Goal: Task Accomplishment & Management: Complete application form

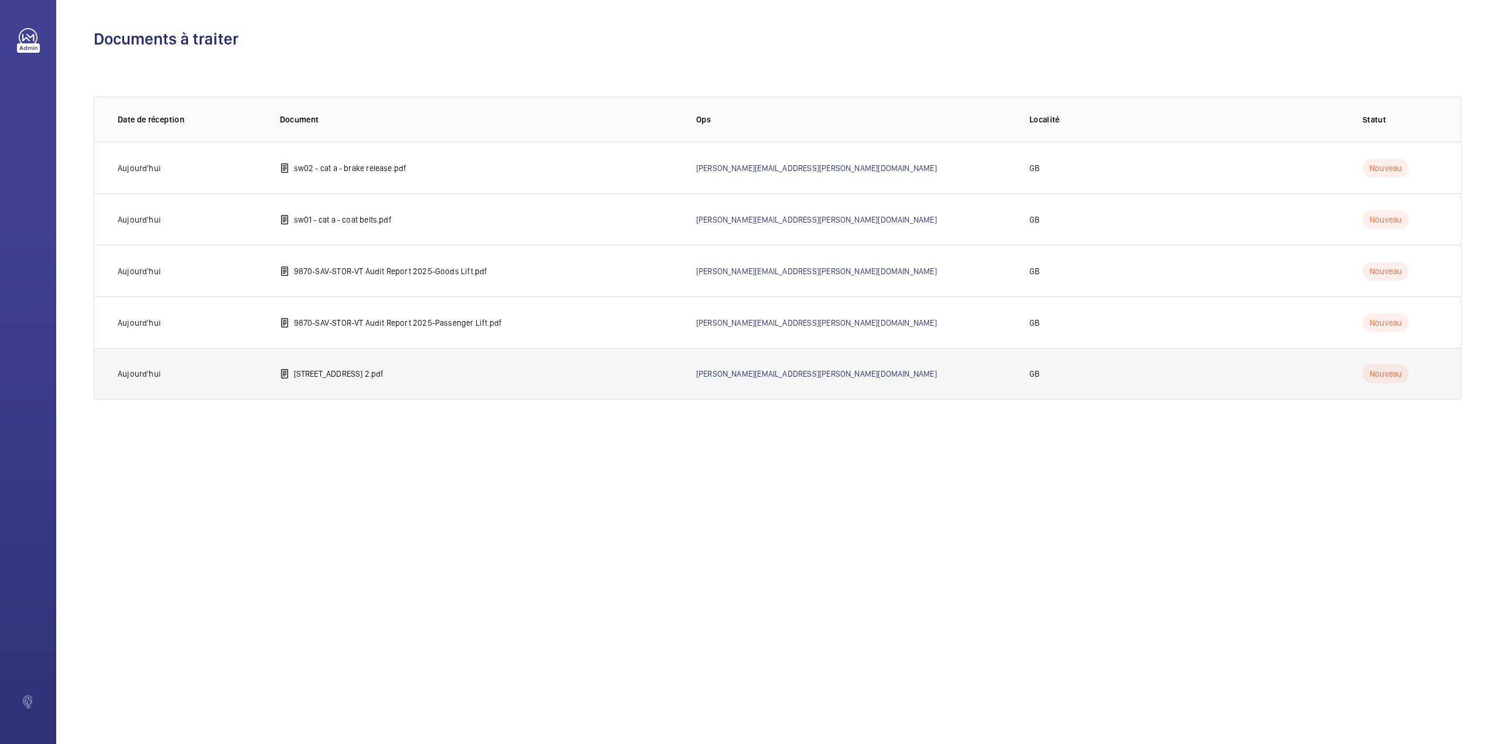
click at [316, 375] on p "20 Broadwick Street 2.pdf" at bounding box center [339, 374] width 90 height 12
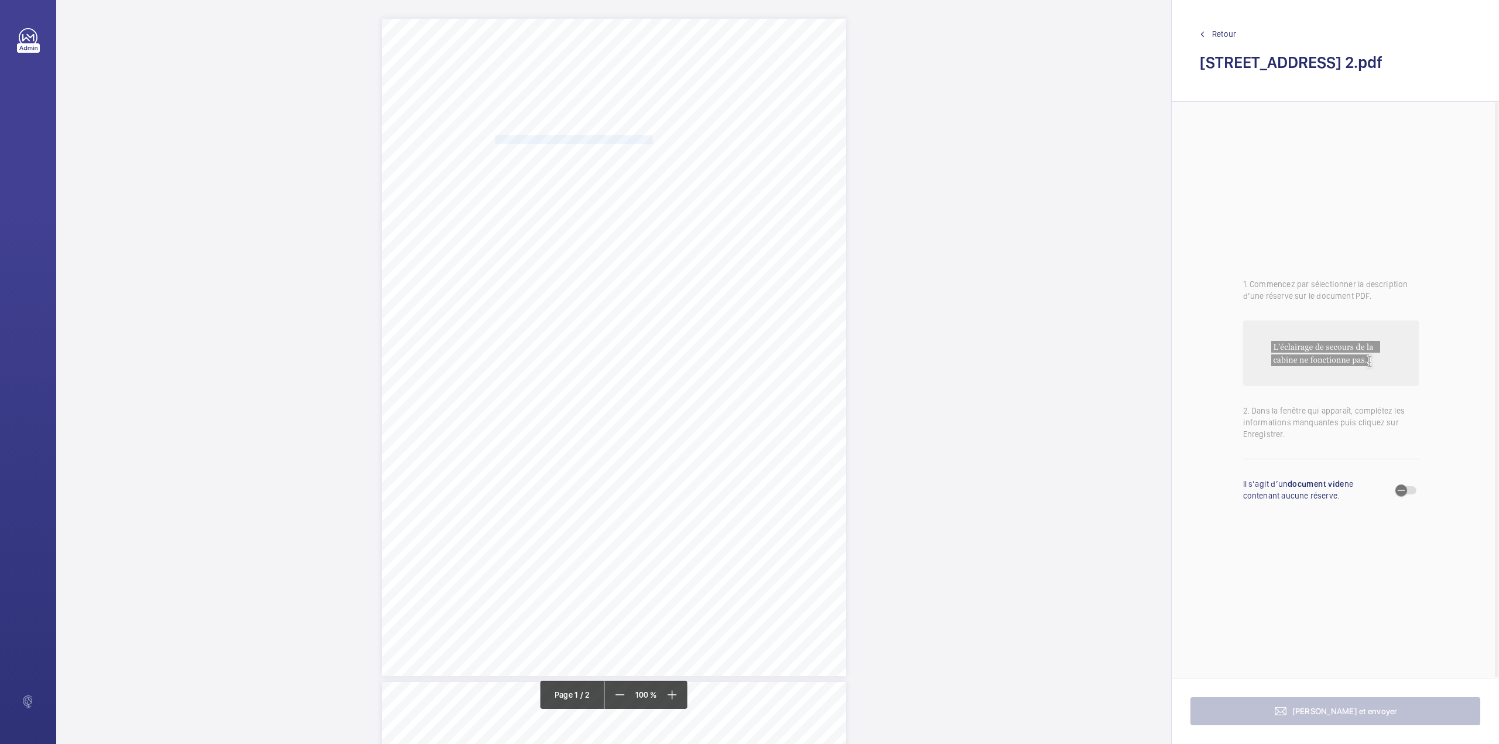
drag, startPoint x: 493, startPoint y: 141, endPoint x: 649, endPoint y: 139, distance: 155.8
click at [649, 139] on span "BROADWICK STREET HOLDINGS LIMITED" at bounding box center [573, 140] width 157 height 8
copy span "BROADWICK STREET HOLDINGS LIMITED"
click at [715, 350] on button "Annuler" at bounding box center [701, 344] width 66 height 28
click at [678, 247] on div "W1F 8HS 85 86 BERWICK STREET, LONDON, , , Location Address: Client Name: Postco…" at bounding box center [614, 118] width 464 height 657
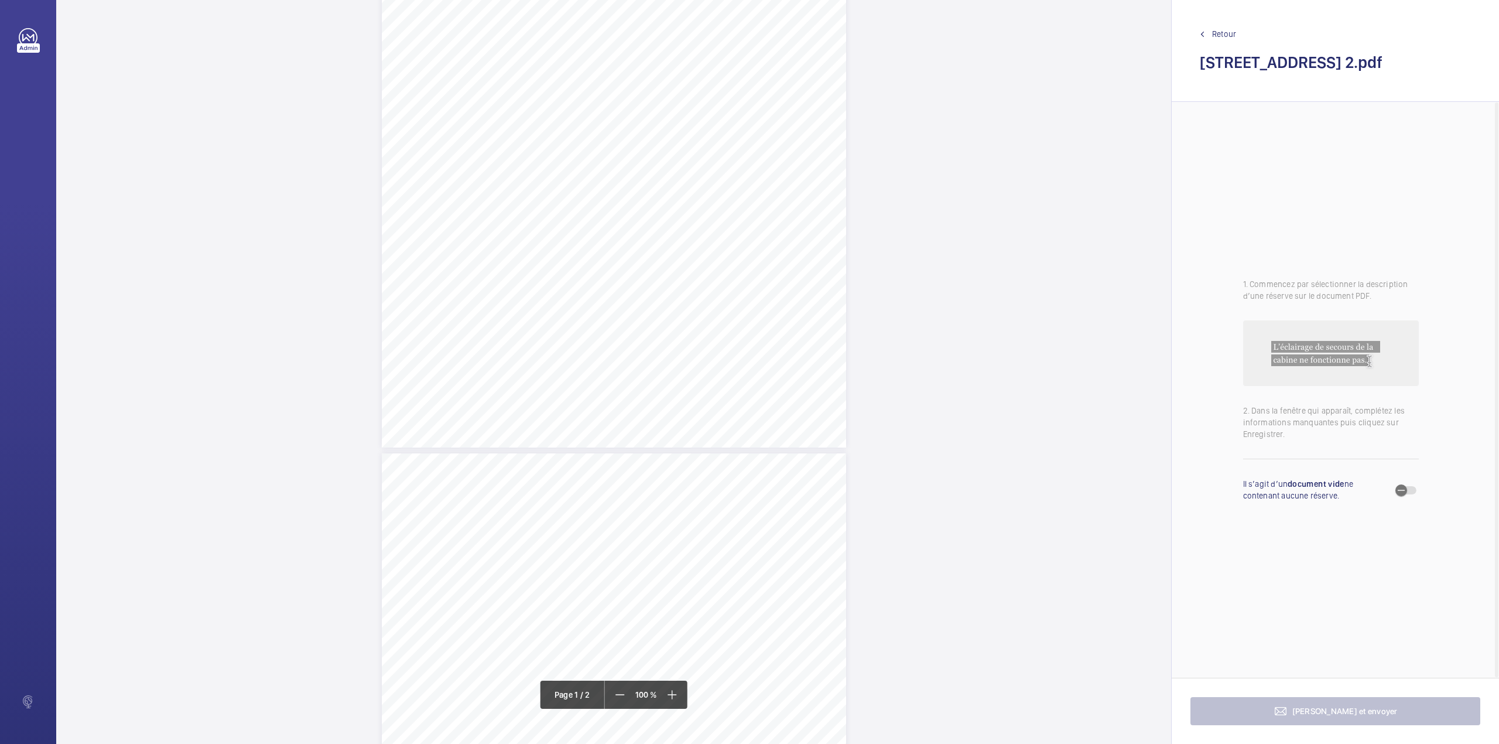
scroll to position [179, 0]
click at [724, 248] on button "Annuler" at bounding box center [730, 252] width 66 height 28
drag, startPoint x: 548, startPoint y: 184, endPoint x: 584, endPoint y: 191, distance: 36.4
click at [584, 191] on div "W1F 8HS 85 86 BERWICK STREET, LONDON, , , Location Address: Client Name: Postco…" at bounding box center [614, 196] width 464 height 657
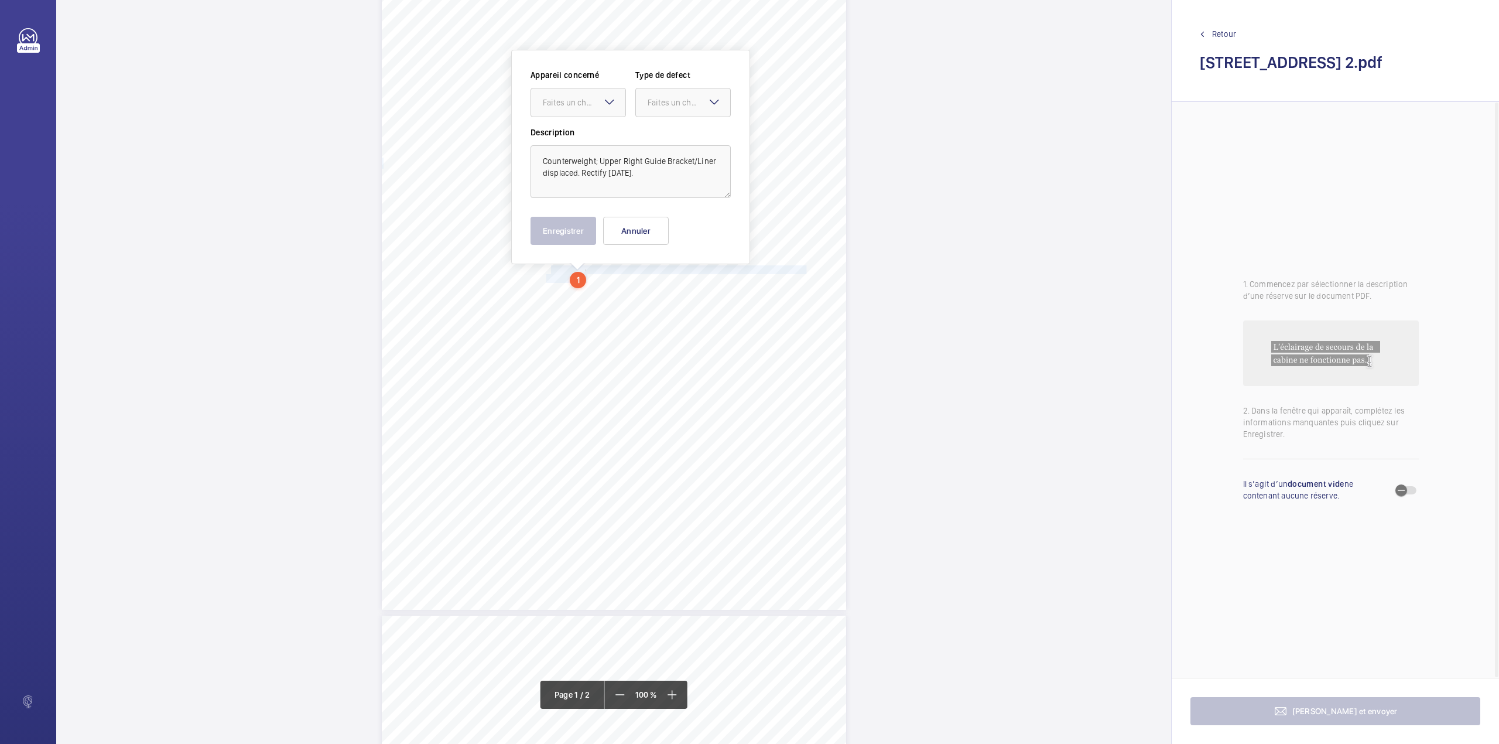
scroll to position [45, 0]
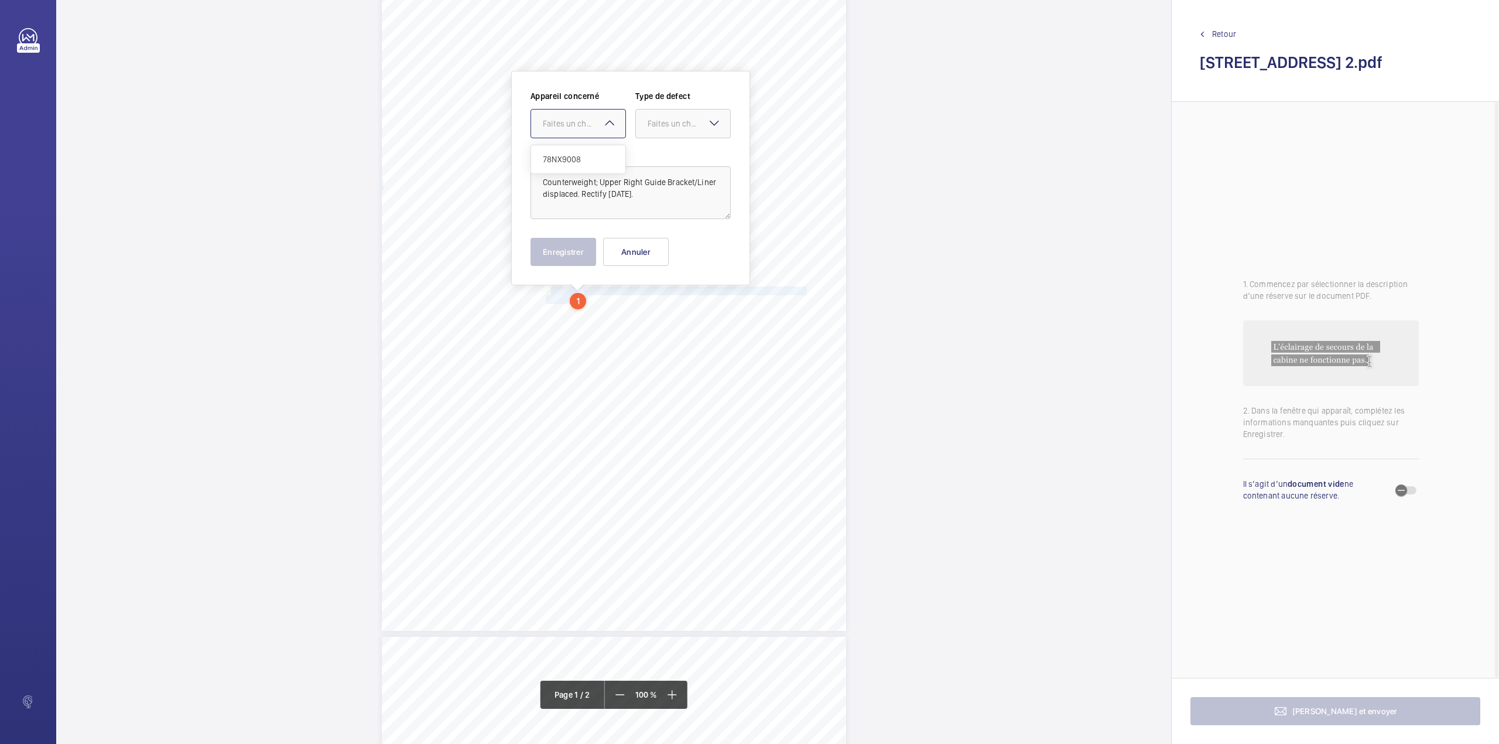
click at [578, 111] on div at bounding box center [578, 123] width 94 height 28
drag, startPoint x: 586, startPoint y: 150, endPoint x: 648, endPoint y: 132, distance: 64.5
click at [587, 150] on div "78NX9008" at bounding box center [578, 159] width 94 height 28
click at [652, 131] on div at bounding box center [683, 123] width 94 height 28
drag, startPoint x: 659, startPoint y: 215, endPoint x: 670, endPoint y: 201, distance: 17.6
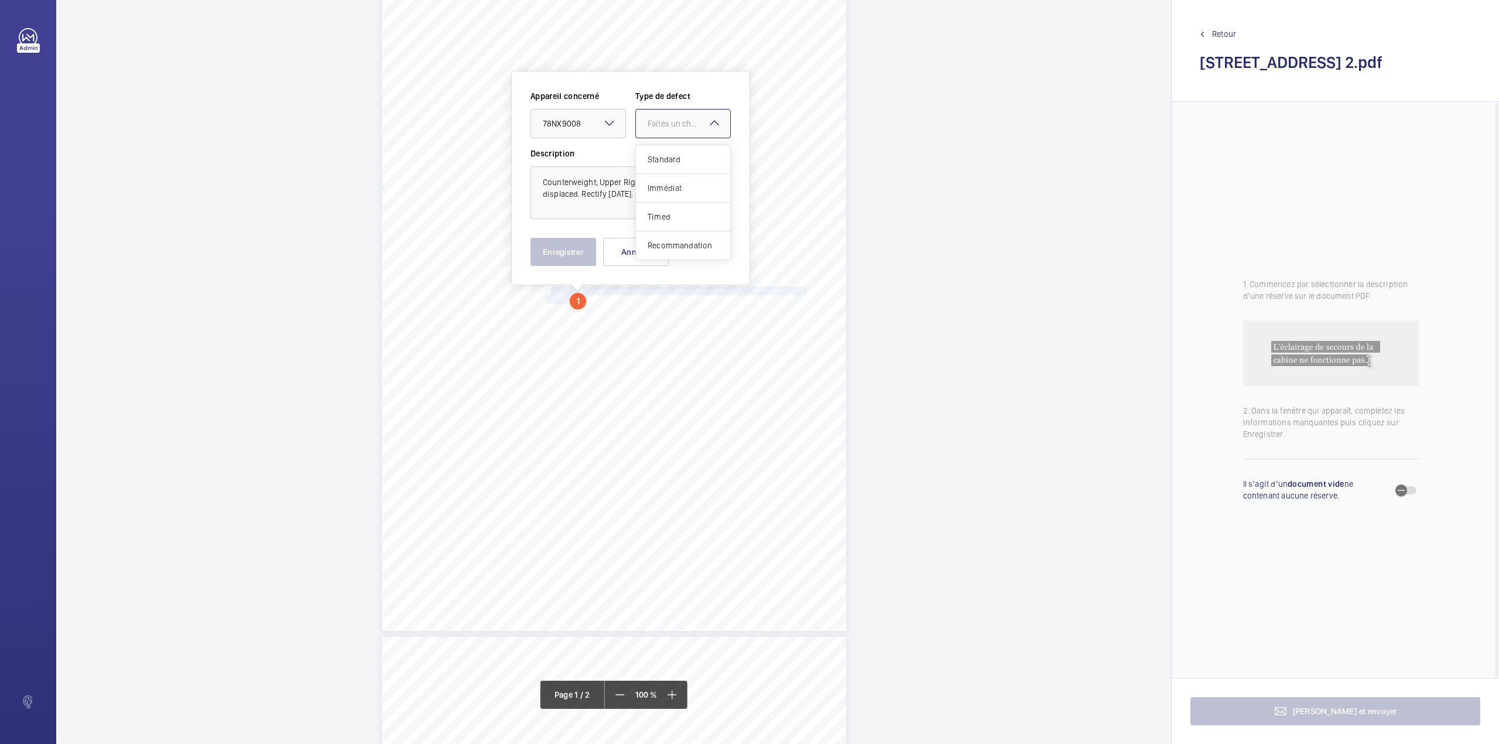
click at [661, 215] on span "Timed" at bounding box center [683, 217] width 71 height 12
click at [701, 119] on span "Open calendar" at bounding box center [712, 124] width 28 height 28
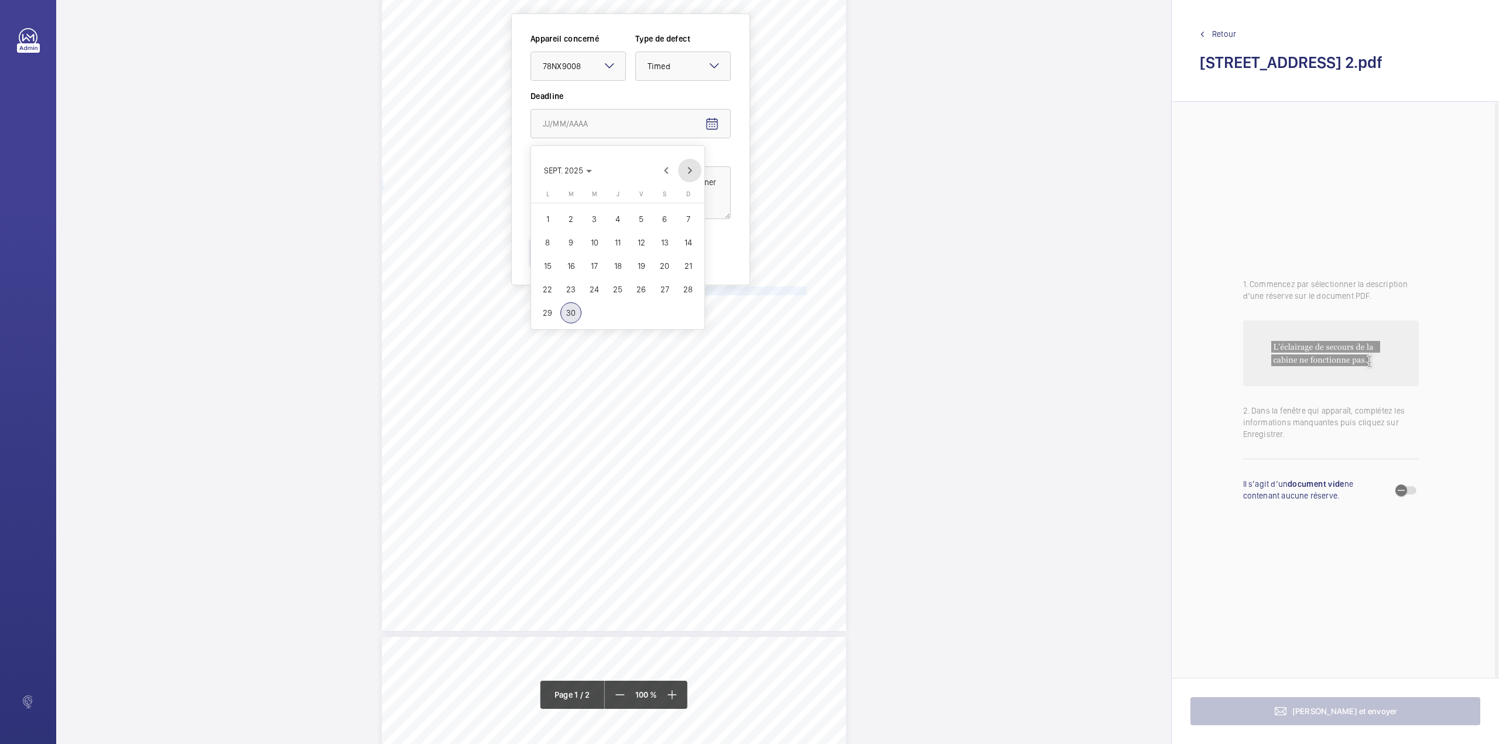
click at [690, 167] on span "Next month" at bounding box center [689, 170] width 23 height 23
click at [617, 312] on span "30" at bounding box center [617, 312] width 21 height 21
type input "30/10/2025"
click at [564, 249] on button "Enregistrer" at bounding box center [563, 252] width 66 height 28
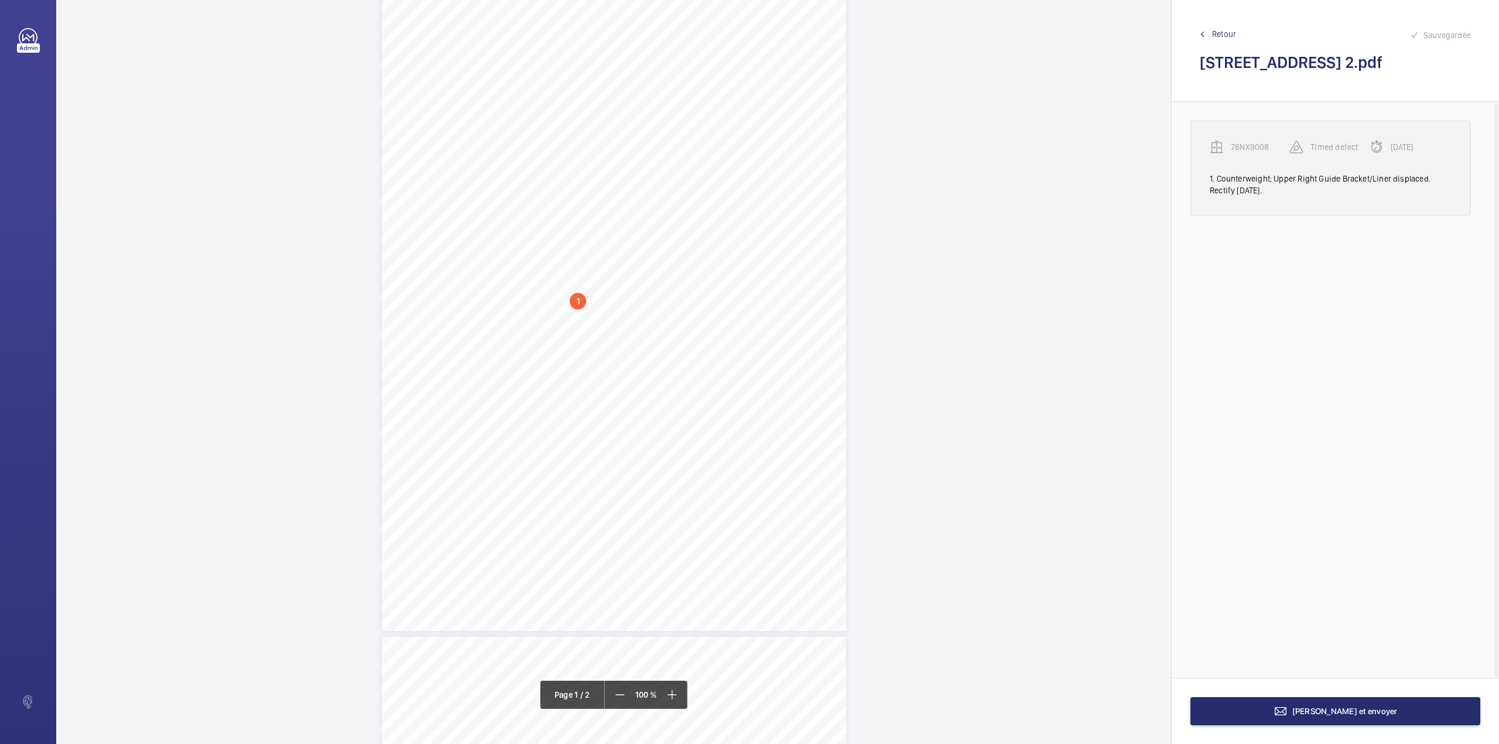
click at [1244, 139] on wm-front-transcription-audit-report-line "78NX9008 Timed defect 30/10/2025 1. Counterweight; Upper Right Guide Bracket/Li…" at bounding box center [1330, 168] width 280 height 95
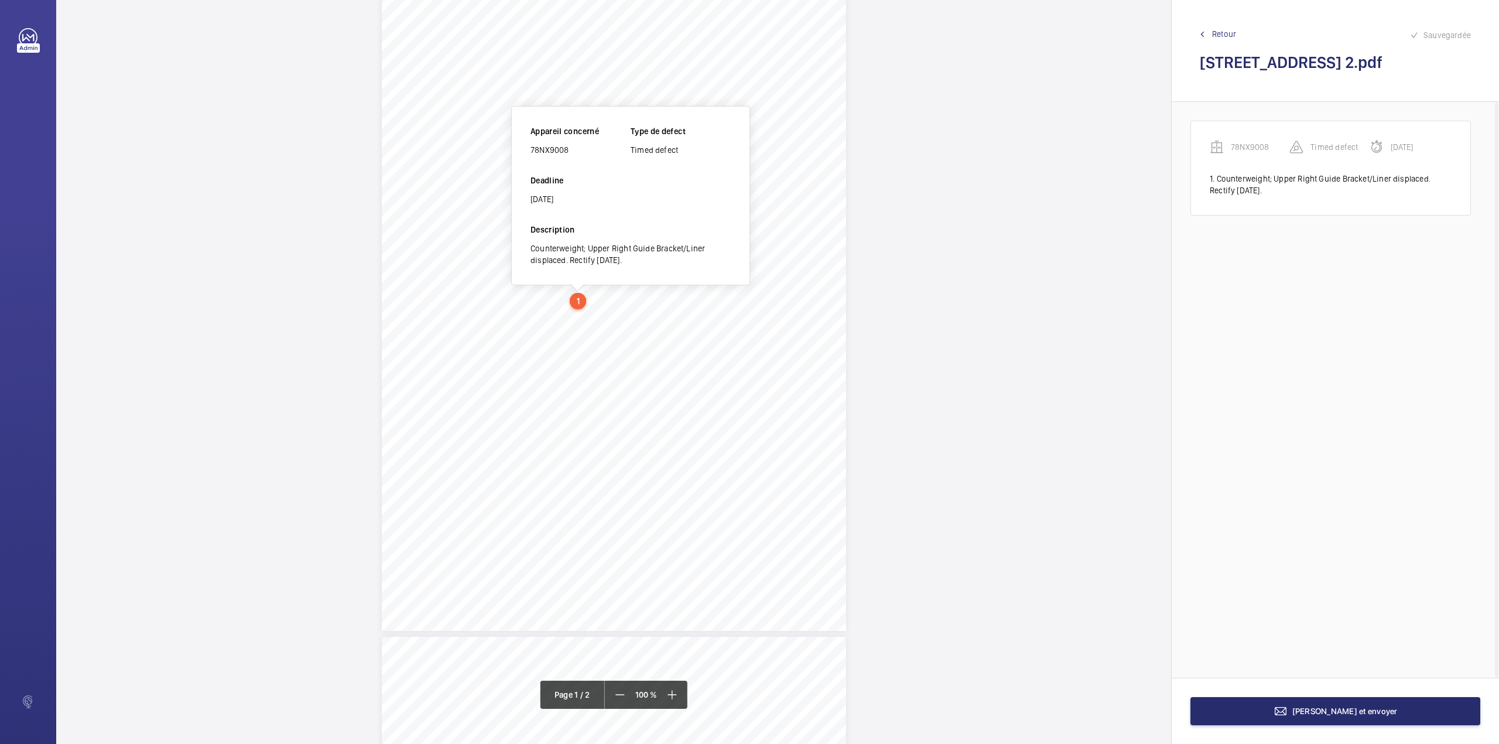
scroll to position [0, 0]
drag, startPoint x: 532, startPoint y: 197, endPoint x: 580, endPoint y: 200, distance: 48.1
click at [580, 200] on div "78NX9008" at bounding box center [580, 195] width 100 height 12
copy div "78NX9008"
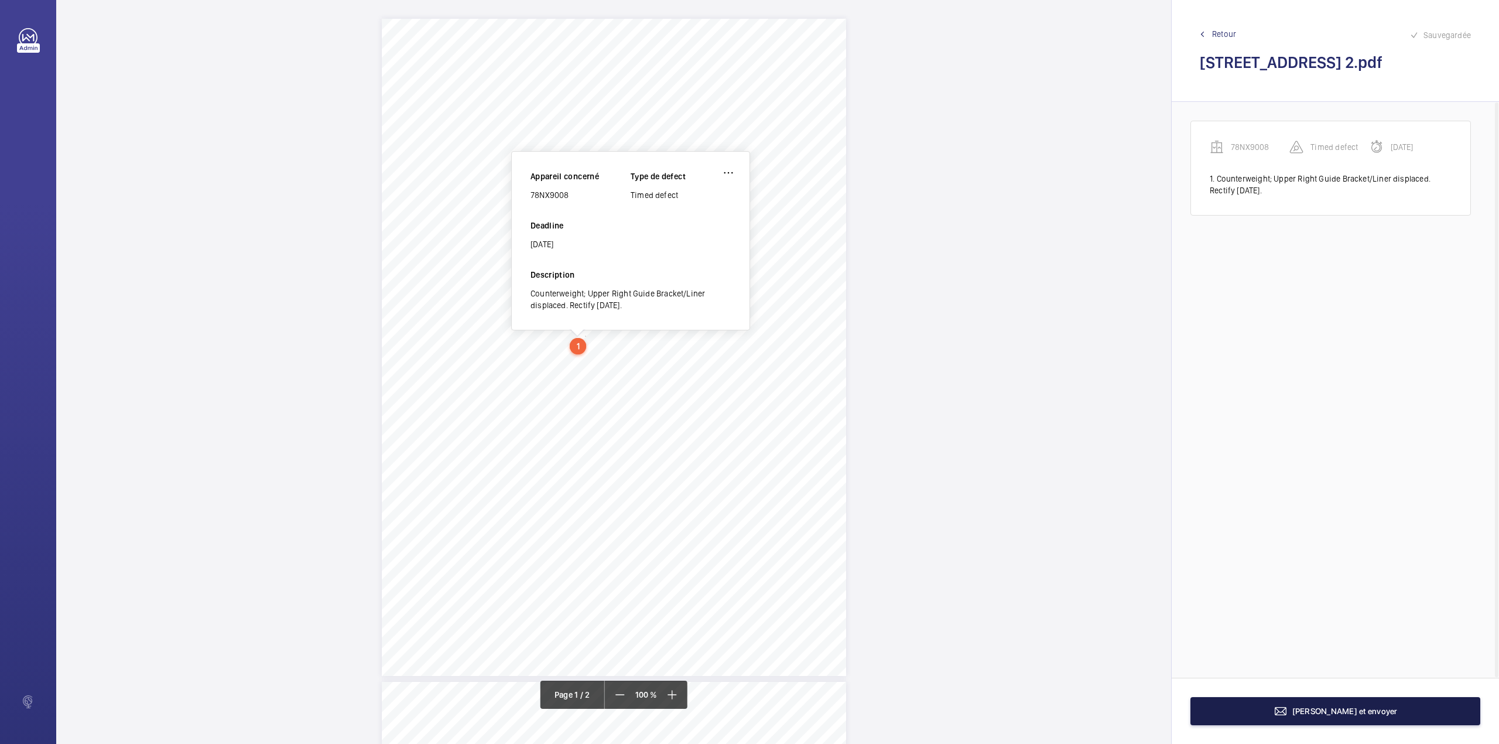
click at [1261, 703] on button "[PERSON_NAME] et envoyer" at bounding box center [1335, 711] width 290 height 28
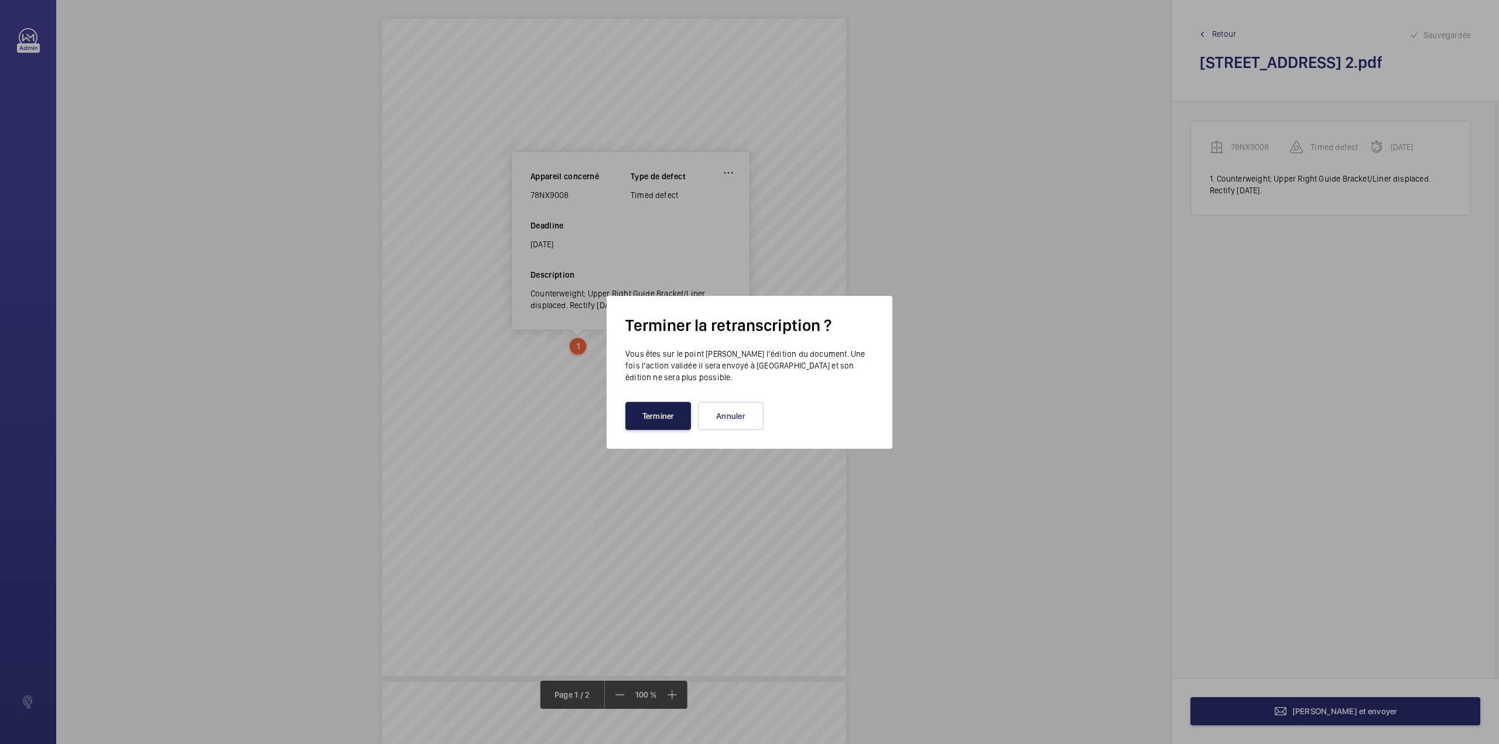
click at [661, 418] on button "Terminer" at bounding box center [658, 416] width 66 height 28
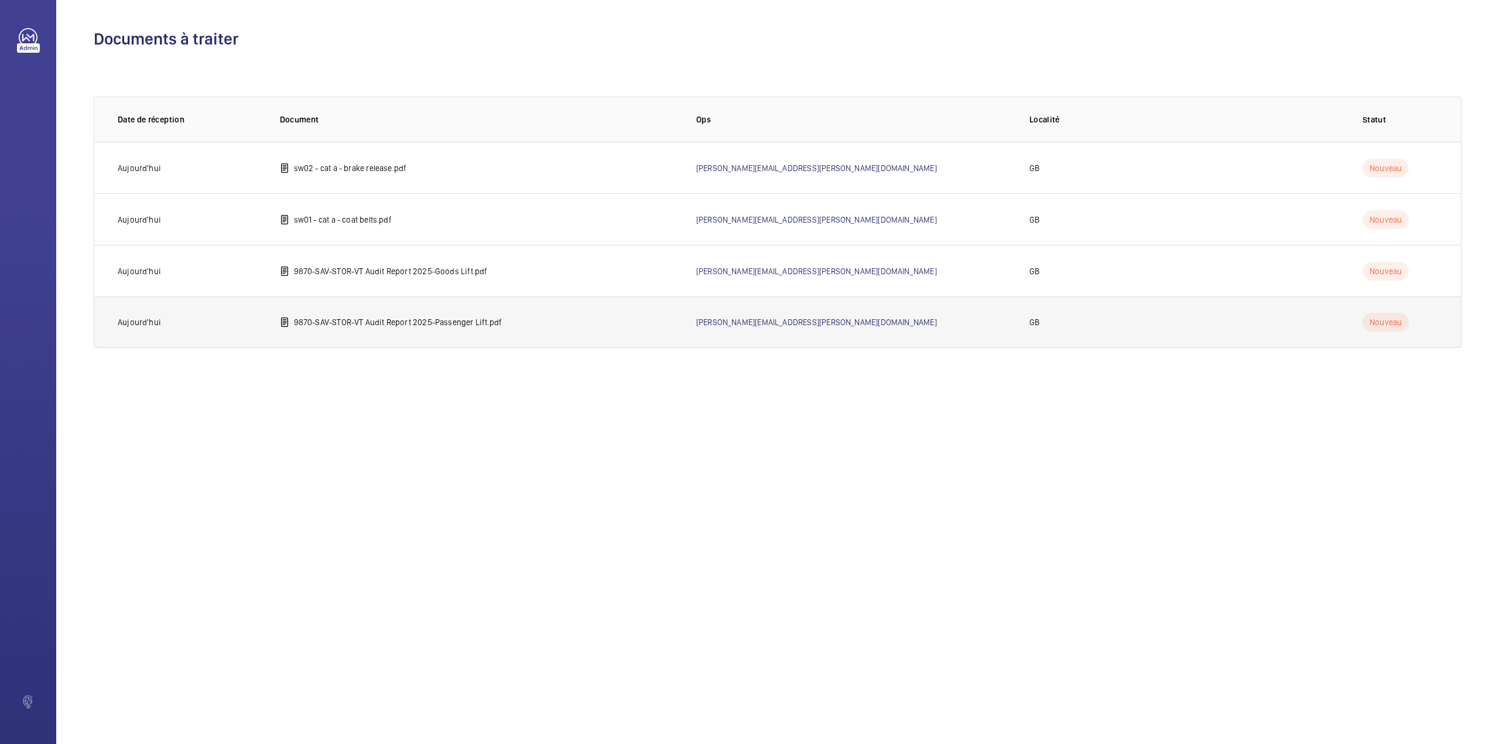
click at [392, 314] on td "9870-SAV-STOR-VT Audit Report 2025-Passenger Lift.pdf" at bounding box center [469, 322] width 416 height 52
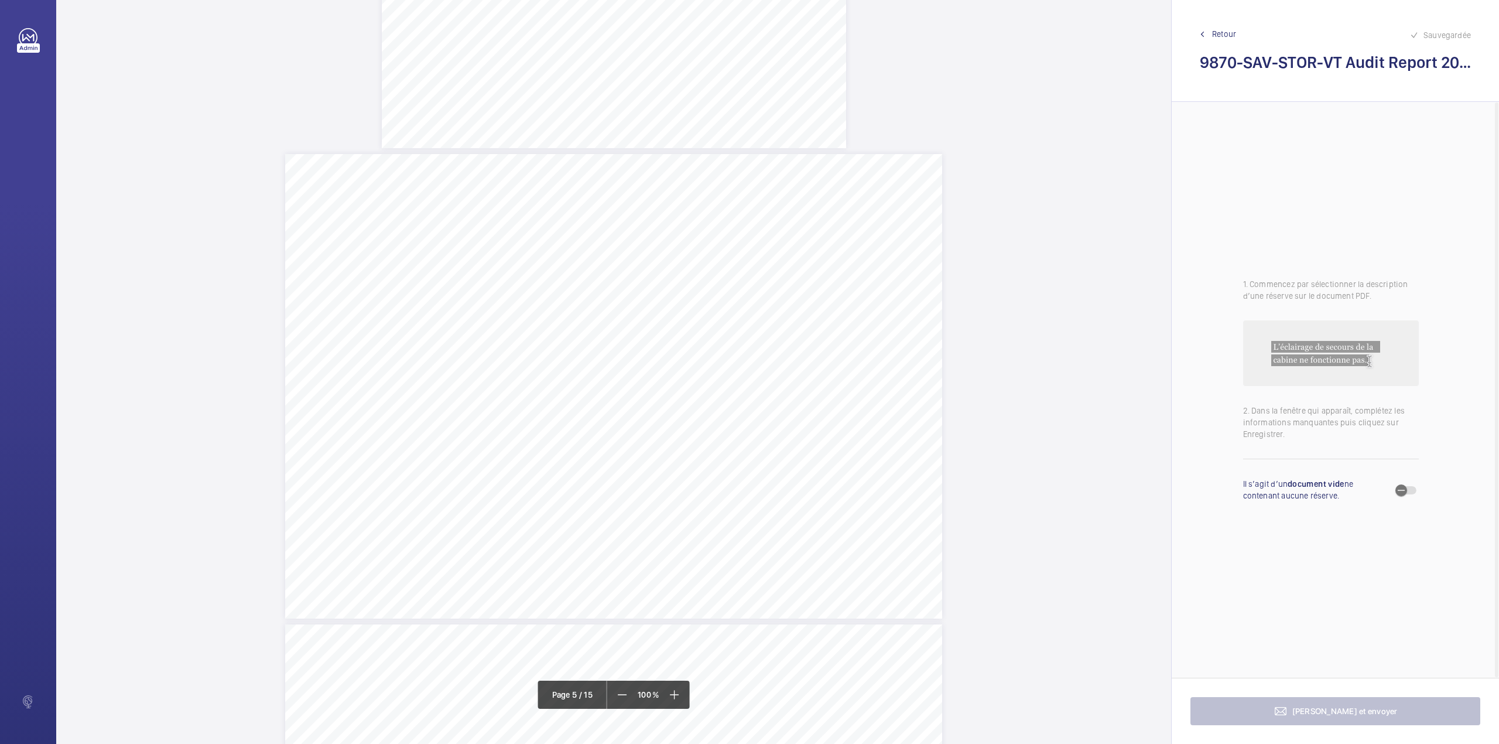
scroll to position [2498, 0]
click at [675, 338] on div "Vertical Transportation - Audit Report - Passenger Lift 3.14 Satisfactory No A …" at bounding box center [613, 258] width 657 height 464
click at [682, 122] on div "Faites un choix" at bounding box center [675, 124] width 83 height 12
click at [720, 247] on button "Annuler" at bounding box center [727, 252] width 66 height 28
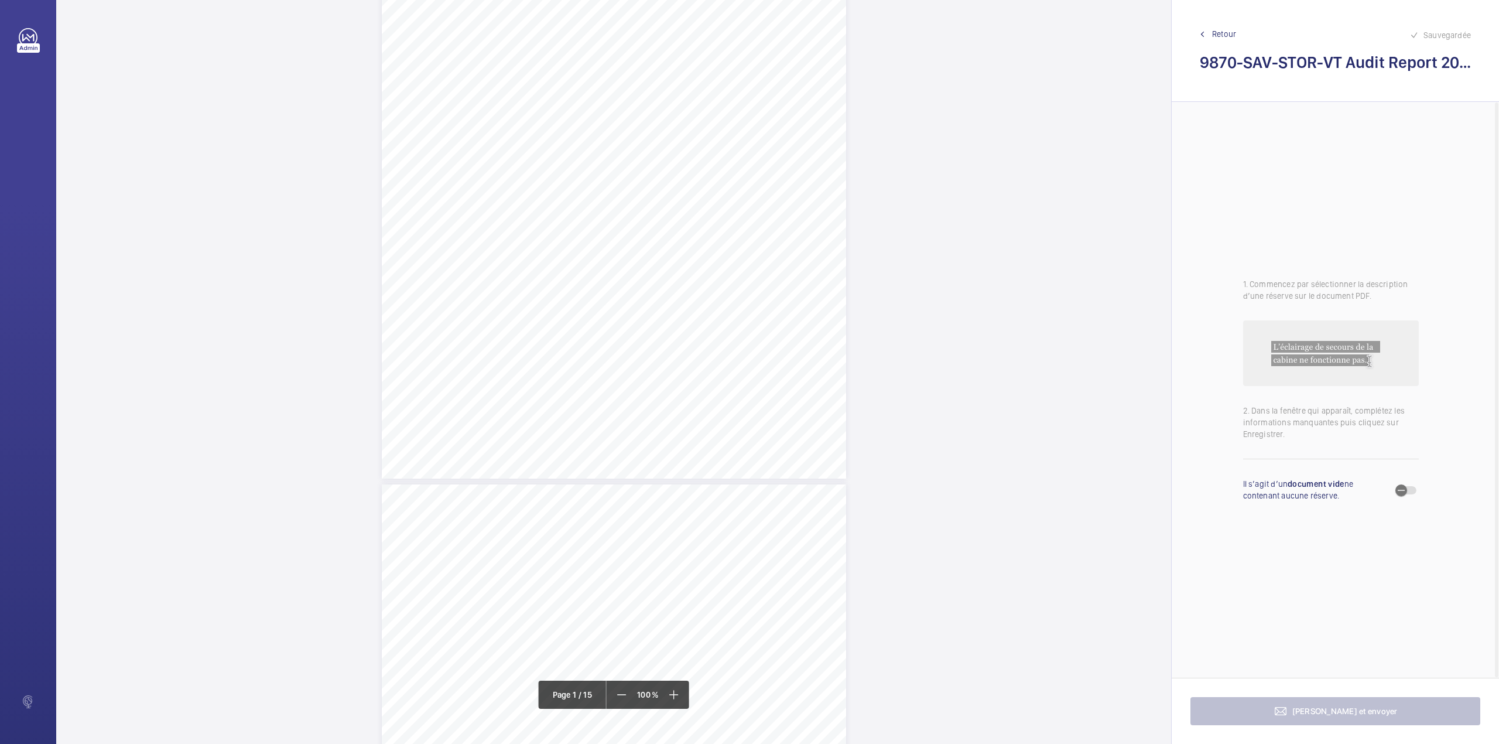
scroll to position [0, 0]
click at [1218, 28] on span "Retour" at bounding box center [1224, 34] width 24 height 12
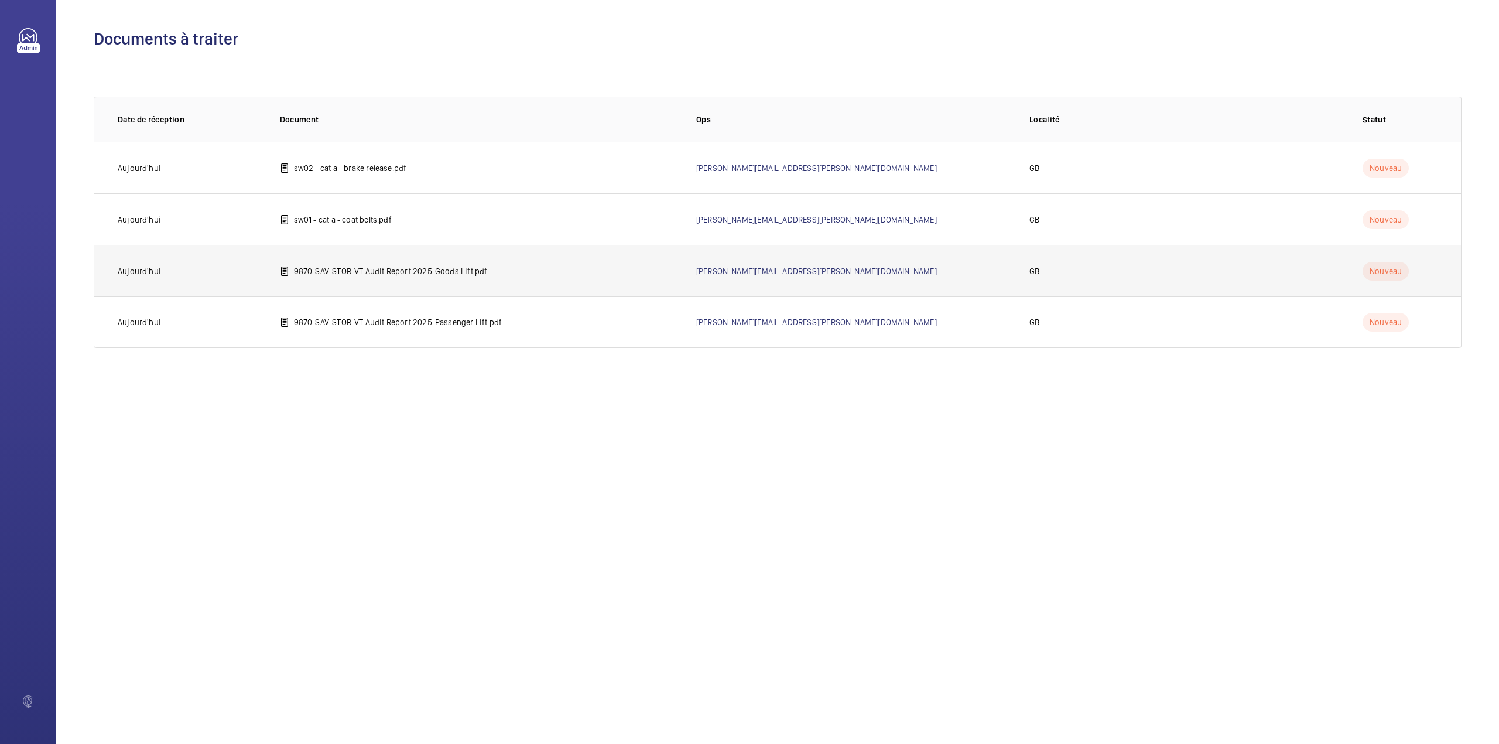
click at [412, 275] on p "9870-SAV-STOR-VT Audit Report 2025-Goods Lift.pdf" at bounding box center [391, 271] width 194 height 12
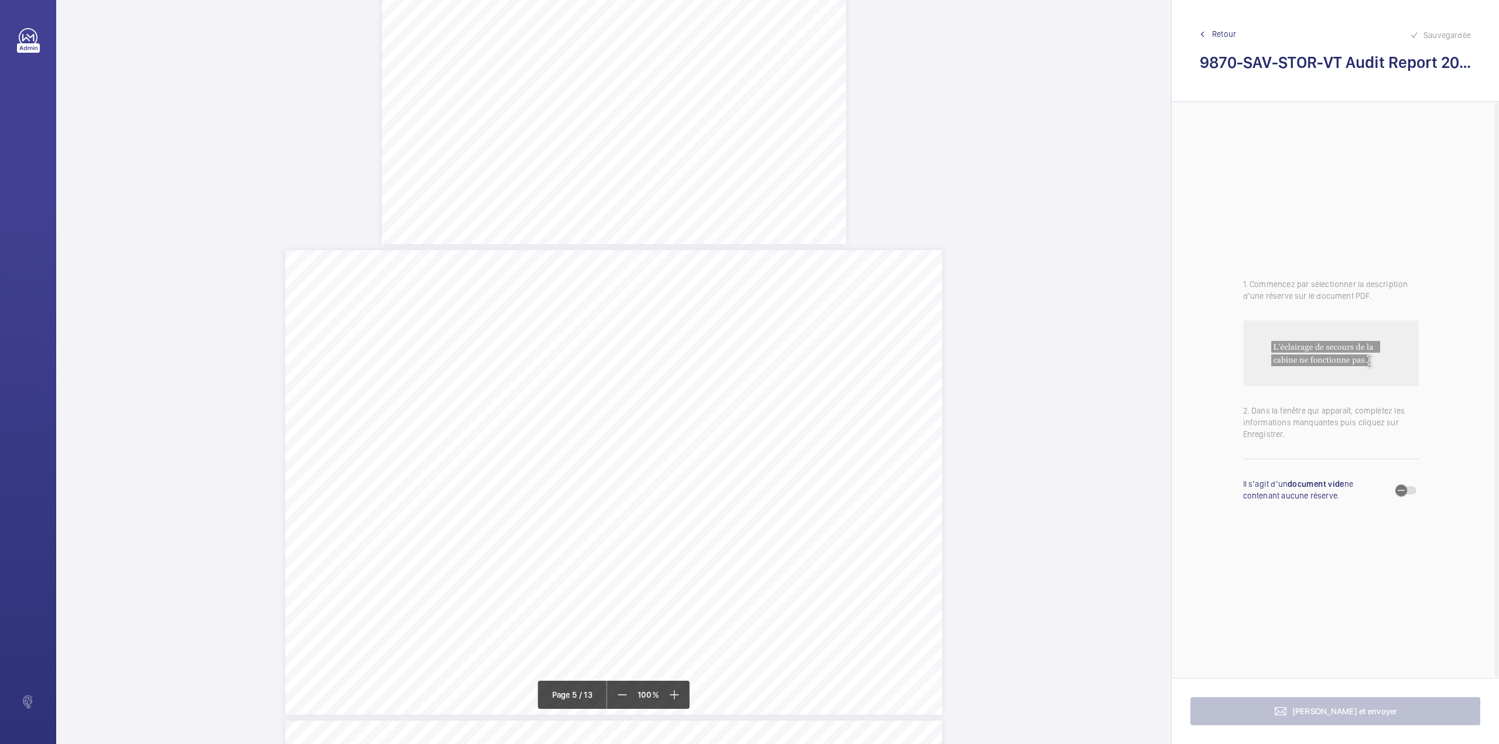
click at [691, 303] on div "Category Item Element Audit Item Detail of Non Compliance Repeat Item Priority …" at bounding box center [613, 482] width 657 height 464
click at [693, 124] on div "Faites un choix" at bounding box center [691, 124] width 83 height 12
click at [757, 247] on button "Annuler" at bounding box center [743, 252] width 66 height 28
click at [1214, 29] on span "Retour" at bounding box center [1224, 34] width 24 height 12
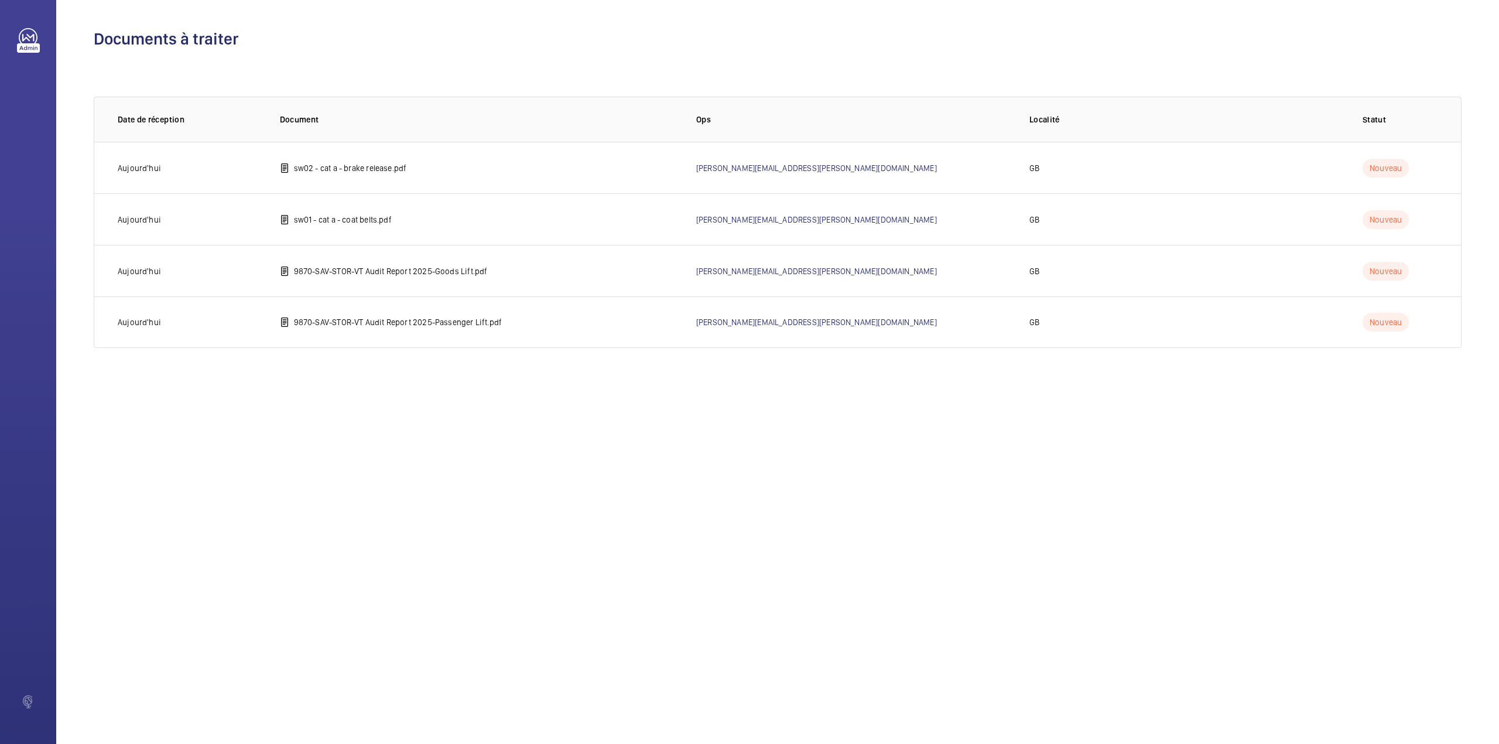
drag, startPoint x: 593, startPoint y: 406, endPoint x: 555, endPoint y: 495, distance: 96.0
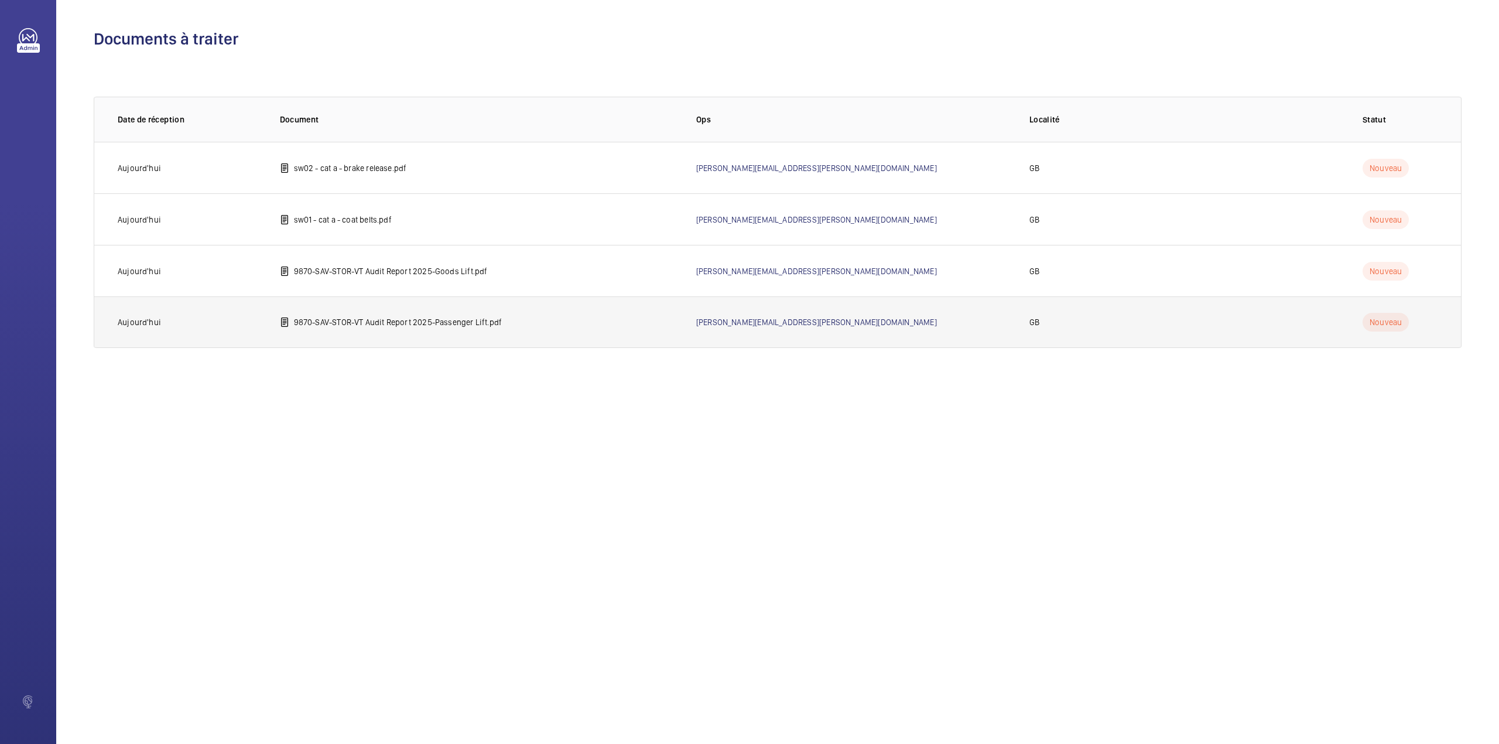
click at [378, 329] on td "9870-SAV-STOR-VT Audit Report 2025-Passenger Lift.pdf" at bounding box center [469, 322] width 416 height 52
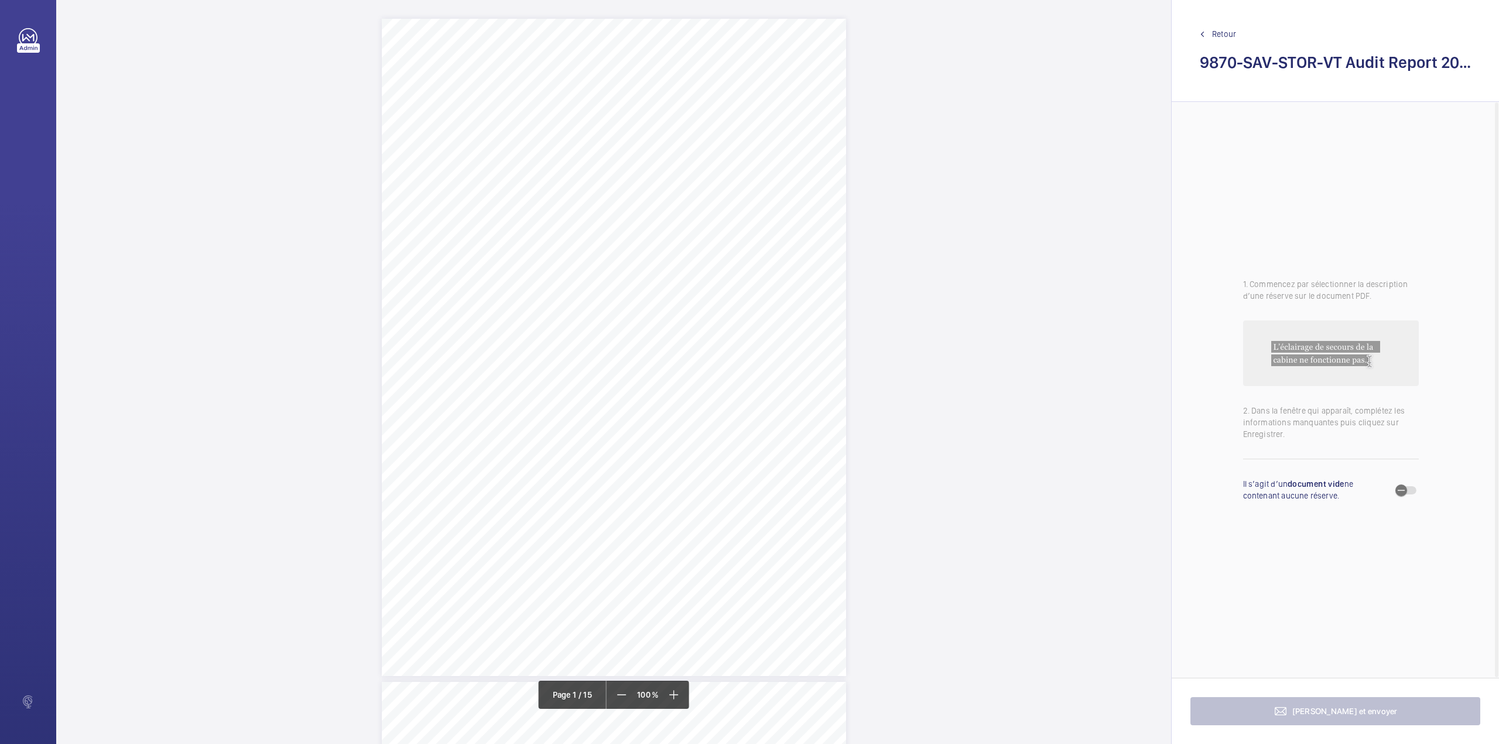
scroll to position [234, 0]
drag, startPoint x: 1021, startPoint y: 568, endPoint x: 999, endPoint y: 560, distance: 23.7
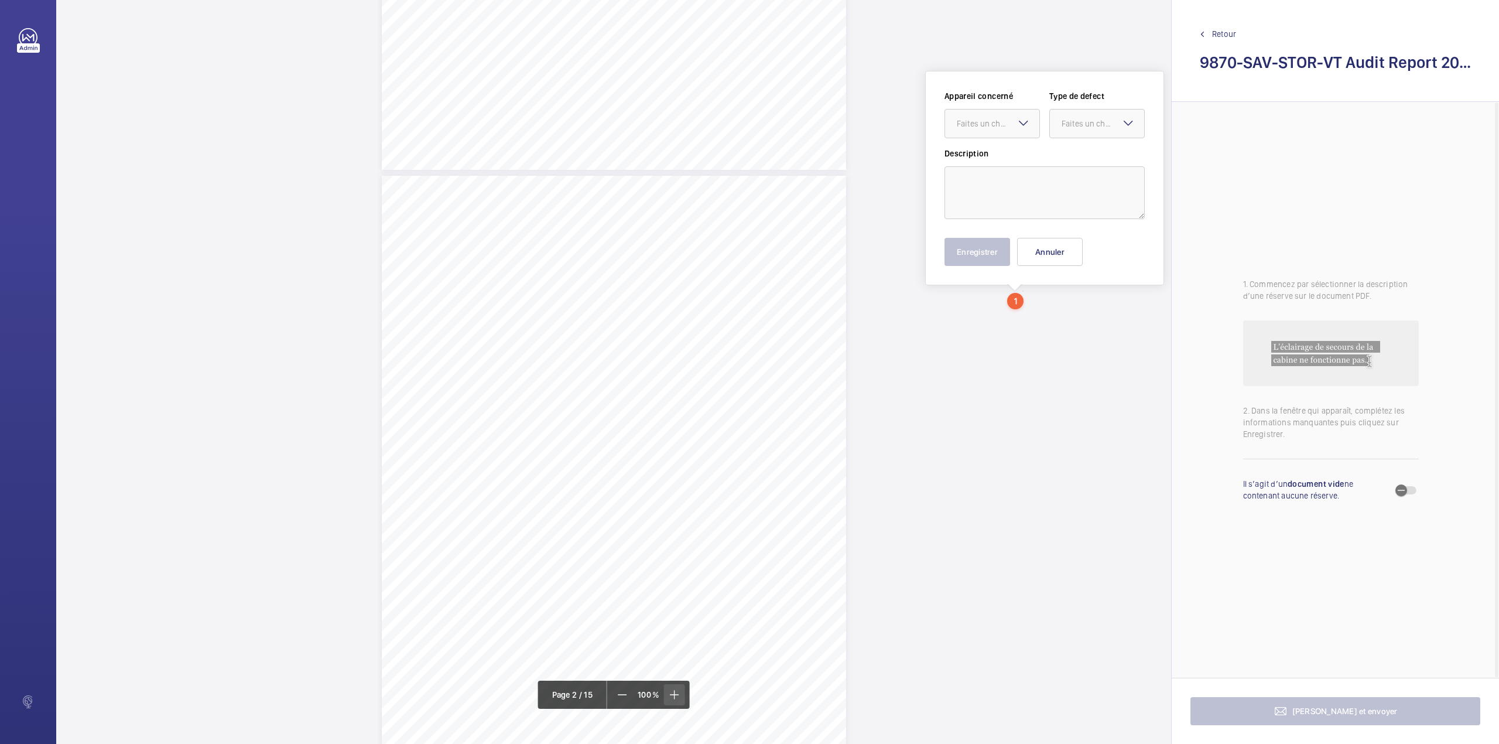
click at [679, 697] on mat-icon at bounding box center [674, 694] width 14 height 14
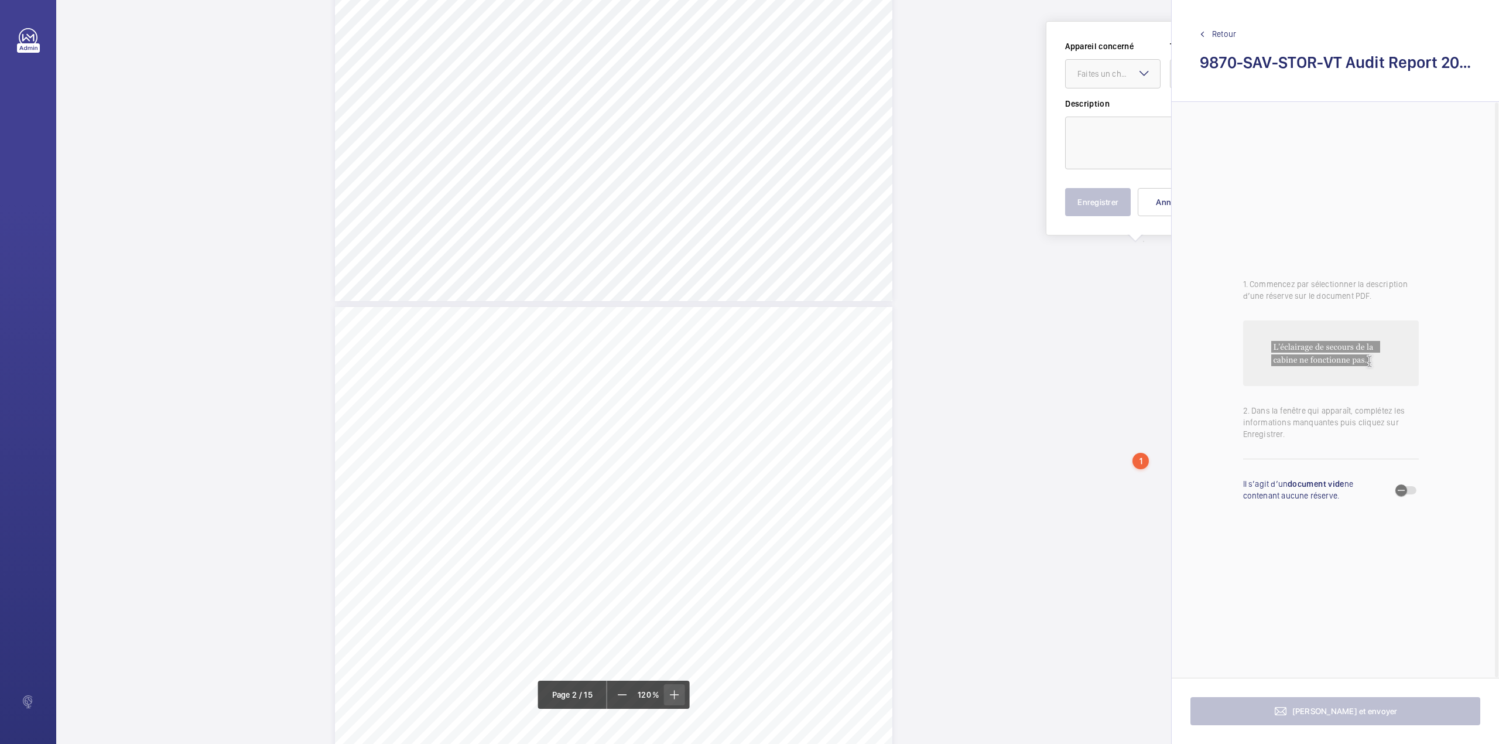
click at [679, 697] on mat-icon at bounding box center [674, 694] width 14 height 14
click at [682, 694] on span at bounding box center [673, 694] width 21 height 21
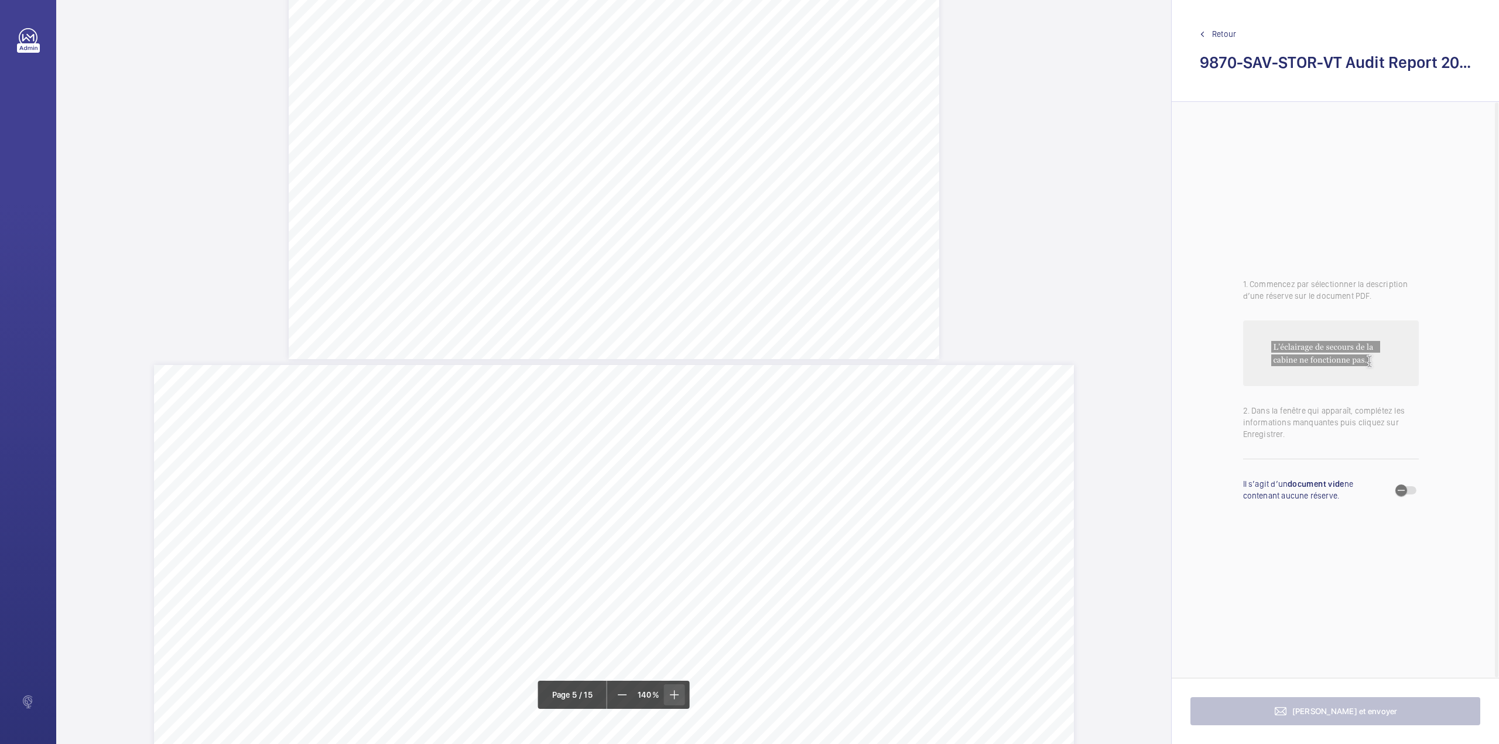
click at [682, 694] on span at bounding box center [673, 694] width 21 height 21
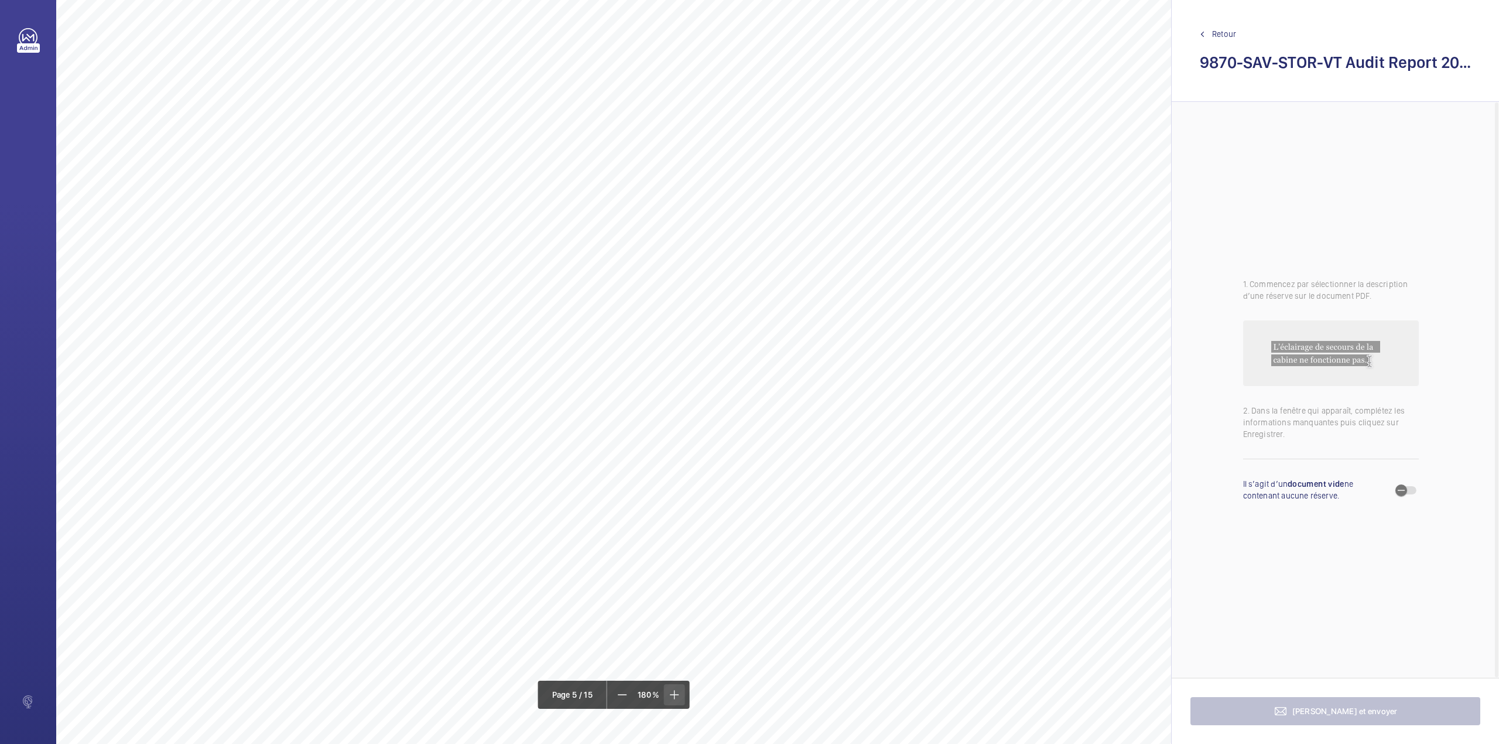
click at [677, 700] on mat-icon at bounding box center [674, 694] width 14 height 14
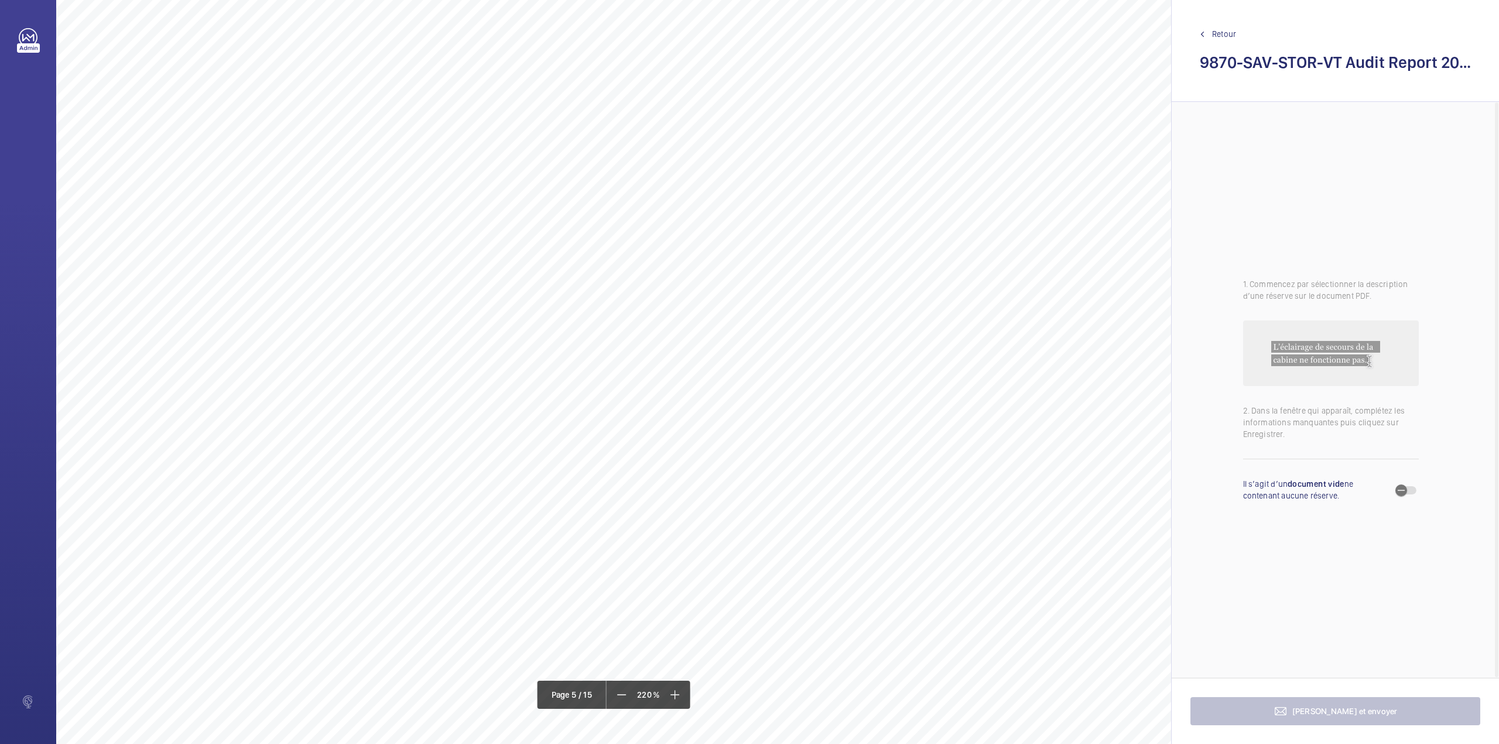
drag, startPoint x: 664, startPoint y: 740, endPoint x: 803, endPoint y: 741, distance: 139.4
click at [806, 739] on div "Category Item Element Audit Item Detail of Non Compliance Repeat Item Priority …" at bounding box center [779, 481] width 1446 height 1022
drag, startPoint x: 796, startPoint y: 739, endPoint x: 878, endPoint y: 744, distance: 82.1
click at [878, 743] on html "Photo 5 Photo 6 Vertical Transportation - Audit Report - Passenger Lift Section…" at bounding box center [749, 372] width 1499 height 744
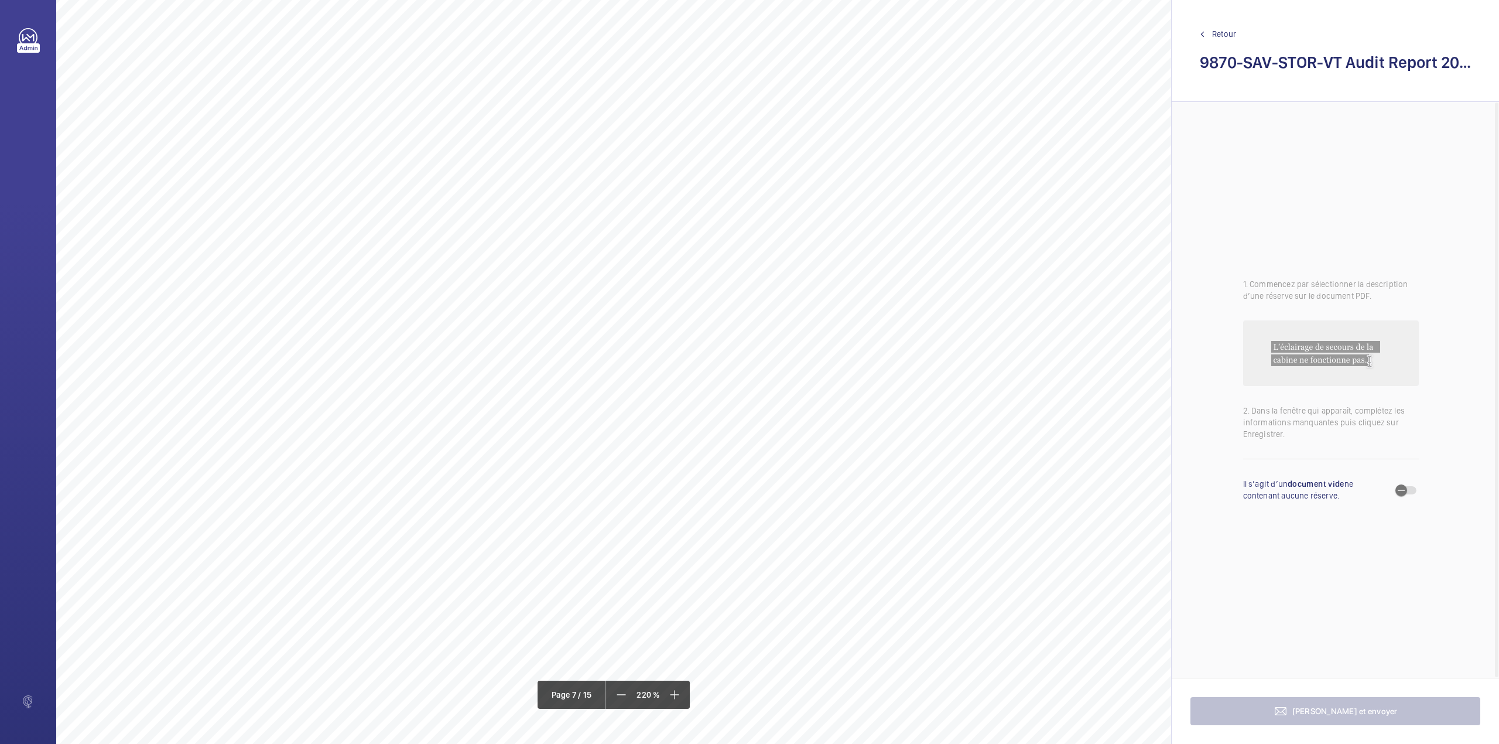
scroll to position [8020, 176]
click at [622, 689] on mat-icon at bounding box center [621, 694] width 14 height 14
click at [622, 689] on mat-icon at bounding box center [622, 694] width 14 height 14
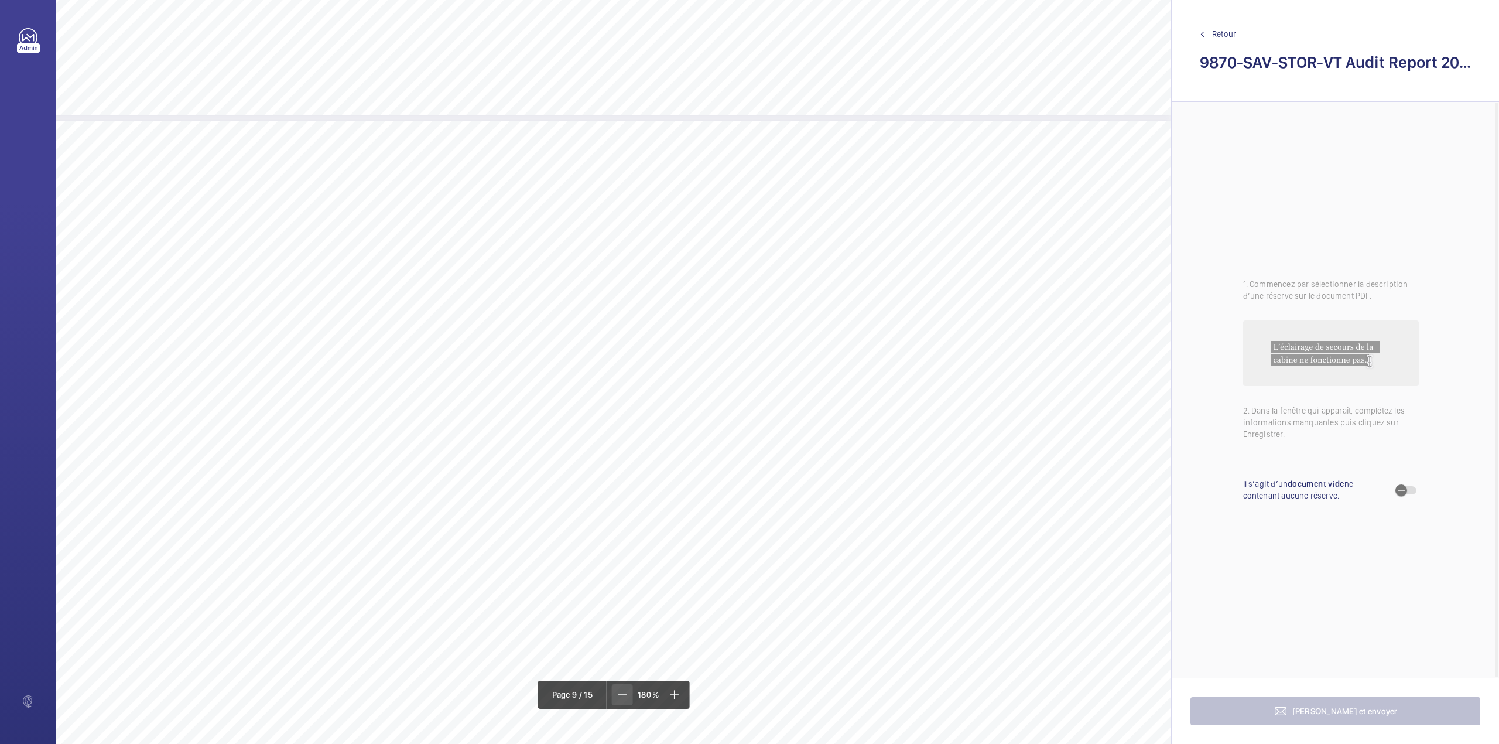
click at [624, 699] on mat-icon at bounding box center [622, 694] width 14 height 14
click at [624, 699] on mat-icon at bounding box center [624, 694] width 14 height 14
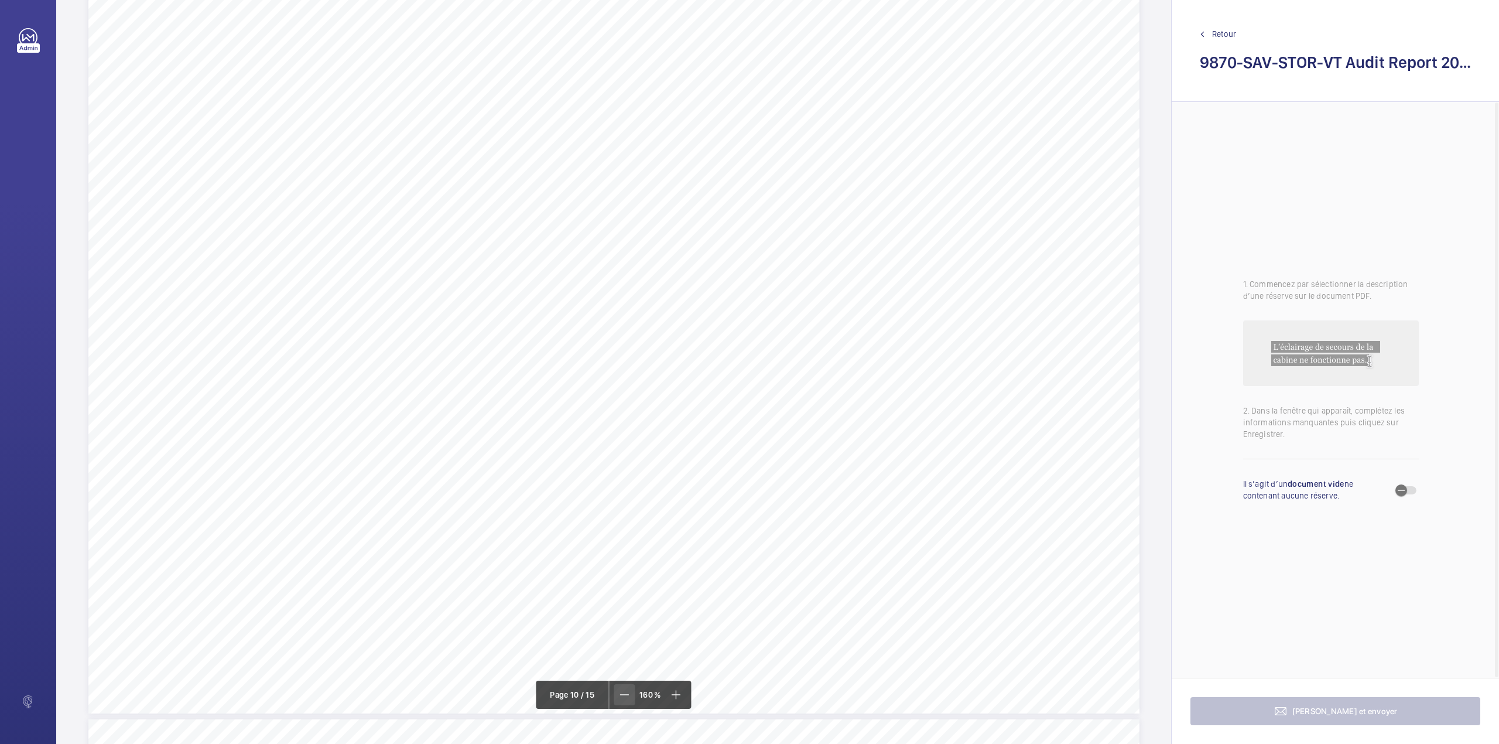
click at [624, 699] on mat-icon at bounding box center [624, 694] width 14 height 14
click at [624, 699] on mat-icon at bounding box center [625, 694] width 14 height 14
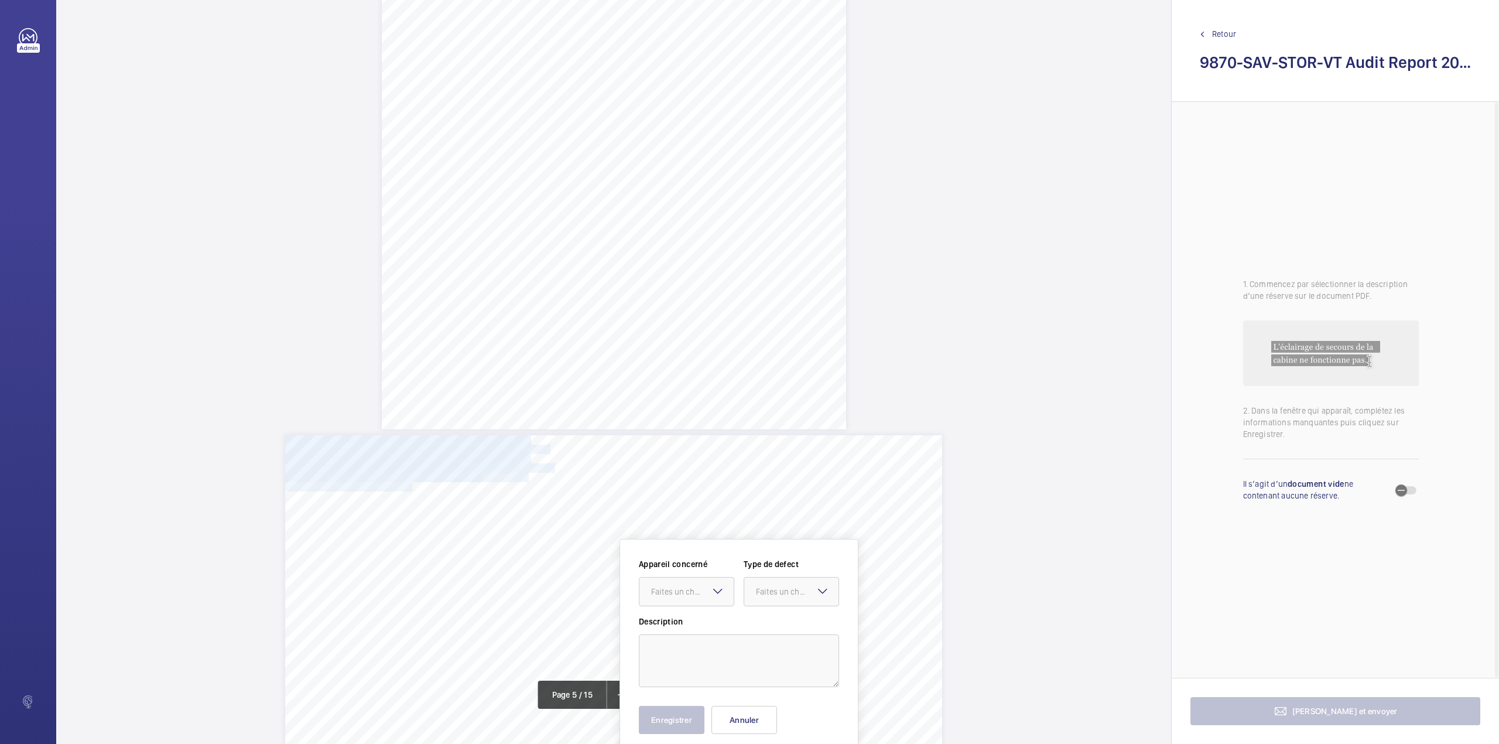
scroll to position [2625, 0]
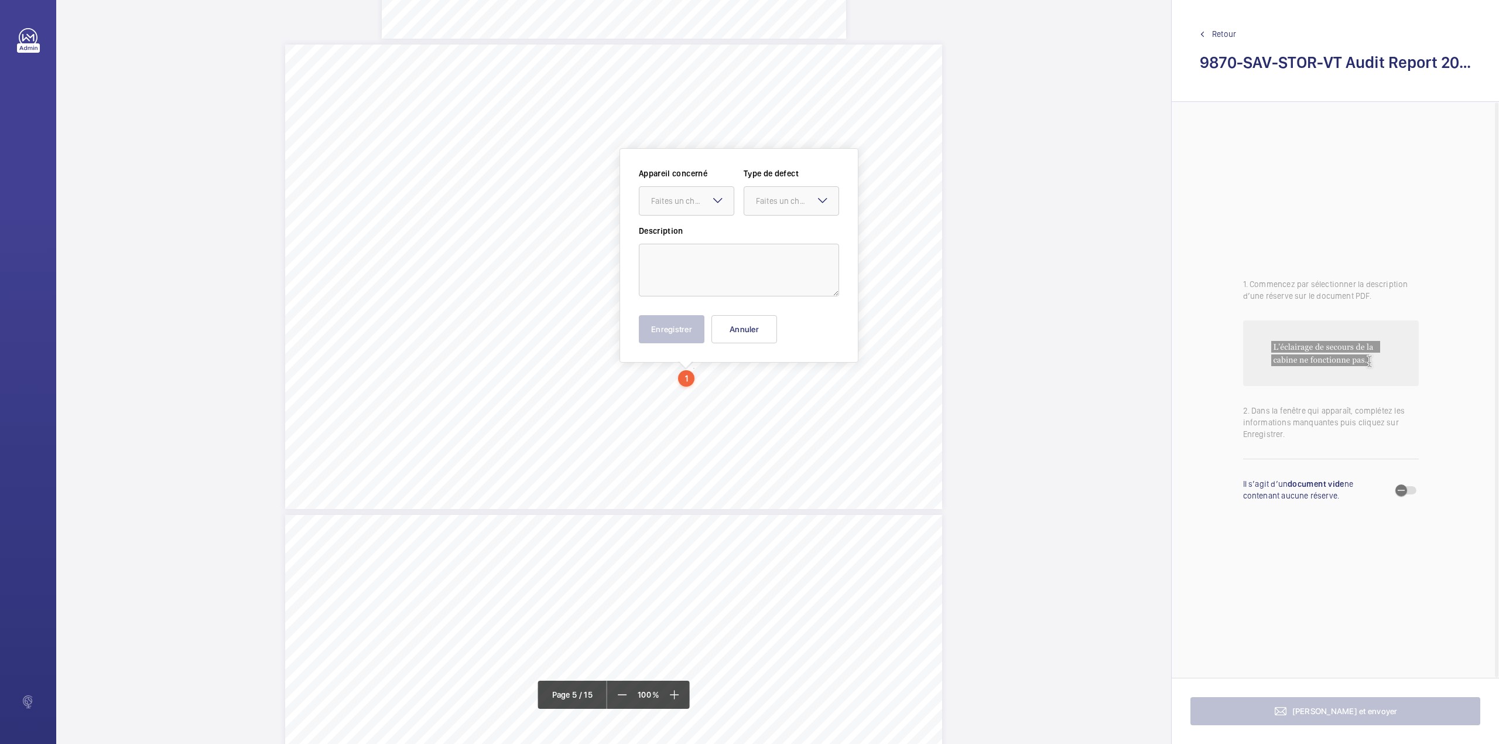
click at [756, 314] on div "Appareil concerné Faites un choix Type de defect Faites un choix Description En…" at bounding box center [739, 255] width 200 height 176
click at [756, 328] on button "Annuler" at bounding box center [744, 329] width 66 height 28
click at [771, 111] on div "Category Item Element Audit Item Detail of Non Compliance Repeat Item Priority …" at bounding box center [613, 276] width 657 height 464
drag, startPoint x: 781, startPoint y: 188, endPoint x: 780, endPoint y: 130, distance: 58.0
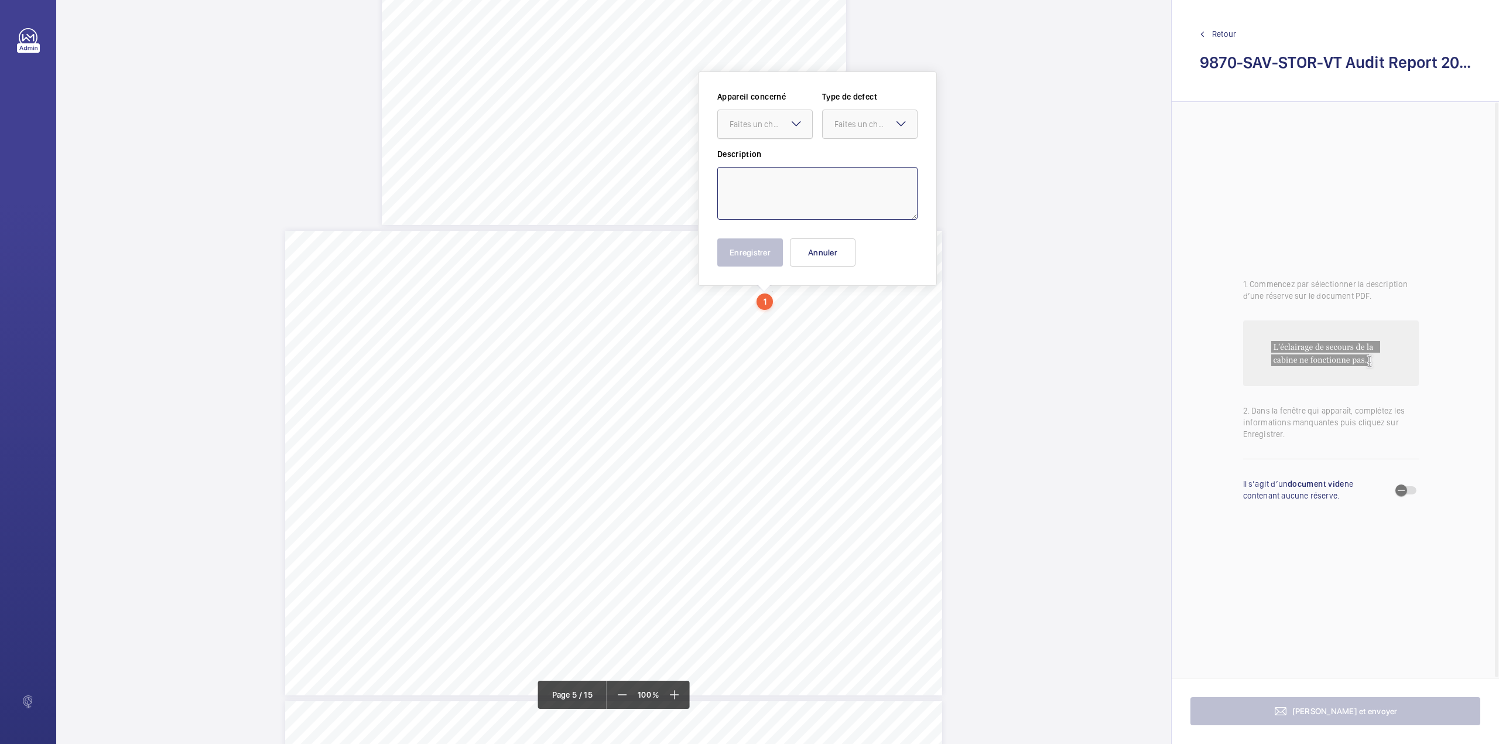
click at [781, 188] on textarea at bounding box center [817, 193] width 200 height 53
paste textarea "The clear cover for the lift controller is missing. Lift contractor is to ensur…"
drag, startPoint x: 782, startPoint y: 117, endPoint x: 782, endPoint y: 125, distance: 7.6
click at [782, 120] on div "Faites un choix" at bounding box center [765, 124] width 94 height 12
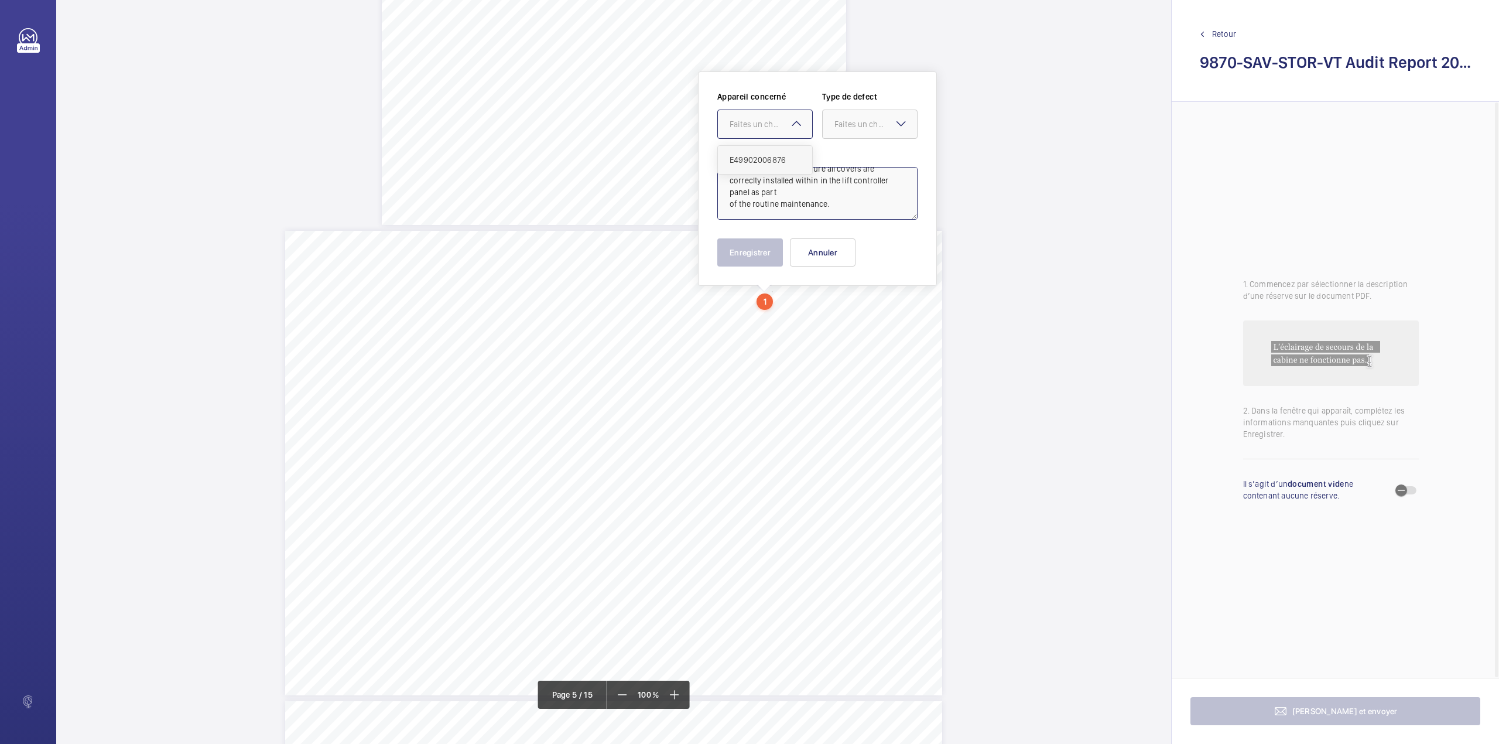
drag, startPoint x: 782, startPoint y: 150, endPoint x: 816, endPoint y: 146, distance: 34.3
click at [782, 151] on div "E49902006876" at bounding box center [765, 160] width 94 height 28
drag, startPoint x: 854, startPoint y: 129, endPoint x: 855, endPoint y: 158, distance: 28.1
click at [854, 130] on div "Faites un choix" at bounding box center [870, 124] width 94 height 12
click at [855, 158] on span "Standard" at bounding box center [869, 160] width 71 height 12
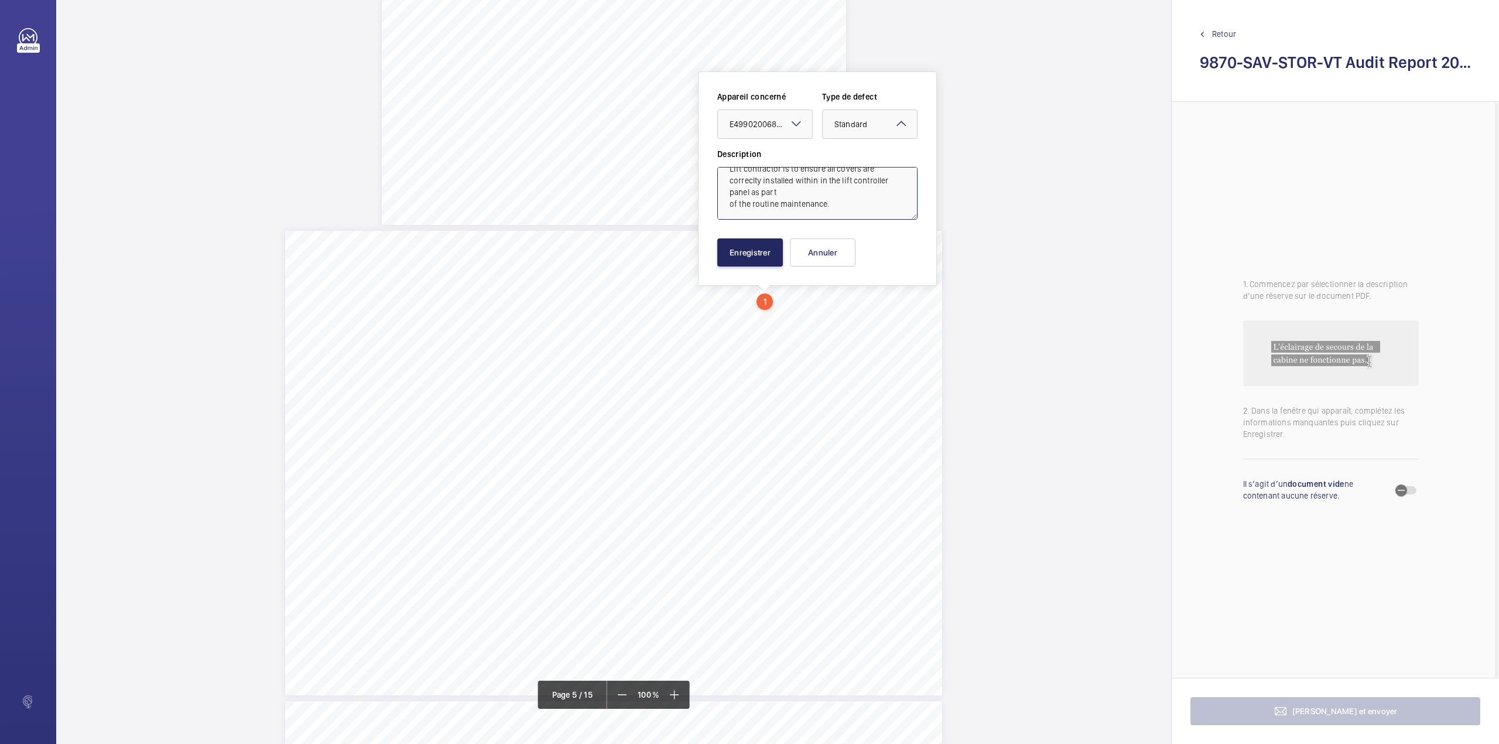
type textarea "The clear cover for the lift controller is missing. Lift contractor is to ensur…"
click at [730, 258] on button "Enregistrer" at bounding box center [750, 252] width 66 height 28
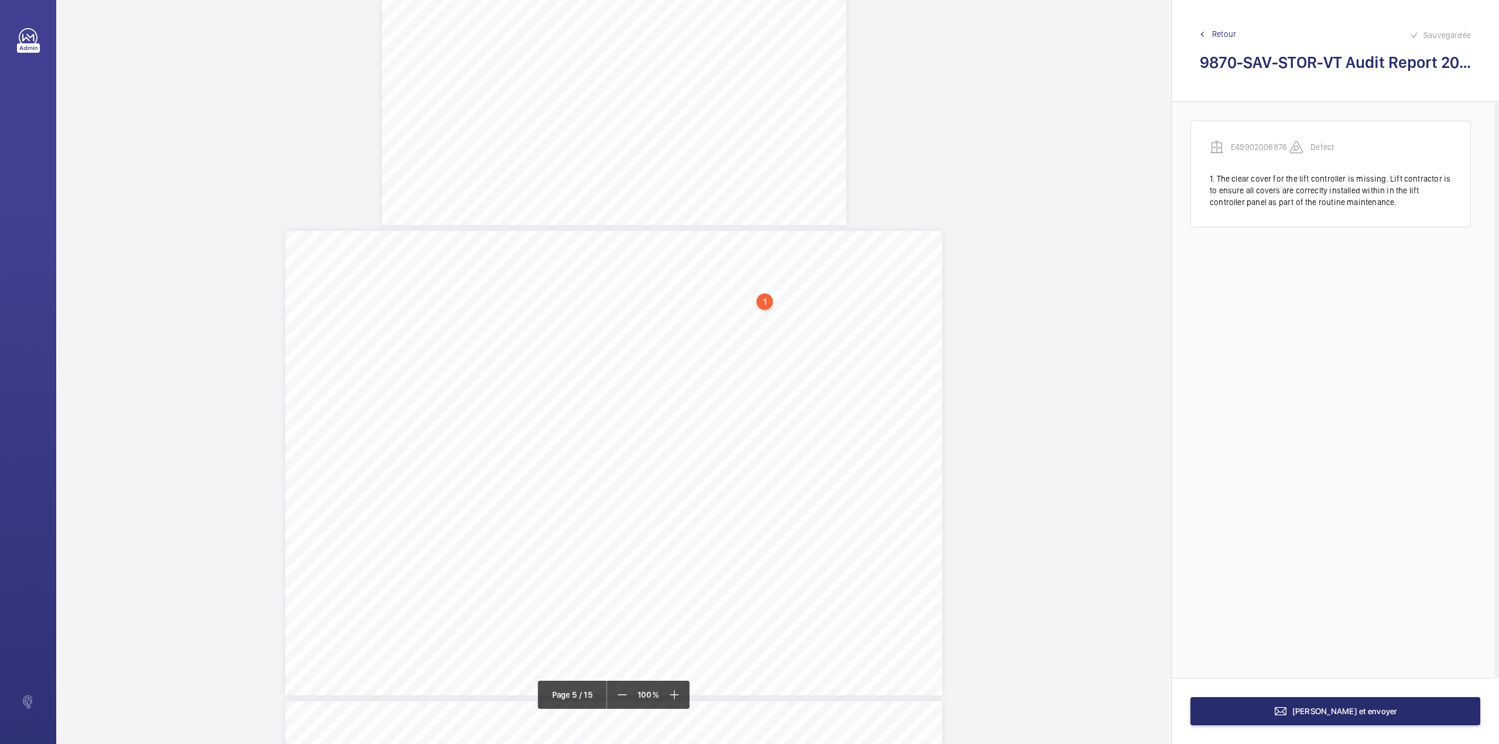
click at [706, 306] on div "Category Item Element Audit Item Detail of Non Compliance Repeat Item Priority …" at bounding box center [613, 463] width 657 height 464
drag, startPoint x: 738, startPoint y: 185, endPoint x: 732, endPoint y: 166, distance: 19.6
click at [738, 185] on textarea at bounding box center [752, 193] width 200 height 53
paste textarea "Cabling is obscuring part of the controller digital display. Lift contractor is…"
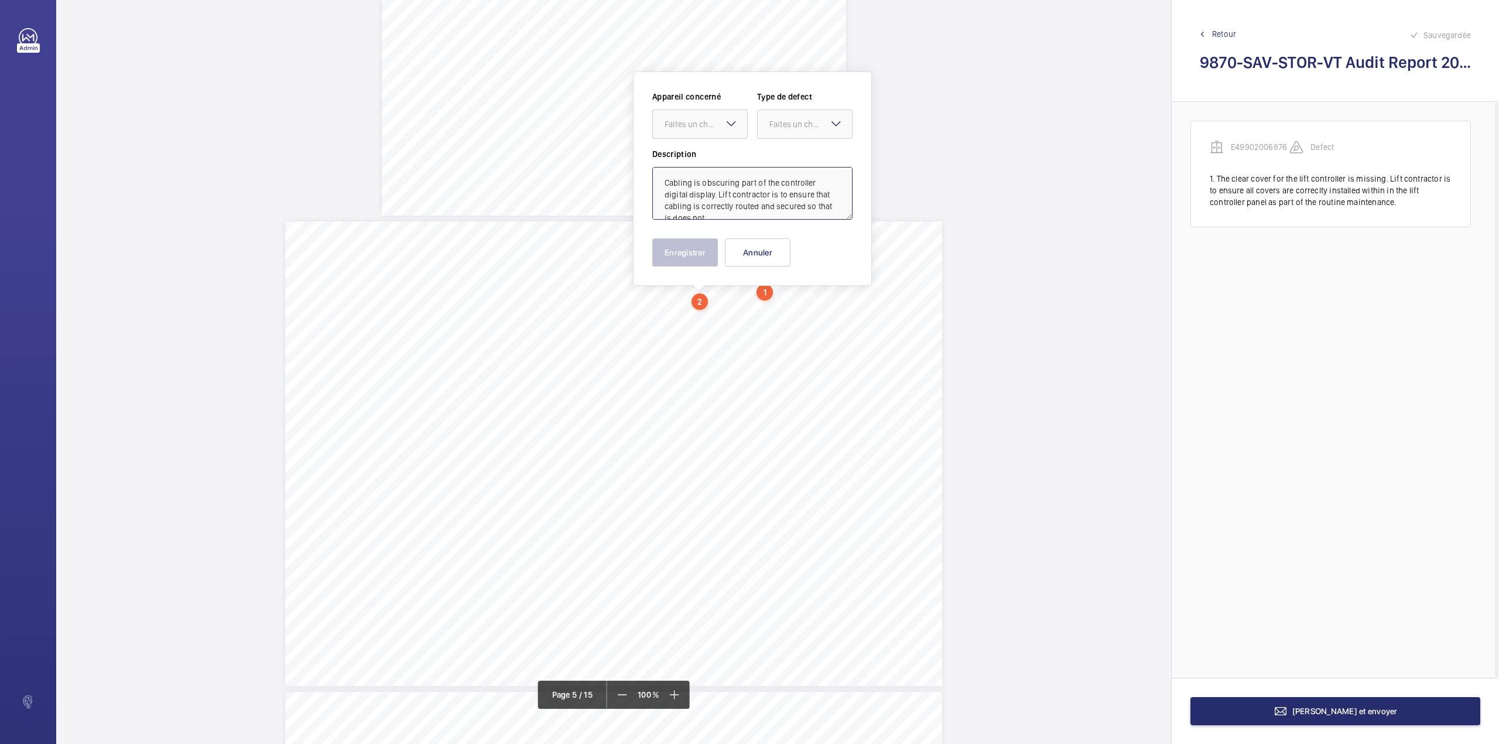
scroll to position [40, 0]
type textarea "Cabling is obscuring part of the controller digital display. Lift contractor is…"
click at [726, 117] on mat-icon at bounding box center [731, 124] width 14 height 14
drag, startPoint x: 726, startPoint y: 142, endPoint x: 755, endPoint y: 137, distance: 29.1
click at [726, 143] on div "Appareil concerné Faites un choix Type de defect Faites un choix" at bounding box center [752, 119] width 200 height 57
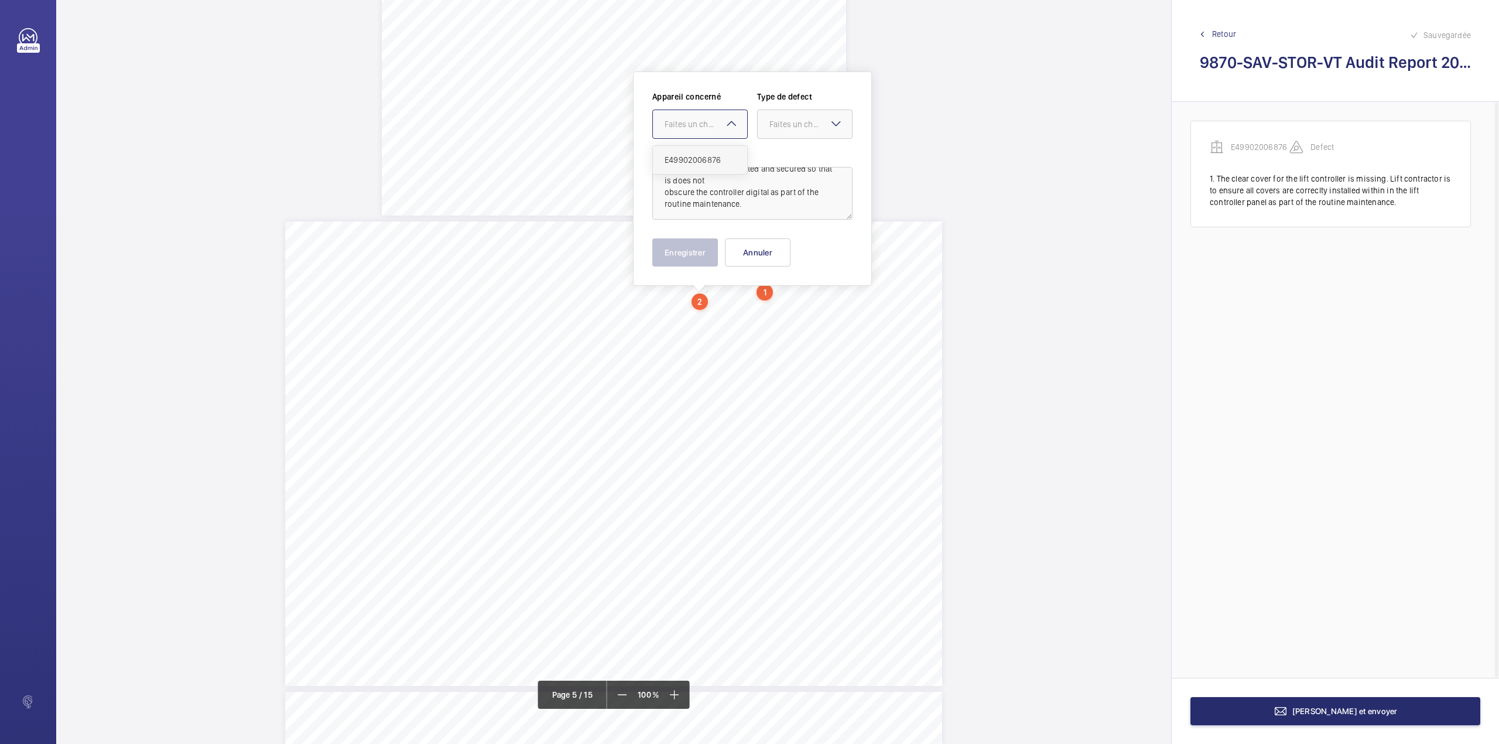
drag, startPoint x: 693, startPoint y: 131, endPoint x: 703, endPoint y: 159, distance: 29.6
click at [693, 133] on div at bounding box center [700, 124] width 94 height 28
drag, startPoint x: 703, startPoint y: 159, endPoint x: 769, endPoint y: 136, distance: 70.7
click at [703, 159] on span "E49902006876" at bounding box center [700, 160] width 71 height 12
drag, startPoint x: 773, startPoint y: 132, endPoint x: 776, endPoint y: 143, distance: 10.8
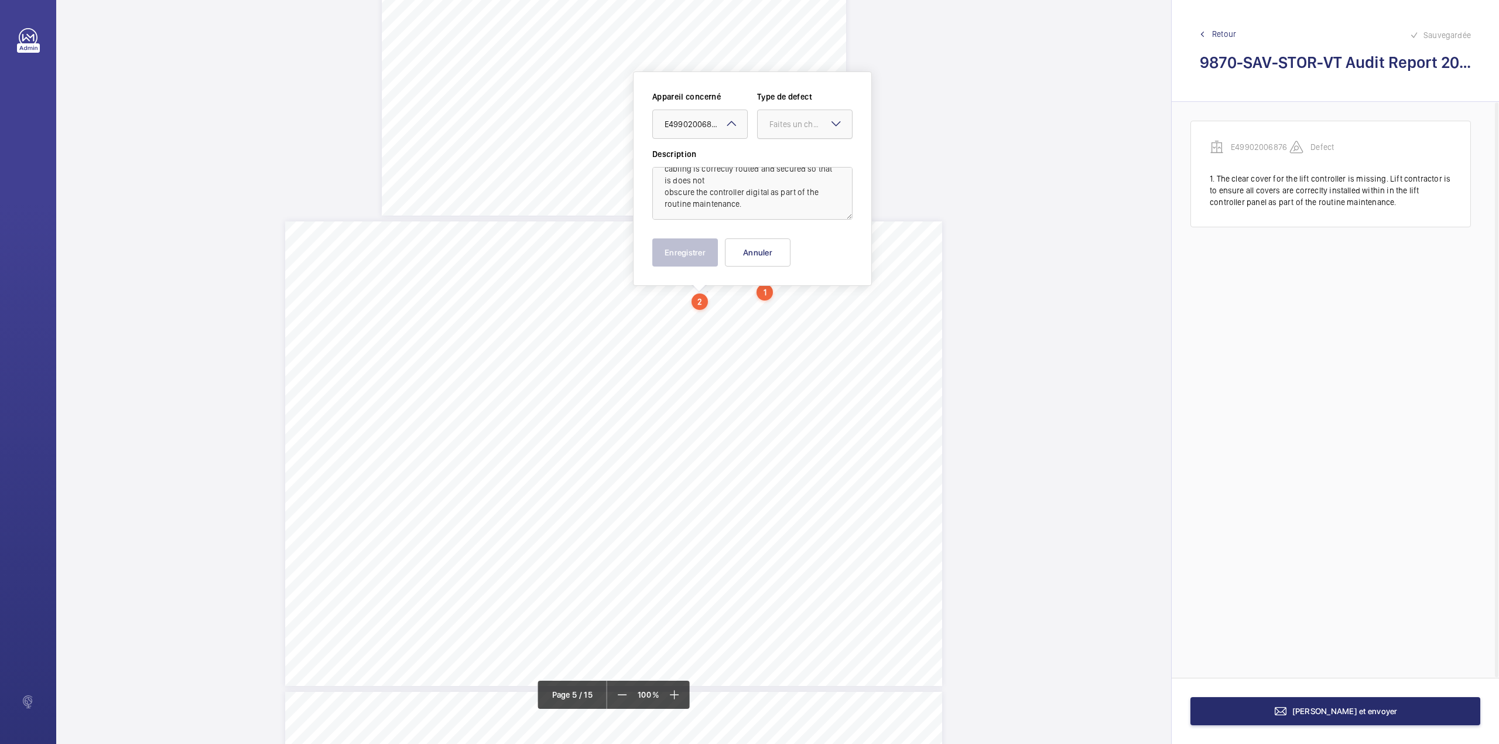
click at [775, 139] on div "Appareil concerné Faites un choix × E49902006876 × Type de defect Faites un cho…" at bounding box center [752, 119] width 200 height 57
click at [781, 169] on div "Standard" at bounding box center [805, 160] width 94 height 29
click at [672, 245] on button "Enregistrer" at bounding box center [685, 252] width 66 height 28
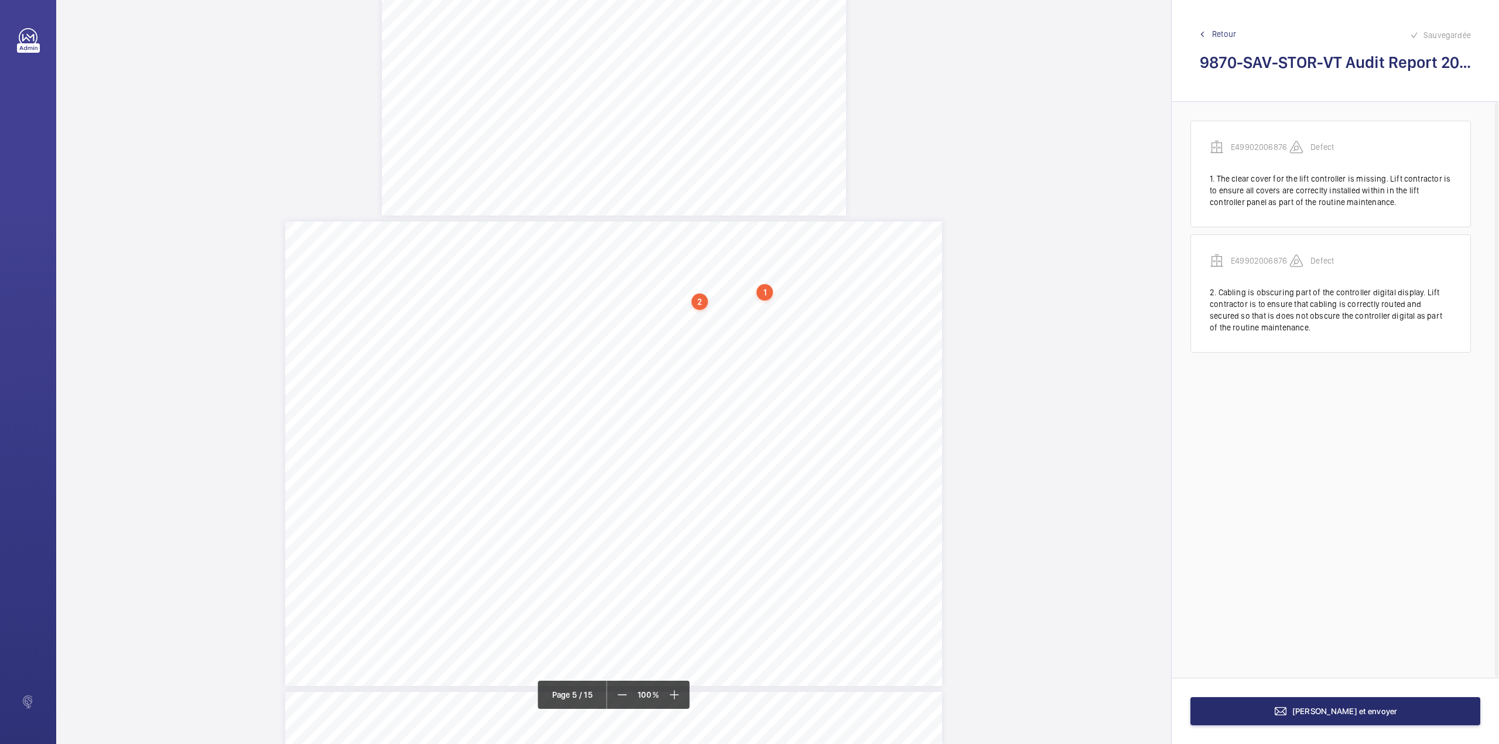
click at [741, 315] on div "Category Item Element Audit Item Detail of Non Compliance Repeat Item Priority …" at bounding box center [613, 453] width 657 height 464
drag, startPoint x: 745, startPoint y: 201, endPoint x: 755, endPoint y: 159, distance: 43.2
click at [745, 201] on textarea at bounding box center [788, 193] width 200 height 53
paste textarea "Cabling is obscuring part of the controller digital display. Lift contractor is…"
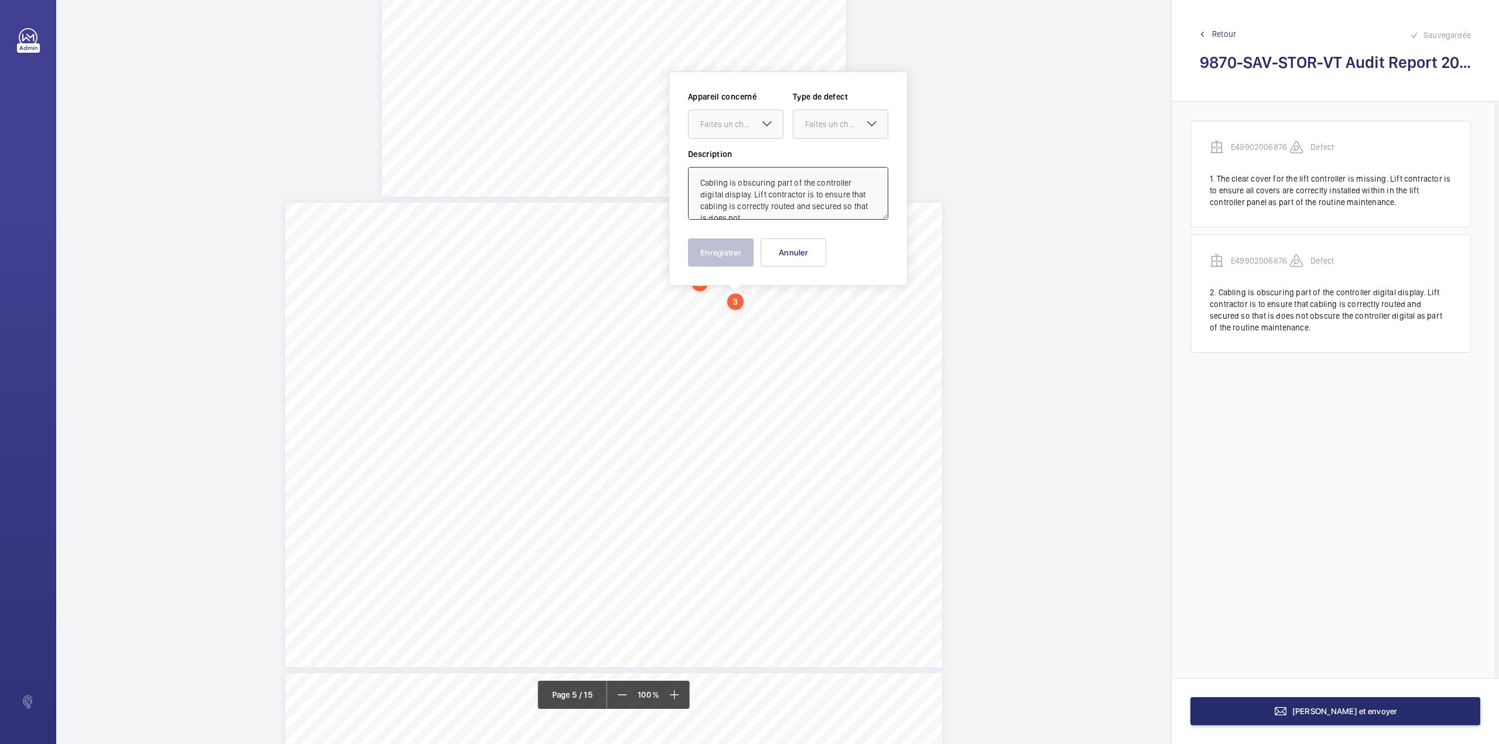
scroll to position [28, 0]
type textarea "Cabling is obscuring part of the controller digital display. Lift contractor is…"
click at [762, 125] on mat-icon at bounding box center [767, 124] width 14 height 14
drag, startPoint x: 762, startPoint y: 143, endPoint x: 833, endPoint y: 123, distance: 73.2
click at [767, 146] on div "Appareil concerné Faites un choix Type de defect Faites un choix" at bounding box center [788, 119] width 200 height 57
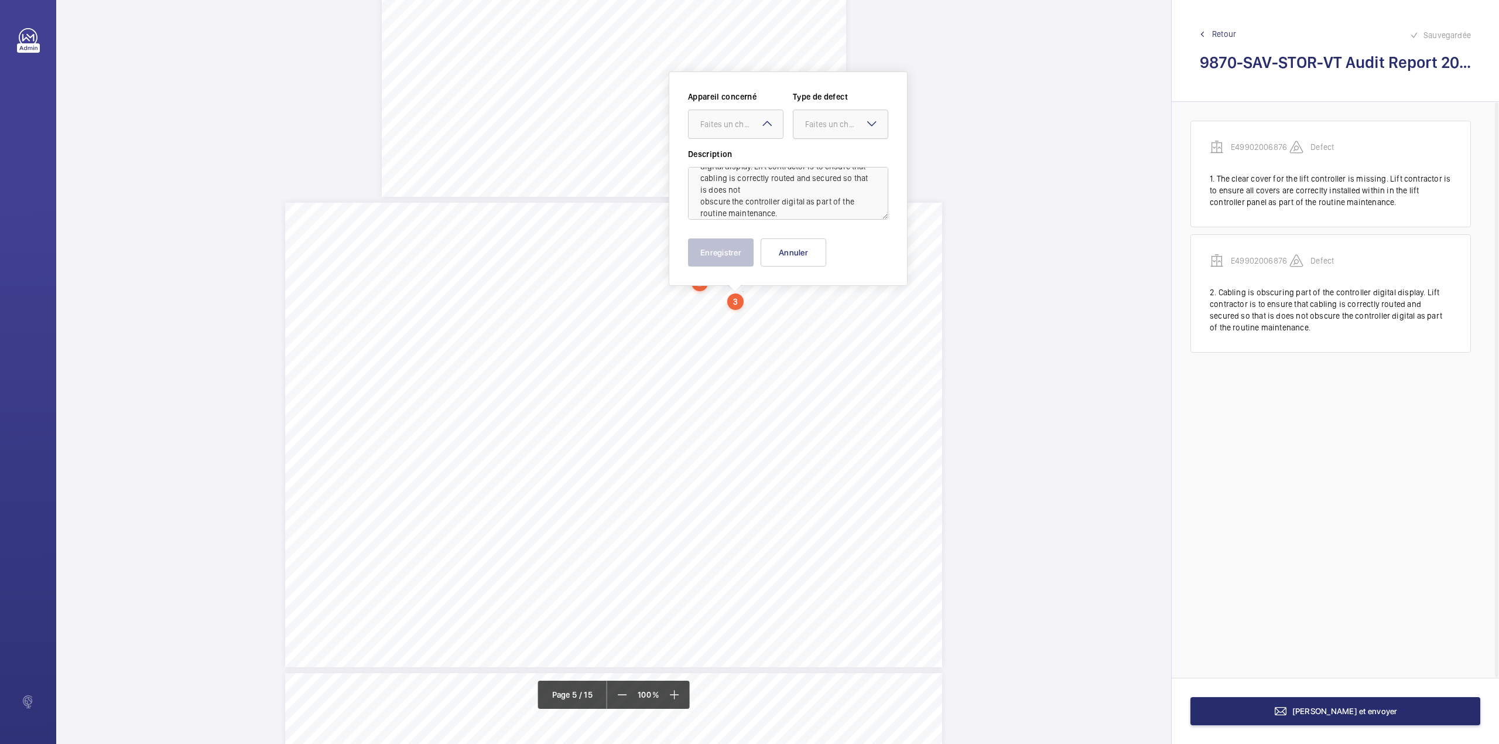
click at [833, 122] on div "Faites un choix" at bounding box center [846, 124] width 83 height 12
click at [828, 156] on span "Standard" at bounding box center [840, 160] width 71 height 12
drag, startPoint x: 739, startPoint y: 131, endPoint x: 738, endPoint y: 167, distance: 36.3
click at [738, 131] on div at bounding box center [736, 124] width 94 height 28
click at [738, 167] on div "E49902006876" at bounding box center [736, 160] width 94 height 28
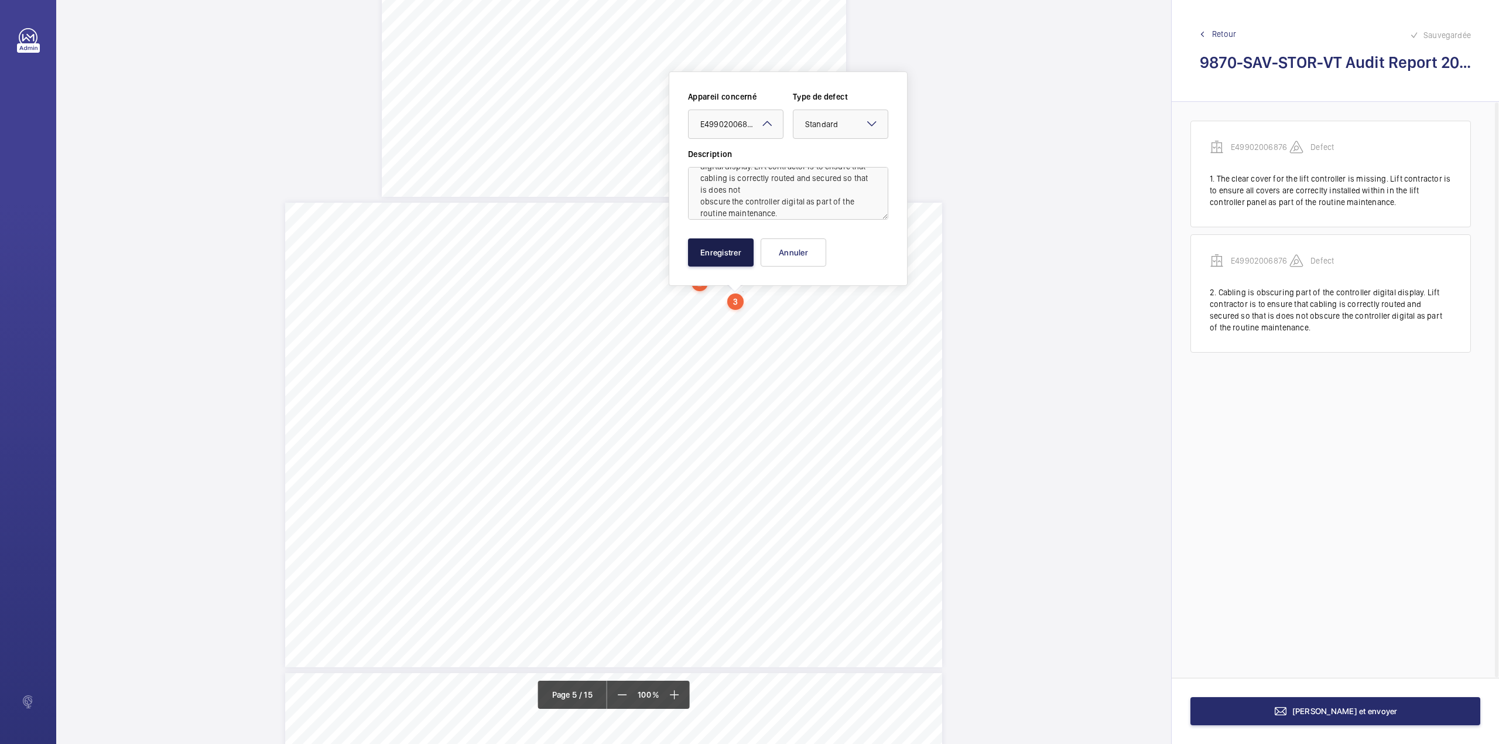
click at [721, 260] on button "Enregistrer" at bounding box center [721, 252] width 66 height 28
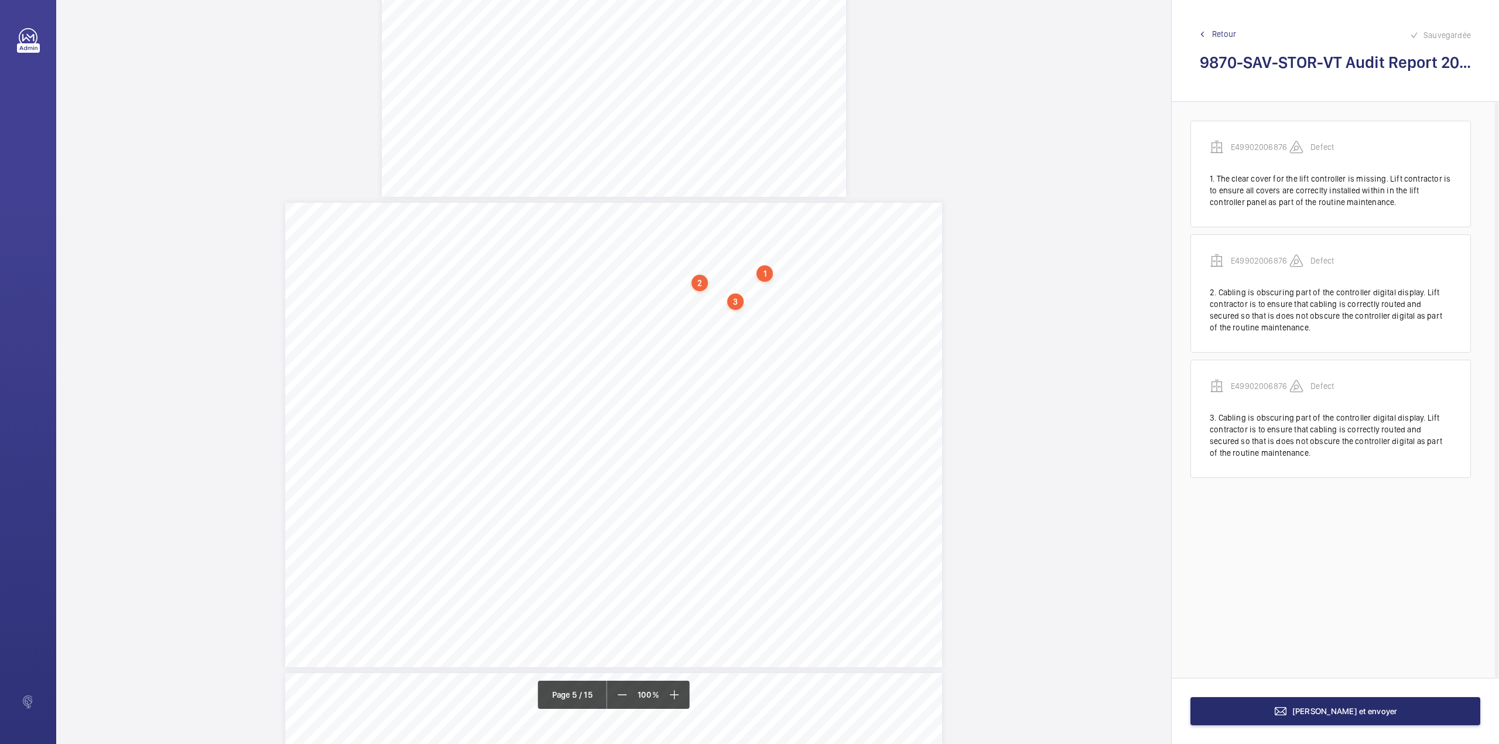
click at [675, 320] on div "Category Item Element Audit Item Detail of Non Compliance Repeat Item Priority …" at bounding box center [613, 435] width 657 height 464
click at [684, 170] on textarea at bounding box center [721, 193] width 200 height 53
paste textarea "There are excessive levels of dust and debris on the linear surfaces. Lift cont…"
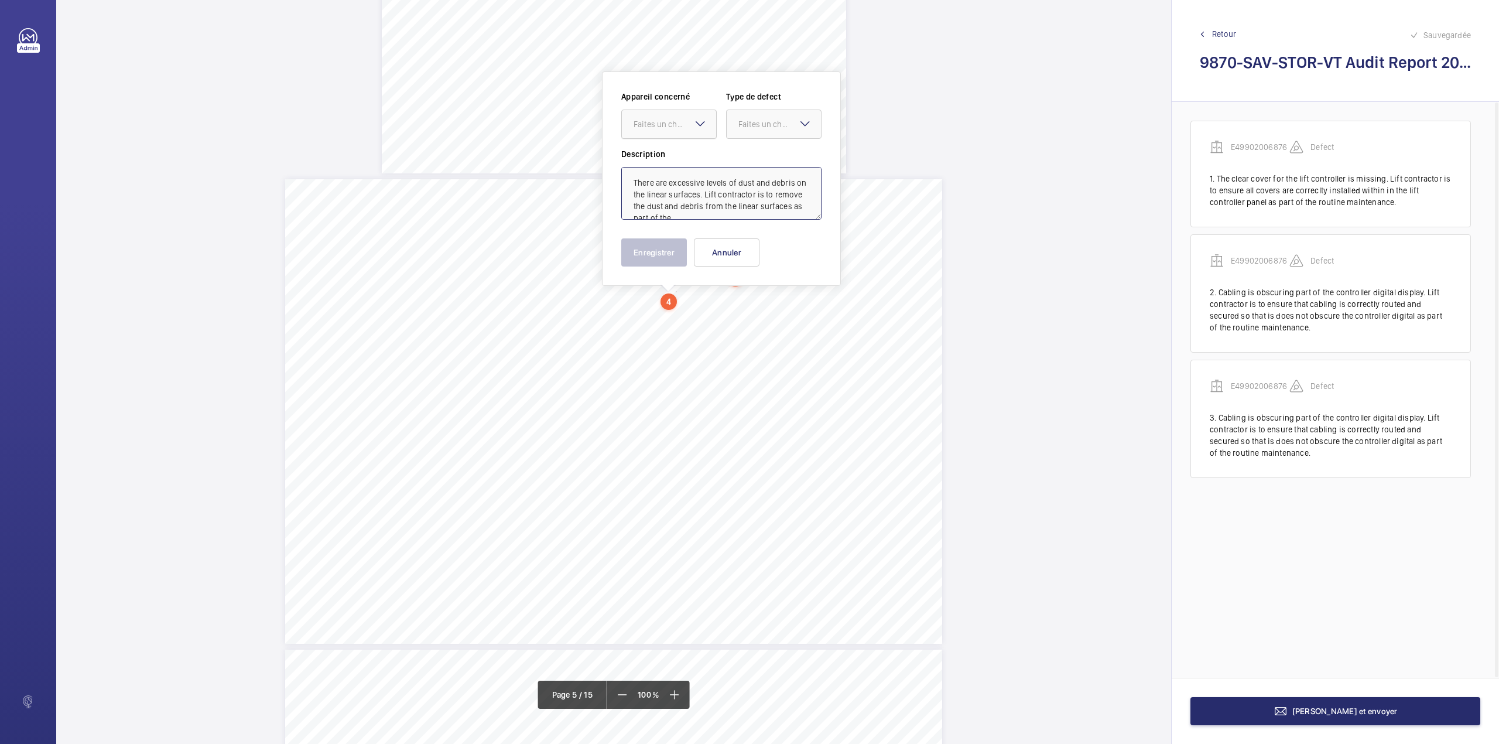
scroll to position [28, 0]
drag, startPoint x: 680, startPoint y: 120, endPoint x: 679, endPoint y: 139, distance: 18.8
click at [680, 125] on div "Faites un choix" at bounding box center [675, 124] width 83 height 12
drag, startPoint x: 679, startPoint y: 162, endPoint x: 749, endPoint y: 130, distance: 77.3
click at [682, 162] on span "E49902006876" at bounding box center [669, 160] width 71 height 12
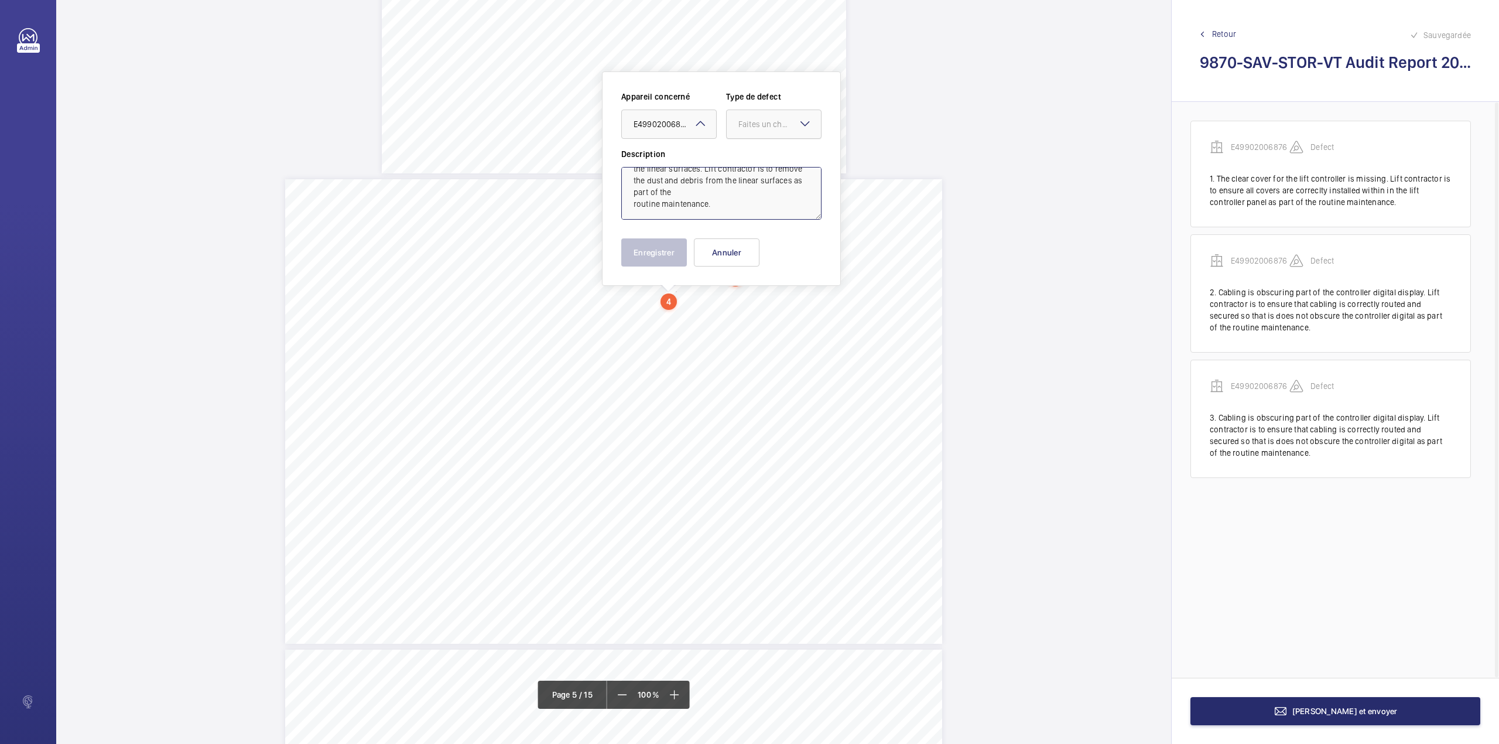
click at [762, 119] on div "Faites un choix" at bounding box center [779, 124] width 83 height 12
click at [758, 165] on span "Standard" at bounding box center [773, 160] width 71 height 12
type textarea "There are excessive levels of dust and debris on the linear surfaces. Lift cont…"
click at [653, 254] on button "Enregistrer" at bounding box center [654, 252] width 66 height 28
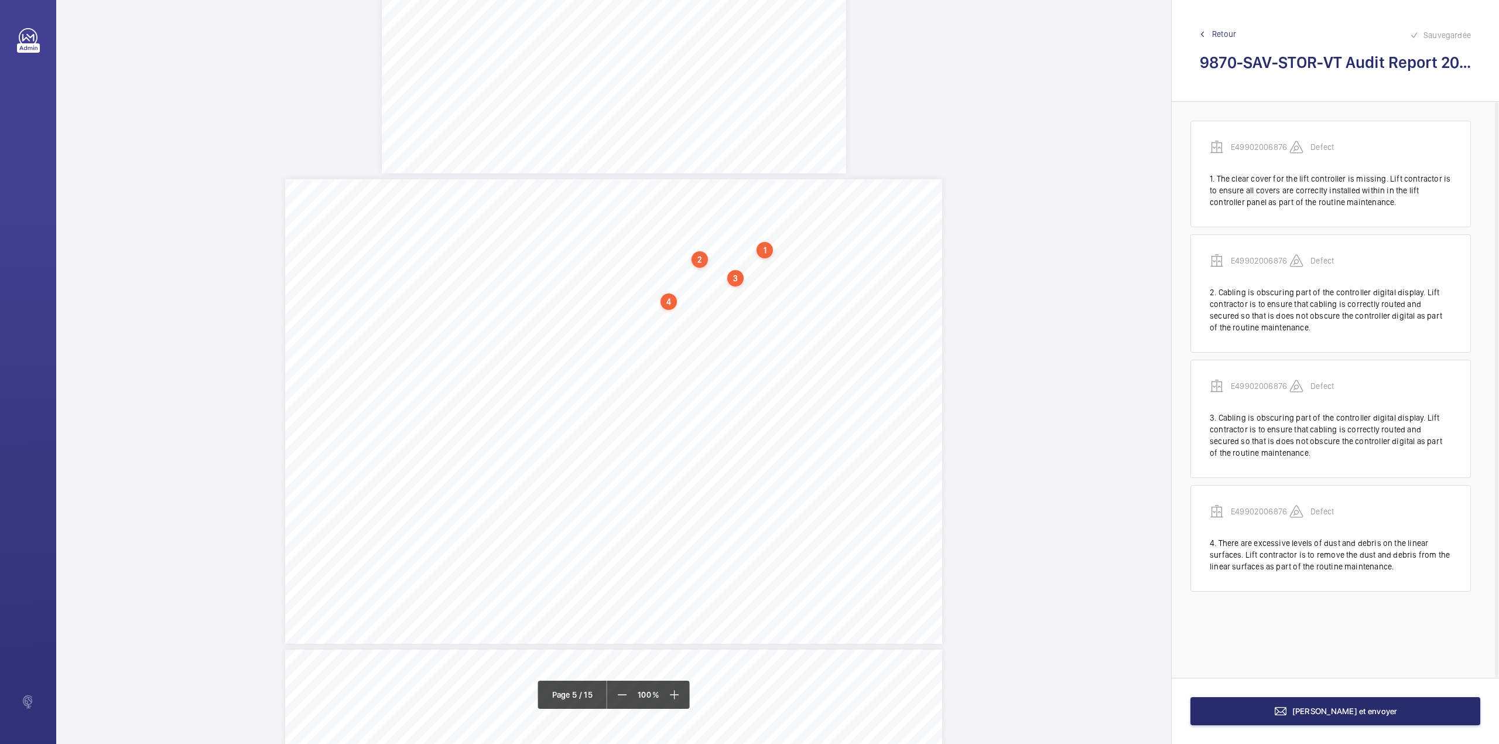
click at [745, 310] on div "Category Item Element Audit Item Detail of Non Compliance Repeat Item Priority …" at bounding box center [613, 411] width 657 height 464
drag, startPoint x: 752, startPoint y: 190, endPoint x: 745, endPoint y: 182, distance: 10.4
click at [752, 190] on textarea at bounding box center [791, 192] width 200 height 53
paste textarea "The dead end of the counterweight overspeed governor rope is excessive in lengt…"
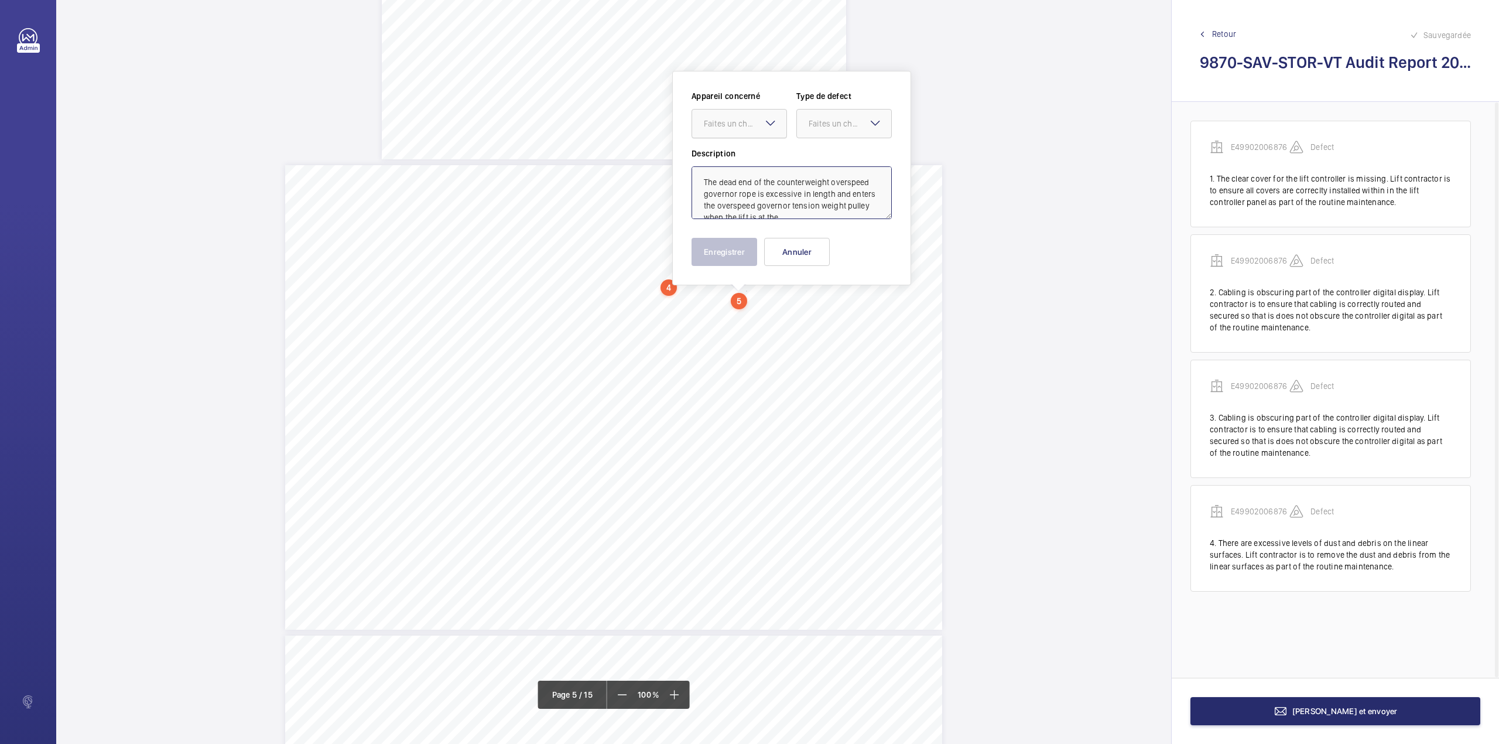
scroll to position [27, 0]
click at [736, 129] on div at bounding box center [739, 123] width 94 height 28
click at [738, 153] on span "E49902006876" at bounding box center [739, 159] width 71 height 12
drag, startPoint x: 822, startPoint y: 124, endPoint x: 821, endPoint y: 135, distance: 10.6
click at [821, 129] on div "Faites un choix" at bounding box center [844, 124] width 94 height 12
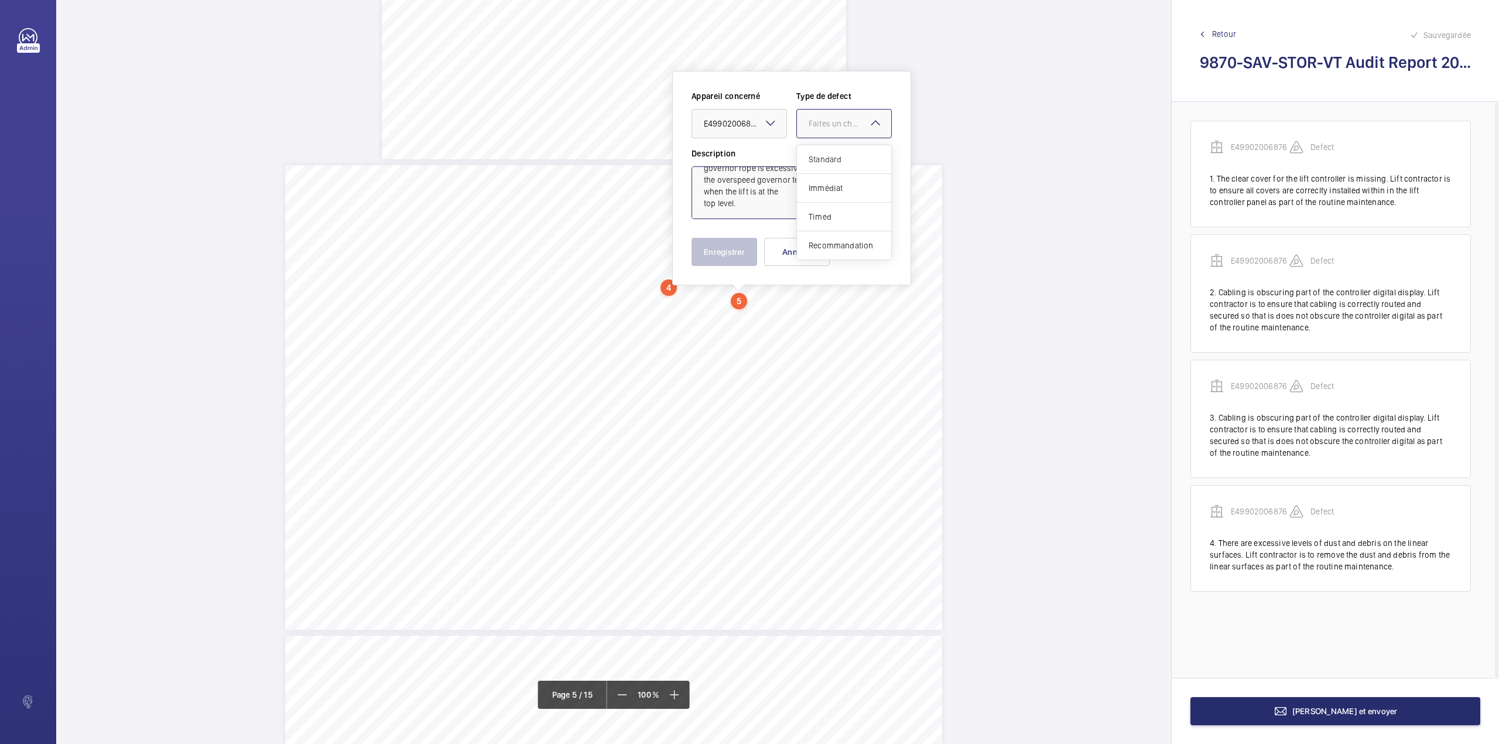
click at [818, 158] on span "Standard" at bounding box center [844, 159] width 71 height 12
type textarea "The dead end of the counterweight overspeed governor rope is excessive in lengt…"
click at [739, 248] on button "Enregistrer" at bounding box center [724, 252] width 66 height 28
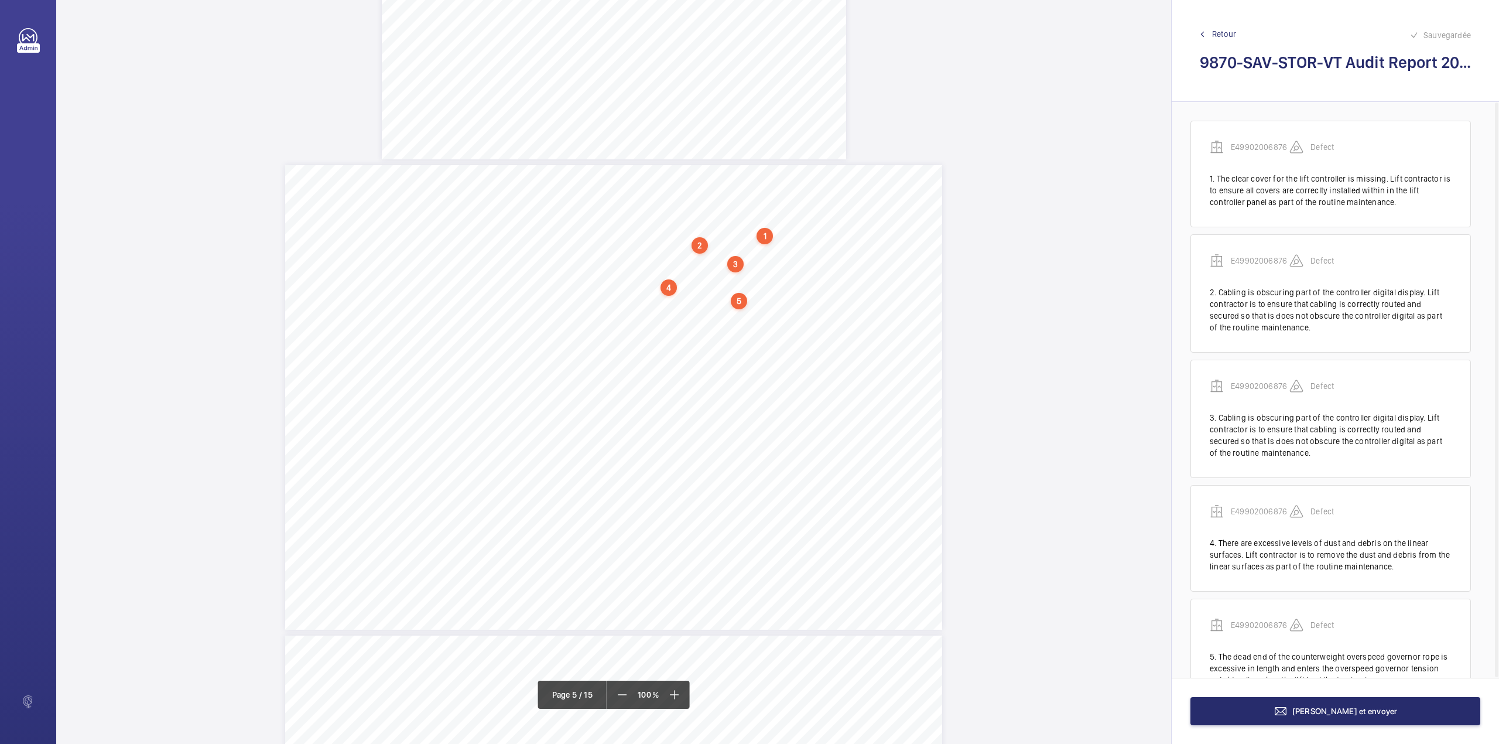
scroll to position [48, 0]
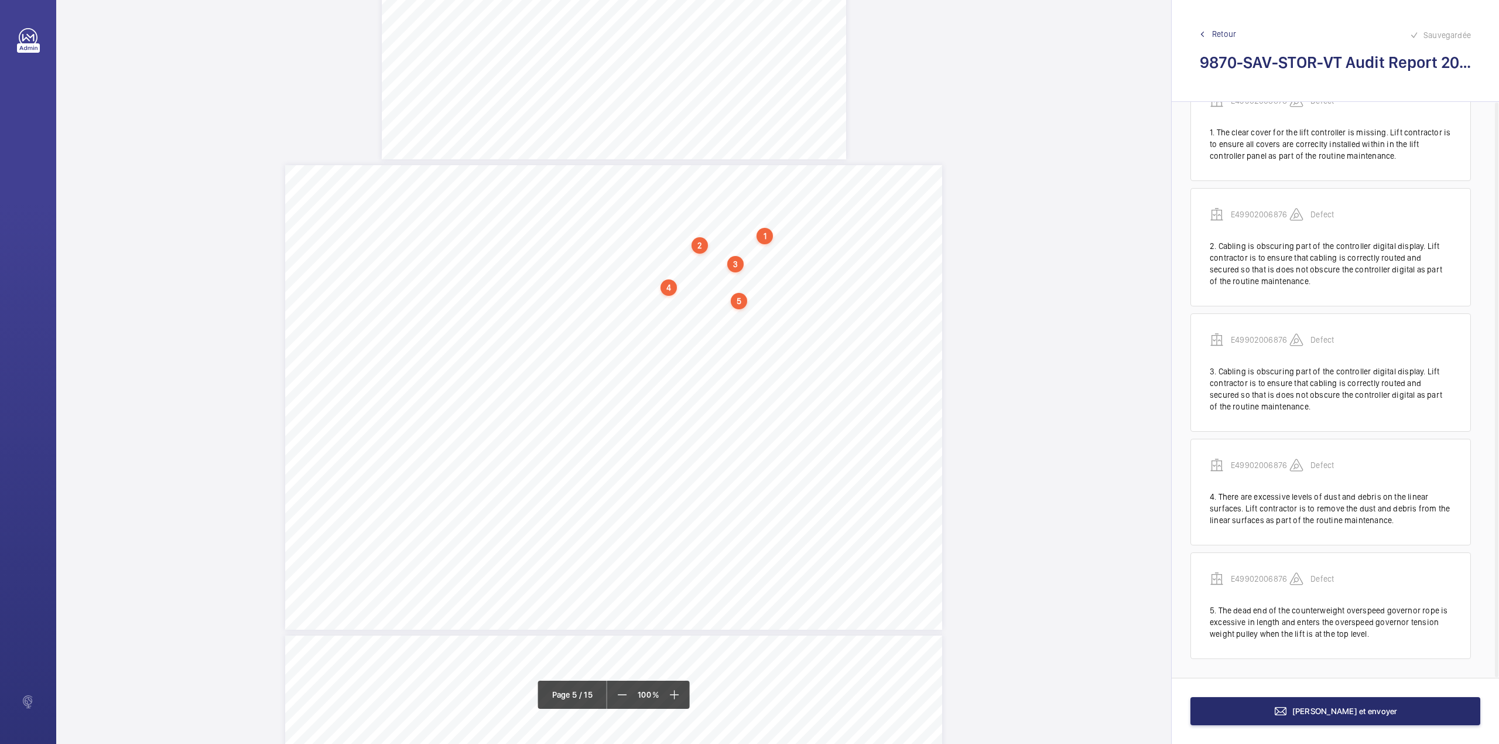
click at [699, 297] on div "Category Item Element Audit Item Detail of Non Compliance Repeat Item Priority …" at bounding box center [613, 397] width 657 height 464
click at [670, 185] on textarea at bounding box center [745, 192] width 200 height 53
paste textarea "Lift contractor is to reduce the length of the dead end of the counterweight ov…"
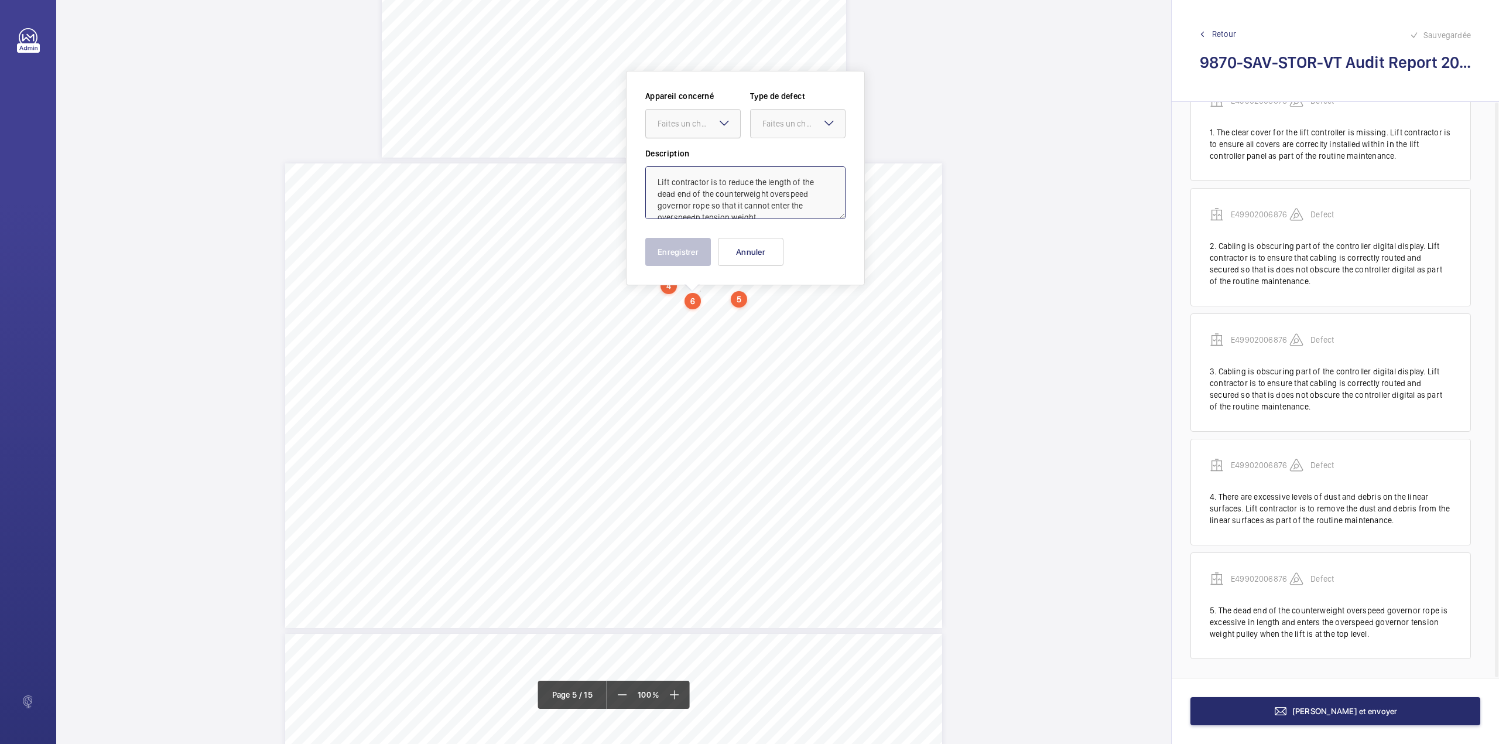
scroll to position [27, 0]
click at [696, 120] on div "Faites un choix" at bounding box center [699, 124] width 83 height 12
drag, startPoint x: 693, startPoint y: 155, endPoint x: 751, endPoint y: 144, distance: 58.3
click at [693, 155] on span "E49902006876" at bounding box center [693, 159] width 71 height 12
click at [782, 118] on div "Faites un choix" at bounding box center [803, 124] width 83 height 12
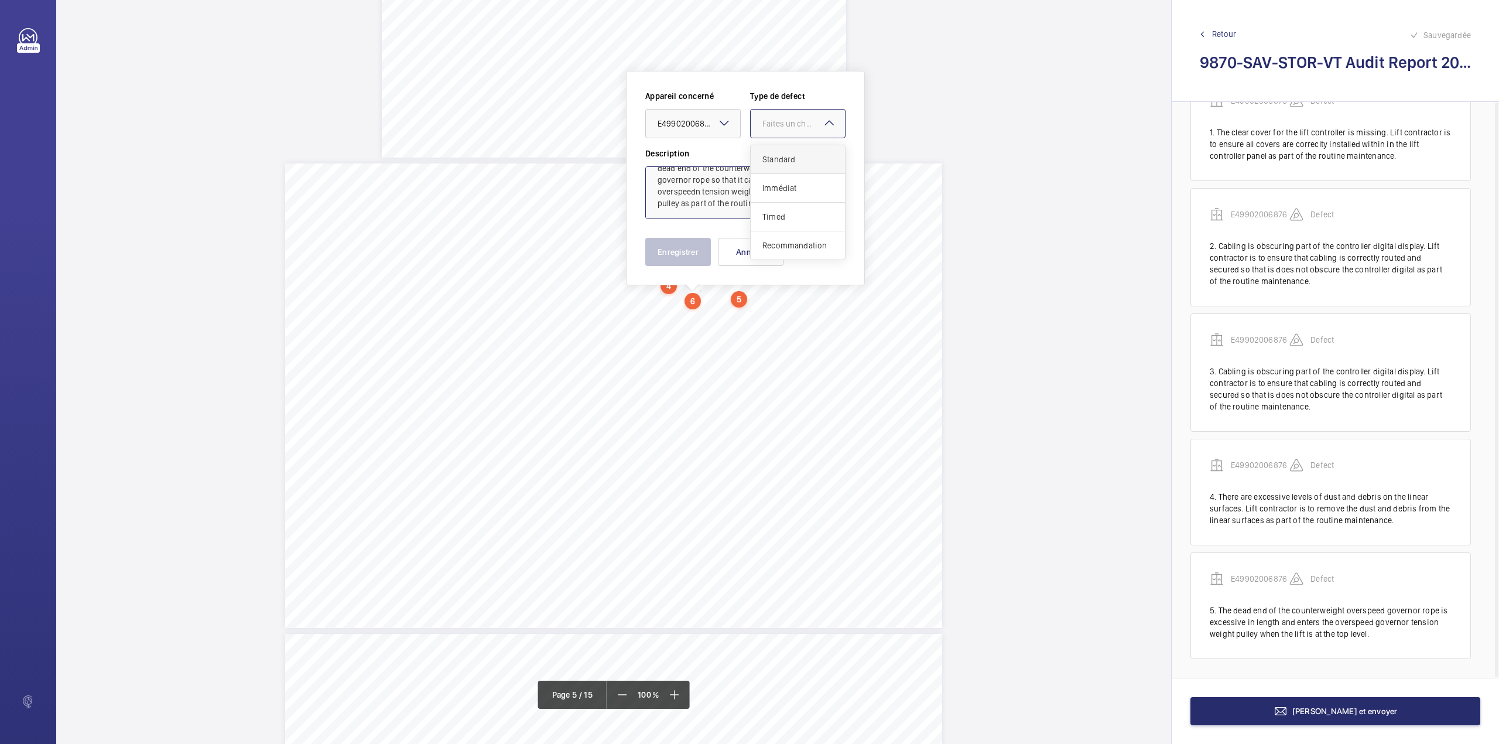
click at [776, 156] on span "Standard" at bounding box center [797, 159] width 71 height 12
type textarea "Lift contractor is to reduce the length of the dead end of the counterweight ov…"
click at [669, 254] on button "Enregistrer" at bounding box center [678, 252] width 66 height 28
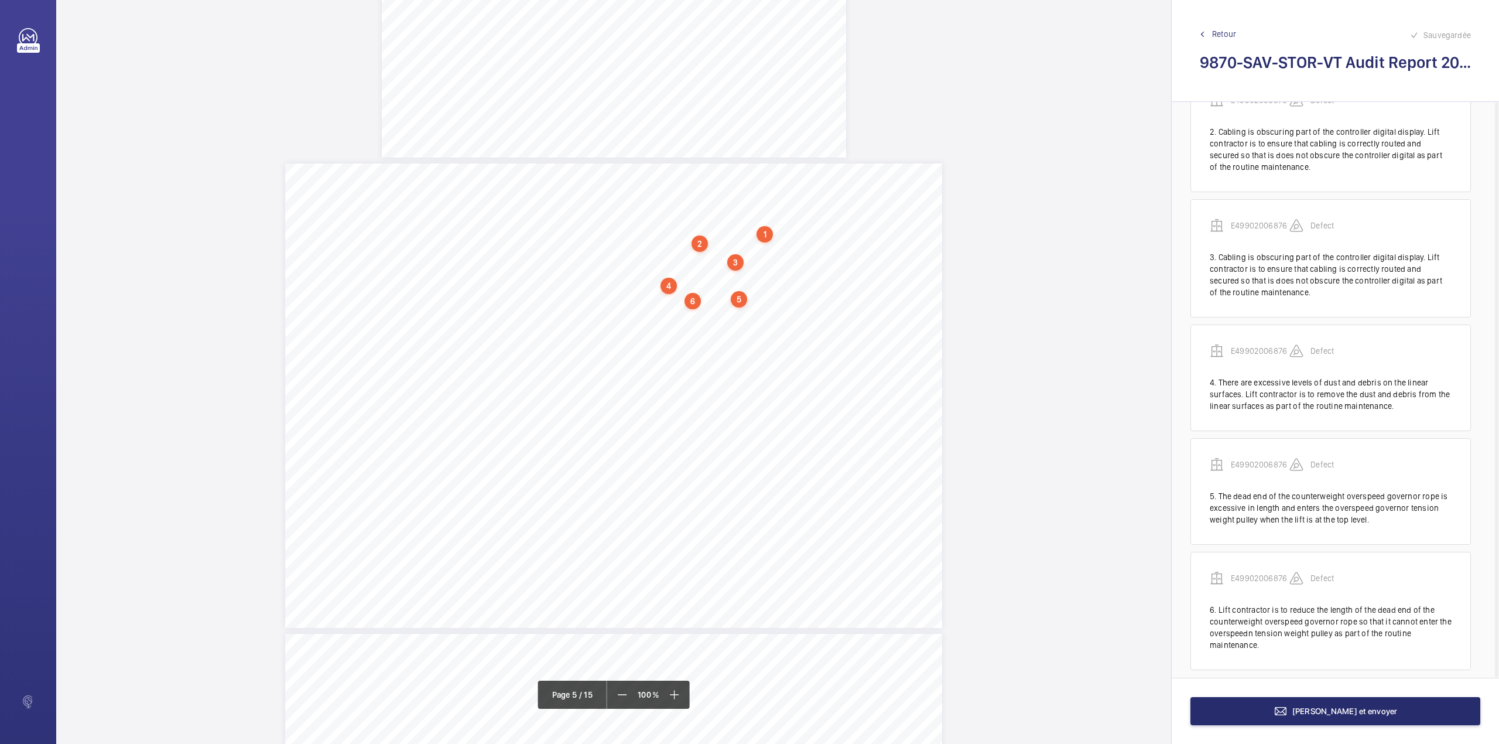
scroll to position [174, 0]
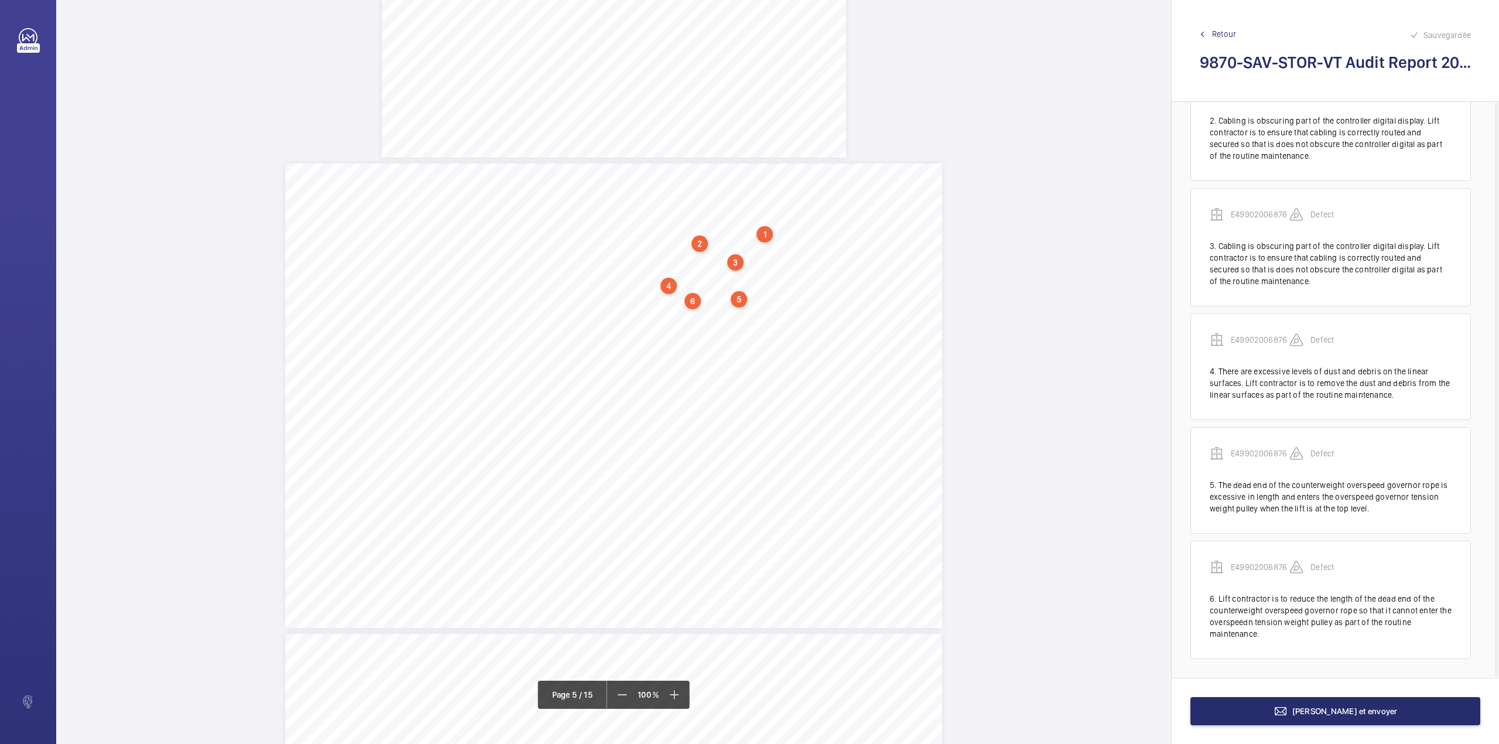
click at [637, 328] on div "Category Item Element Audit Item Detail of Non Compliance Repeat Item Priority …" at bounding box center [613, 395] width 657 height 464
click at [690, 178] on textarea at bounding box center [684, 192] width 200 height 53
paste textarea "Various shaft lights are either not functioning or are defective with various l…"
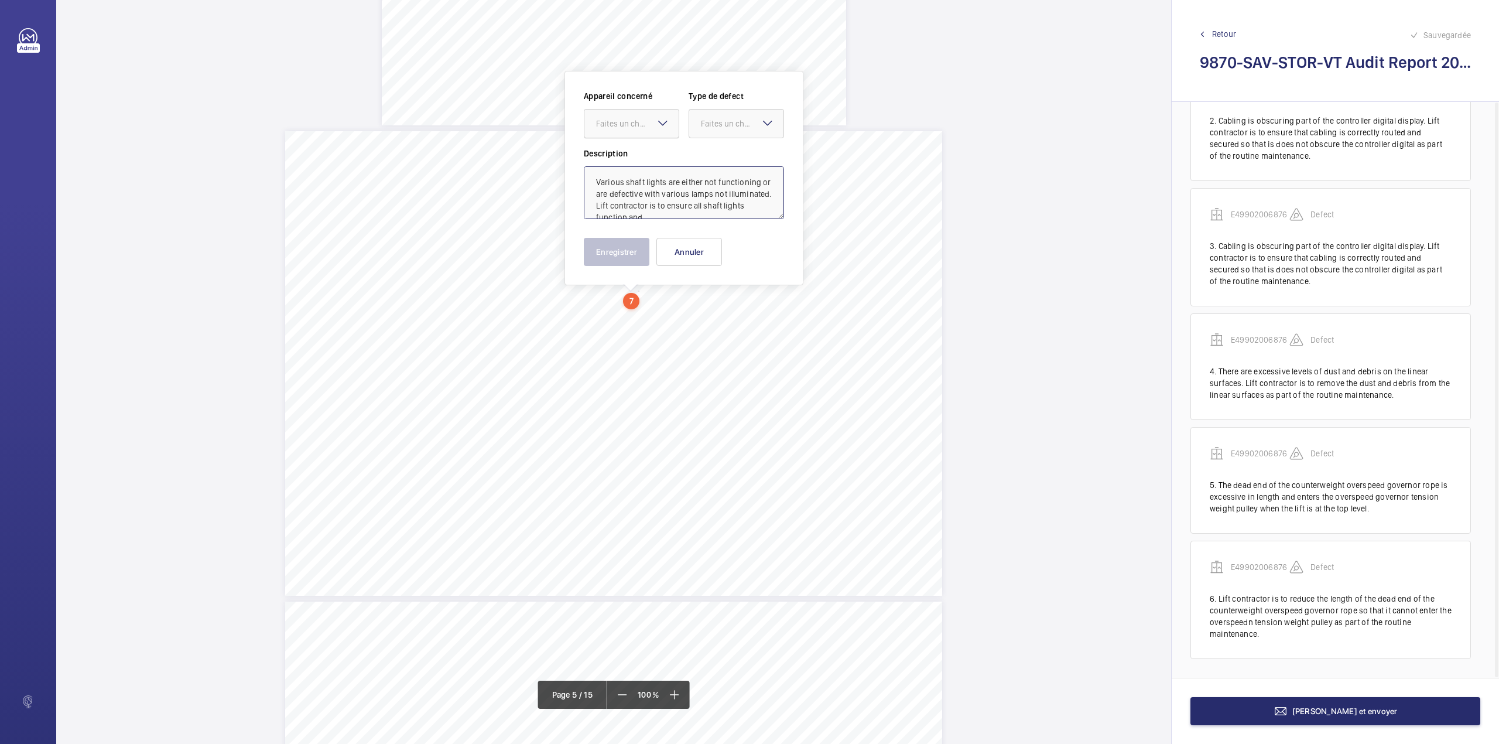
scroll to position [28, 0]
click at [650, 128] on div "Faites un choix" at bounding box center [637, 124] width 83 height 12
drag, startPoint x: 649, startPoint y: 152, endPoint x: 731, endPoint y: 127, distance: 85.7
click at [655, 152] on div "E49902006876" at bounding box center [631, 159] width 94 height 28
click at [738, 129] on div "Faites un choix" at bounding box center [742, 124] width 83 height 12
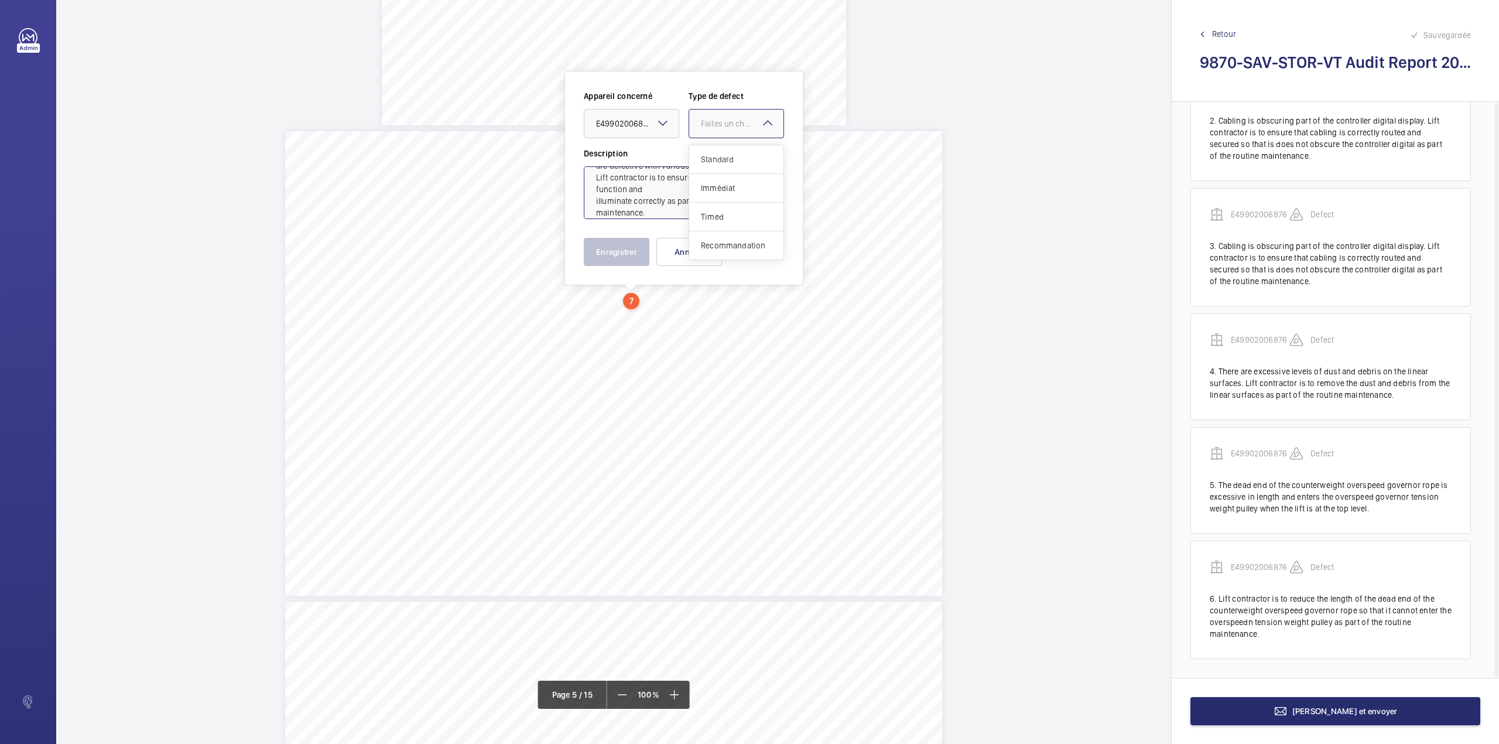
click at [731, 158] on span "Standard" at bounding box center [736, 159] width 71 height 12
type textarea "Various shaft lights are either not functioning or are defective with various l…"
click at [621, 251] on button "Enregistrer" at bounding box center [617, 252] width 66 height 28
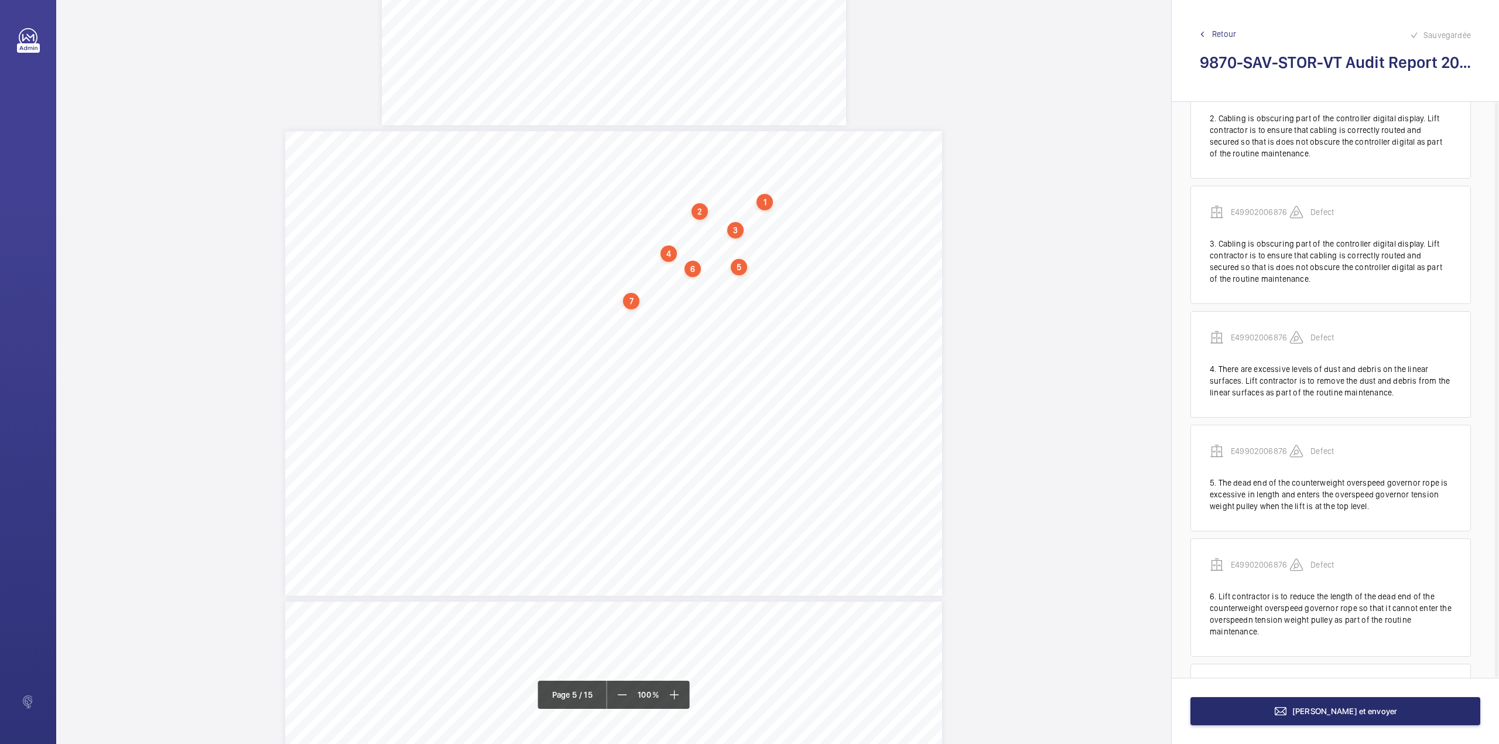
scroll to position [300, 0]
click at [665, 313] on div "Category Item Element Audit Item Detail of Non Compliance Repeat Item Priority …" at bounding box center [613, 363] width 657 height 464
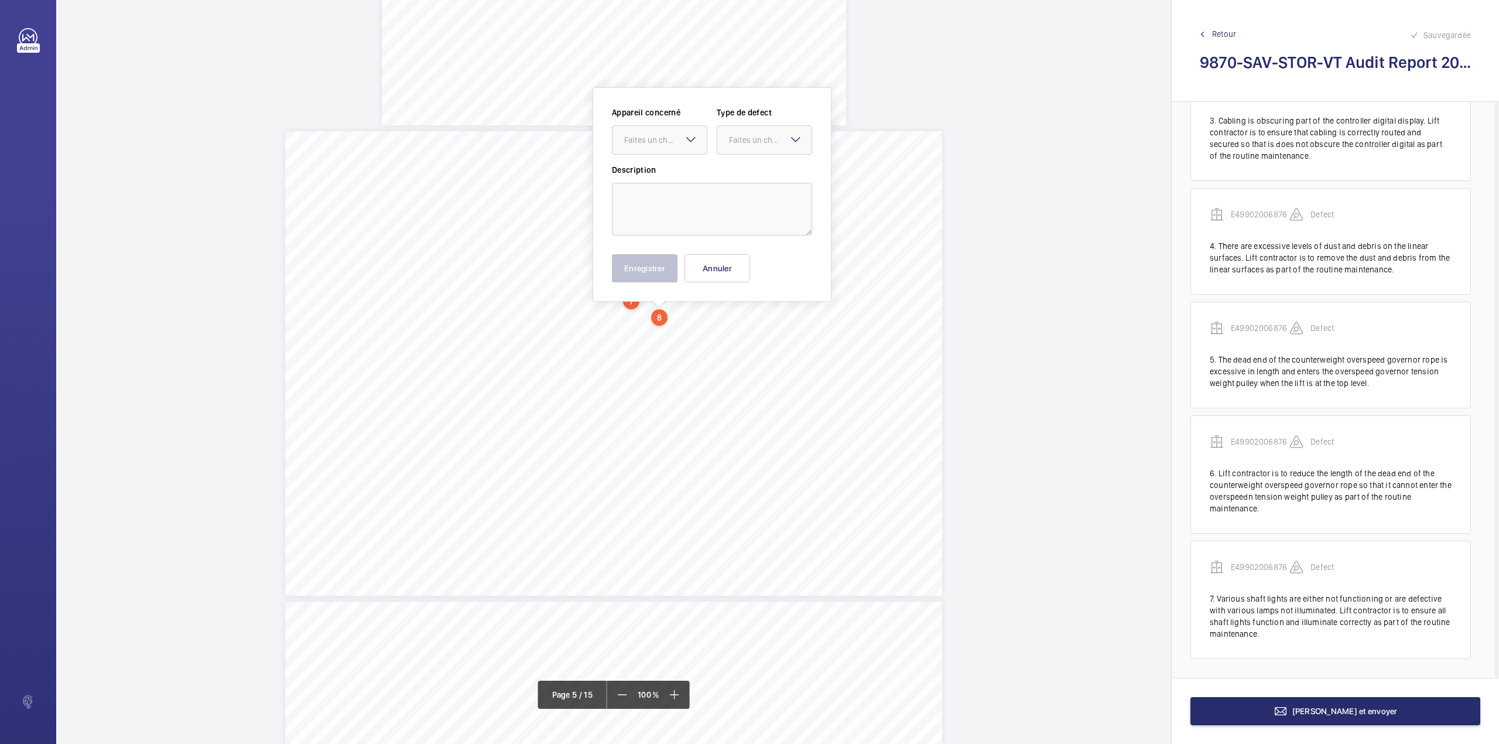
scroll to position [2555, 0]
click at [663, 190] on textarea at bounding box center [712, 192] width 200 height 53
paste textarea "Temporarly lift car flooring is still in peace. Lift contractor is to provide a…"
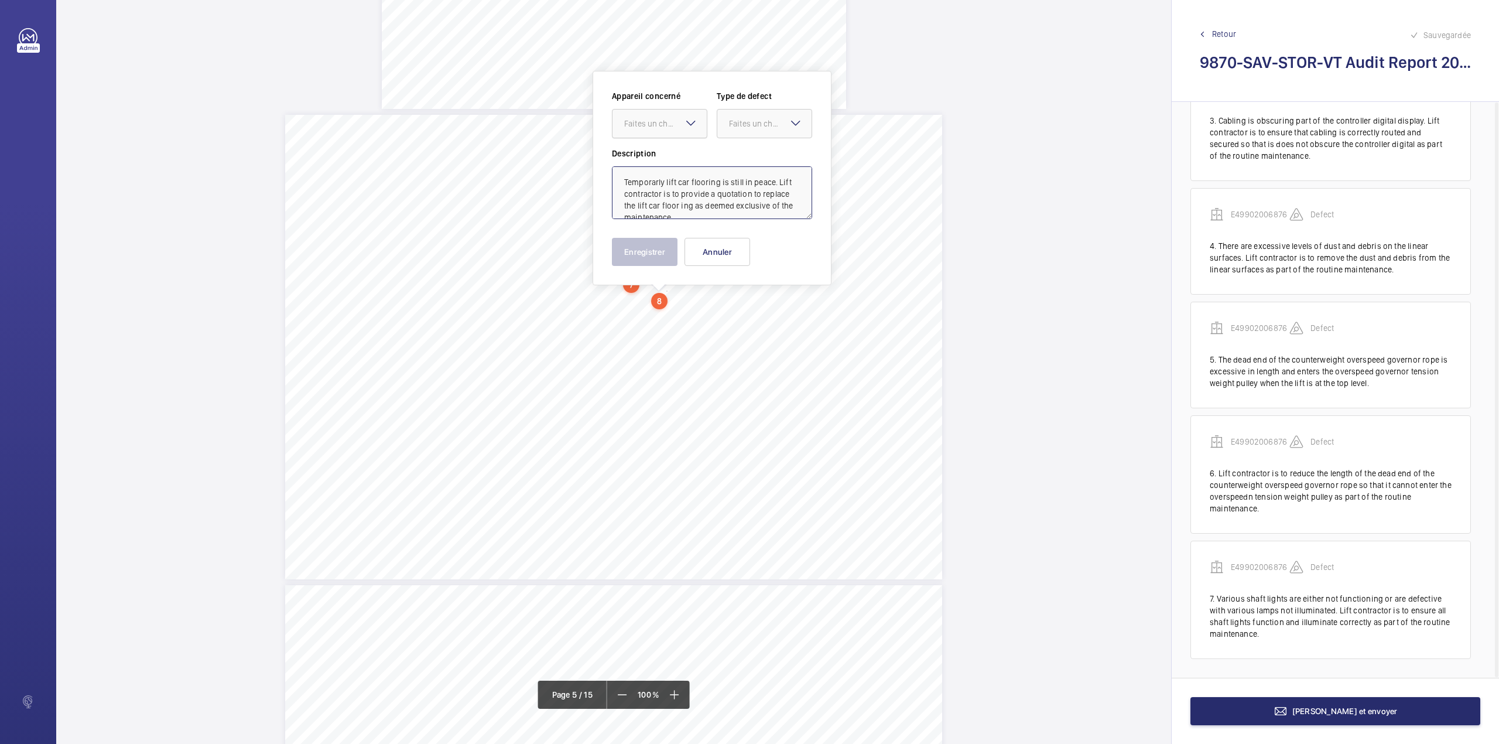
scroll to position [16, 0]
drag, startPoint x: 660, startPoint y: 122, endPoint x: 660, endPoint y: 139, distance: 17.0
click at [660, 129] on div "Faites un choix" at bounding box center [659, 124] width 94 height 12
click at [660, 156] on div "E49902006876" at bounding box center [659, 159] width 94 height 28
drag, startPoint x: 748, startPoint y: 121, endPoint x: 747, endPoint y: 139, distance: 18.8
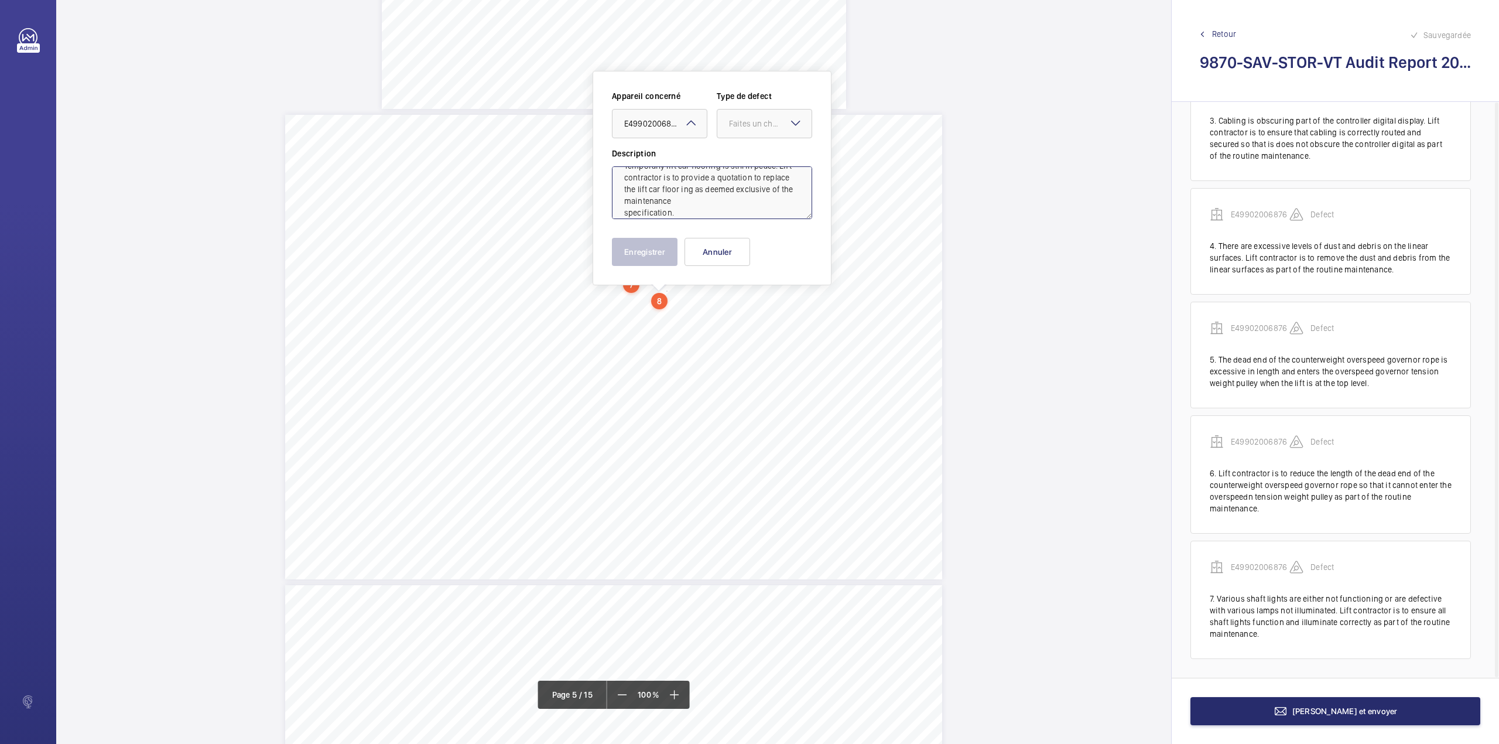
click at [748, 125] on div "Faites un choix" at bounding box center [770, 124] width 83 height 12
click at [746, 158] on span "Standard" at bounding box center [764, 159] width 71 height 12
type textarea "Temporarly lift car flooring is still in peace. Lift contractor is to provide a…"
click at [645, 249] on button "Enregistrer" at bounding box center [645, 252] width 66 height 28
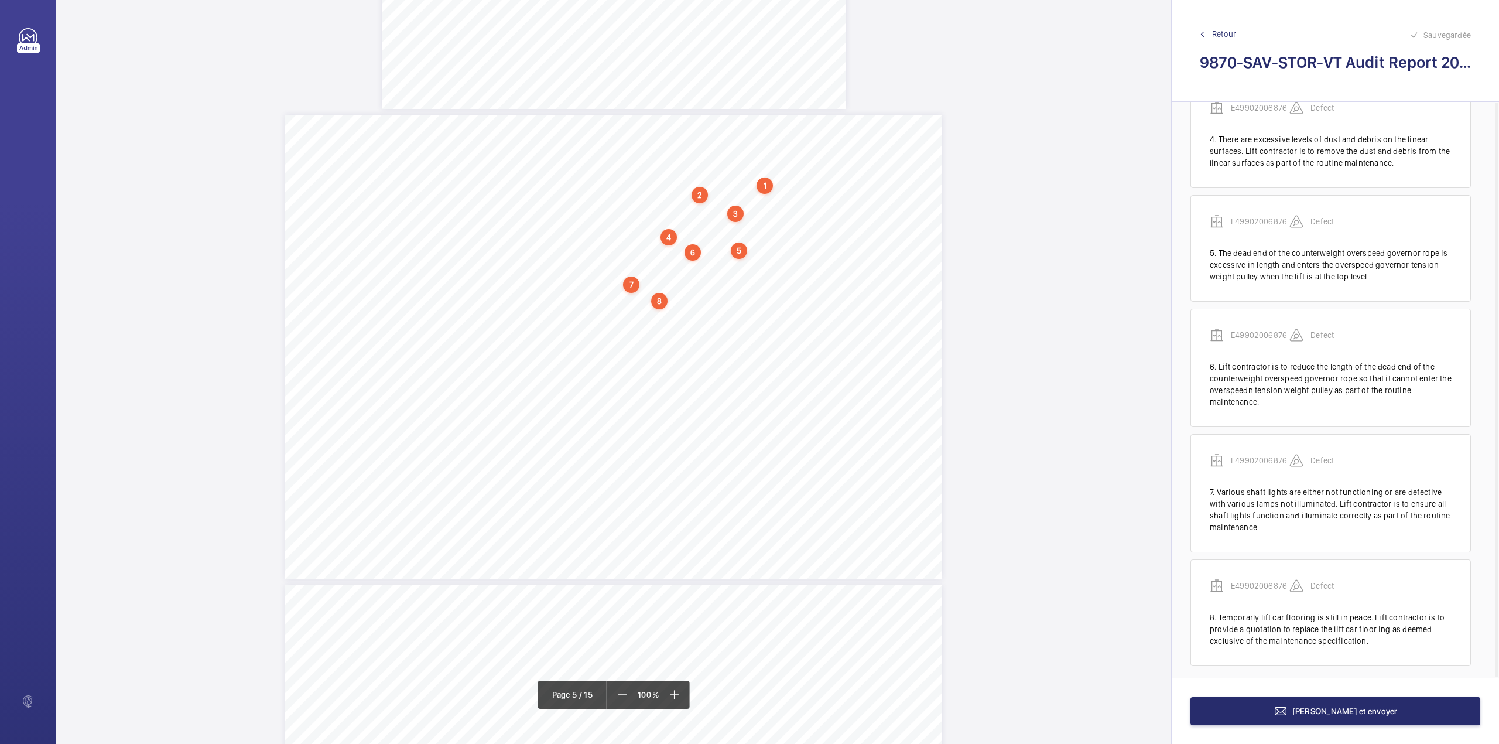
scroll to position [413, 0]
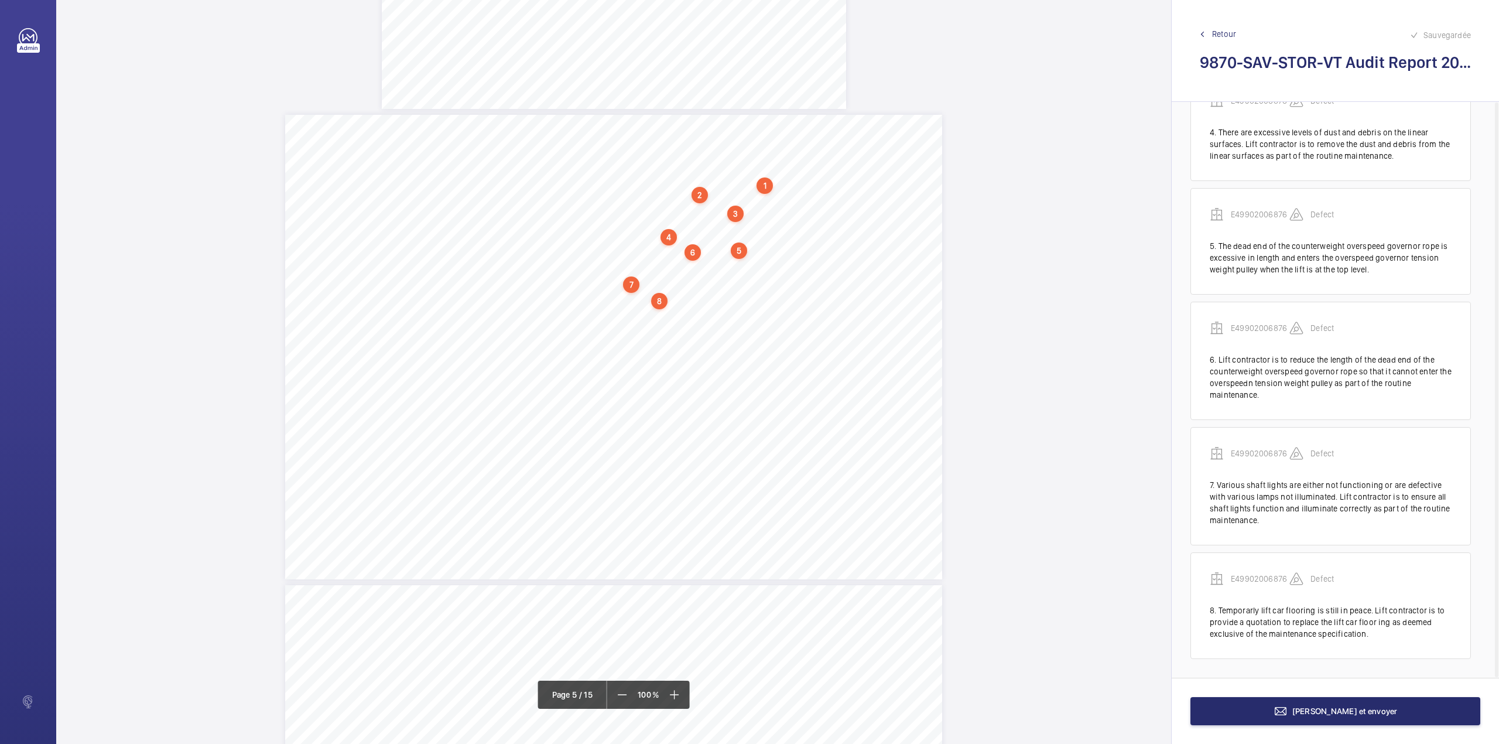
click at [741, 315] on div "Category Item Element Audit Item Detail of Non Compliance Repeat Item Priority …" at bounding box center [613, 347] width 657 height 464
drag, startPoint x: 732, startPoint y: 185, endPoint x: 734, endPoint y: 155, distance: 29.9
click at [732, 185] on textarea at bounding box center [787, 192] width 200 height 53
paste textarea "The car top engineer's alarm/communication unit is defective. Lift contractor i…"
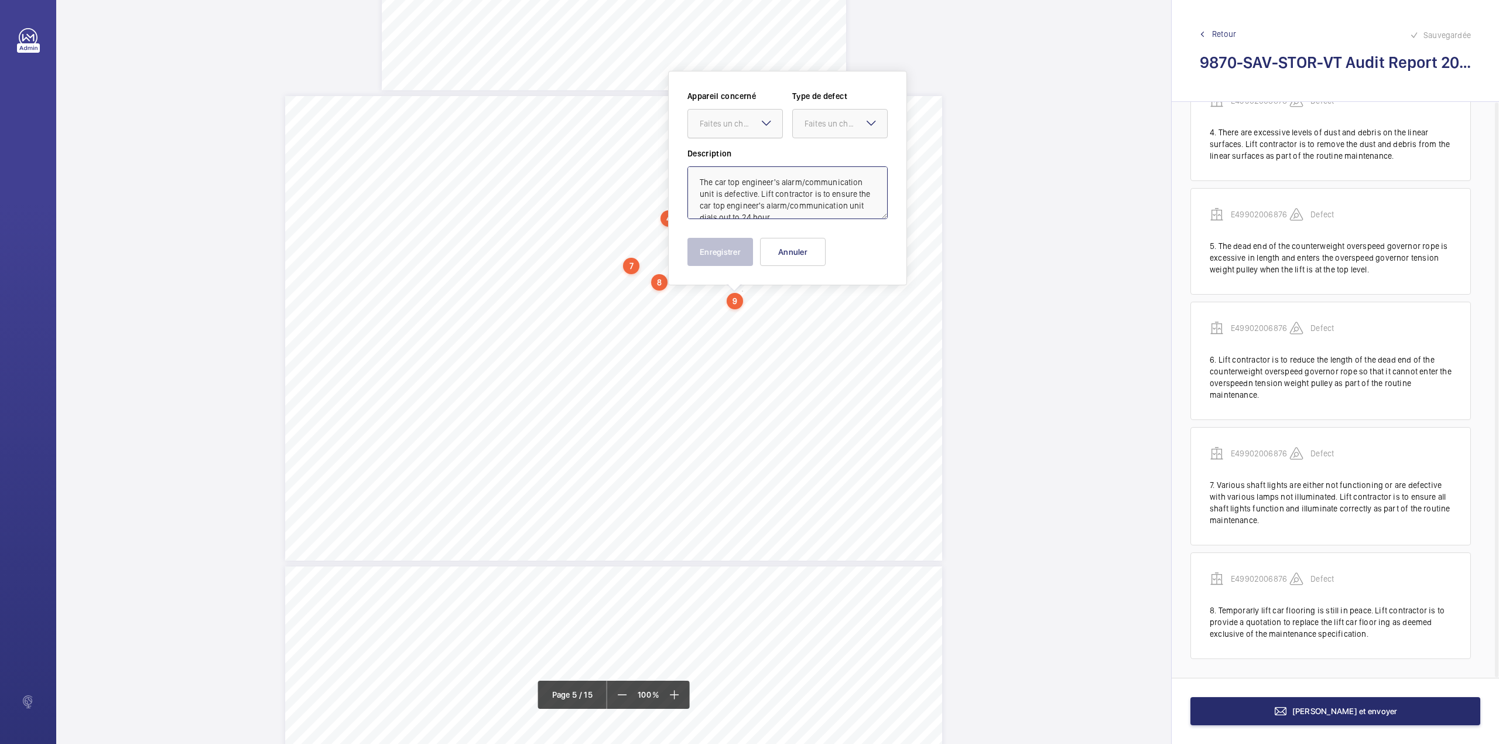
scroll to position [40, 0]
click at [741, 119] on div "Faites un choix" at bounding box center [741, 124] width 83 height 12
click at [740, 145] on ng-dropdown-panel "E49902006876" at bounding box center [734, 159] width 95 height 29
click at [842, 122] on div "Faites un choix" at bounding box center [845, 124] width 83 height 12
click at [832, 153] on span "Standard" at bounding box center [839, 159] width 71 height 12
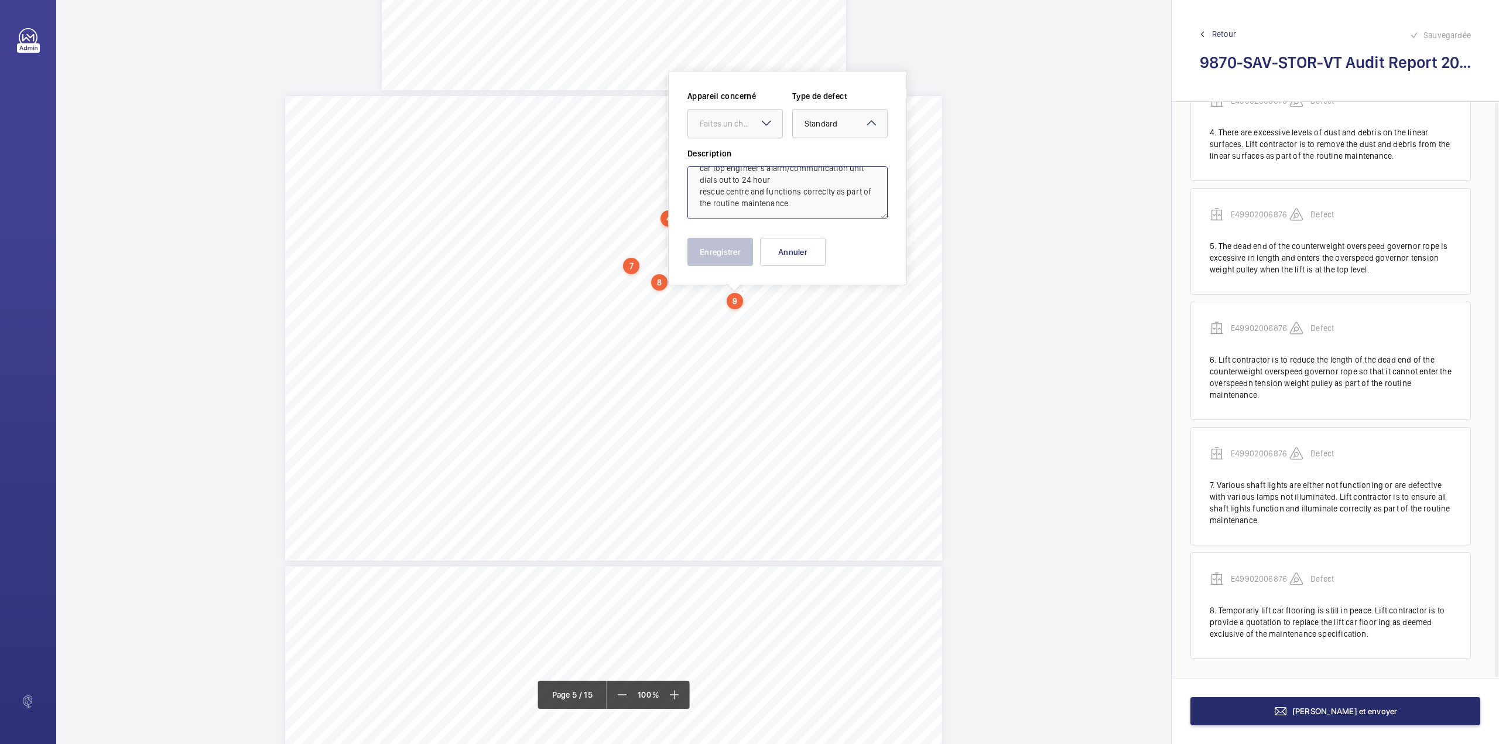
click at [738, 125] on div "Faites un choix" at bounding box center [741, 124] width 83 height 12
click at [738, 151] on div "E49902006876" at bounding box center [735, 159] width 94 height 28
type textarea "The car top engineer's alarm/communication unit is defective. Lift contractor i…"
click at [711, 246] on button "Enregistrer" at bounding box center [720, 252] width 66 height 28
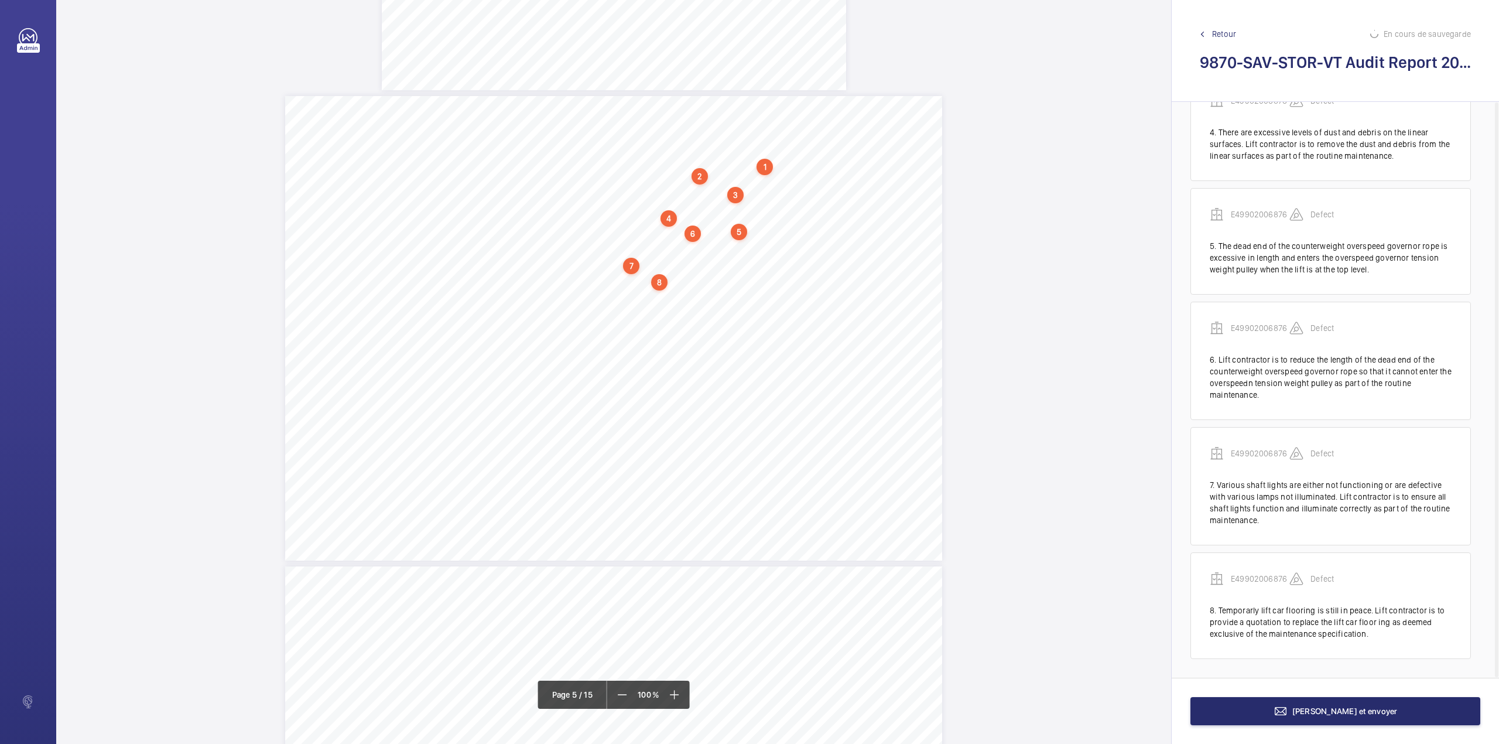
click at [783, 317] on div "Category Item Element Audit Item Detail of Non Compliance Repeat Item Priority …" at bounding box center [613, 328] width 657 height 464
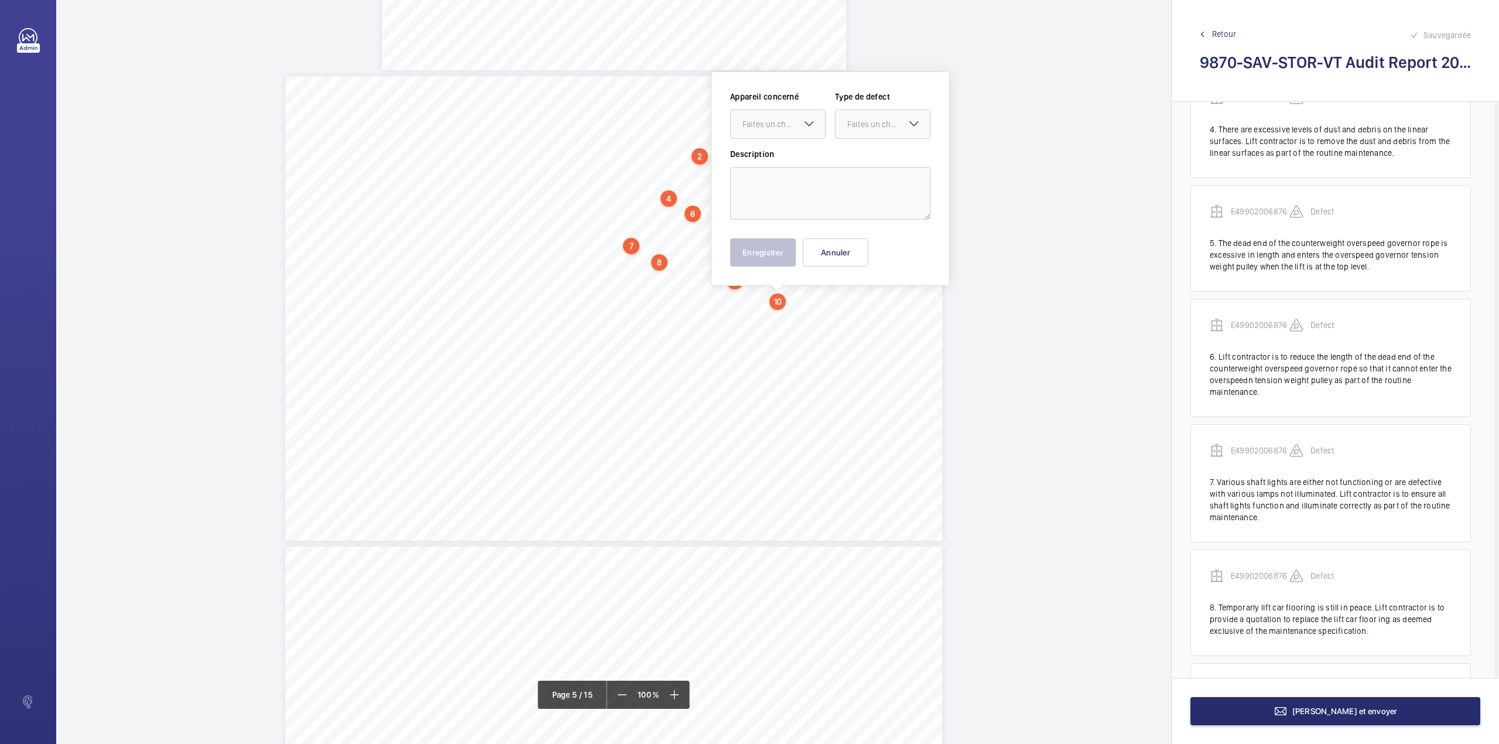
scroll to position [539, 0]
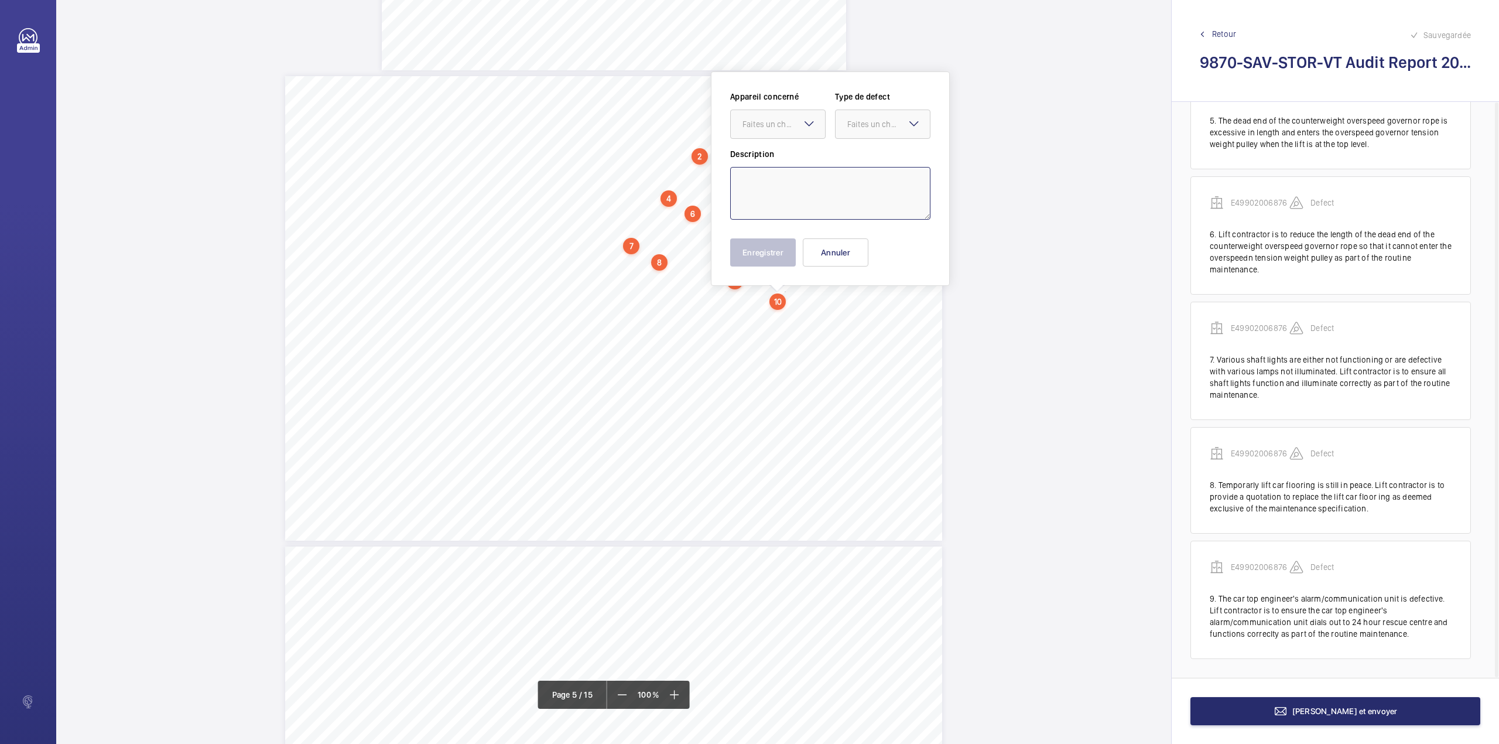
click at [779, 203] on textarea at bounding box center [830, 193] width 200 height 53
paste textarea "The pit floor area is begrimed with light dirt, debris and oil residue which ha…"
click at [778, 130] on div at bounding box center [778, 124] width 94 height 28
drag, startPoint x: 779, startPoint y: 155, endPoint x: 852, endPoint y: 124, distance: 80.0
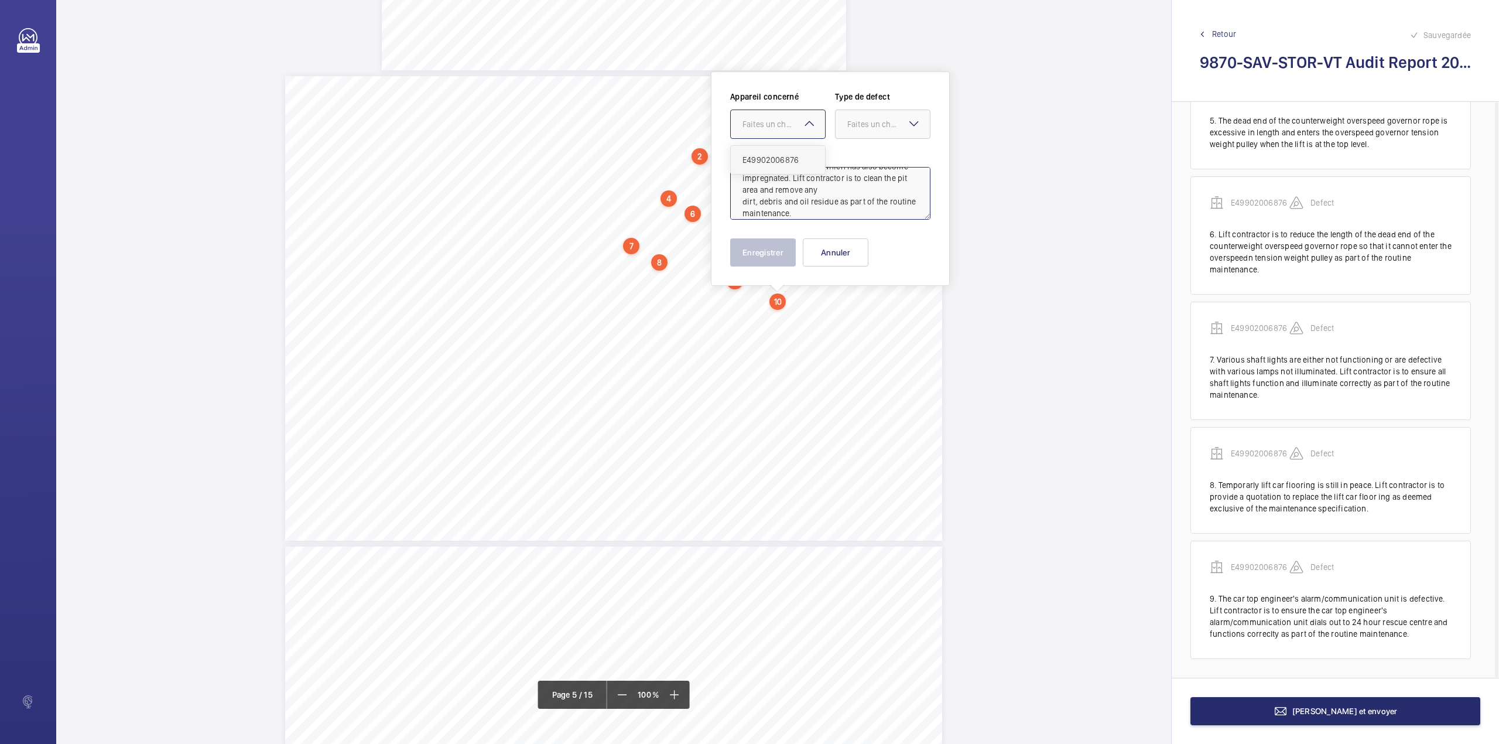
click at [780, 156] on span "E49902006876" at bounding box center [777, 160] width 71 height 12
drag, startPoint x: 855, startPoint y: 122, endPoint x: 855, endPoint y: 129, distance: 6.4
click at [855, 125] on div "Faites un choix" at bounding box center [888, 124] width 83 height 12
click at [856, 159] on span "Standard" at bounding box center [882, 160] width 71 height 12
type textarea "The pit floor area is begrimed with light dirt, debris and oil residue which ha…"
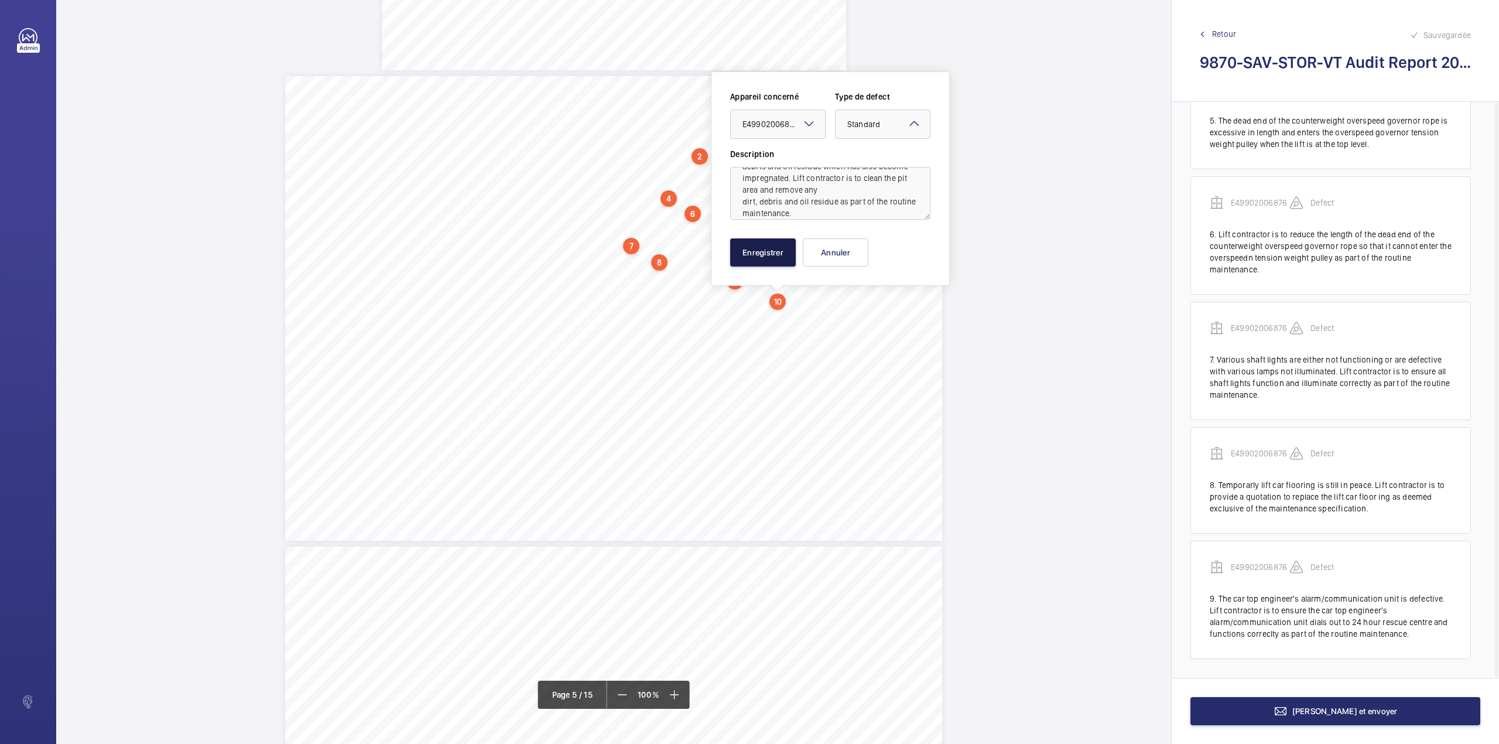
click at [776, 248] on button "Enregistrer" at bounding box center [763, 252] width 66 height 28
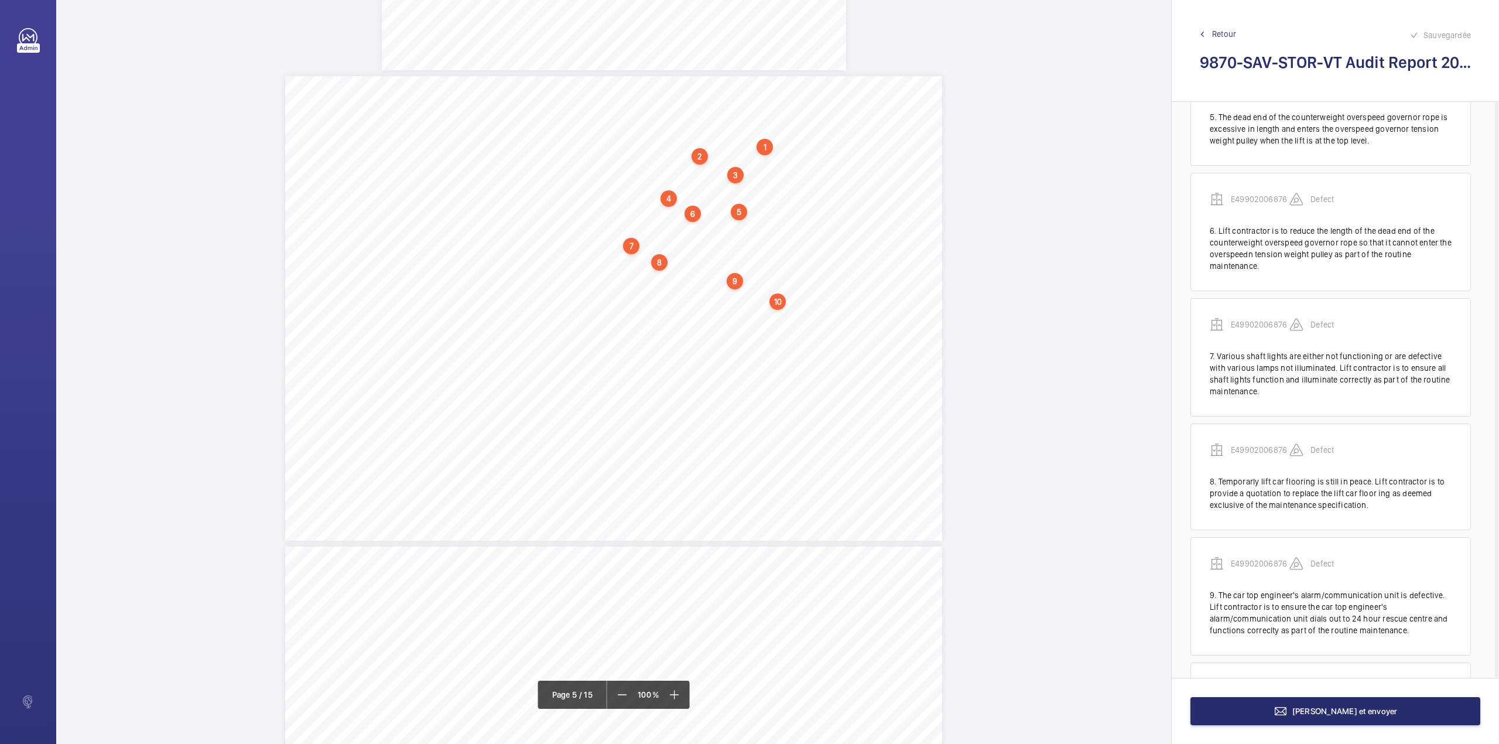
scroll to position [665, 0]
click at [799, 308] on div "Category Item Element Audit Item Detail of Non Compliance Repeat Item Priority …" at bounding box center [613, 308] width 657 height 464
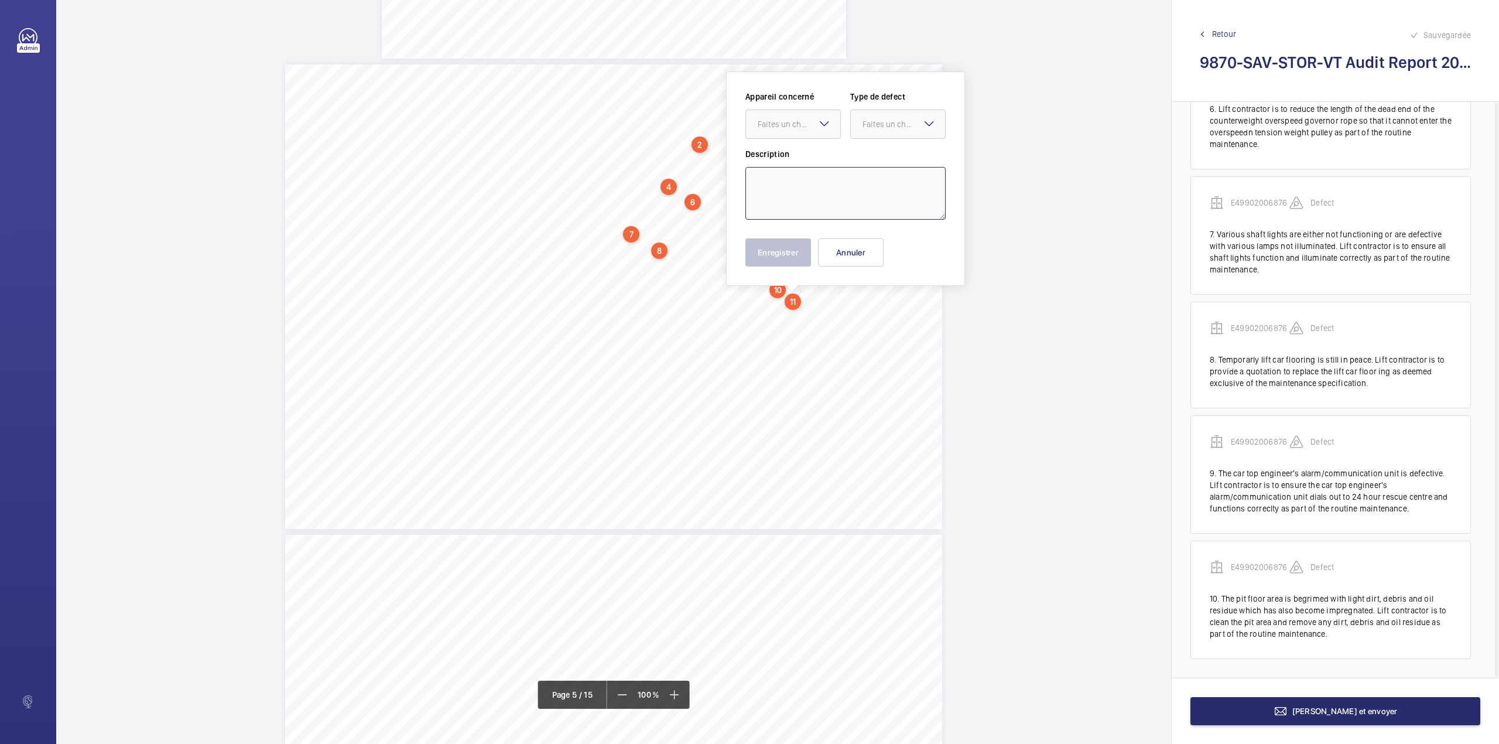
click at [832, 207] on textarea at bounding box center [845, 193] width 200 height 53
paste textarea "The pit engineer's alarm/communication unit is defective. Lift contractor is to…"
drag, startPoint x: 812, startPoint y: 130, endPoint x: 811, endPoint y: 136, distance: 5.9
click at [812, 131] on div at bounding box center [793, 124] width 94 height 28
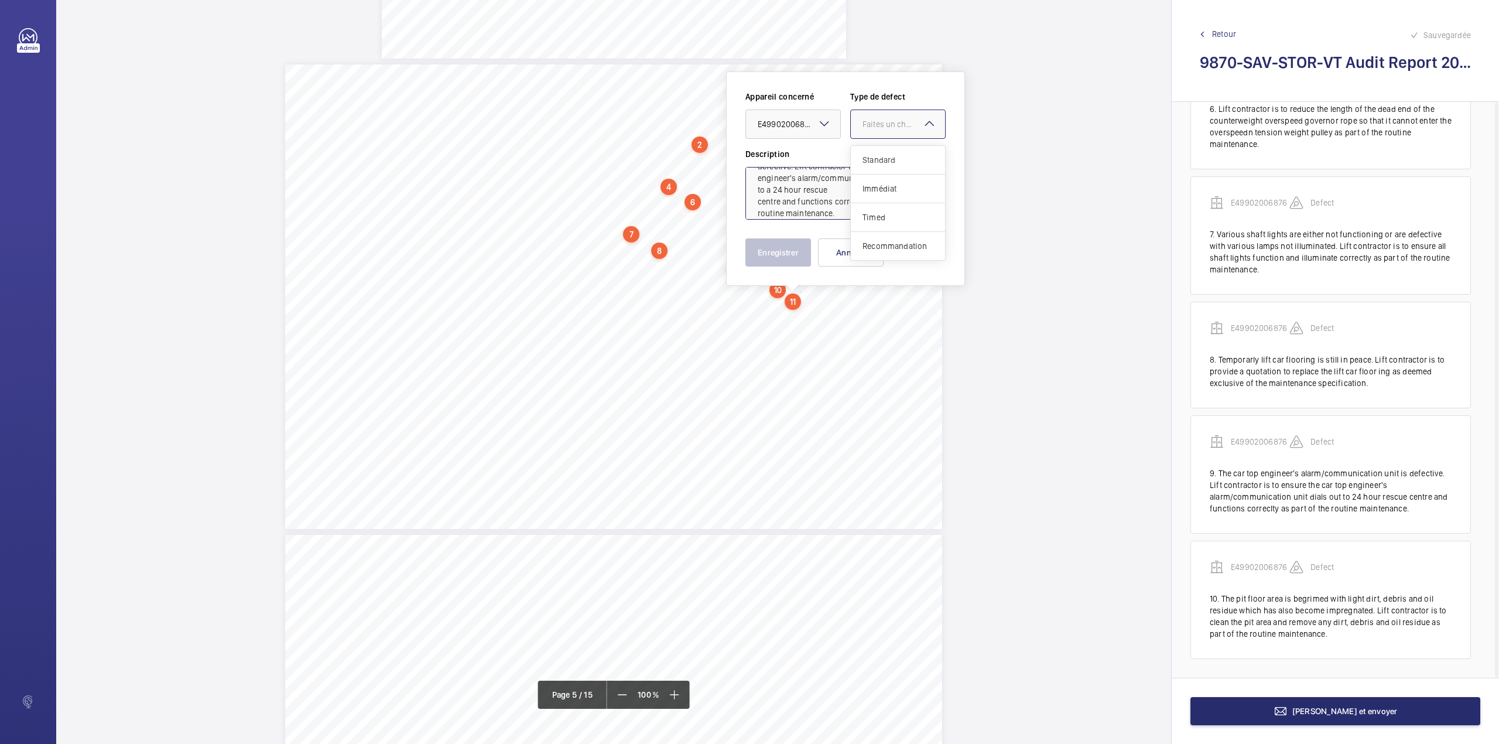
drag, startPoint x: 877, startPoint y: 123, endPoint x: 879, endPoint y: 158, distance: 35.2
click at [877, 128] on div "Faites un choix" at bounding box center [903, 124] width 83 height 12
click at [879, 158] on span "Standard" at bounding box center [897, 160] width 71 height 12
type textarea "The pit engineer's alarm/communication unit is defective. Lift contractor is to…"
click at [794, 238] on button "Enregistrer" at bounding box center [778, 252] width 66 height 28
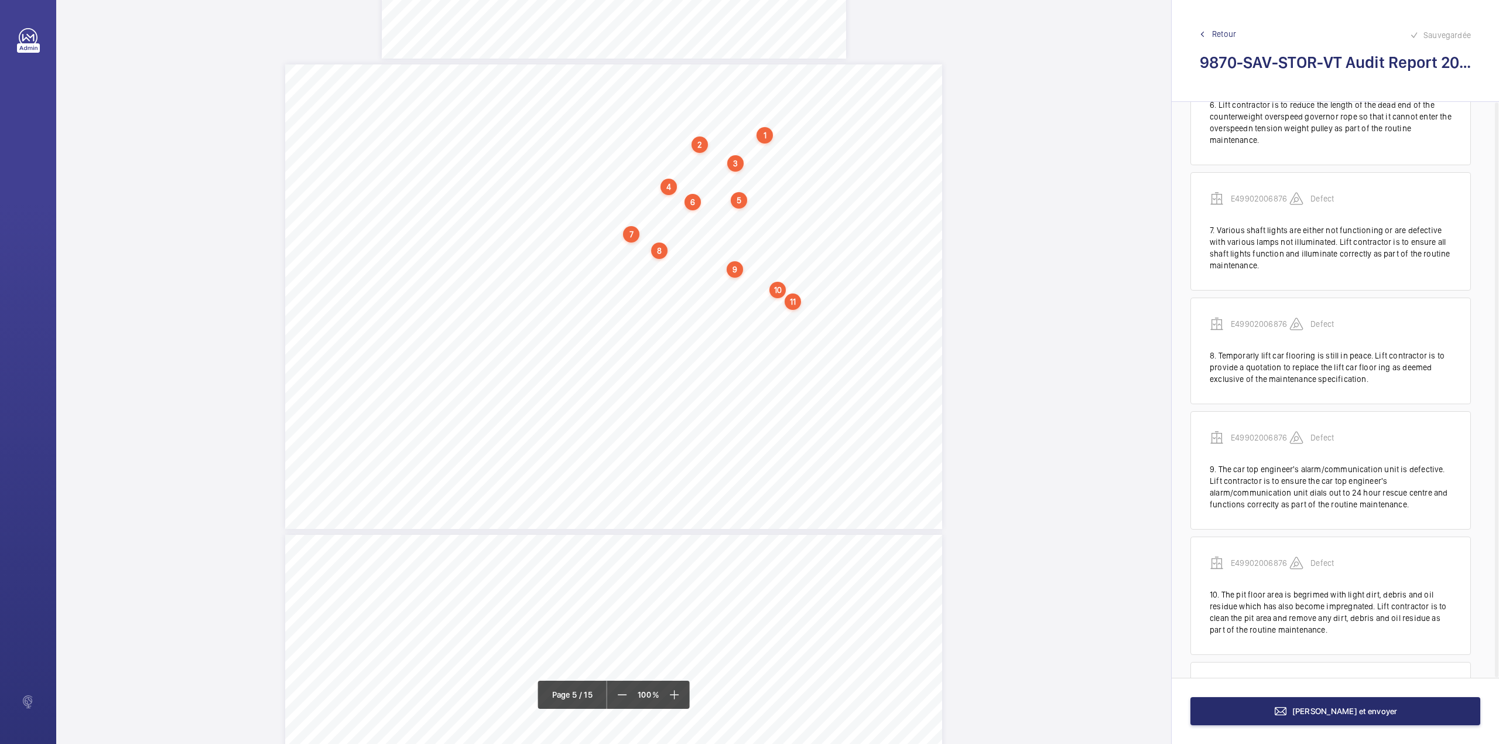
scroll to position [790, 0]
click at [747, 316] on div "Category Item Element Audit Item Detail of Non Compliance Repeat Item Priority …" at bounding box center [613, 296] width 657 height 464
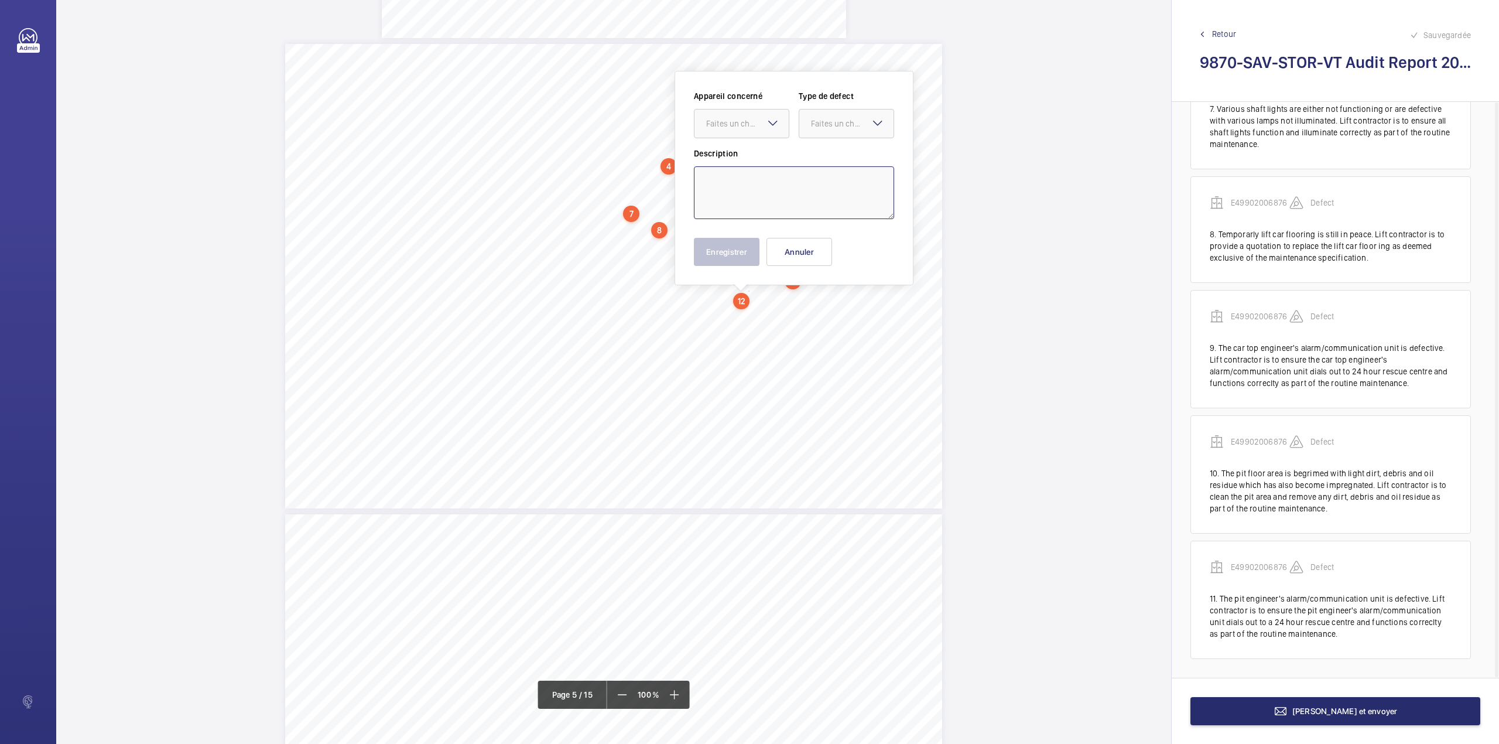
click at [779, 192] on textarea at bounding box center [794, 192] width 200 height 53
paste textarea "The counterweight governor tension frame is misaligned with the counterweight s…"
drag, startPoint x: 755, startPoint y: 122, endPoint x: 752, endPoint y: 133, distance: 11.5
click at [752, 128] on div "Faites un choix" at bounding box center [747, 124] width 83 height 12
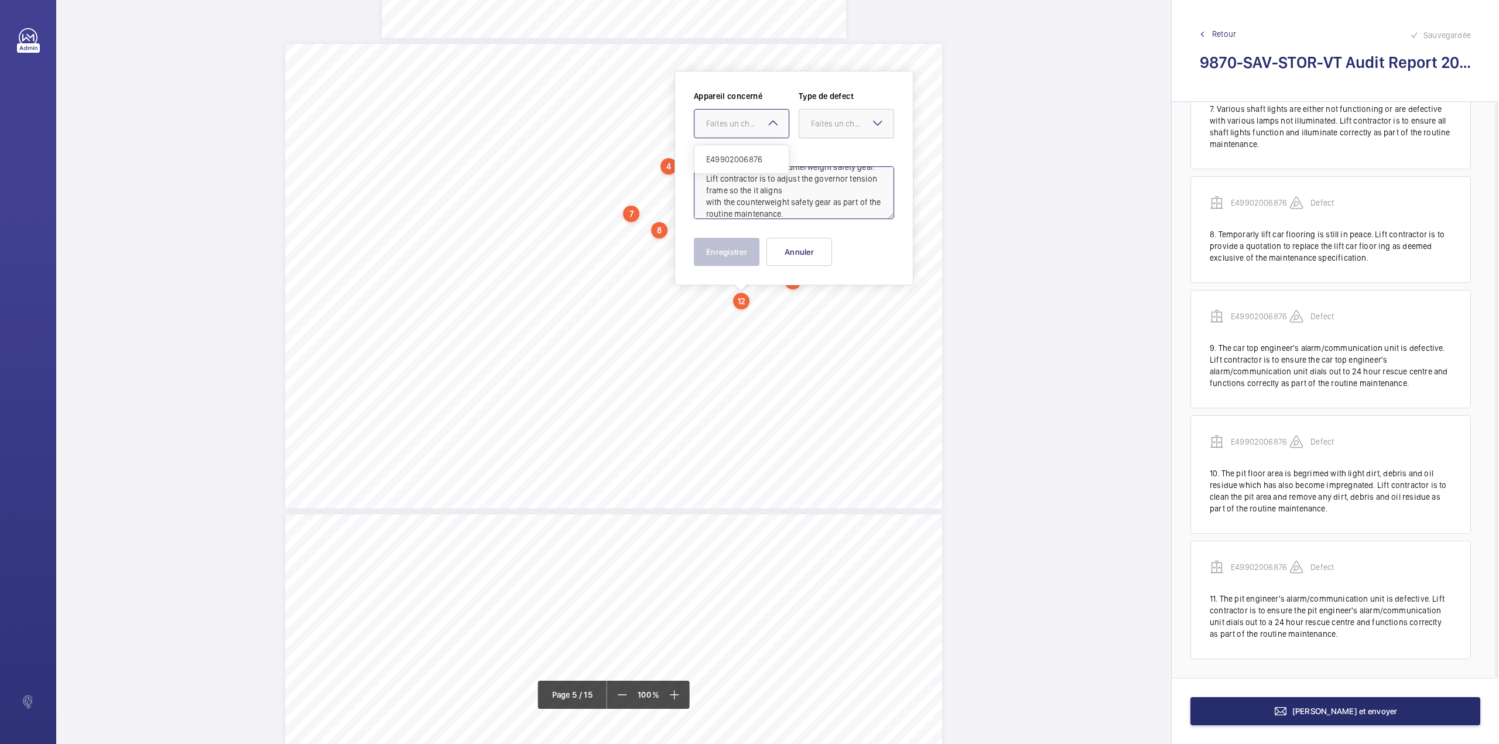
drag, startPoint x: 749, startPoint y: 158, endPoint x: 830, endPoint y: 124, distance: 87.4
click at [755, 158] on span "E49902006876" at bounding box center [741, 159] width 71 height 12
click at [830, 129] on div "Faites un choix" at bounding box center [846, 124] width 94 height 12
click at [825, 162] on span "Standard" at bounding box center [846, 159] width 71 height 12
type textarea "The counterweight governor tension frame is misaligned with the counterweight s…"
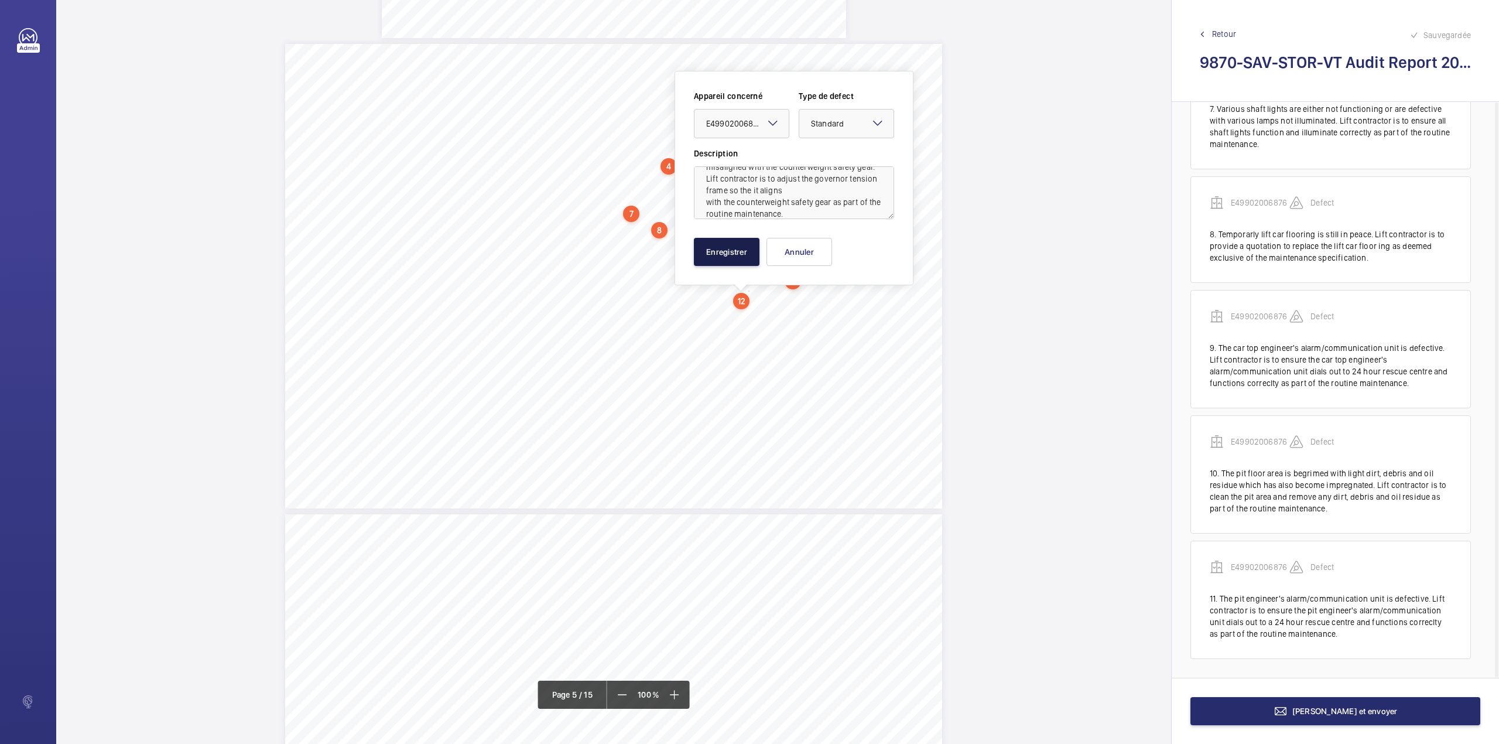
click at [734, 252] on button "Enregistrer" at bounding box center [727, 252] width 66 height 28
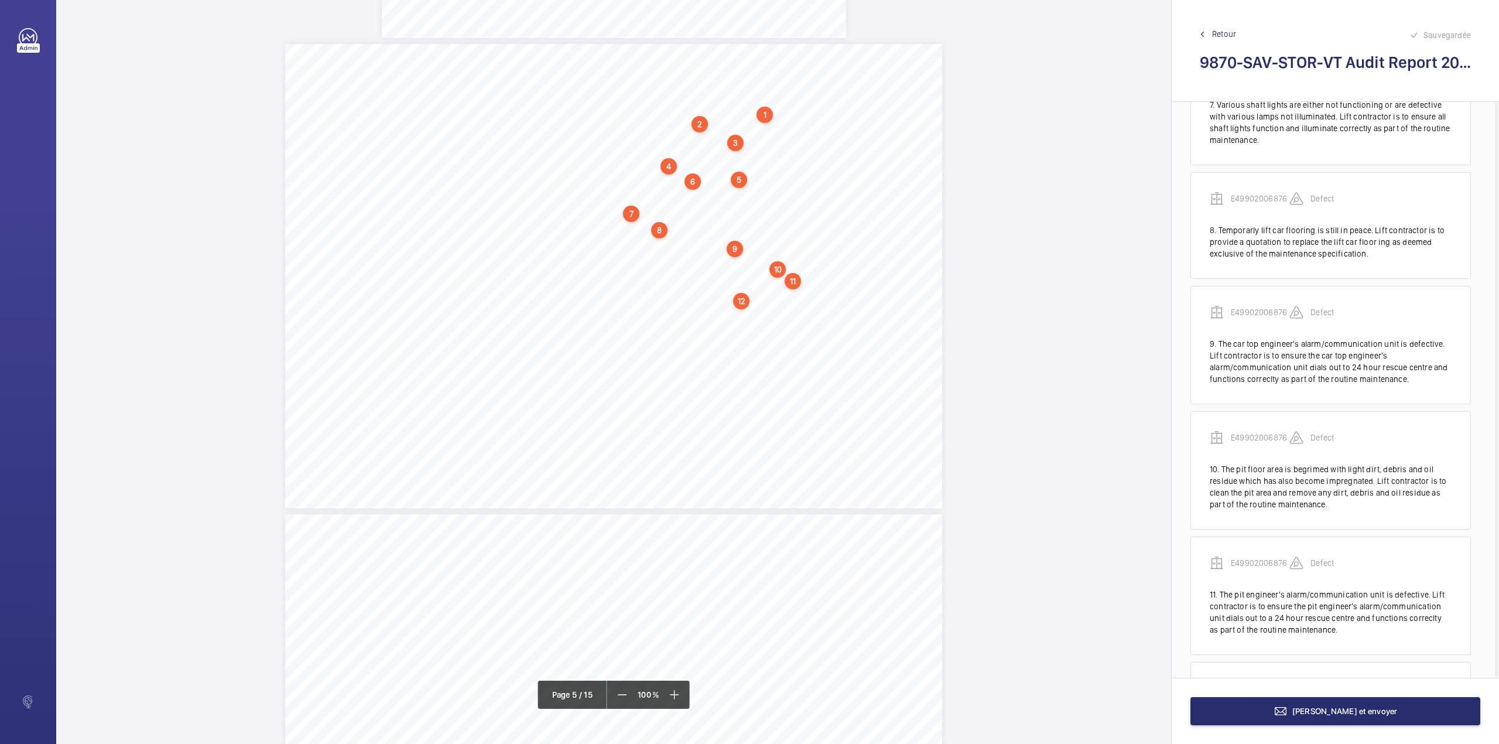
scroll to position [916, 0]
drag, startPoint x: 680, startPoint y: 316, endPoint x: 55, endPoint y: 328, distance: 625.4
click at [677, 316] on div "Category Item Element Audit Item Detail of Non Compliance Repeat Item Priority …" at bounding box center [613, 276] width 657 height 464
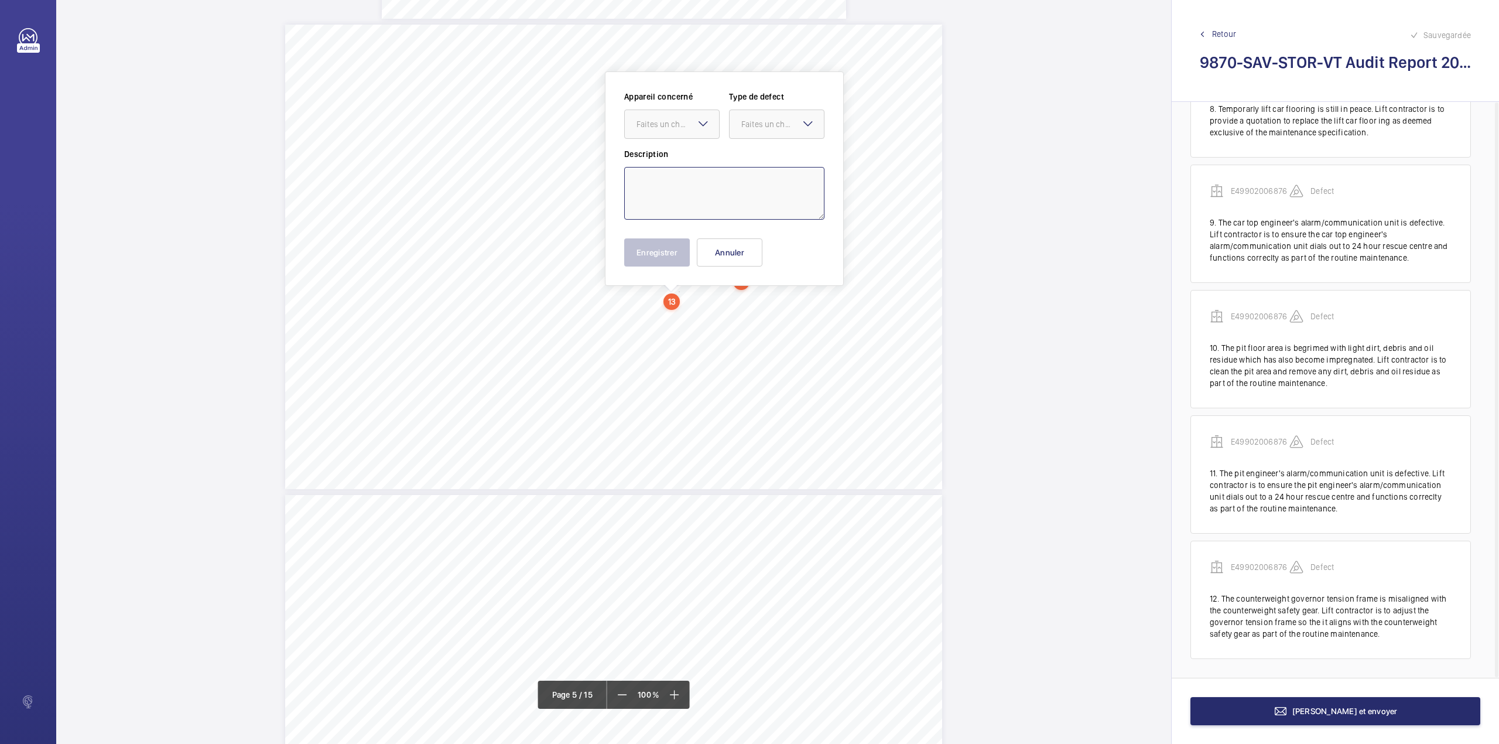
click at [670, 203] on textarea at bounding box center [724, 193] width 200 height 53
paste textarea "Various oil catchment trays are dislodged. Lift contractor is to refit all disl…"
drag, startPoint x: 670, startPoint y: 129, endPoint x: 673, endPoint y: 143, distance: 13.7
click at [673, 139] on div "Appareil concerné Faites un choix Type de defect Faites un choix" at bounding box center [724, 119] width 200 height 57
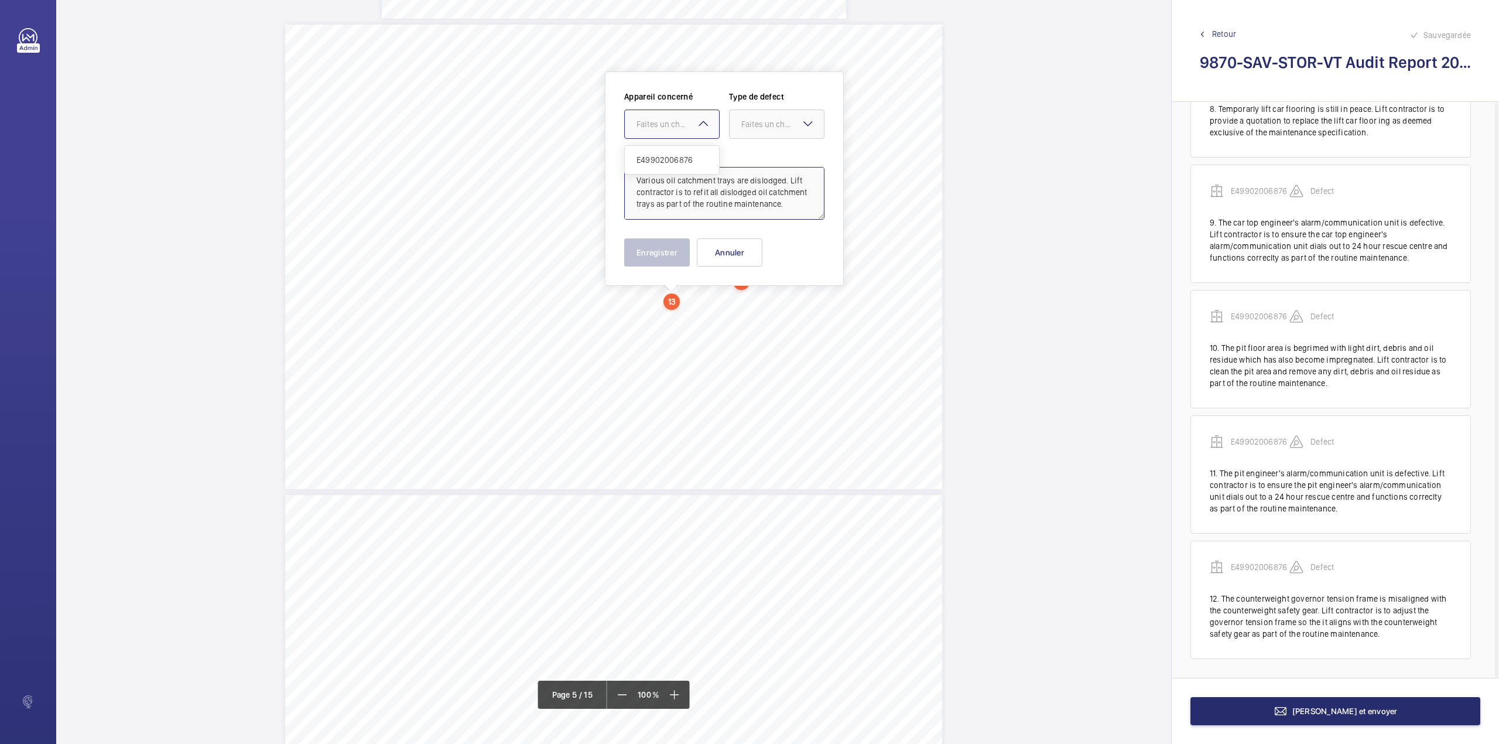
click at [675, 150] on div "E49902006876" at bounding box center [672, 160] width 94 height 28
drag, startPoint x: 761, startPoint y: 132, endPoint x: 759, endPoint y: 143, distance: 11.3
click at [760, 138] on div "Faites un choix" at bounding box center [776, 123] width 95 height 29
click at [757, 163] on span "Standard" at bounding box center [776, 160] width 71 height 12
type textarea "Various oil catchment trays are dislodged. Lift contractor is to refit all disl…"
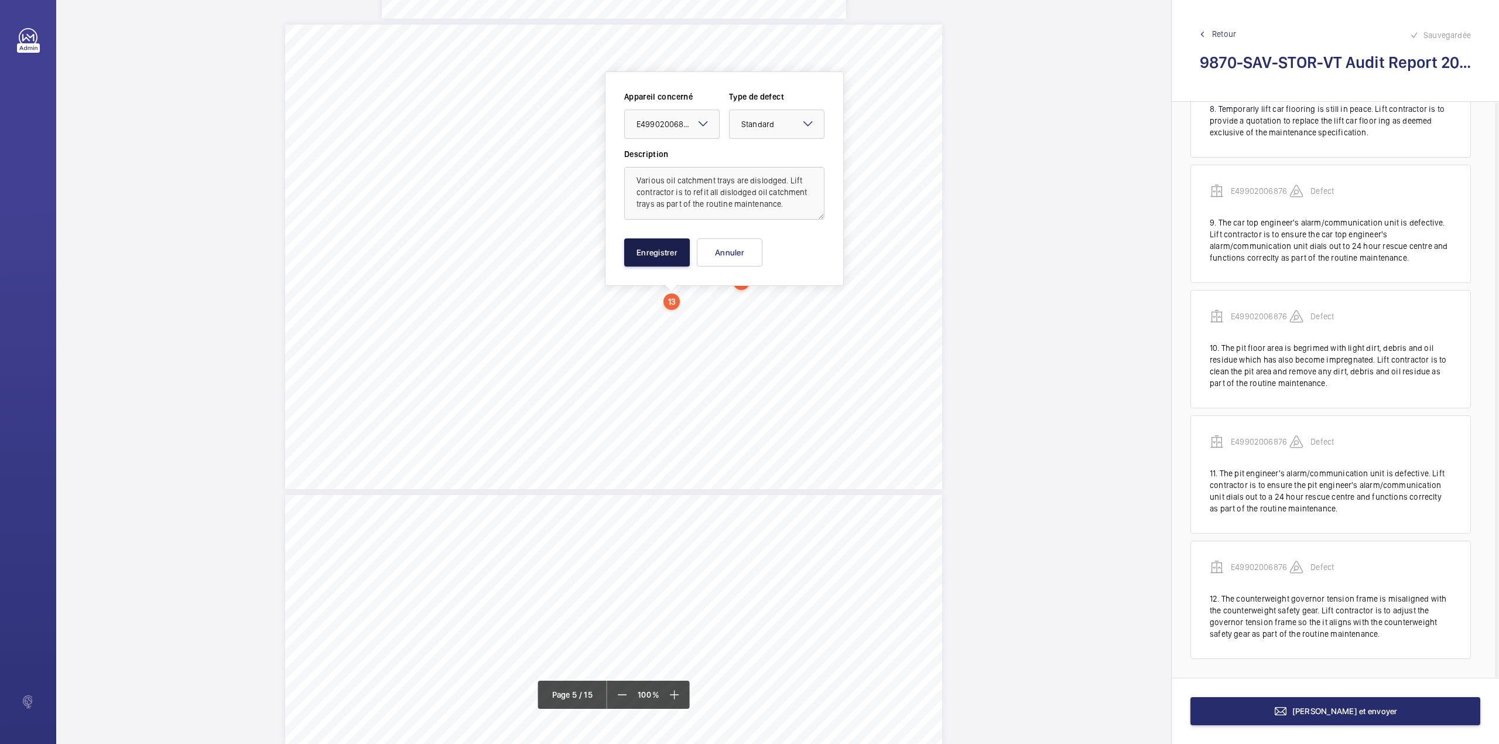
click at [669, 251] on button "Enregistrer" at bounding box center [657, 252] width 66 height 28
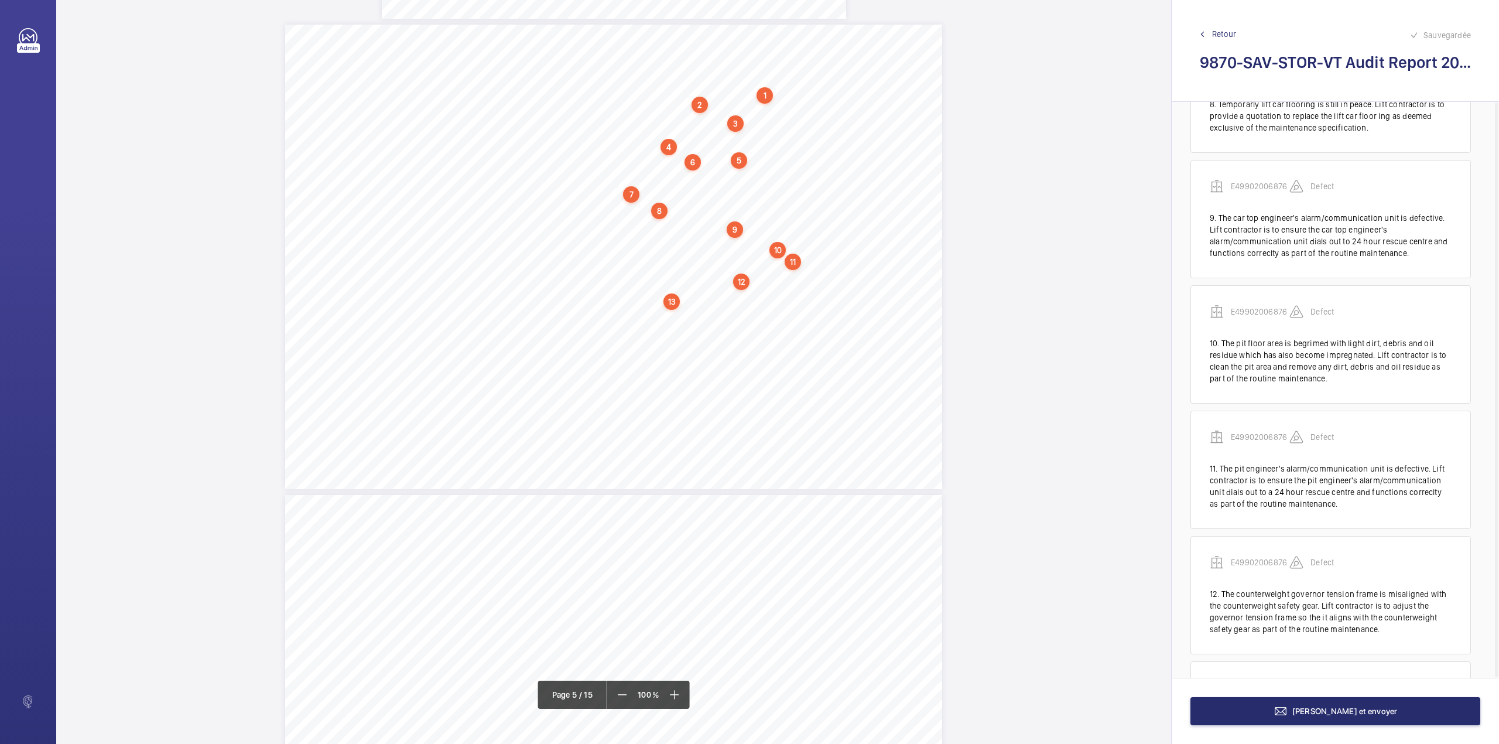
scroll to position [1030, 0]
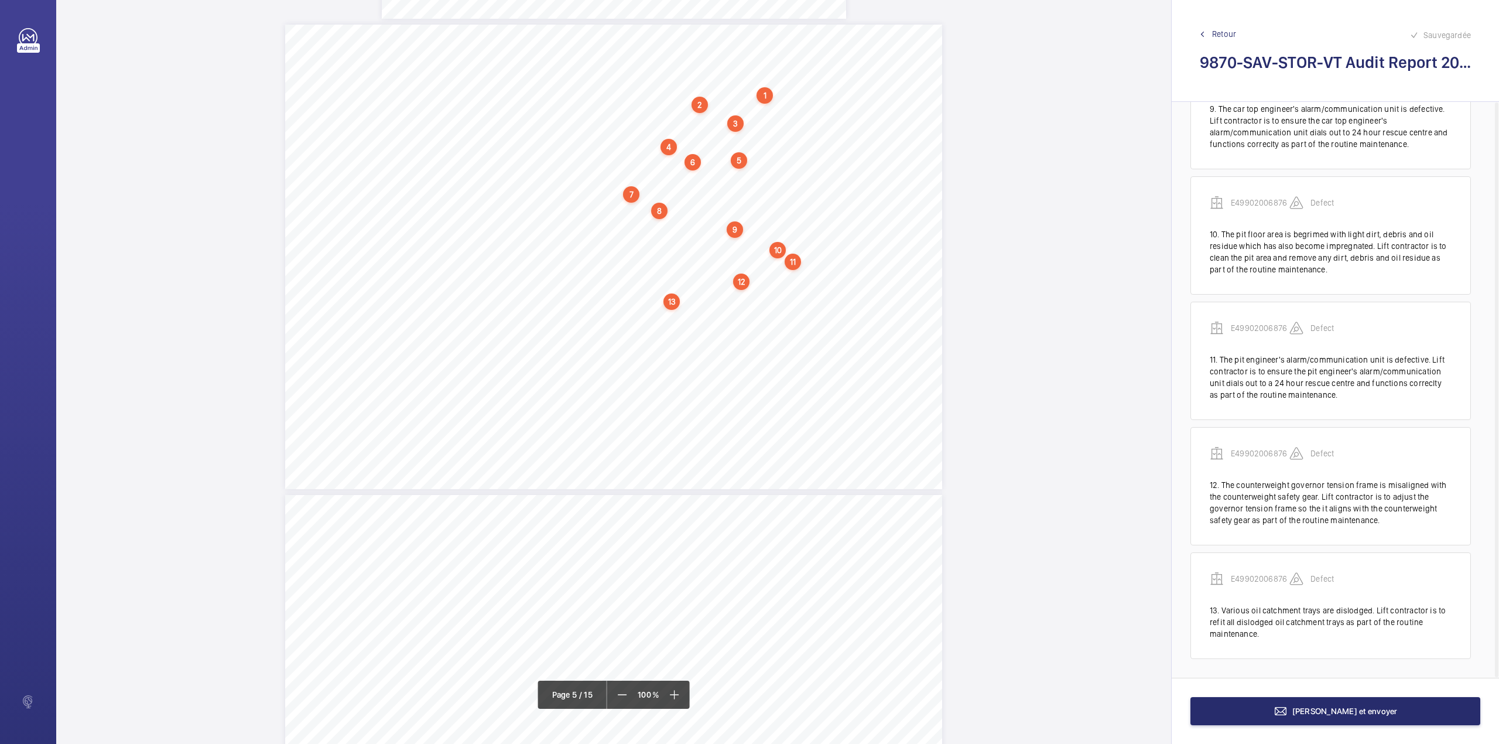
click at [686, 317] on div "Category Item Element Audit Item Detail of Non Compliance Repeat Item Priority …" at bounding box center [613, 257] width 657 height 464
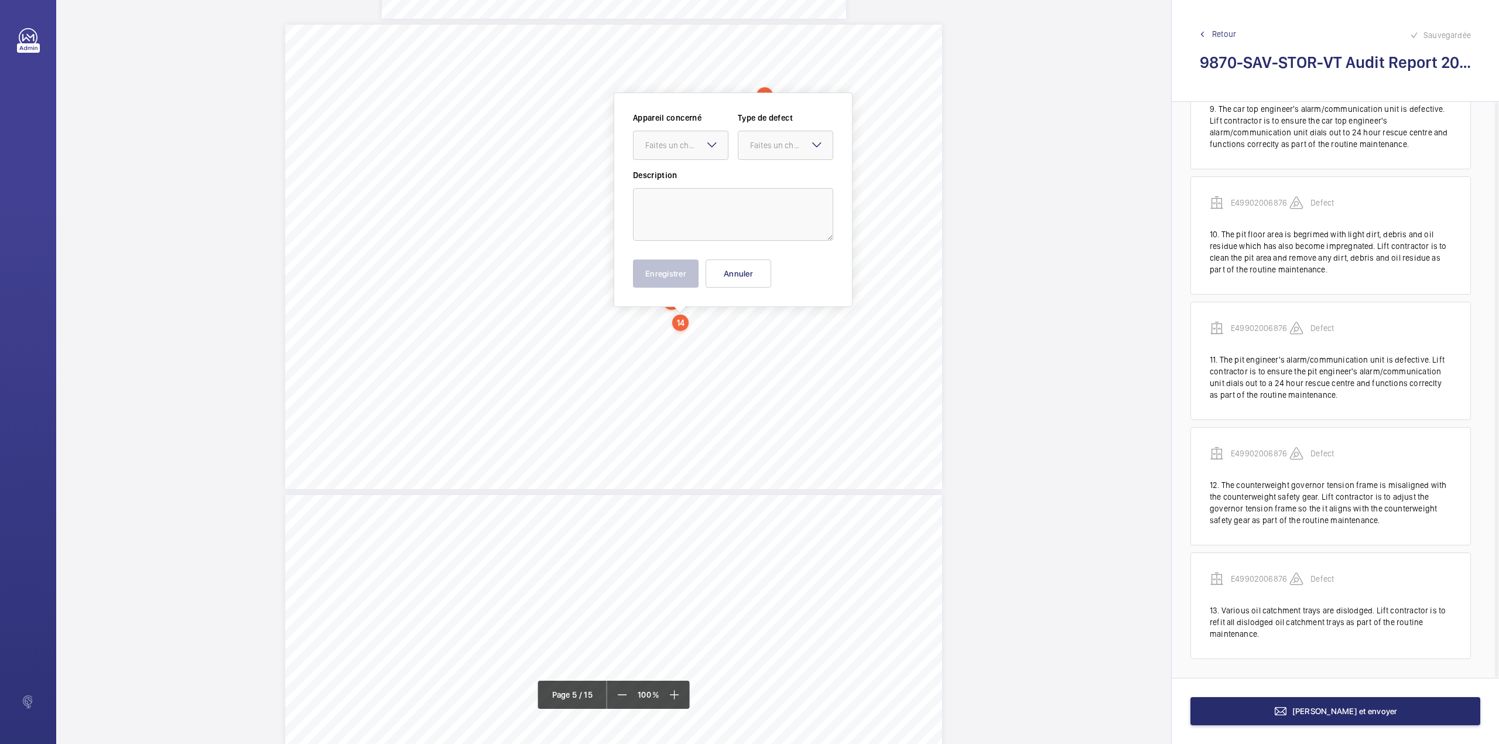
scroll to position [2666, 0]
click at [717, 194] on textarea at bounding box center [733, 193] width 200 height 53
paste textarea "Various floor levels aer out of tolerance. Lift contractor is to ensure all flo…"
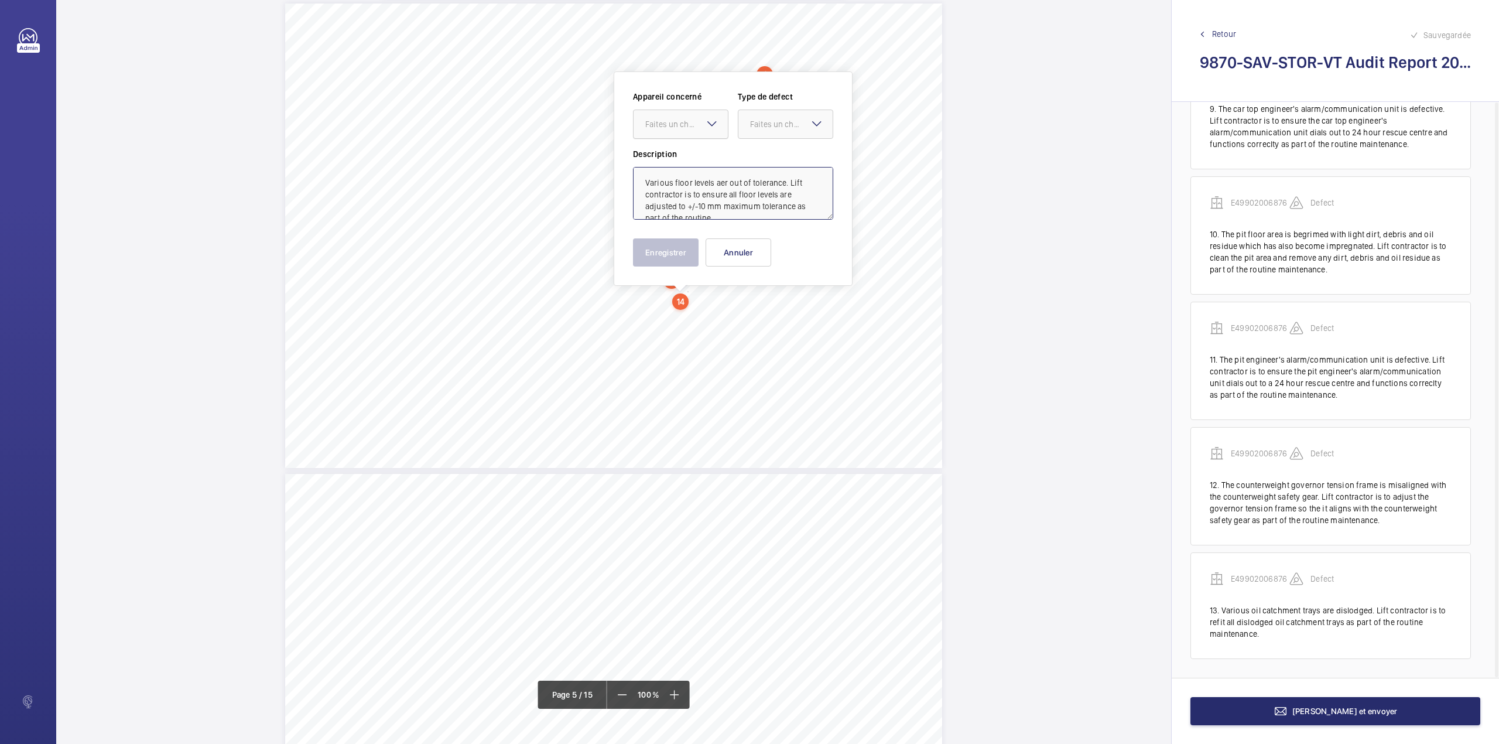
scroll to position [16, 0]
drag, startPoint x: 693, startPoint y: 120, endPoint x: 692, endPoint y: 135, distance: 14.7
click at [693, 124] on div "Faites un choix" at bounding box center [686, 124] width 83 height 12
drag, startPoint x: 692, startPoint y: 153, endPoint x: 765, endPoint y: 129, distance: 76.7
click at [694, 155] on span "E49902006876" at bounding box center [680, 160] width 71 height 12
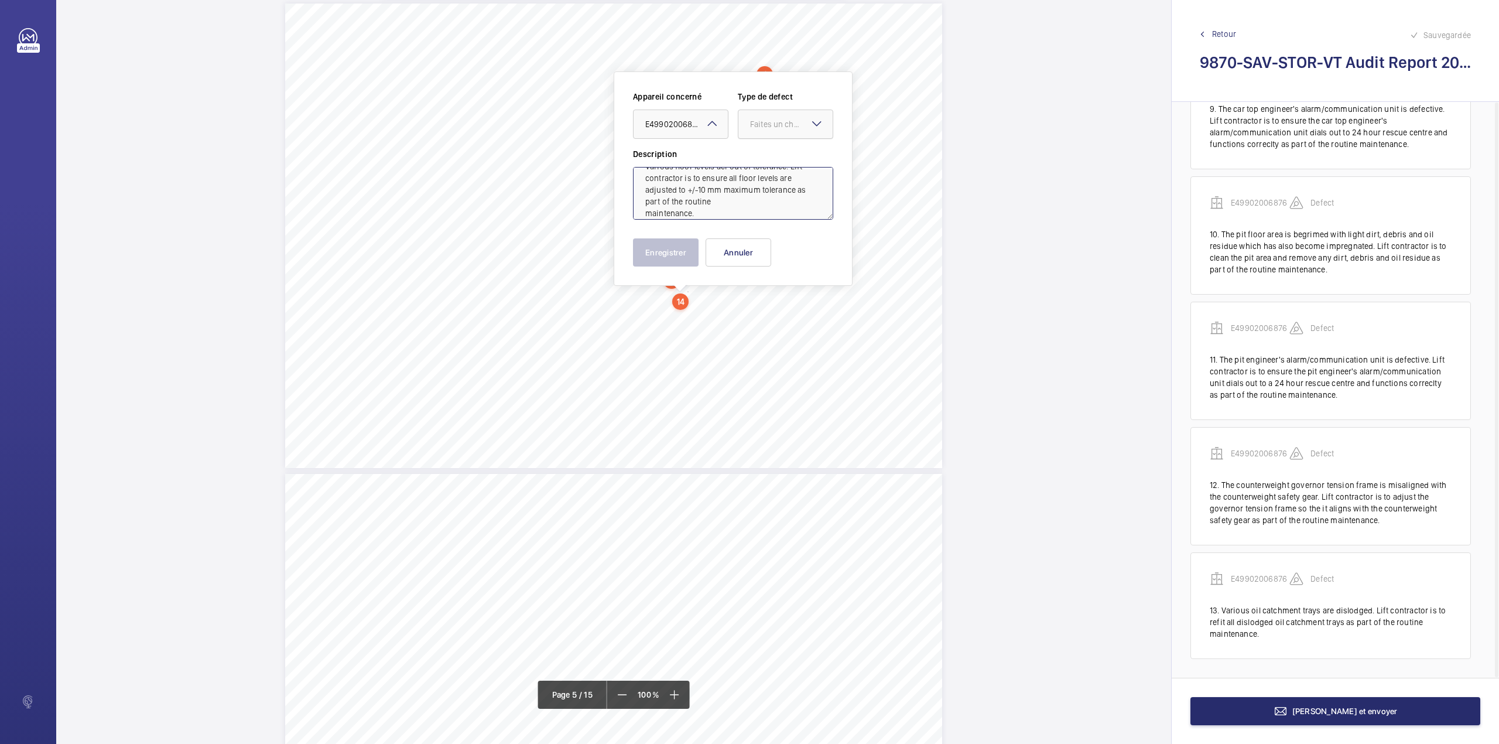
drag, startPoint x: 774, startPoint y: 123, endPoint x: 771, endPoint y: 132, distance: 10.0
click at [771, 130] on div "Faites un choix" at bounding box center [785, 124] width 94 height 12
click at [763, 165] on span "Standard" at bounding box center [785, 160] width 71 height 12
type textarea "Various floor levels aer out of tolerance. Lift contractor is to ensure all flo…"
click at [663, 249] on button "Enregistrer" at bounding box center [666, 252] width 66 height 28
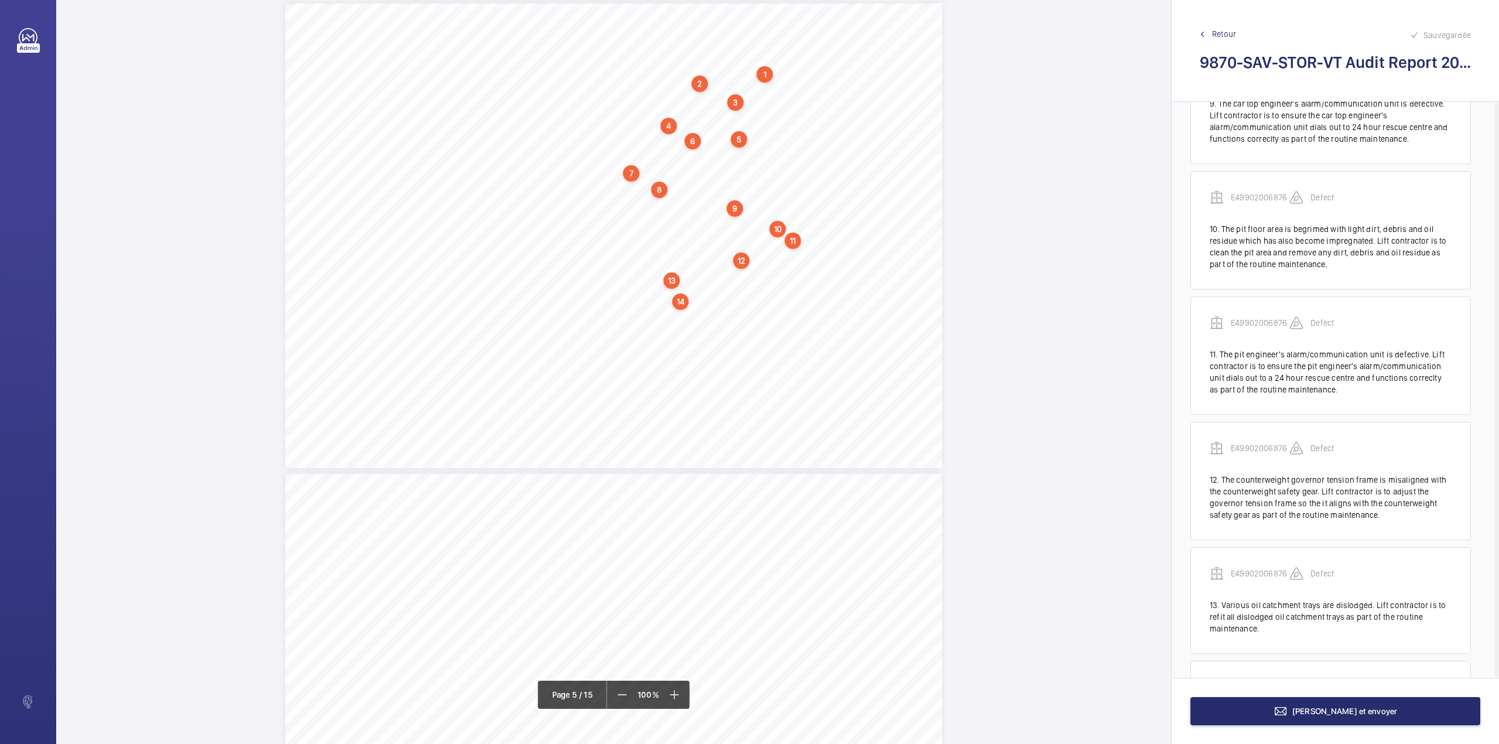
scroll to position [1144, 0]
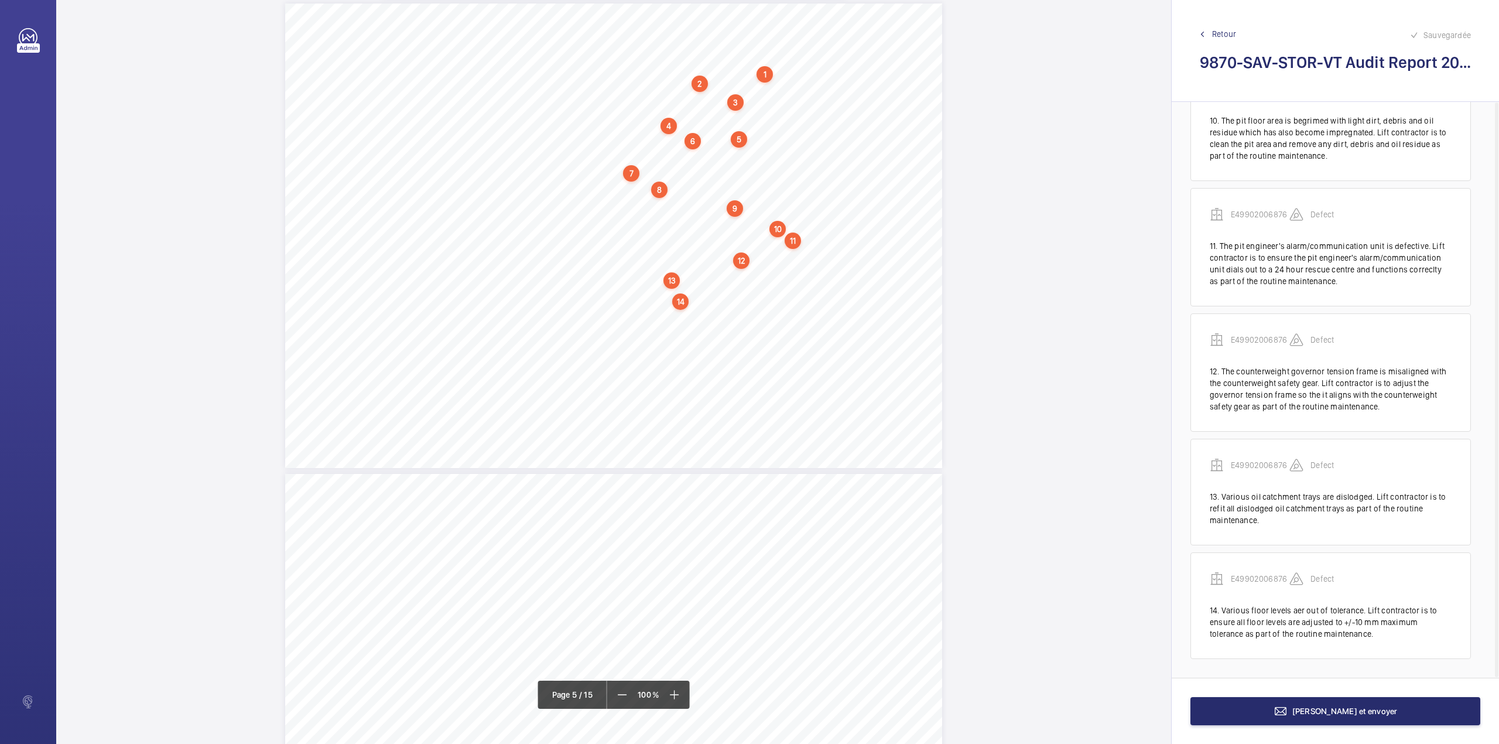
click at [649, 317] on div "Category Item Element Audit Item Detail of Non Compliance Repeat Item Priority …" at bounding box center [613, 236] width 657 height 464
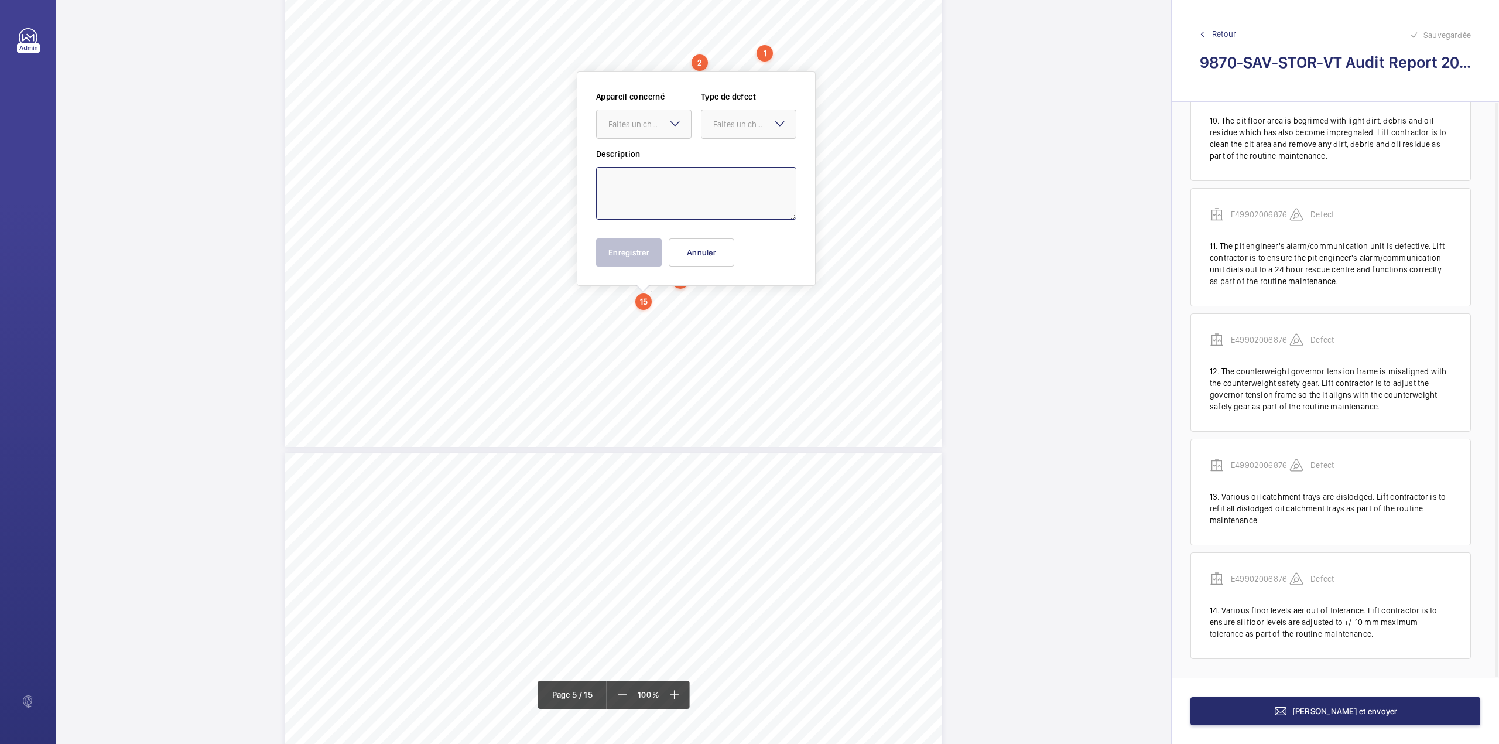
click at [621, 186] on textarea at bounding box center [696, 193] width 200 height 53
paste textarea "The lift car alarm/emergency communication unit is defective. Lift contractor i…"
drag, startPoint x: 649, startPoint y: 129, endPoint x: 649, endPoint y: 152, distance: 22.8
click at [649, 139] on ng-select "Faites un choix E49902006876" at bounding box center [643, 123] width 95 height 29
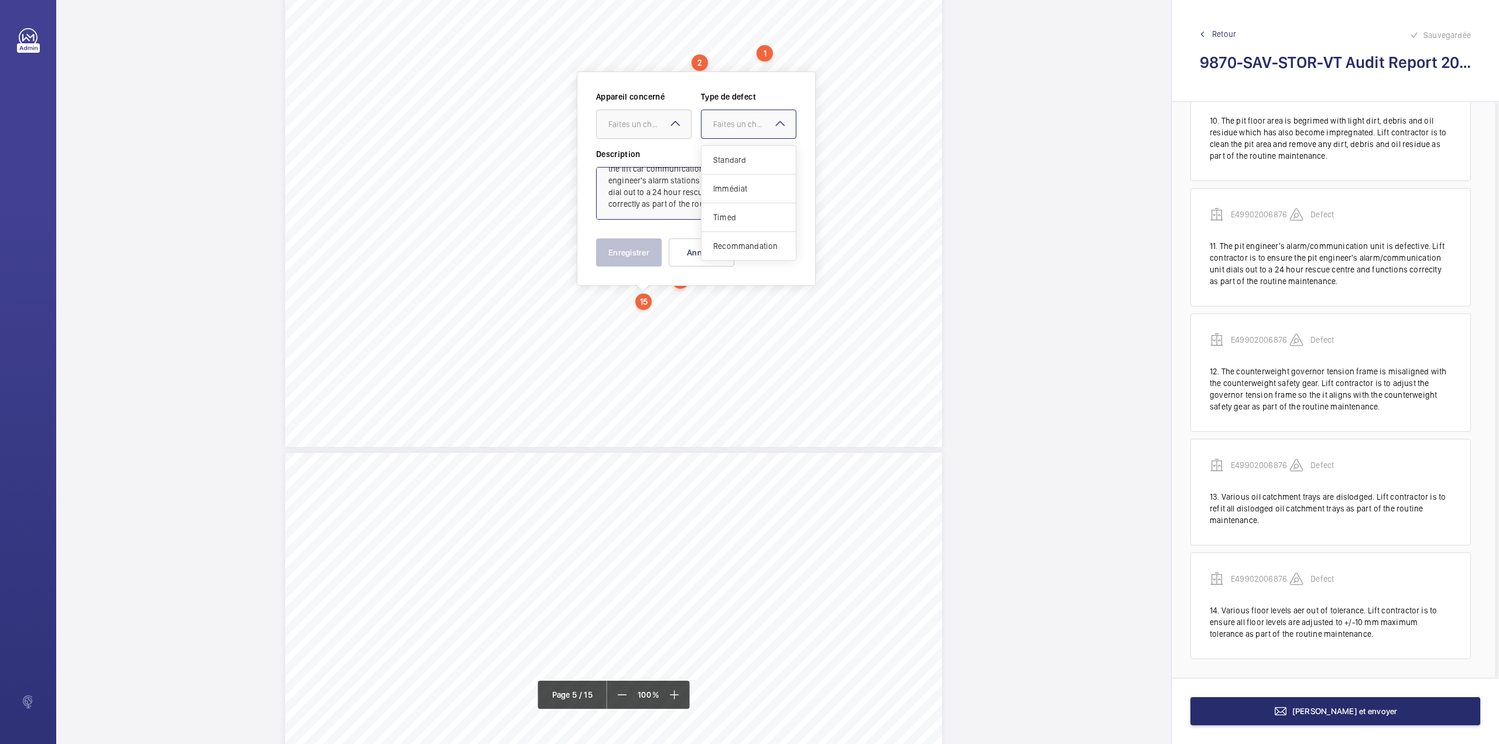
drag, startPoint x: 734, startPoint y: 127, endPoint x: 731, endPoint y: 165, distance: 38.1
click at [734, 130] on div "Faites un choix" at bounding box center [748, 124] width 94 height 12
click at [731, 165] on span "Standard" at bounding box center [748, 160] width 71 height 12
drag, startPoint x: 649, startPoint y: 125, endPoint x: 649, endPoint y: 137, distance: 12.3
click at [649, 128] on div "Faites un choix" at bounding box center [649, 124] width 83 height 12
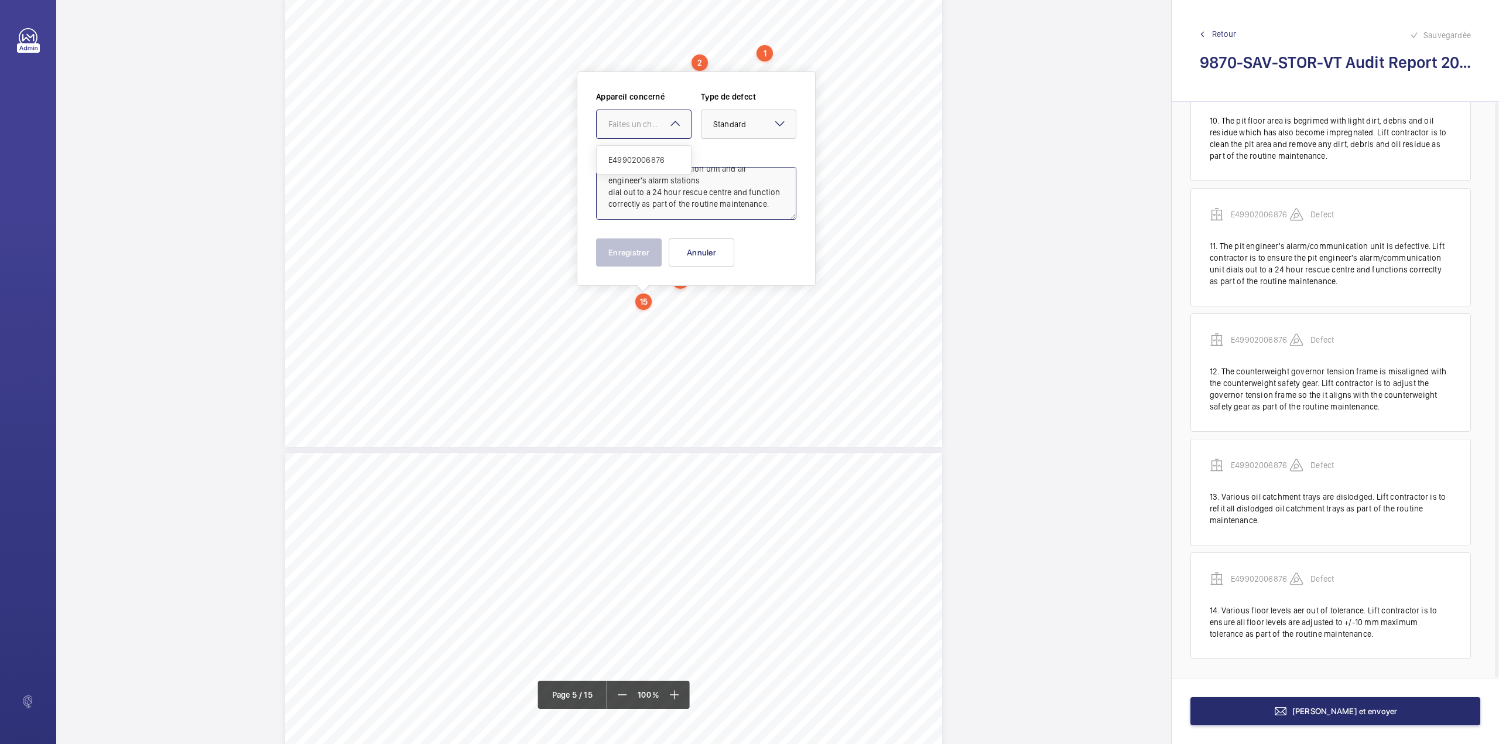
click at [649, 162] on span "E49902006876" at bounding box center [643, 160] width 71 height 12
type textarea "The lift car alarm/emergency communication unit is defective. Lift contractor i…"
click at [638, 261] on button "Enregistrer" at bounding box center [629, 252] width 66 height 28
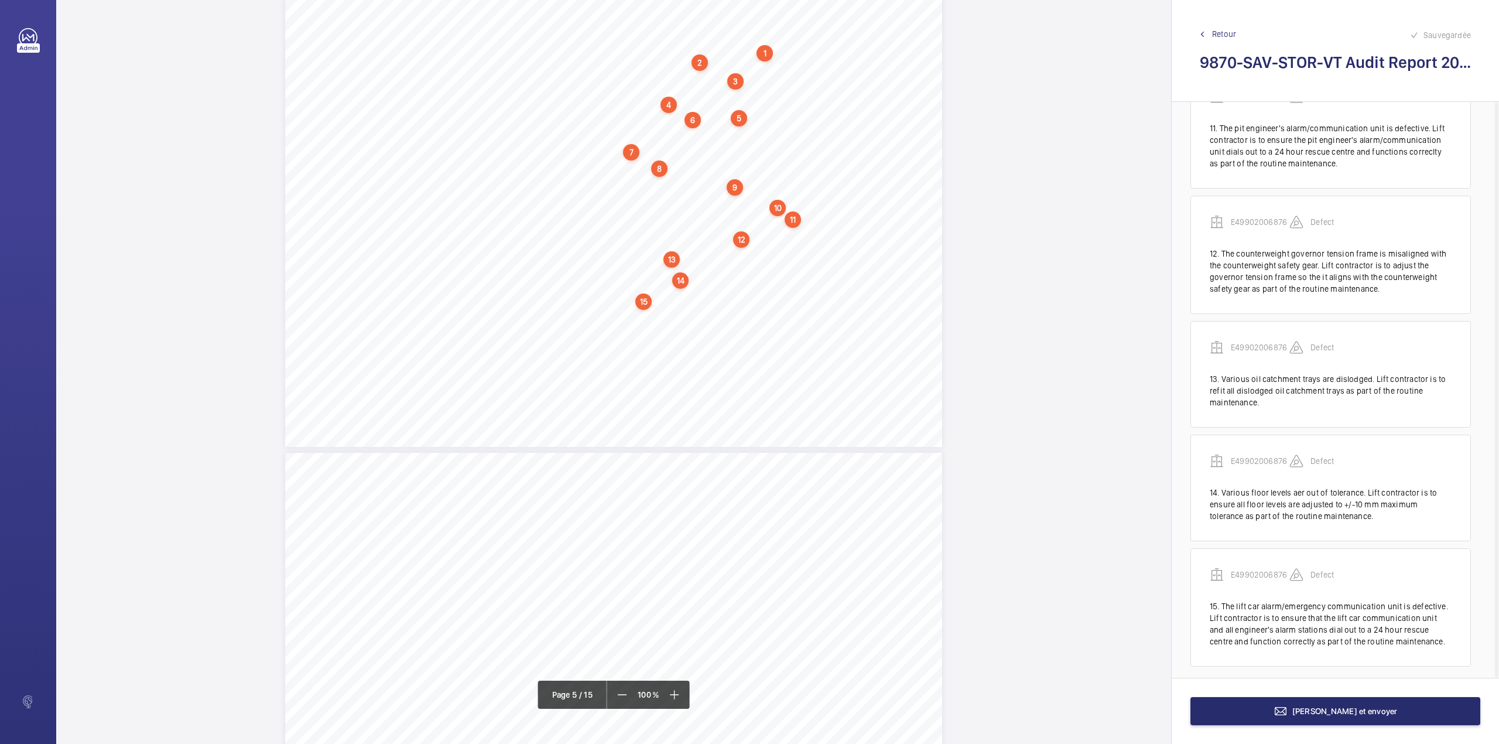
scroll to position [1270, 0]
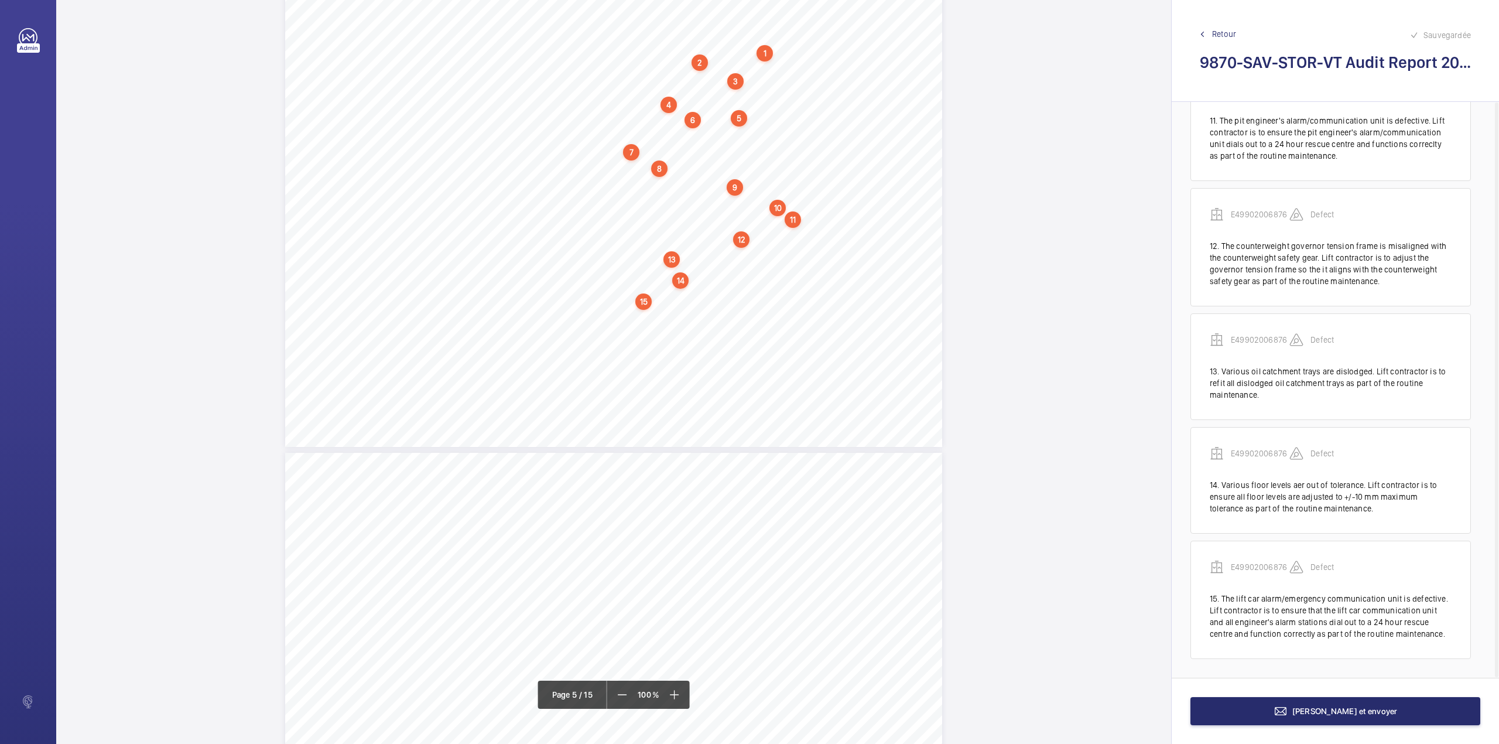
click at [639, 313] on div "Category Item Element Audit Item Detail of Non Compliance Repeat Item Priority …" at bounding box center [613, 214] width 657 height 464
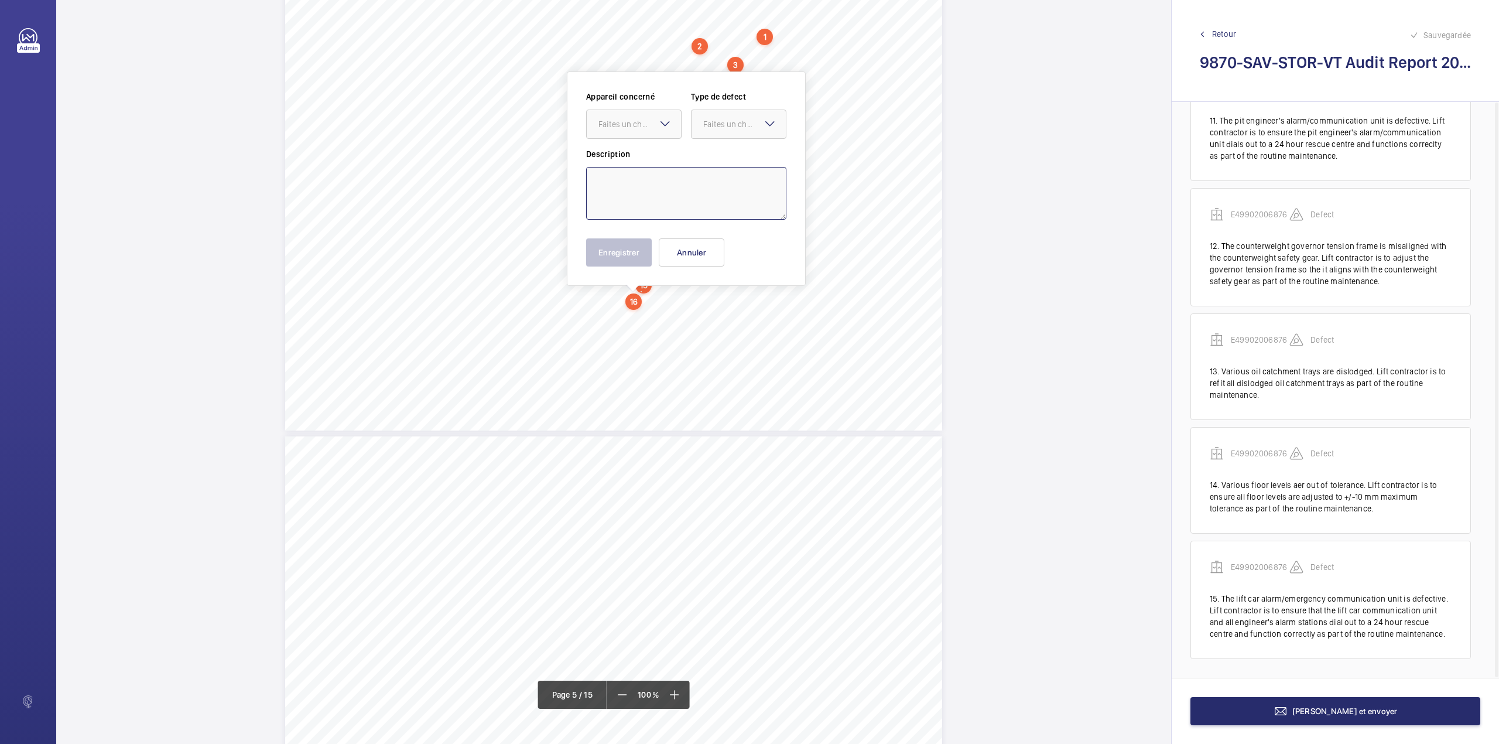
click at [646, 185] on textarea at bounding box center [686, 193] width 200 height 53
paste textarea "1) Top shaft light inoperative"
drag, startPoint x: 650, startPoint y: 119, endPoint x: 646, endPoint y: 135, distance: 15.6
click at [648, 129] on div "Faites un choix" at bounding box center [639, 124] width 83 height 12
click at [651, 159] on span "E49902006876" at bounding box center [633, 160] width 71 height 12
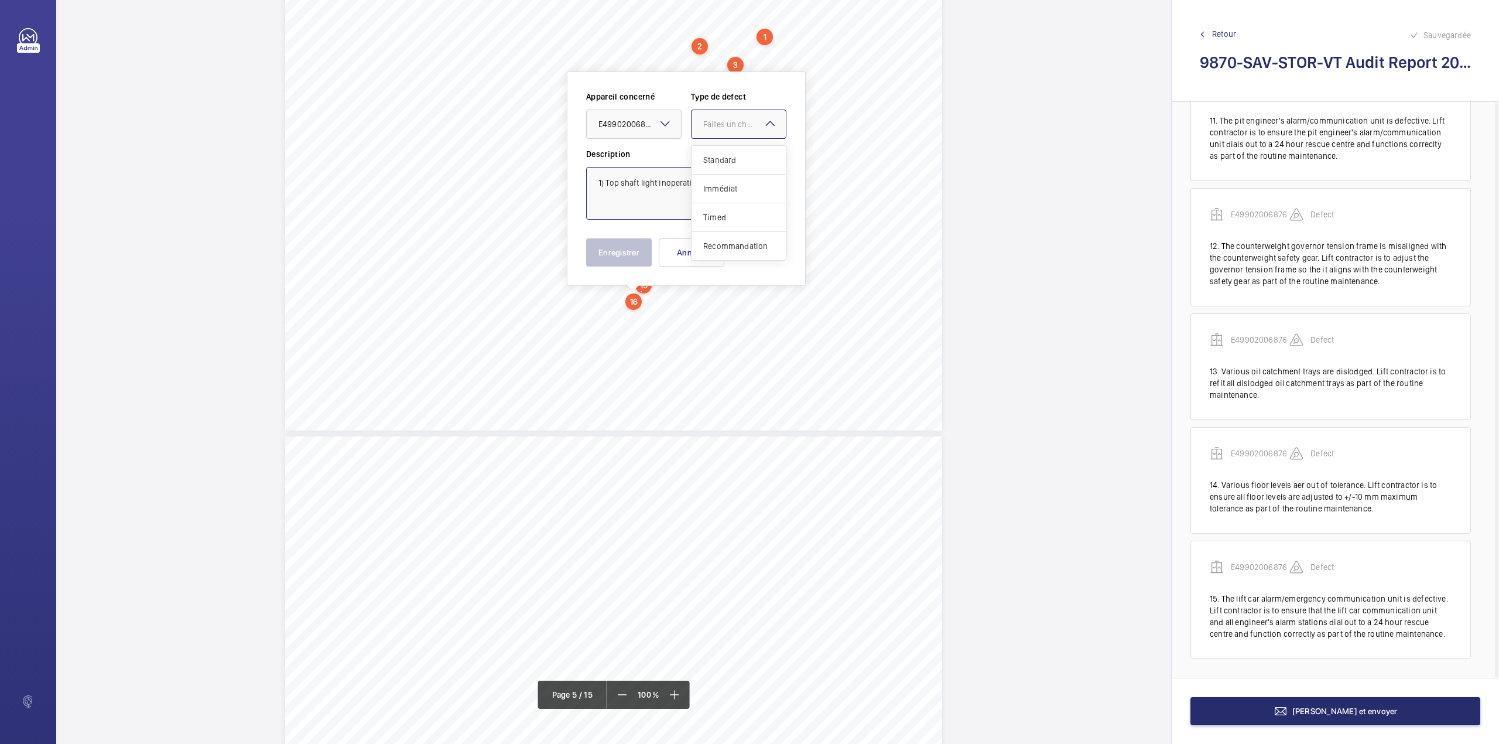
drag, startPoint x: 743, startPoint y: 118, endPoint x: 741, endPoint y: 129, distance: 11.3
click at [741, 129] on div "Faites un choix" at bounding box center [744, 124] width 83 height 12
click at [736, 165] on span "Standard" at bounding box center [738, 160] width 71 height 12
type textarea "1) Top shaft light inoperative"
click at [642, 246] on button "Enregistrer" at bounding box center [619, 252] width 66 height 28
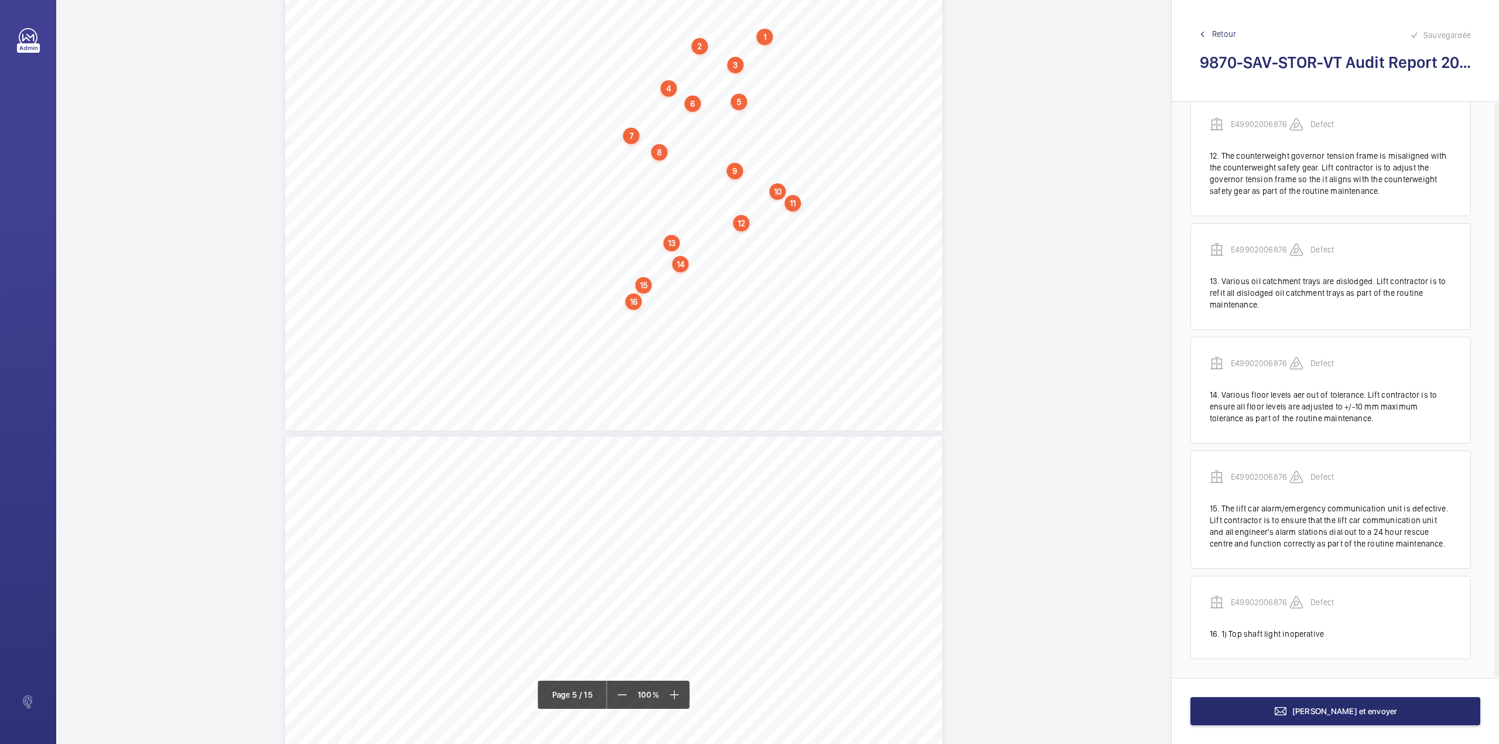
scroll to position [1361, 0]
click at [755, 300] on div "Category Item Element Audit Item Detail of Non Compliance Repeat Item Priority …" at bounding box center [613, 198] width 657 height 464
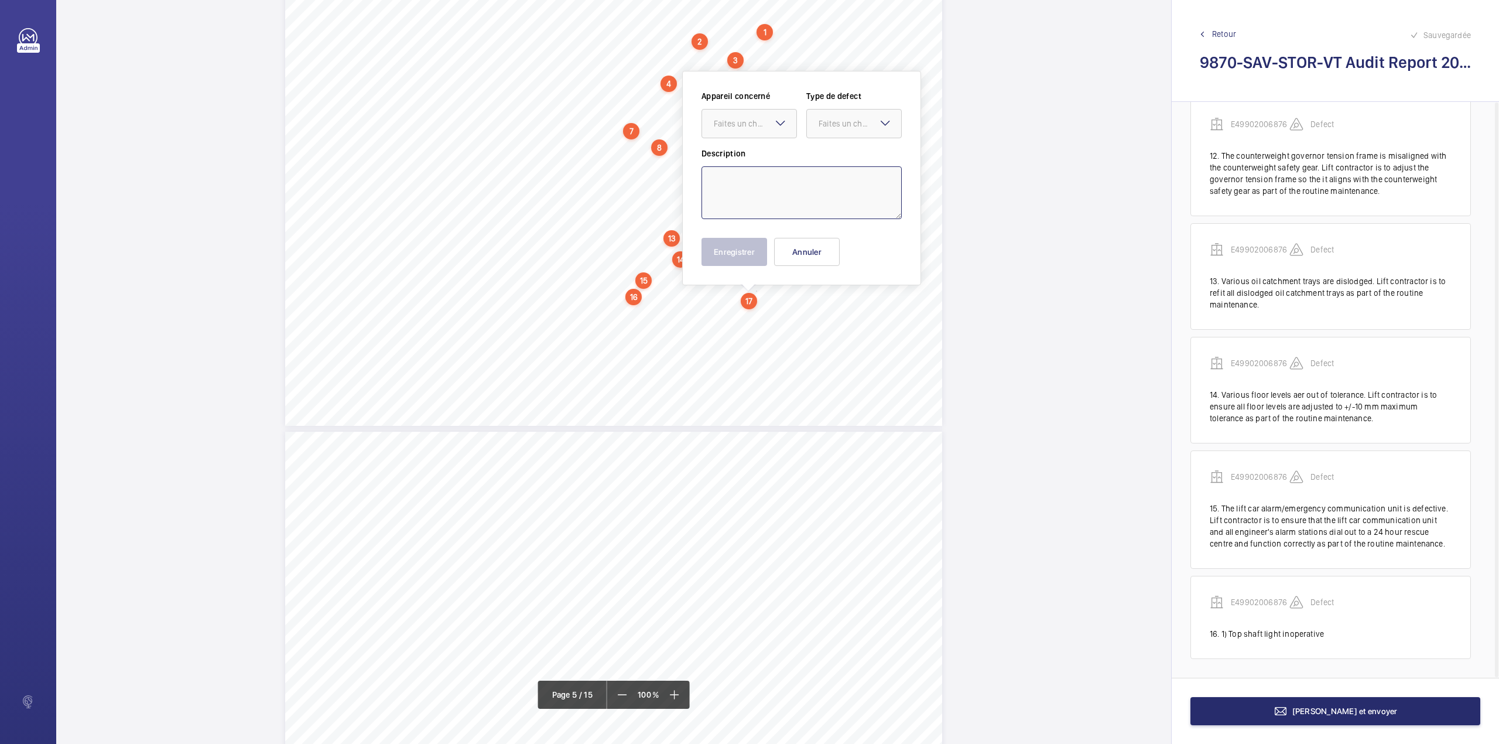
click at [734, 193] on textarea at bounding box center [801, 192] width 200 height 53
paste textarea "Lift contractor to rectify the defects as part of the routine maintenance or wh…"
drag, startPoint x: 745, startPoint y: 118, endPoint x: 744, endPoint y: 139, distance: 21.7
click at [744, 129] on div "Faites un choix" at bounding box center [749, 124] width 94 height 12
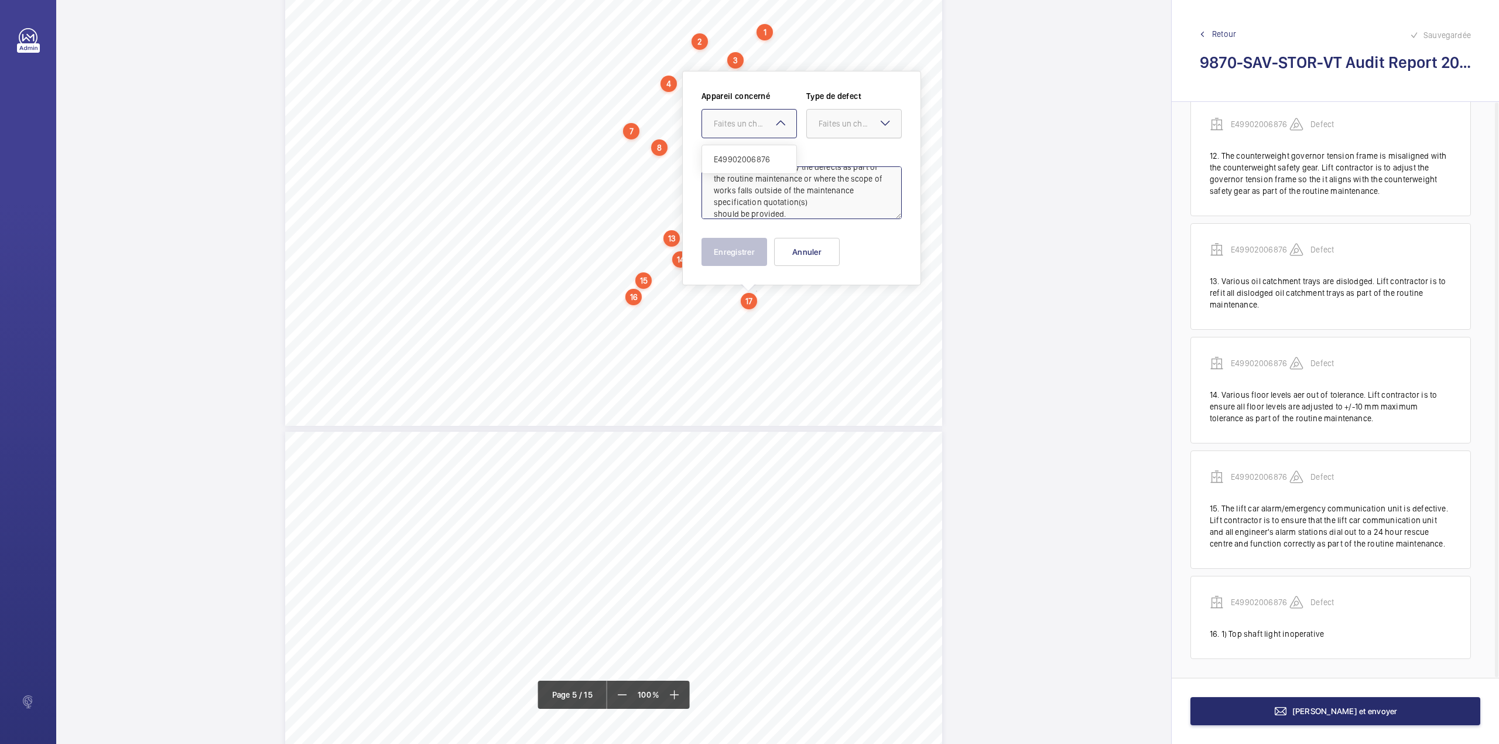
click at [745, 155] on span "E49902006876" at bounding box center [749, 159] width 71 height 12
drag, startPoint x: 846, startPoint y: 124, endPoint x: 844, endPoint y: 135, distance: 10.7
click at [846, 129] on div "Faites un choix" at bounding box center [854, 124] width 94 height 12
click at [841, 158] on span "Standard" at bounding box center [854, 159] width 71 height 12
type textarea "Lift contractor to rectify the defects as part of the routine maintenance or wh…"
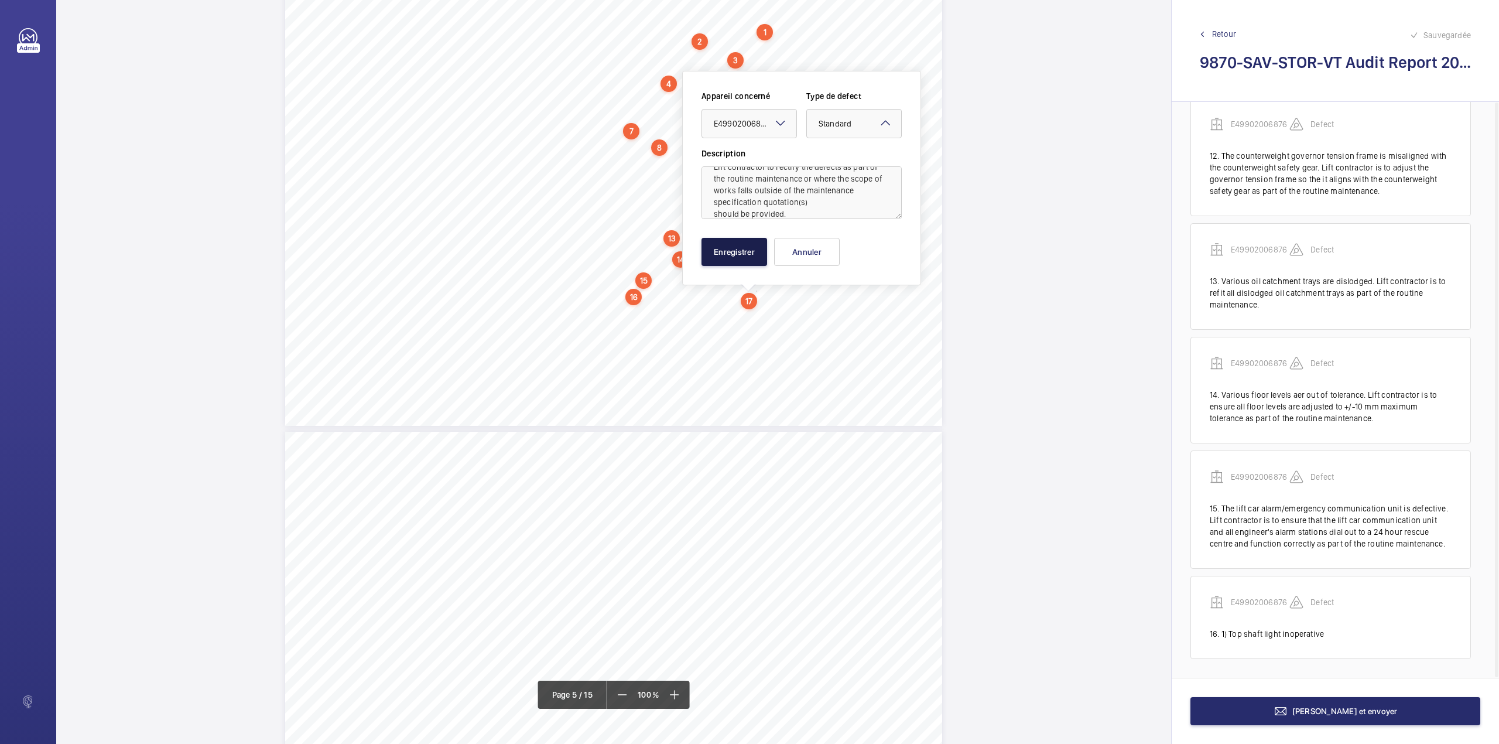
click at [735, 254] on button "Enregistrer" at bounding box center [734, 252] width 66 height 28
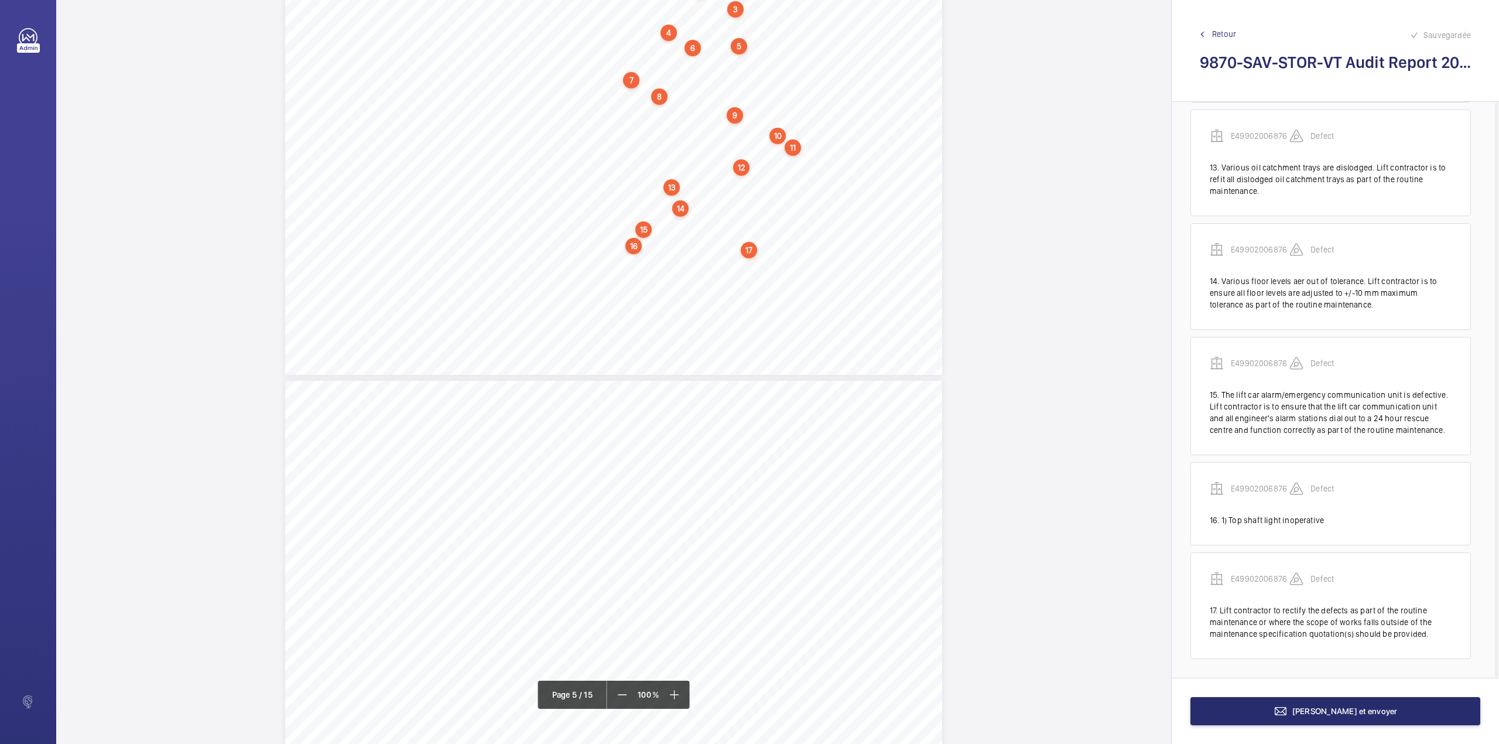
scroll to position [2787, 0]
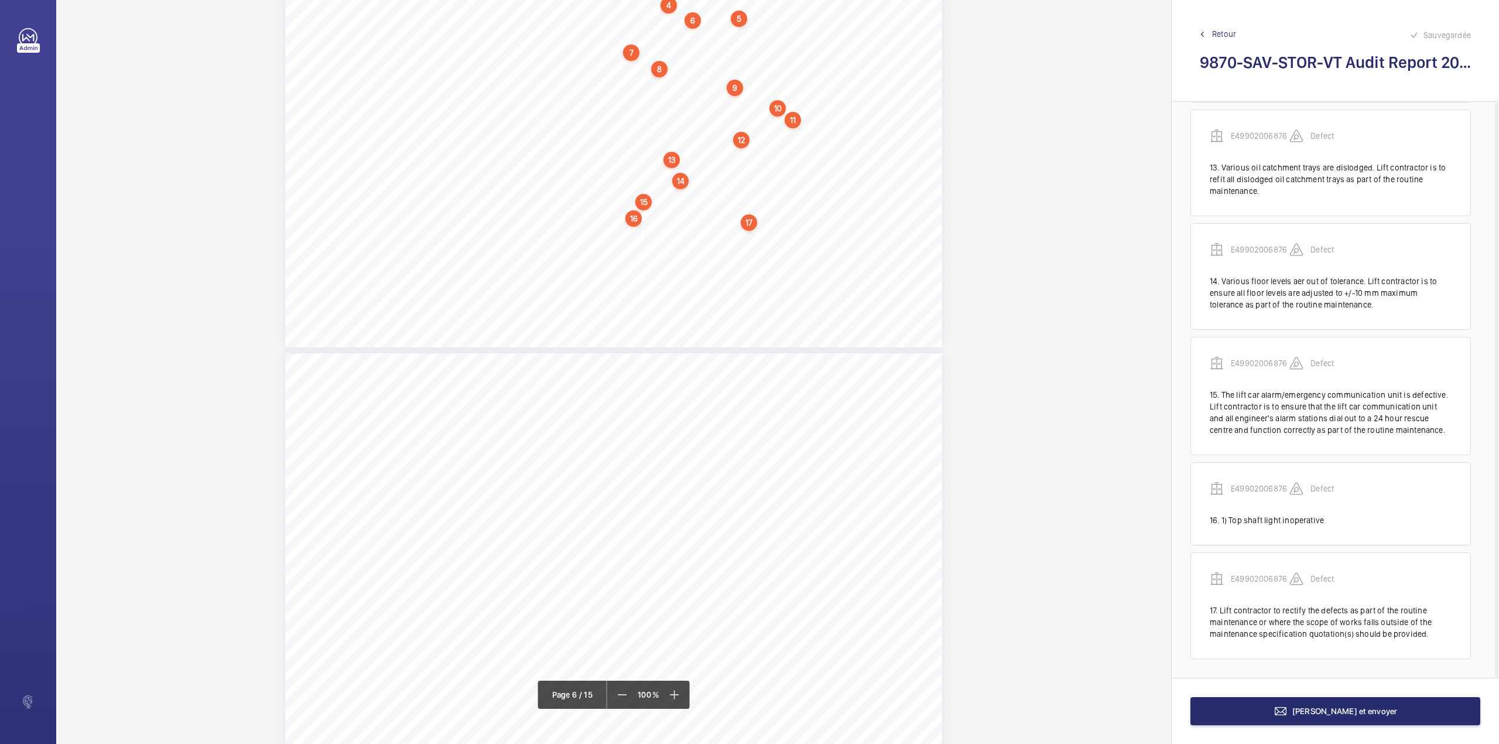
click at [755, 242] on div "Category Item Element Audit Item Detail of Non Compliance Repeat Item Priority …" at bounding box center [613, 115] width 657 height 464
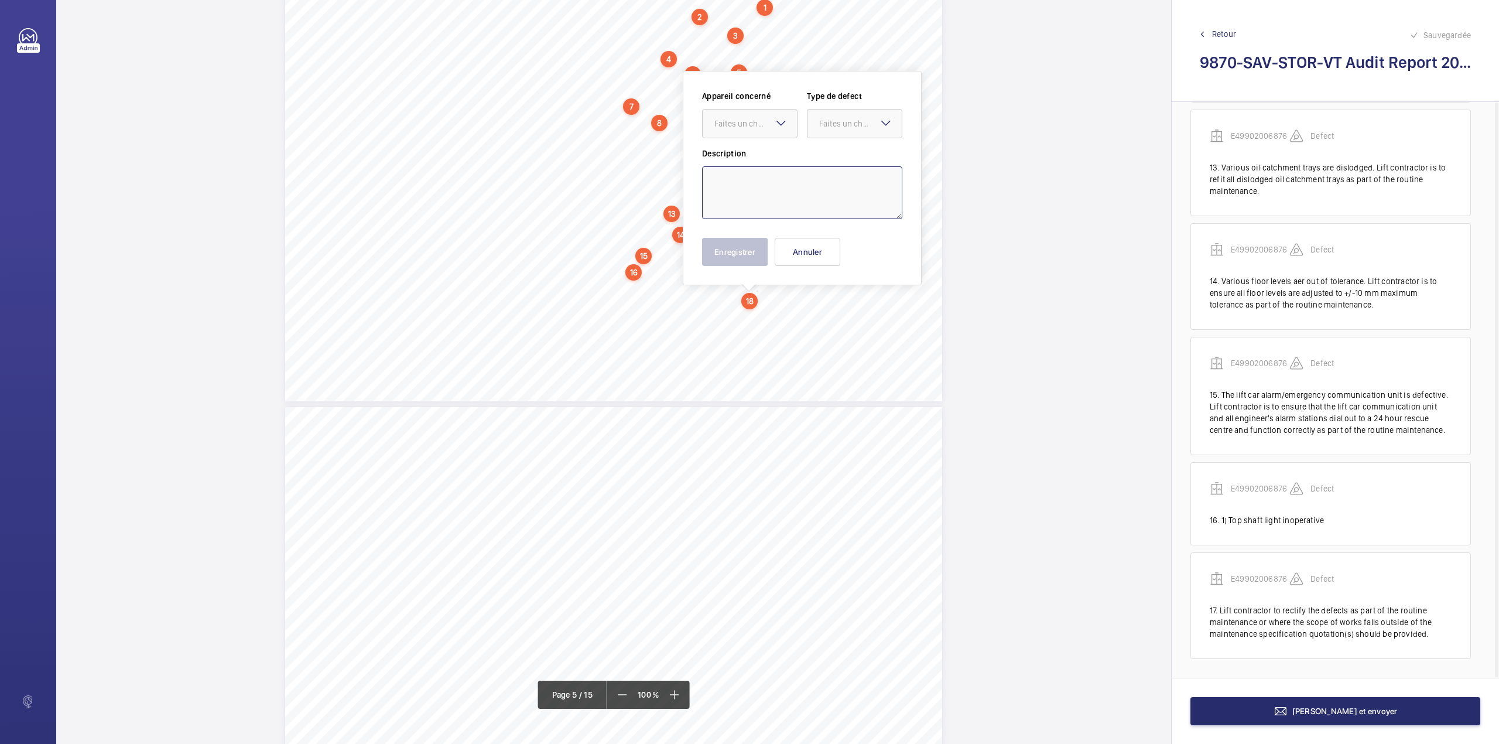
click at [761, 193] on textarea at bounding box center [802, 192] width 200 height 53
paste textarea "1) A supplementary system is fitted which controls the function of the lift in …"
drag, startPoint x: 757, startPoint y: 124, endPoint x: 757, endPoint y: 136, distance: 11.7
click at [757, 129] on div "Faites un choix" at bounding box center [750, 124] width 94 height 12
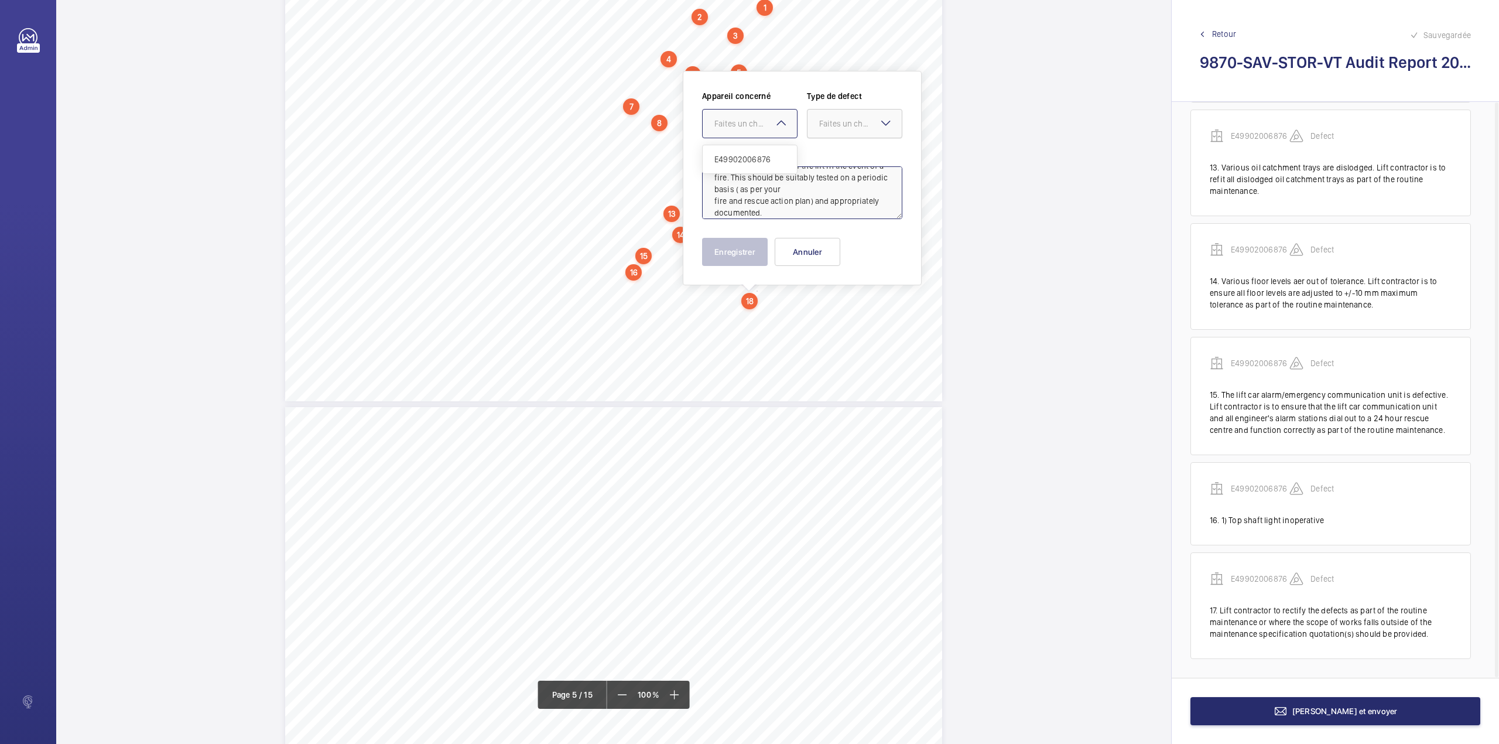
click at [759, 160] on span "E49902006876" at bounding box center [749, 159] width 71 height 12
drag, startPoint x: 857, startPoint y: 120, endPoint x: 856, endPoint y: 126, distance: 6.5
click at [856, 126] on div "Faites un choix" at bounding box center [860, 124] width 83 height 12
click at [852, 158] on span "Standard" at bounding box center [854, 159] width 71 height 12
type textarea "1) A supplementary system is fitted which controls the function of the lift in …"
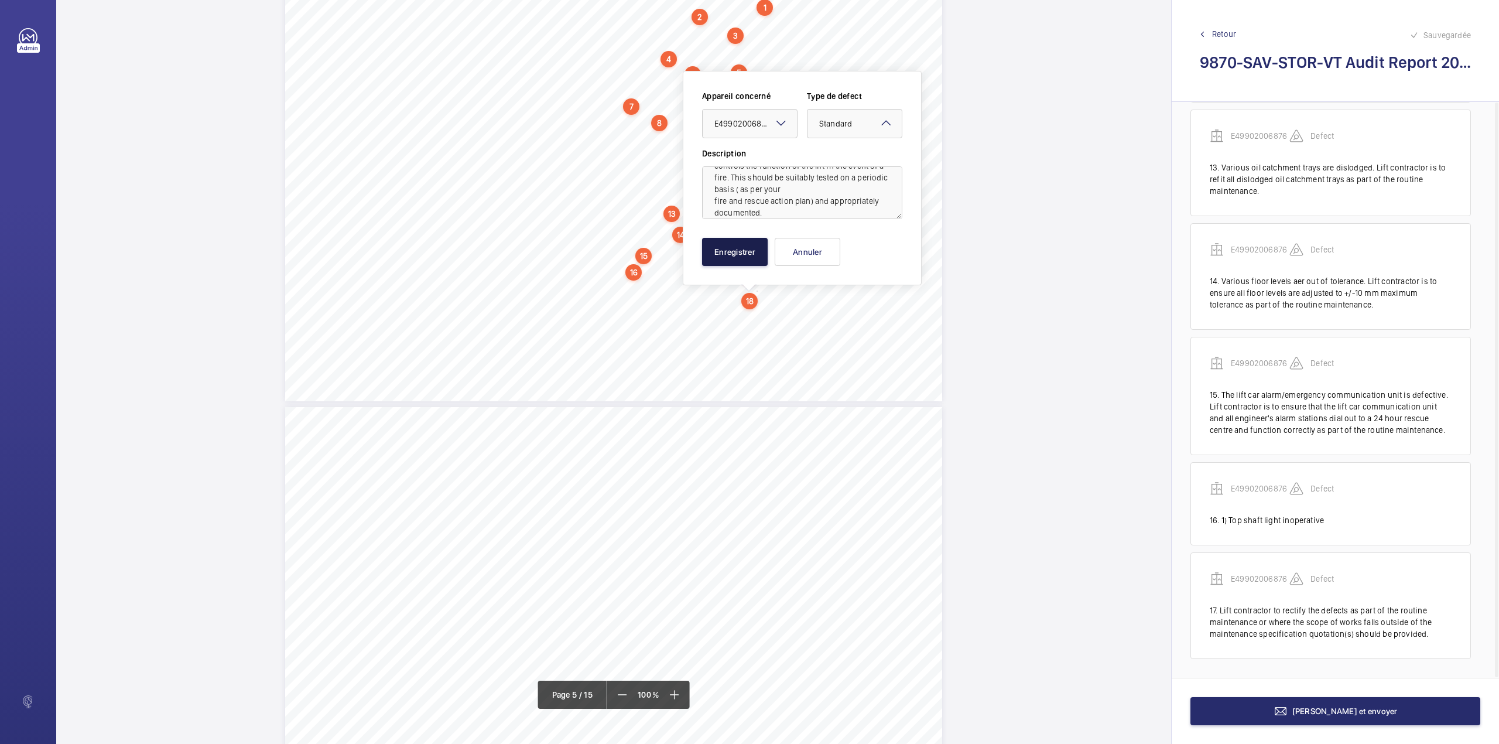
click at [741, 247] on button "Enregistrer" at bounding box center [735, 252] width 66 height 28
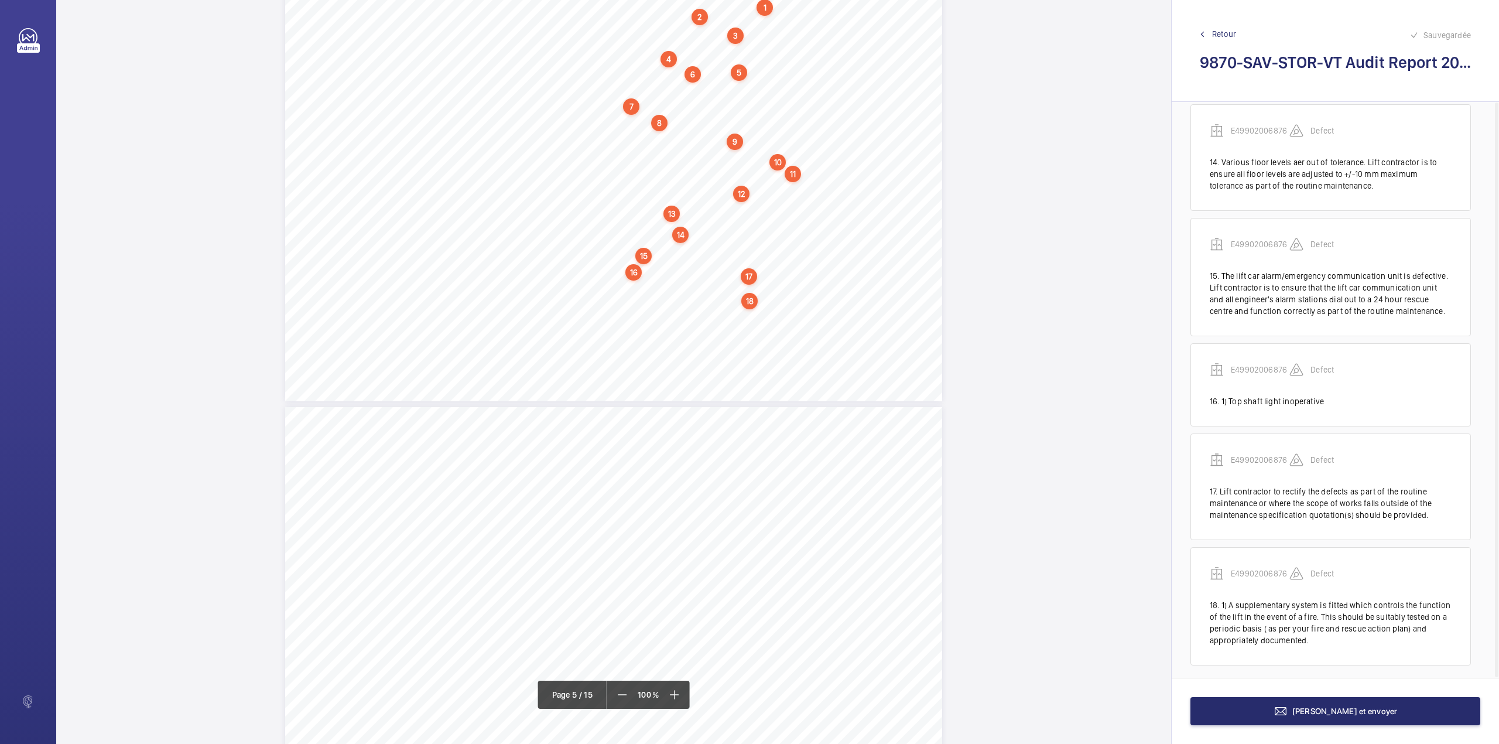
scroll to position [1600, 0]
click at [759, 315] on div "Category Item Element Audit Item Detail of Non Compliance Repeat Item Priority …" at bounding box center [613, 169] width 657 height 464
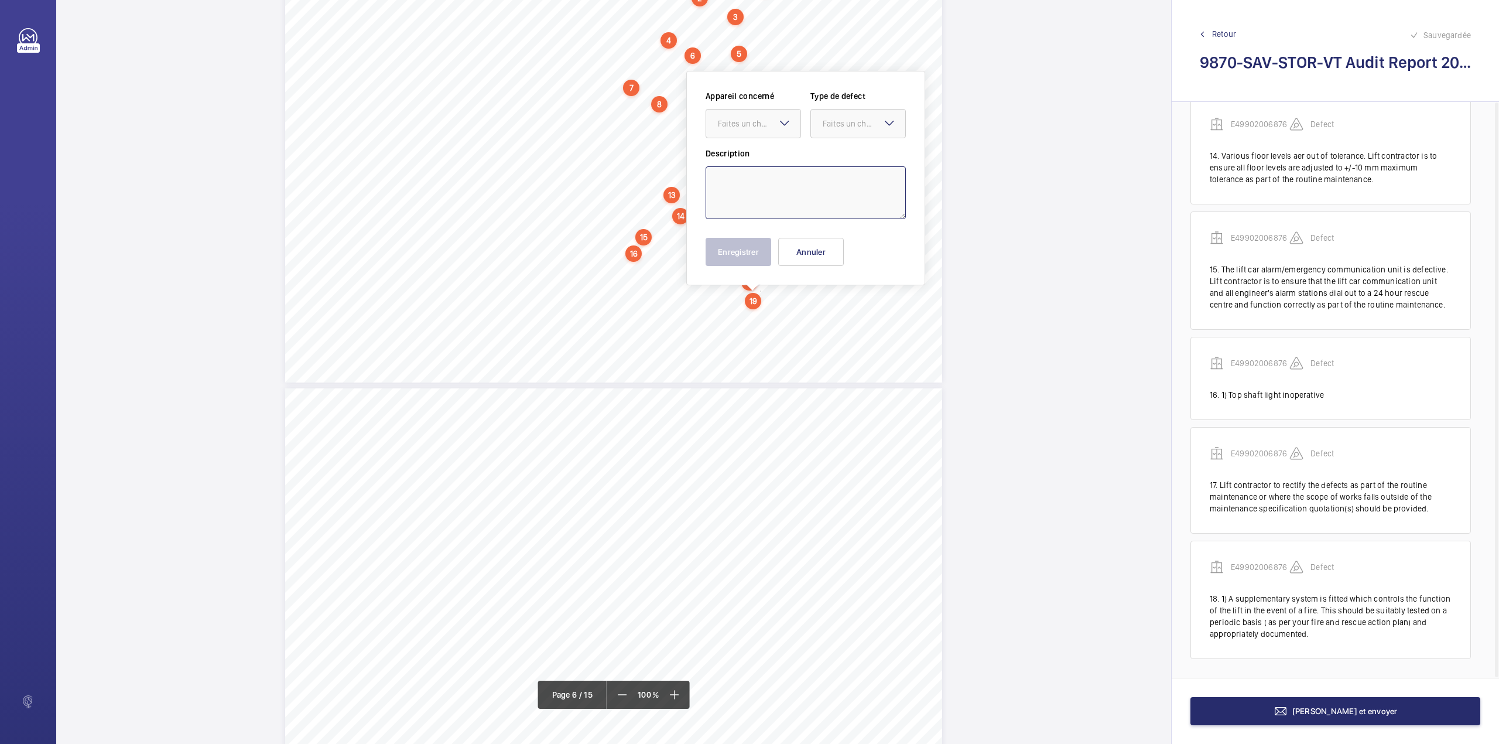
click at [781, 189] on textarea at bounding box center [806, 192] width 200 height 53
paste textarea "Lift contractor should rectify the observations as part of the routine maintena…"
drag, startPoint x: 748, startPoint y: 115, endPoint x: 748, endPoint y: 125, distance: 10.5
click at [748, 117] on div at bounding box center [753, 123] width 94 height 28
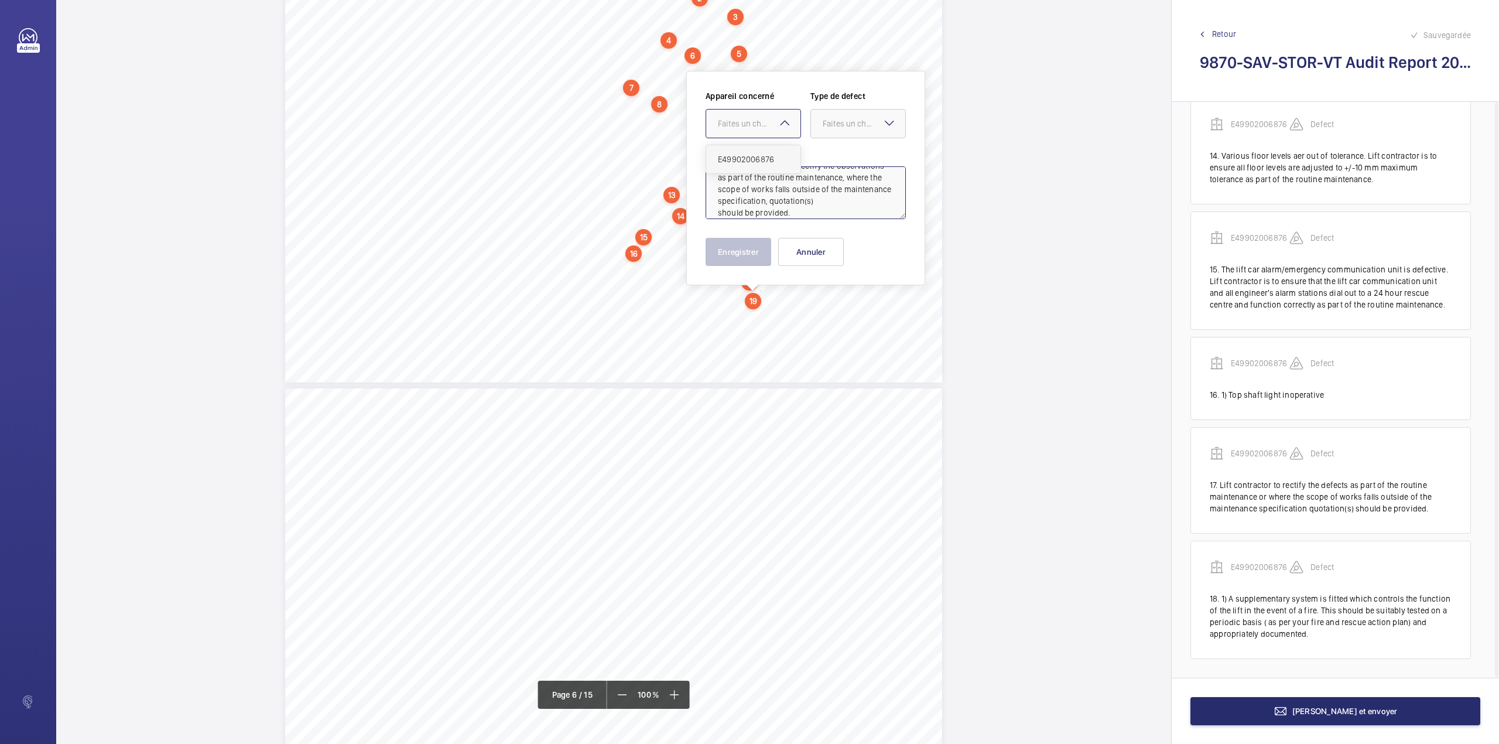
click at [749, 150] on div "E49902006876" at bounding box center [753, 159] width 94 height 28
drag, startPoint x: 841, startPoint y: 123, endPoint x: 838, endPoint y: 141, distance: 17.7
click at [840, 129] on div "Faites un choix" at bounding box center [858, 124] width 94 height 12
click at [839, 159] on span "Standard" at bounding box center [858, 159] width 71 height 12
type textarea "Lift contractor should rectify the observations as part of the routine maintena…"
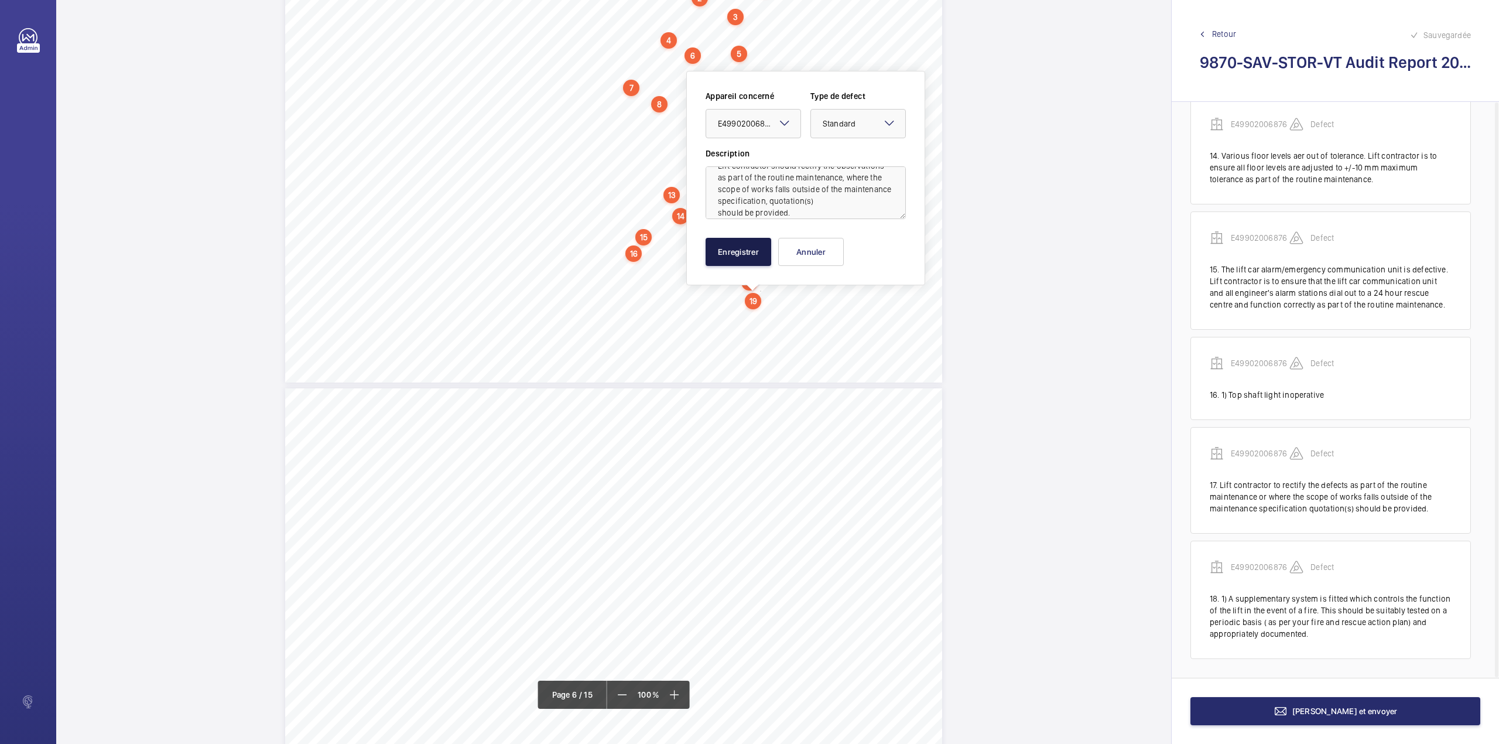
drag, startPoint x: 734, startPoint y: 256, endPoint x: 714, endPoint y: 235, distance: 29.0
click at [733, 256] on button "Enregistrer" at bounding box center [739, 252] width 66 height 28
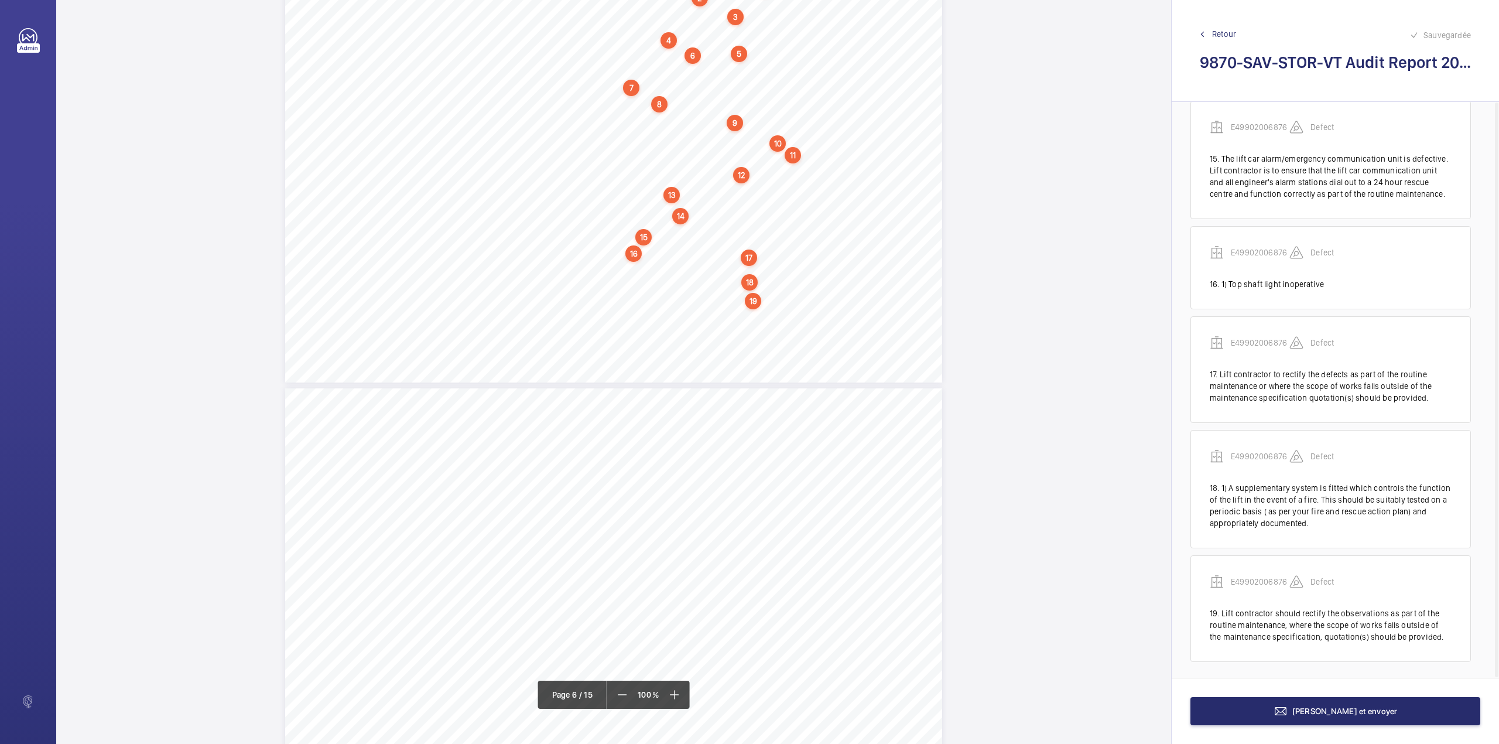
scroll to position [1714, 0]
click at [705, 310] on div "Category Item Element Audit Item Detail of Non Compliance Repeat Item Priority …" at bounding box center [613, 150] width 657 height 464
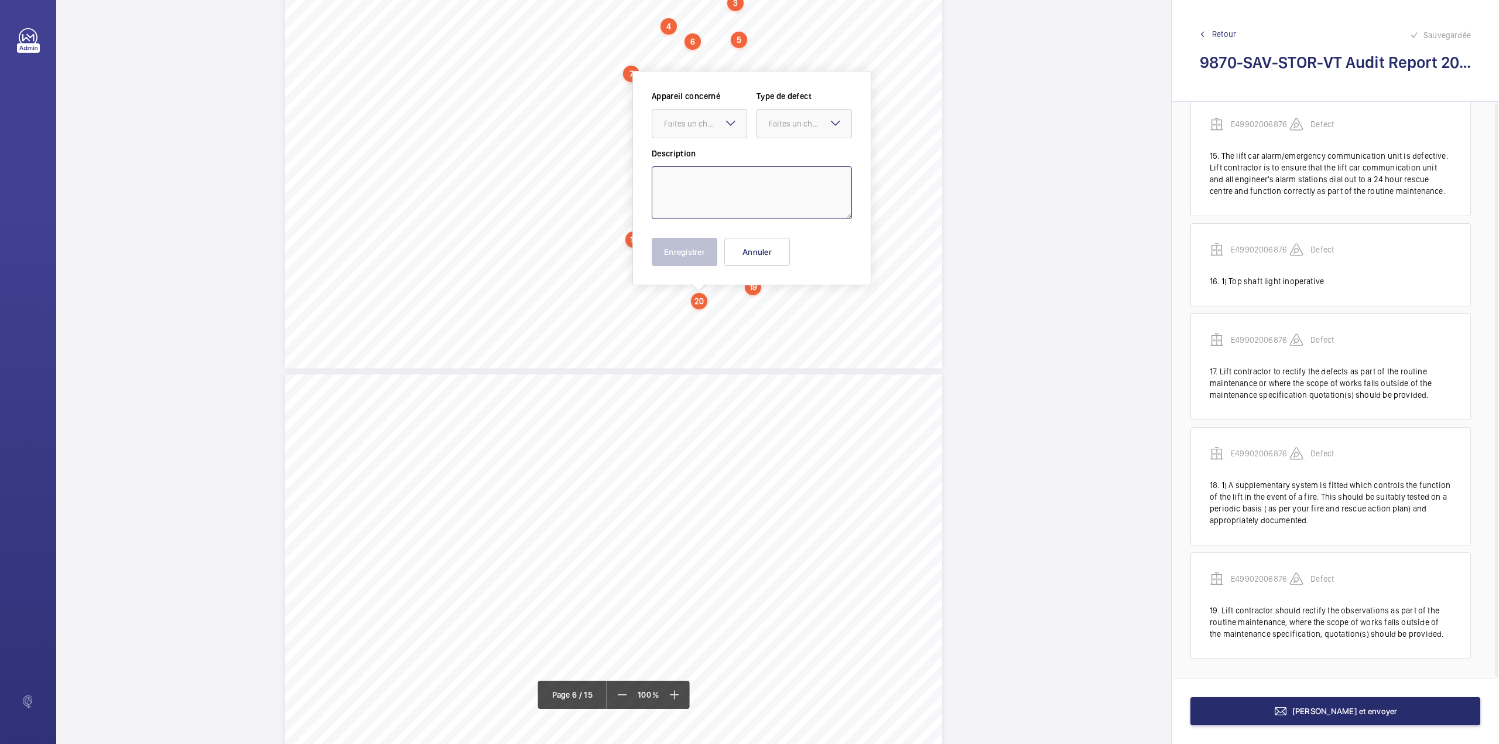
drag, startPoint x: 703, startPoint y: 172, endPoint x: 703, endPoint y: 160, distance: 12.3
click at [703, 172] on textarea at bounding box center [752, 192] width 200 height 53
paste textarea "There are no valid records of annual SAFed supplementary testing on site as req…"
drag, startPoint x: 714, startPoint y: 121, endPoint x: 714, endPoint y: 146, distance: 25.8
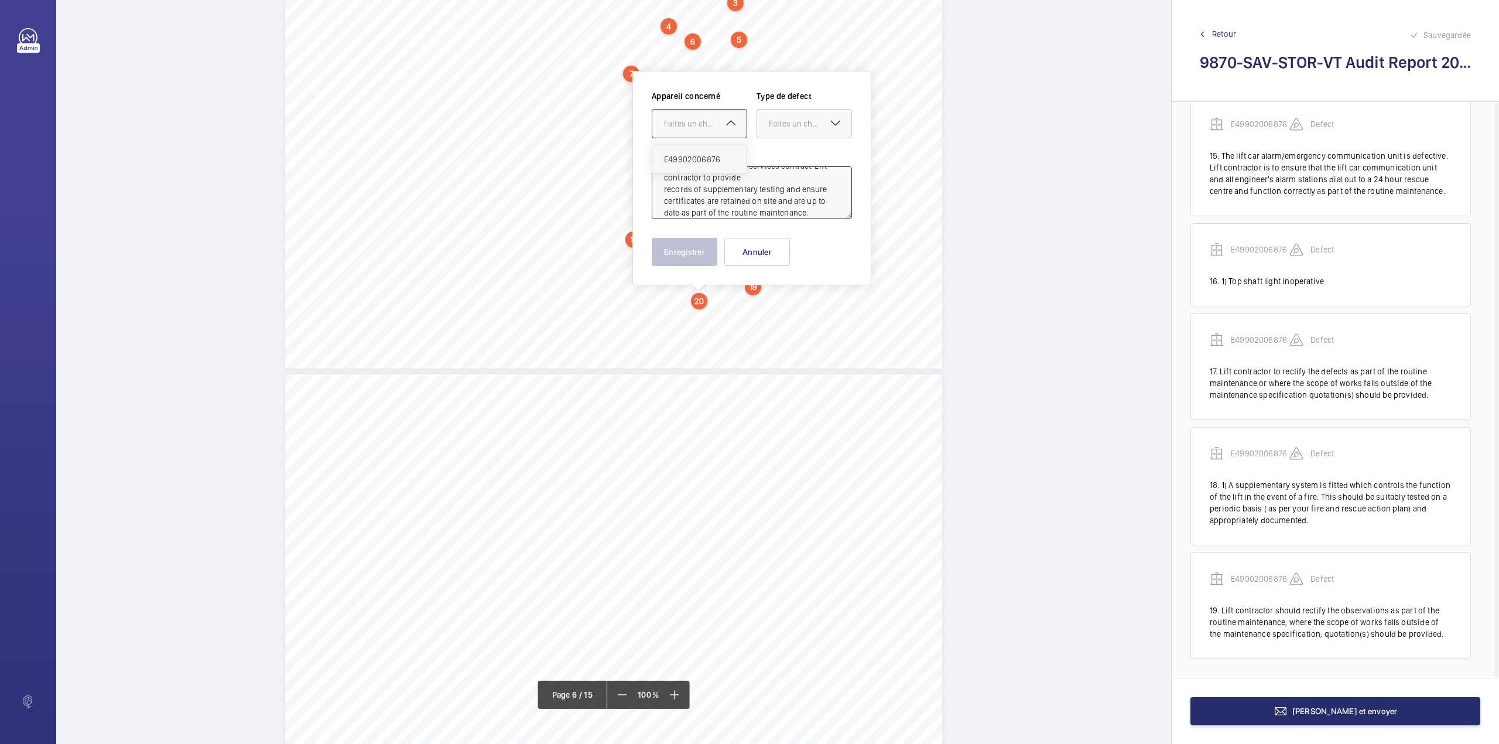
click at [714, 129] on div "Faites un choix" at bounding box center [705, 124] width 83 height 12
click at [714, 146] on div "E49902006876" at bounding box center [699, 159] width 94 height 28
drag, startPoint x: 799, startPoint y: 118, endPoint x: 797, endPoint y: 130, distance: 11.8
click at [799, 125] on div "Faites un choix" at bounding box center [810, 124] width 83 height 12
click at [795, 153] on span "Standard" at bounding box center [804, 159] width 71 height 12
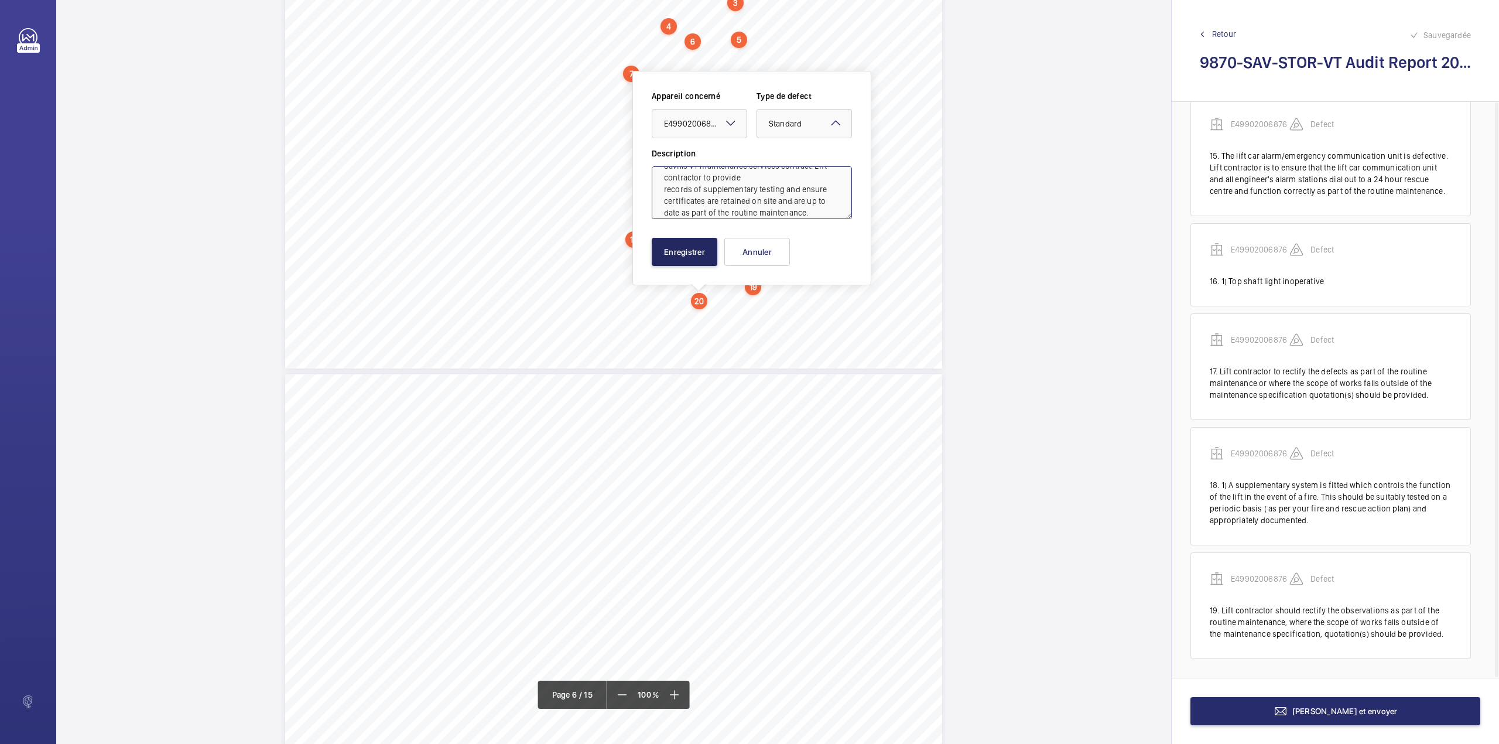
type textarea "There are no valid records of annual SAFed supplementary testing on site as req…"
click at [711, 251] on button "Enregistrer" at bounding box center [685, 252] width 66 height 28
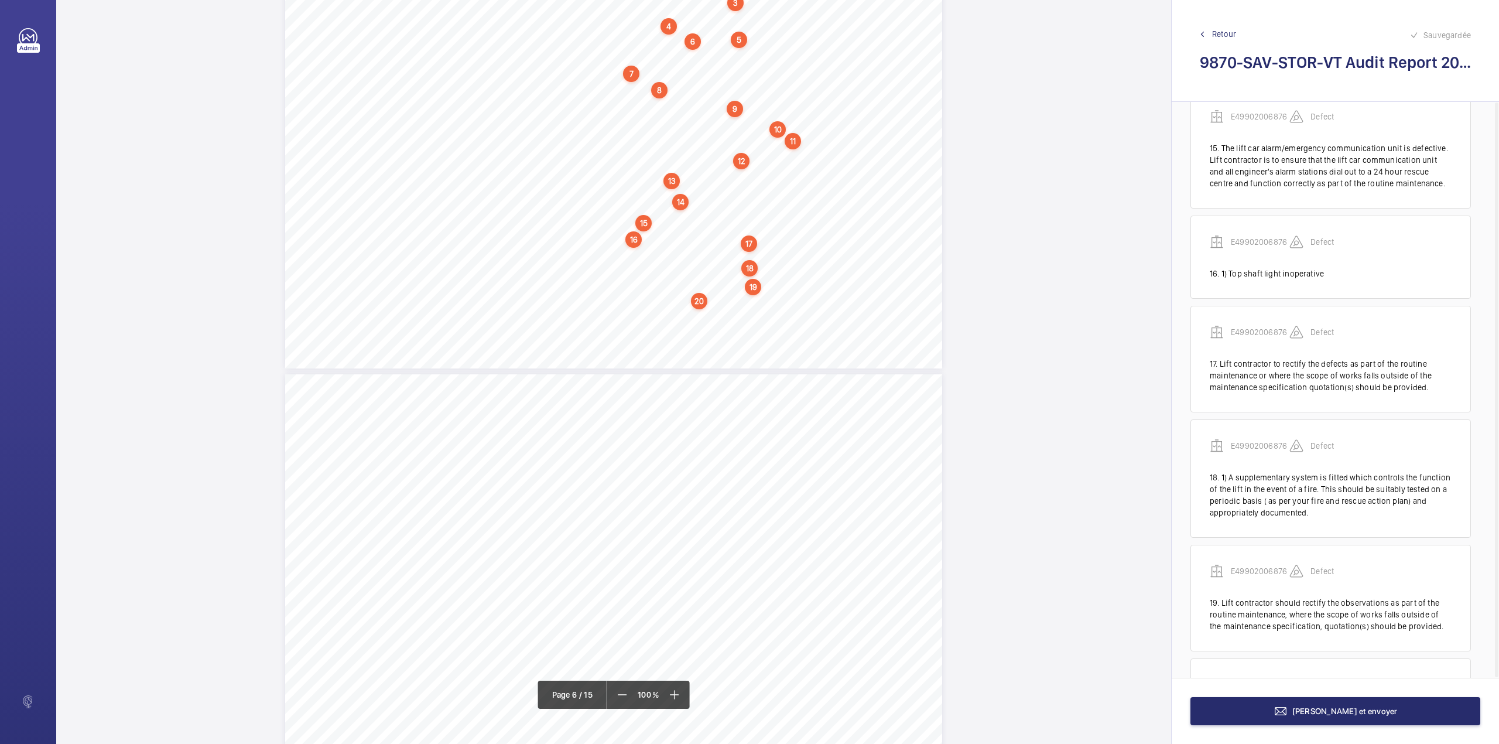
scroll to position [1851, 0]
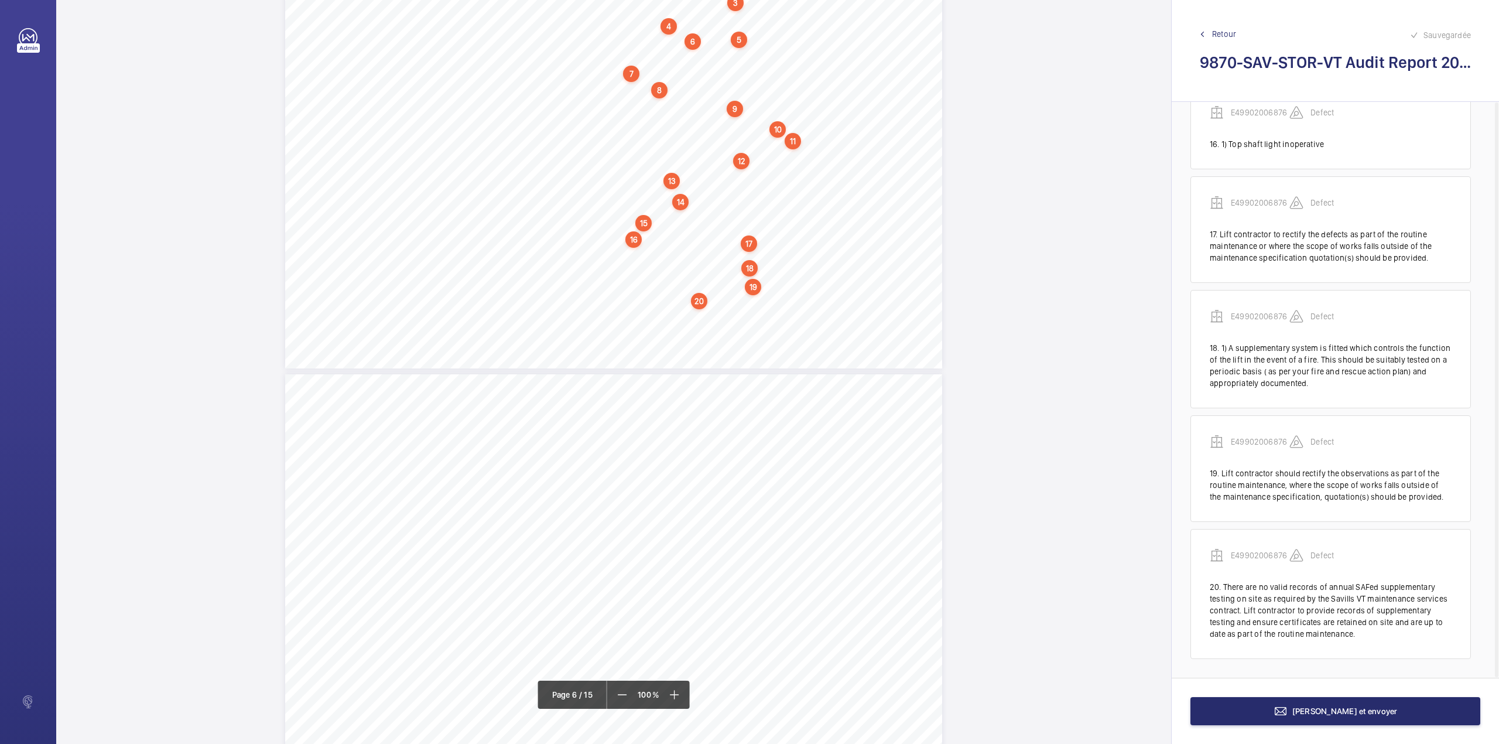
click at [678, 327] on div "Category Item Element Audit Item Detail of Non Compliance Repeat Item Priority …" at bounding box center [613, 136] width 657 height 464
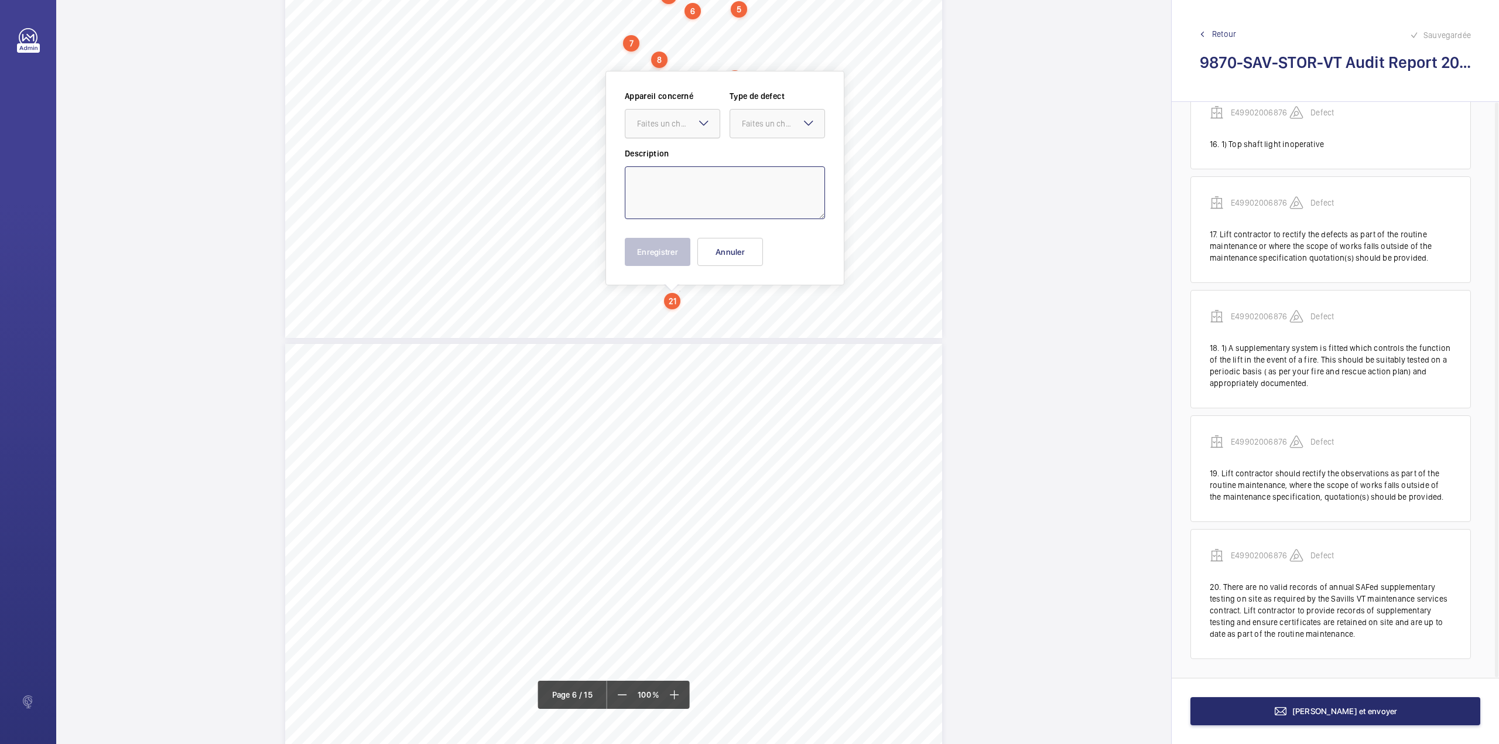
drag, startPoint x: 731, startPoint y: 190, endPoint x: 648, endPoint y: 132, distance: 101.5
click at [731, 190] on textarea at bounding box center [725, 192] width 200 height 53
paste textarea "There are no portable maintenance safety barriers available for use on site. Li…"
drag, startPoint x: 664, startPoint y: 122, endPoint x: 664, endPoint y: 143, distance: 21.1
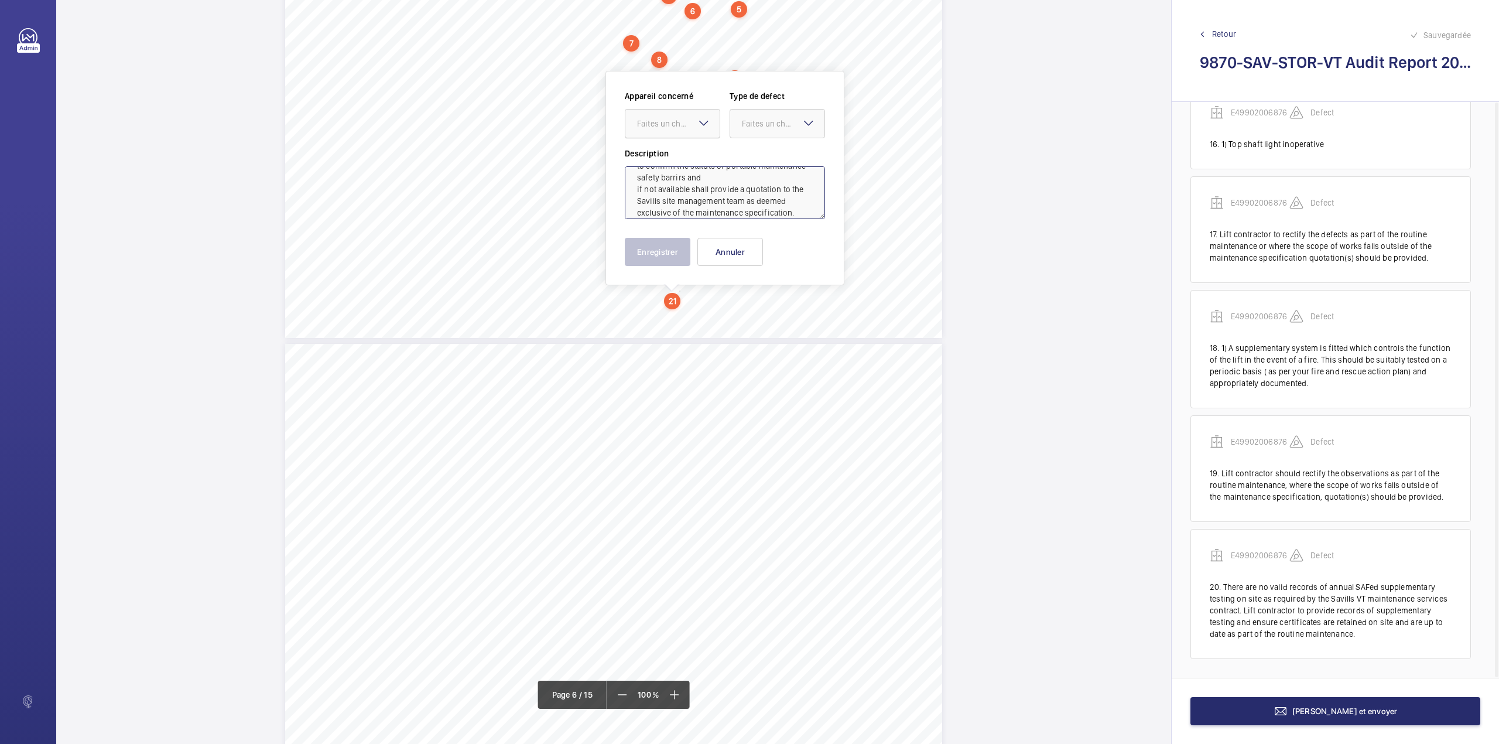
click at [664, 128] on div "Faites un choix" at bounding box center [678, 124] width 83 height 12
type textarea "There are no portable maintenance safety barriers available for use on site. Li…"
click at [665, 145] on div "Appareil concerné Faites un choix Type de defect Faites un choix" at bounding box center [725, 118] width 200 height 57
drag, startPoint x: 683, startPoint y: 129, endPoint x: 684, endPoint y: 141, distance: 12.4
click at [682, 129] on div "Faites un choix" at bounding box center [672, 124] width 94 height 12
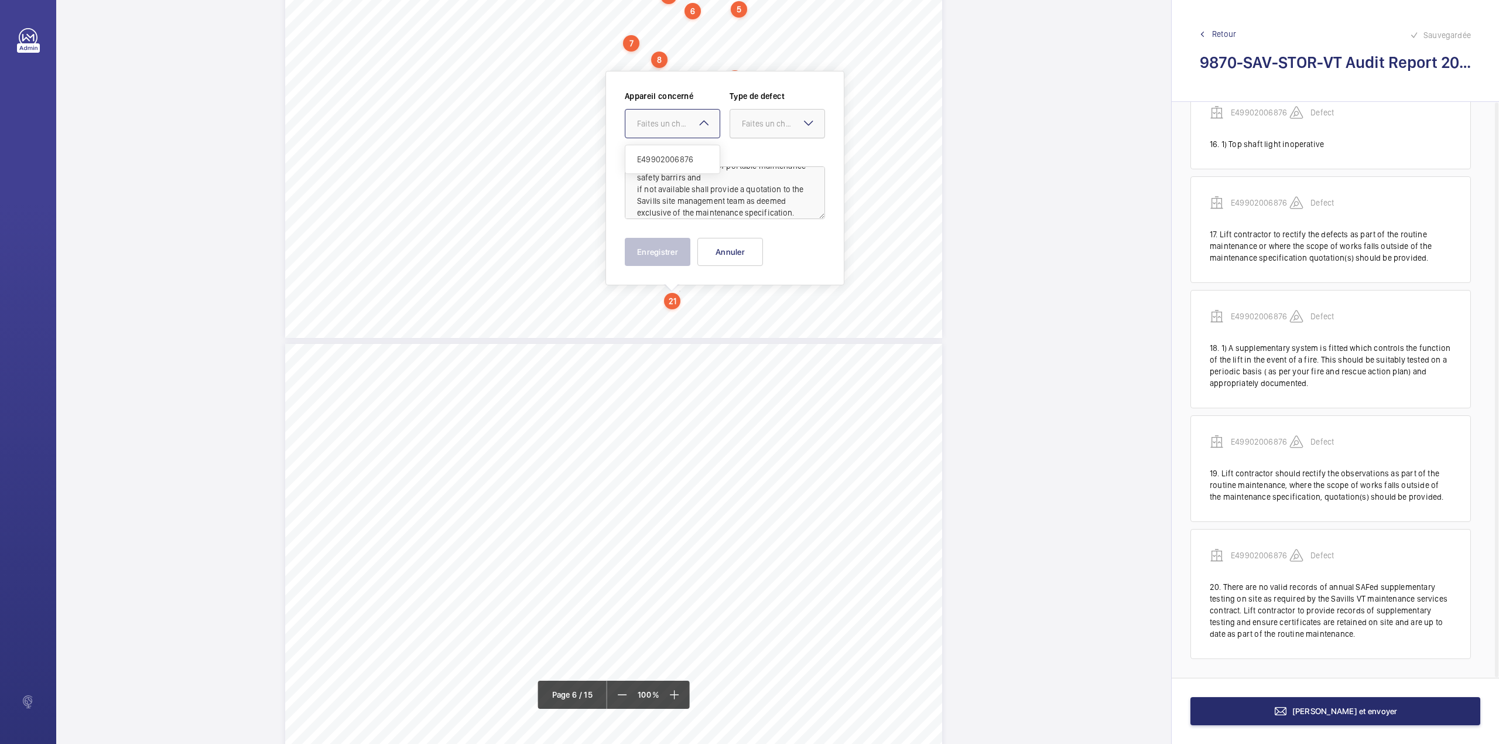
drag, startPoint x: 685, startPoint y: 153, endPoint x: 756, endPoint y: 126, distance: 76.3
click at [694, 153] on div "E49902006876" at bounding box center [672, 159] width 94 height 28
click at [759, 129] on div "Faites un choix" at bounding box center [777, 124] width 94 height 12
click at [759, 152] on div "Standard" at bounding box center [777, 159] width 94 height 29
click at [668, 253] on button "Enregistrer" at bounding box center [658, 252] width 66 height 28
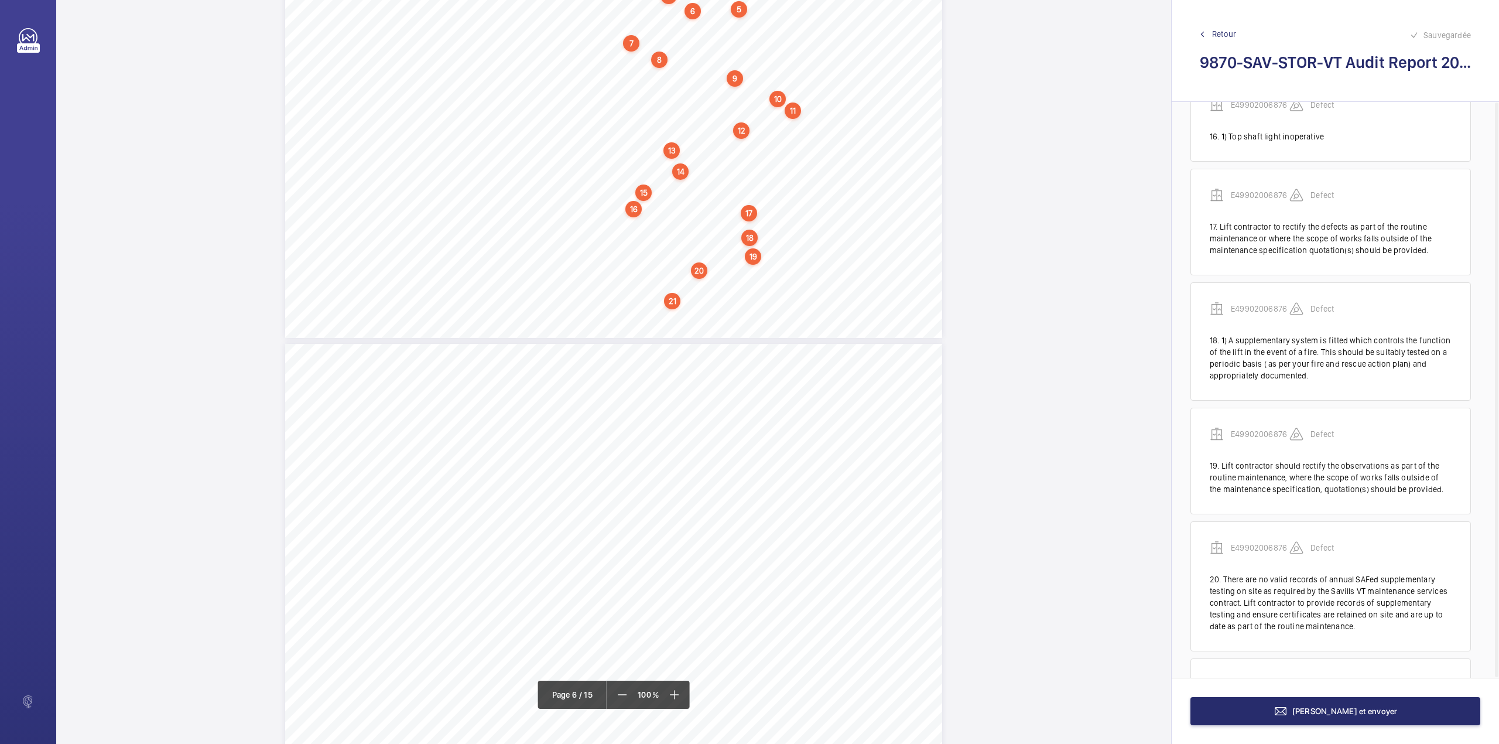
scroll to position [1989, 0]
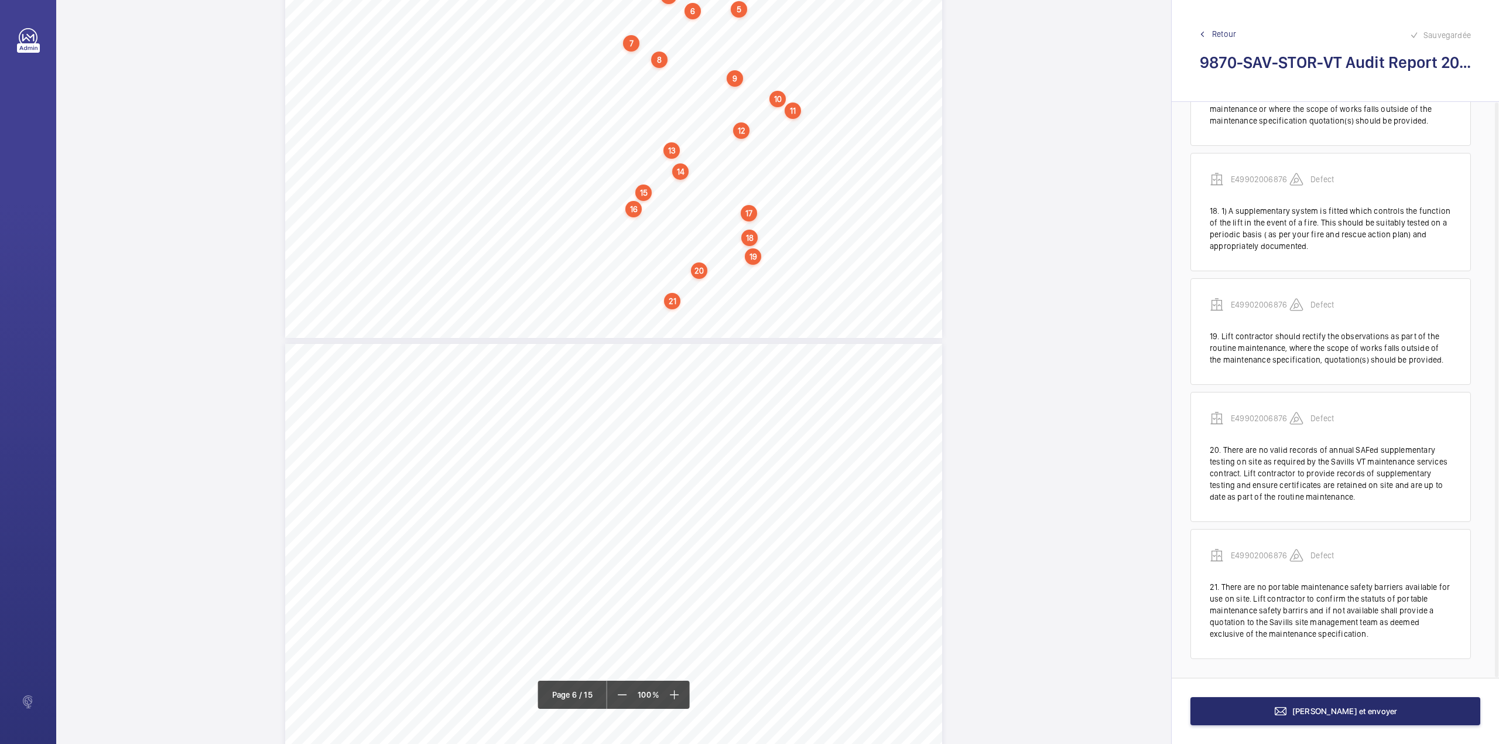
click at [699, 394] on div "Section 8: Audit Priority Levels & Actions Vertical Transportation - Audit Repo…" at bounding box center [613, 576] width 657 height 464
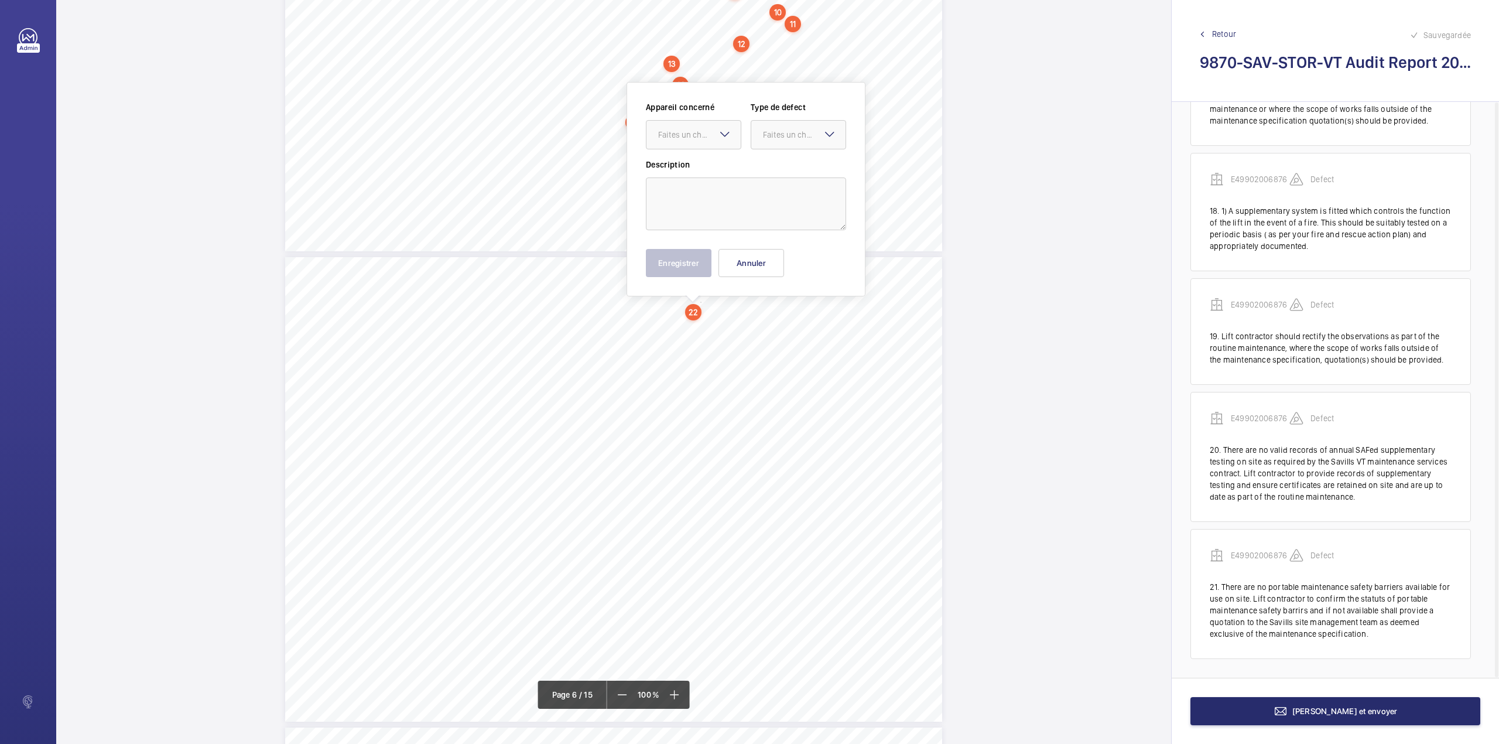
scroll to position [2894, 0]
drag, startPoint x: 759, startPoint y: 181, endPoint x: 689, endPoint y: 122, distance: 91.0
click at [759, 181] on textarea at bounding box center [746, 193] width 200 height 53
paste textarea "8 service visits were completed in the last 12 month period."
drag, startPoint x: 689, startPoint y: 119, endPoint x: 691, endPoint y: 141, distance: 21.3
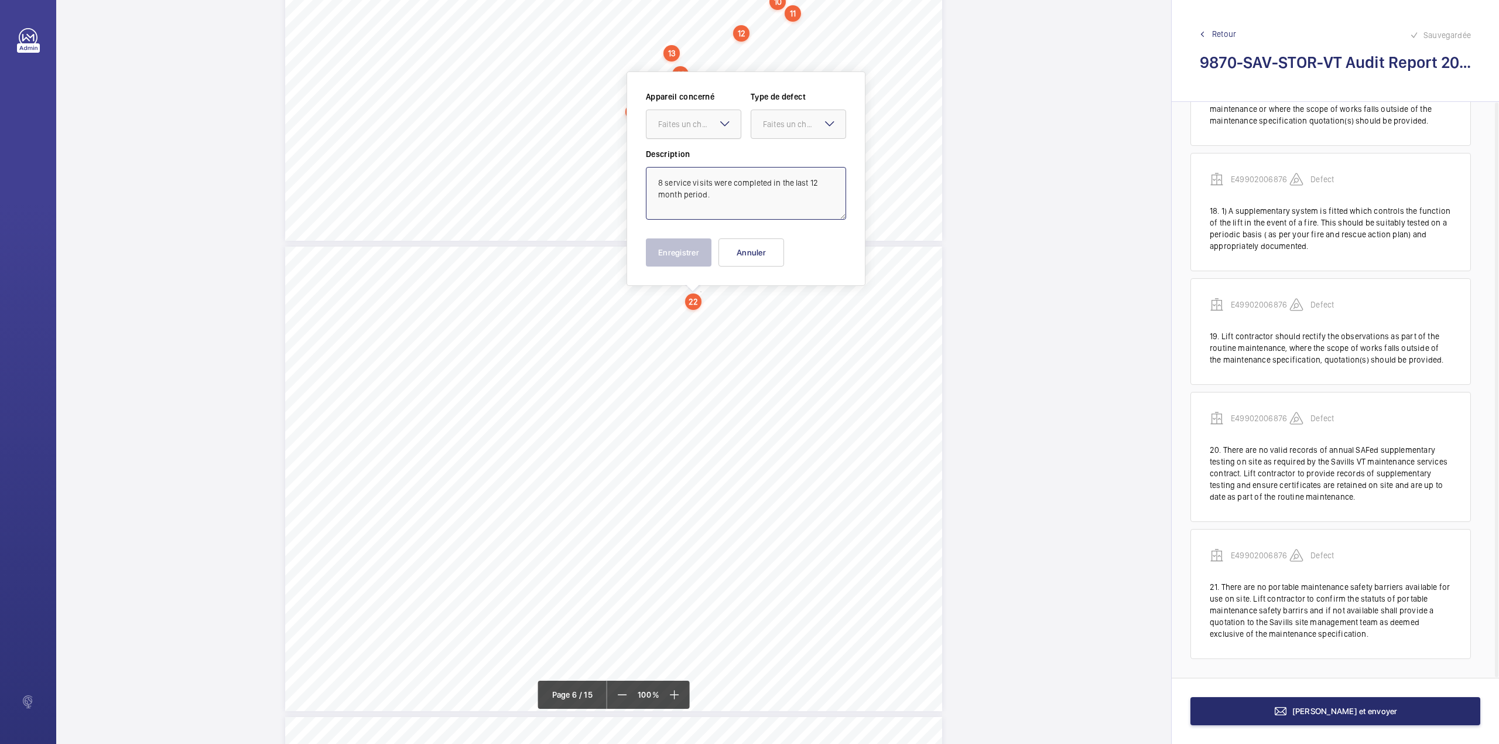
click at [689, 122] on div "Faites un choix" at bounding box center [699, 124] width 83 height 12
click at [693, 146] on div "E49902006876" at bounding box center [693, 160] width 94 height 28
click at [771, 125] on div "Faites un choix" at bounding box center [804, 124] width 83 height 12
click at [771, 150] on div "Standard" at bounding box center [798, 160] width 94 height 29
type textarea "8 service visits were completed in the last 12 month period."
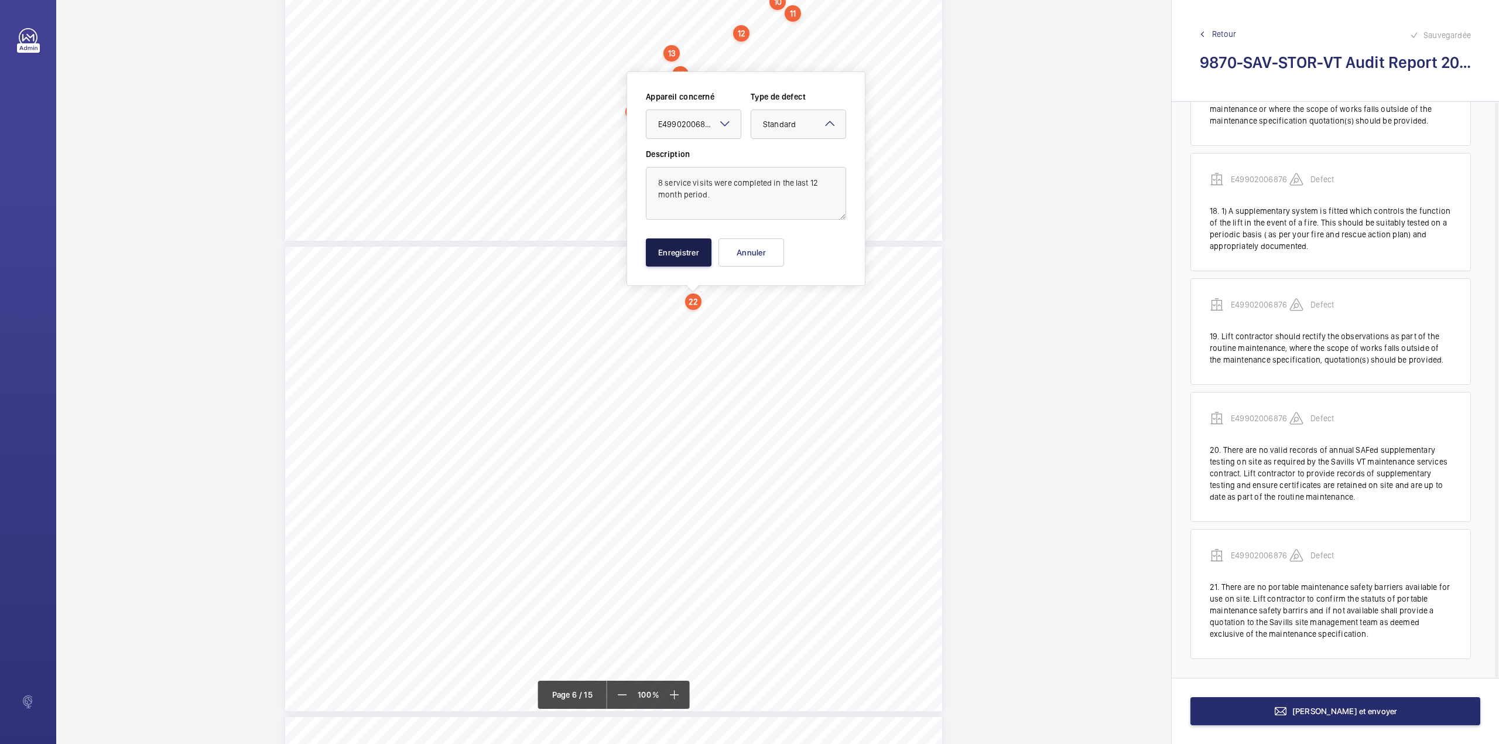
click at [668, 249] on button "Enregistrer" at bounding box center [679, 252] width 66 height 28
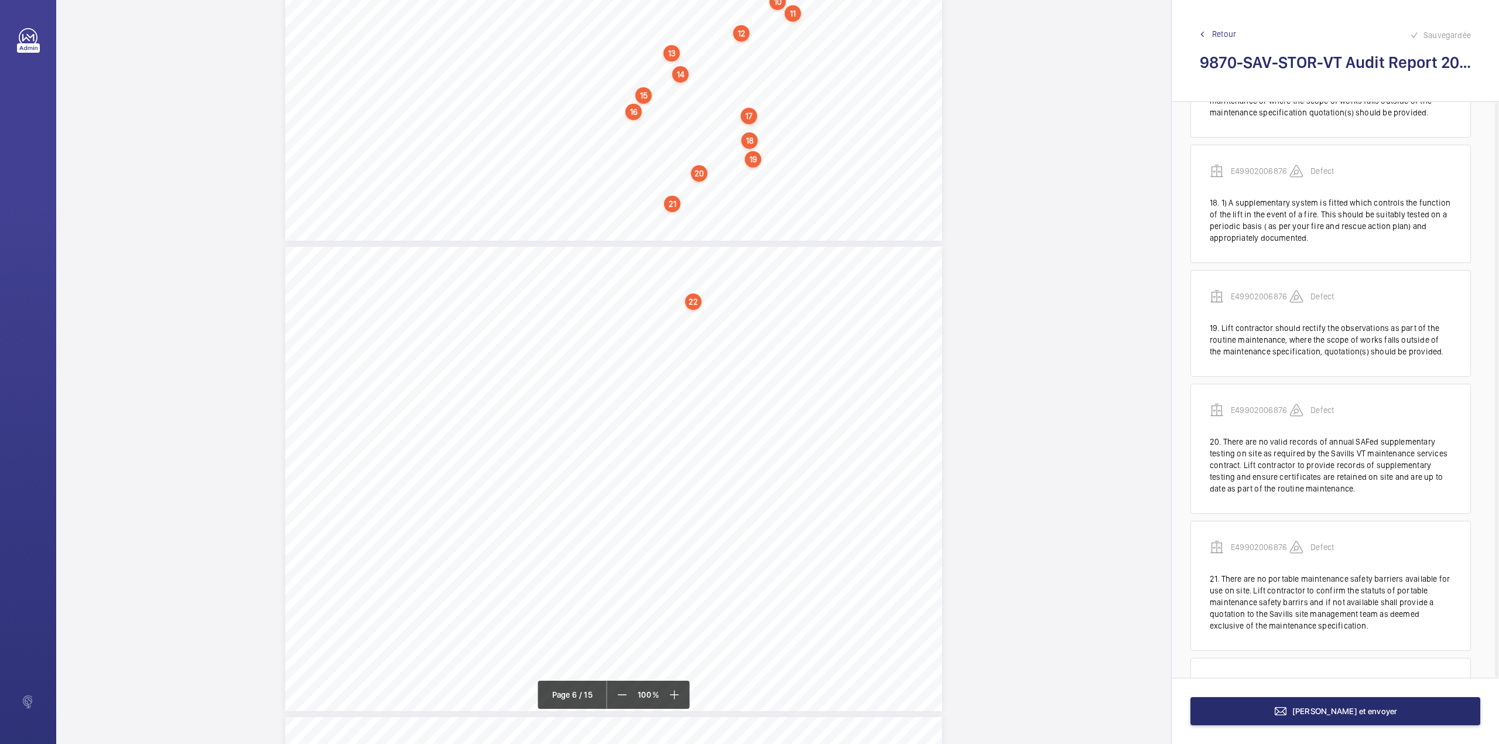
scroll to position [2080, 0]
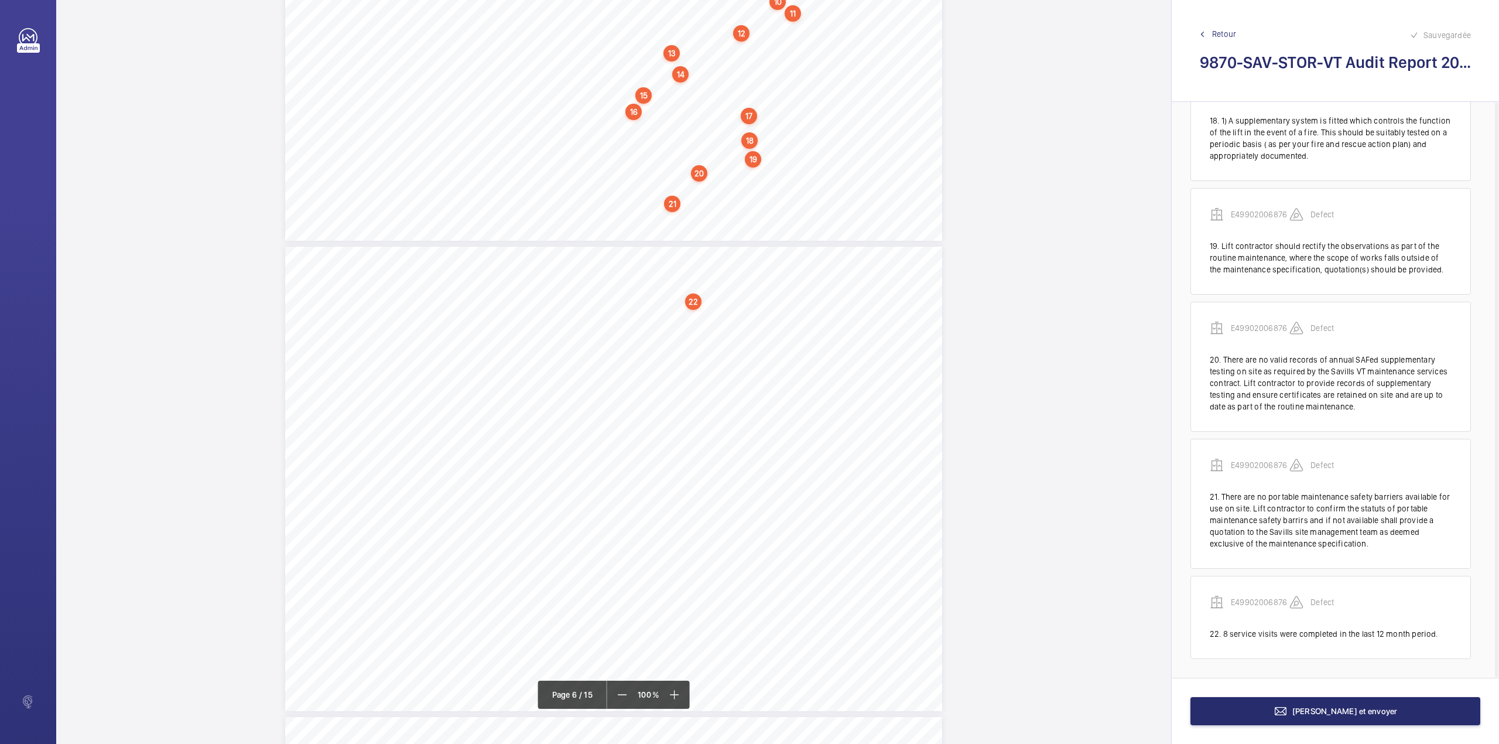
click at [706, 316] on div "Section 8: Audit Priority Levels & Actions Vertical Transportation - Audit Repo…" at bounding box center [613, 478] width 657 height 464
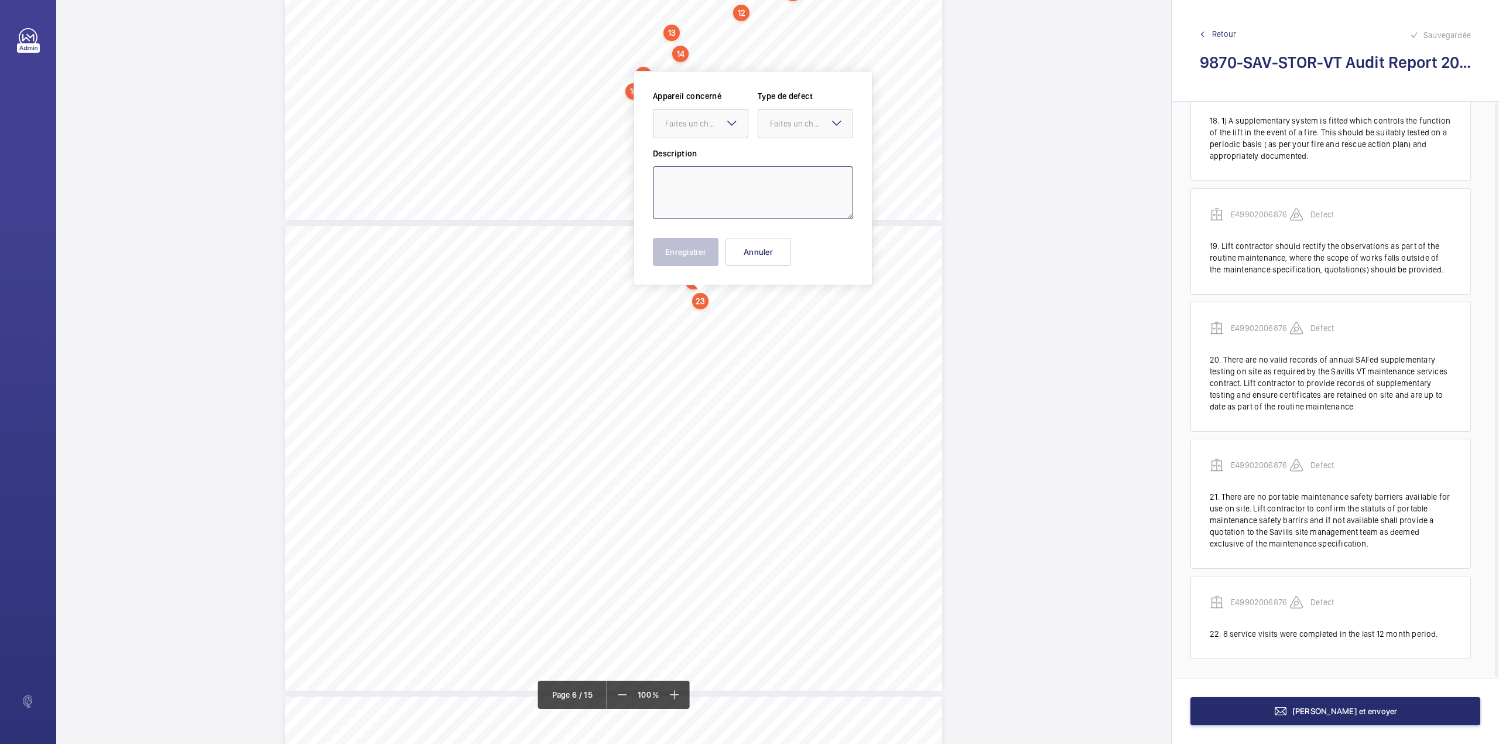
click at [684, 184] on textarea at bounding box center [753, 192] width 200 height 53
paste textarea "There are a number of outstanding actions highlighted on the latest Consultant …"
click at [699, 134] on div at bounding box center [700, 123] width 94 height 28
click at [701, 153] on span "E49902006876" at bounding box center [700, 159] width 71 height 12
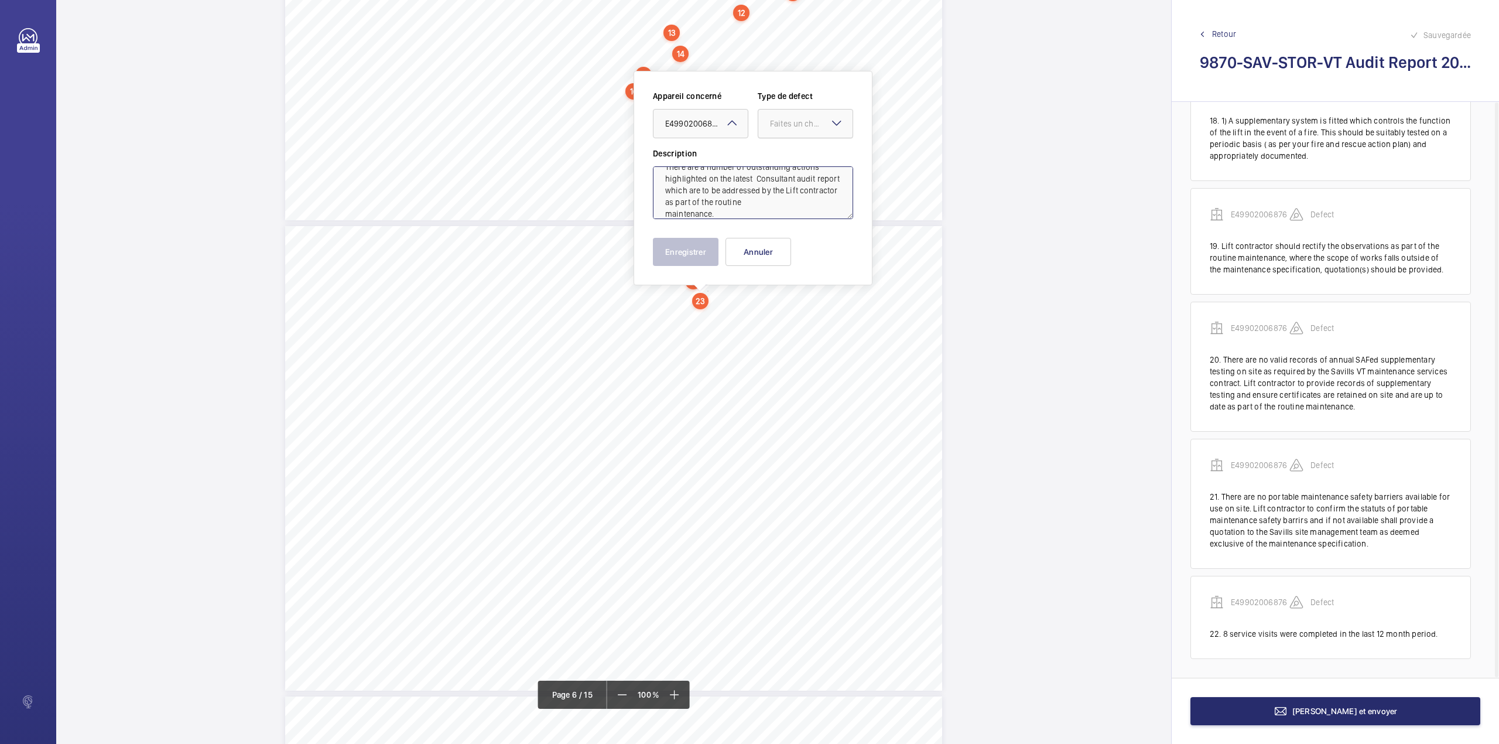
drag, startPoint x: 789, startPoint y: 129, endPoint x: 789, endPoint y: 142, distance: 12.9
click at [789, 129] on div "Faites un choix" at bounding box center [805, 124] width 94 height 12
click at [789, 156] on span "Standard" at bounding box center [805, 159] width 71 height 12
type textarea "There are a number of outstanding actions highlighted on the latest Consultant …"
click at [686, 242] on button "Enregistrer" at bounding box center [686, 252] width 66 height 28
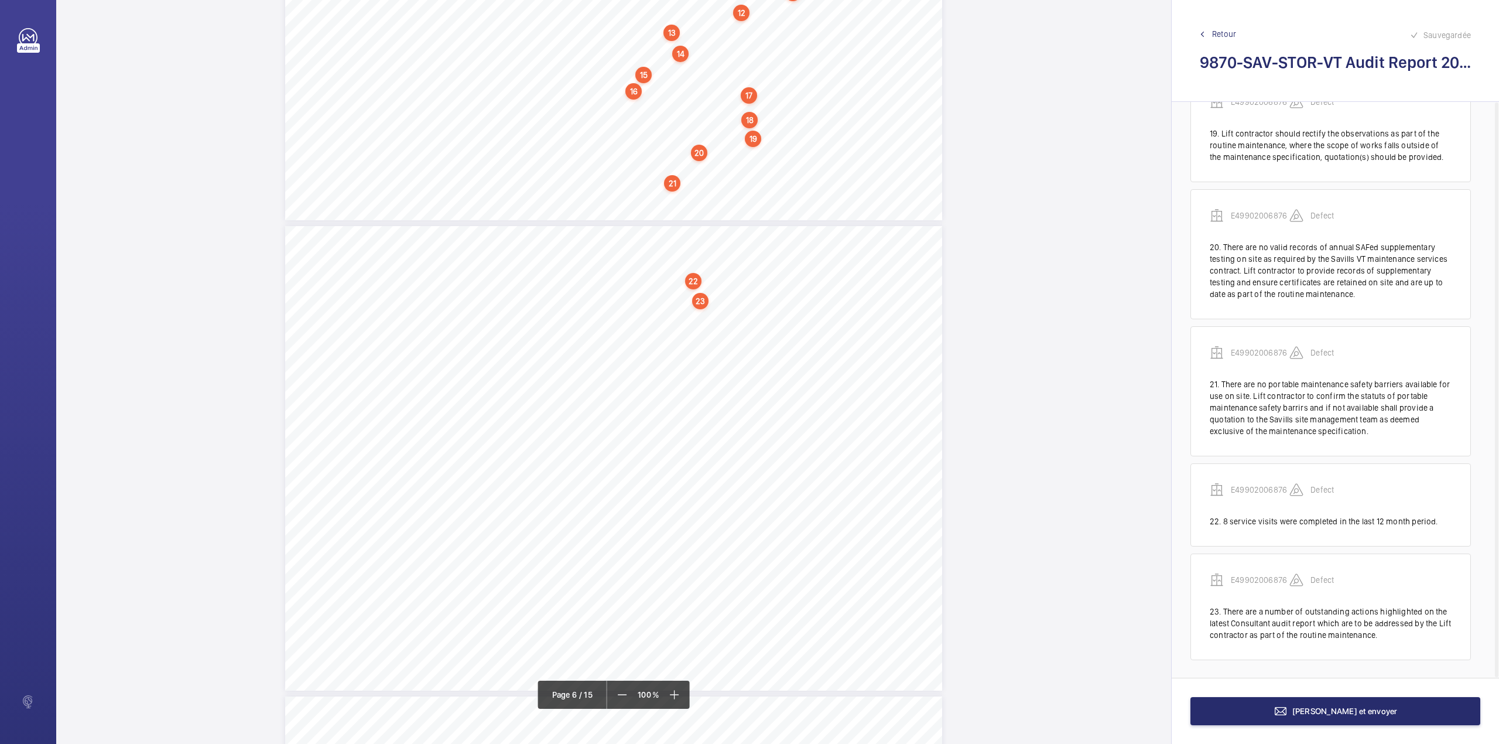
scroll to position [2193, 0]
click at [748, 305] on div "Section 8: Audit Priority Levels & Actions Vertical Transportation - Audit Repo…" at bounding box center [613, 458] width 657 height 464
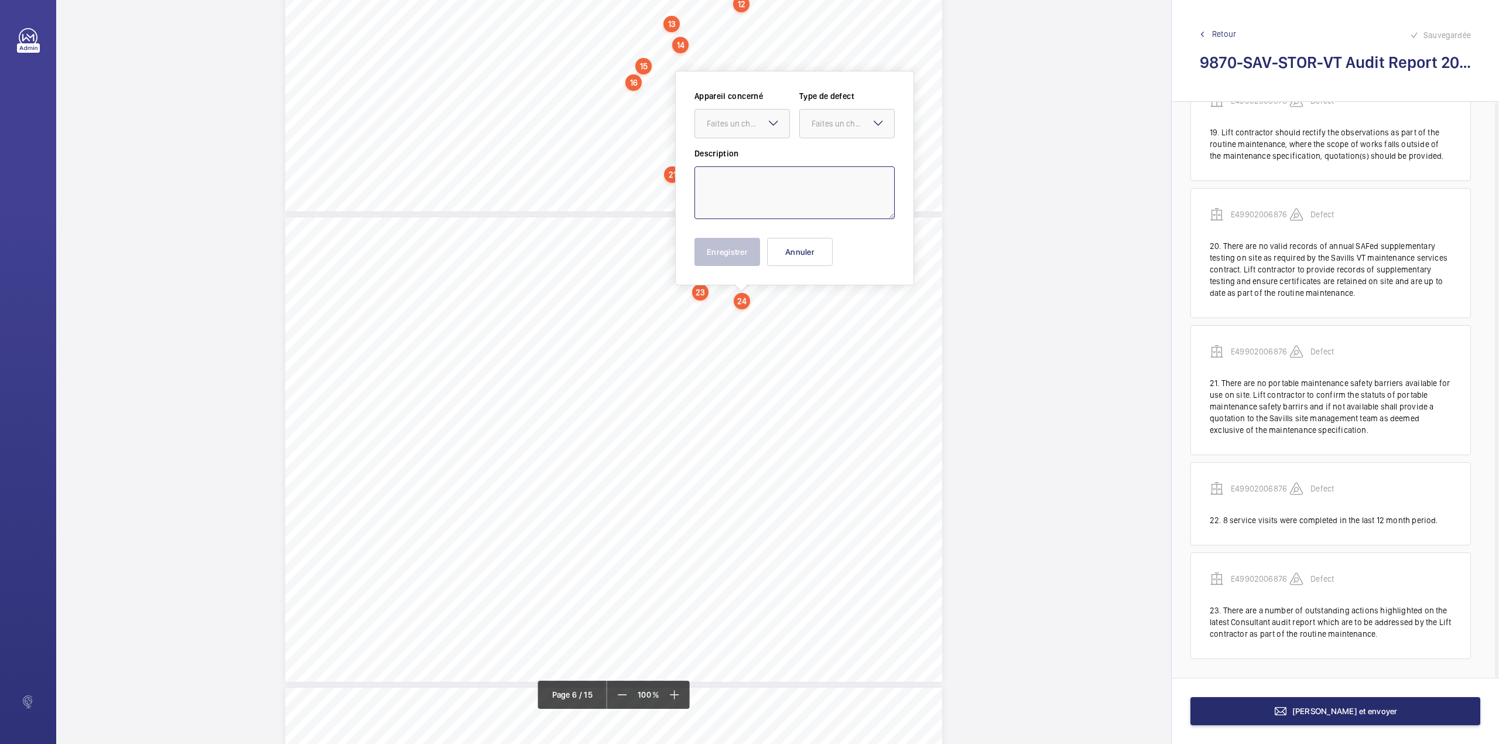
click at [744, 173] on textarea at bounding box center [794, 192] width 200 height 53
paste textarea "Service Supervisor to attend site every 12 months to review levels of maintenan…"
click at [755, 134] on div at bounding box center [742, 123] width 94 height 28
type textarea "Service Supervisor to attend site every 12 months to review levels of maintenan…"
click at [755, 141] on div "Appareil concerné Faites un choix E49902006876 Type de defect Faites un choix" at bounding box center [794, 118] width 200 height 57
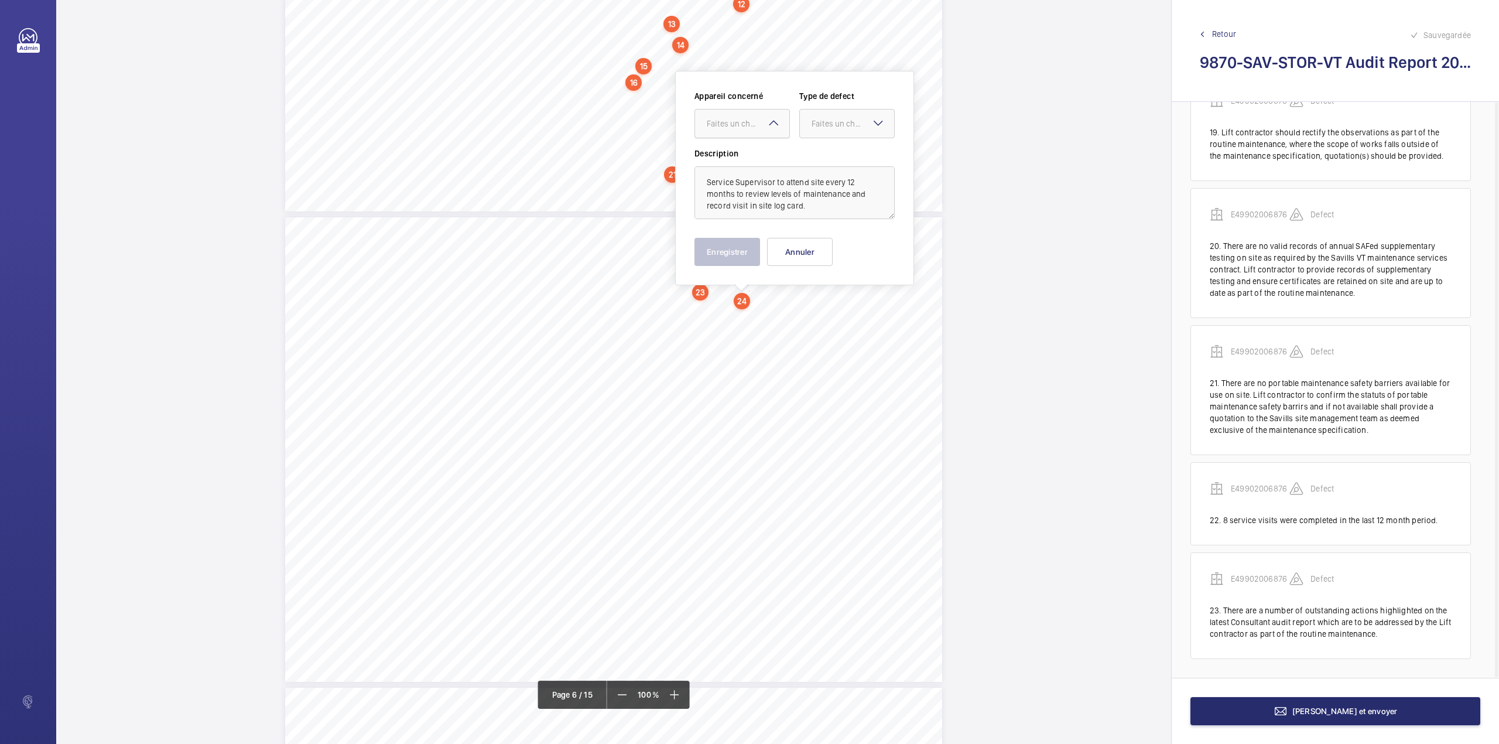
drag, startPoint x: 765, startPoint y: 132, endPoint x: 765, endPoint y: 141, distance: 8.2
click at [765, 133] on div at bounding box center [742, 123] width 94 height 28
click at [765, 155] on div "E49902006876" at bounding box center [742, 159] width 94 height 28
click at [823, 143] on div "Appareil concerné Faites un choix × E49902006876 × Type de defect Faites un cho…" at bounding box center [794, 118] width 200 height 57
click at [826, 135] on div at bounding box center [847, 123] width 94 height 28
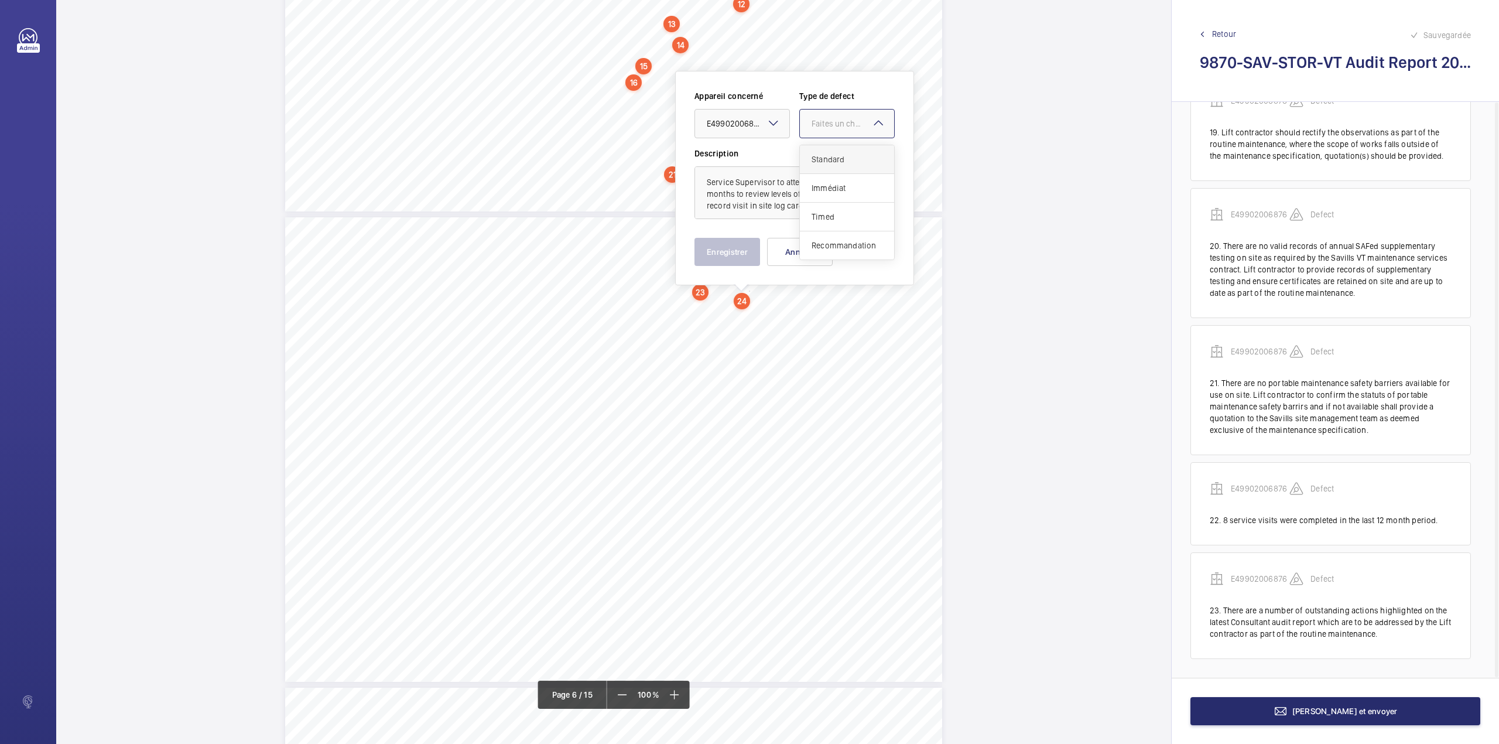
click at [828, 149] on div "Standard" at bounding box center [847, 159] width 94 height 29
click at [736, 261] on button "Enregistrer" at bounding box center [727, 252] width 66 height 28
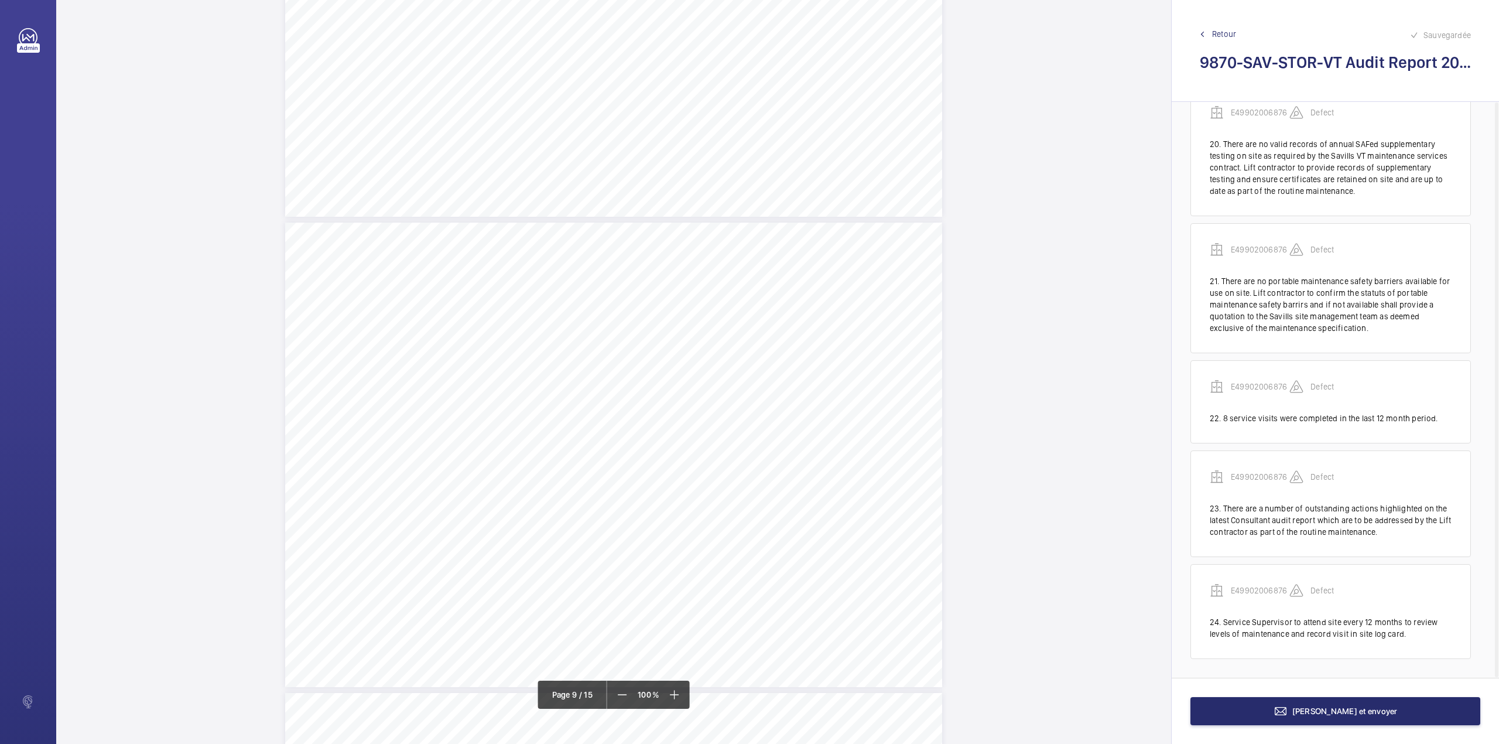
scroll to position [4172, 0]
click at [678, 696] on mat-icon at bounding box center [674, 694] width 14 height 14
click at [678, 696] on mat-icon at bounding box center [673, 694] width 14 height 14
click at [678, 696] on mat-icon at bounding box center [674, 694] width 14 height 14
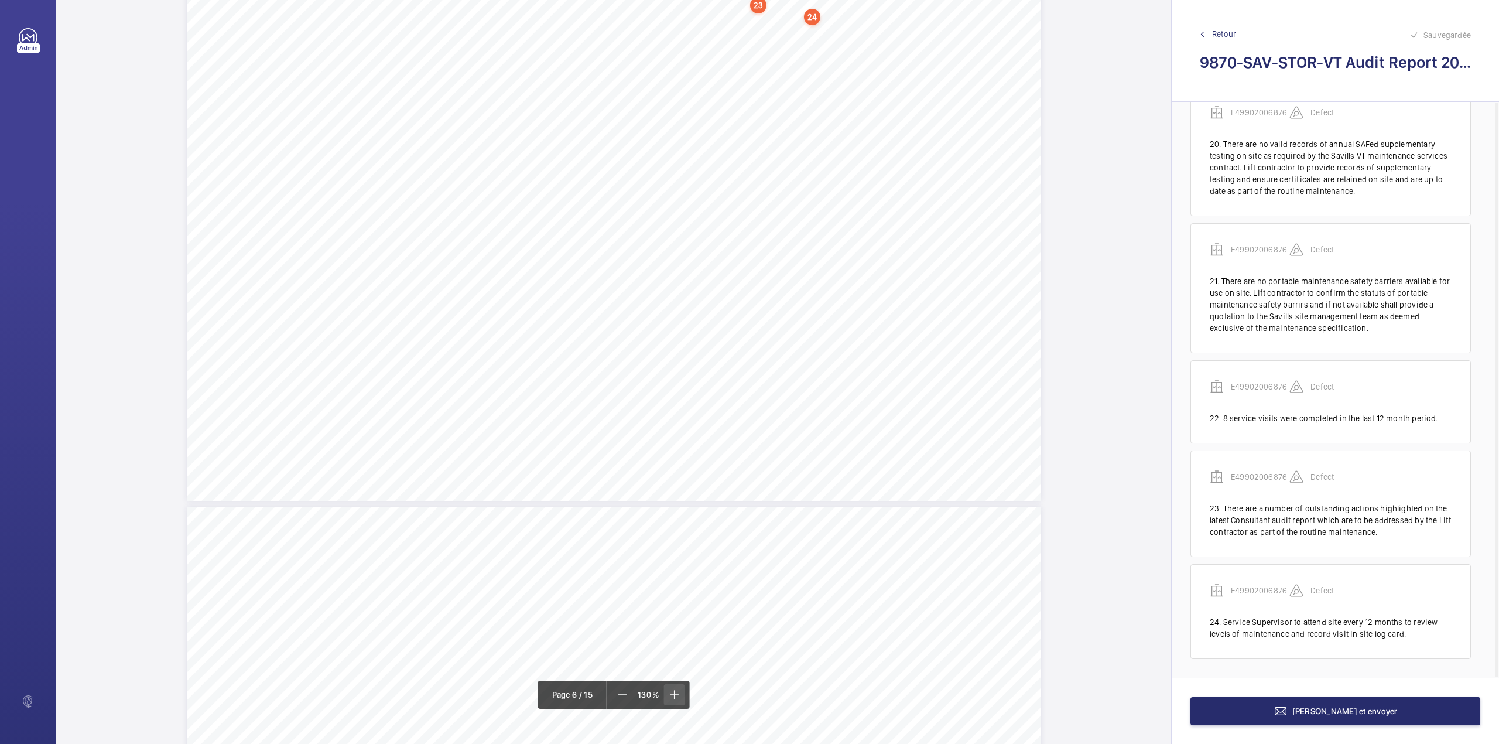
click at [678, 696] on mat-icon at bounding box center [674, 694] width 14 height 14
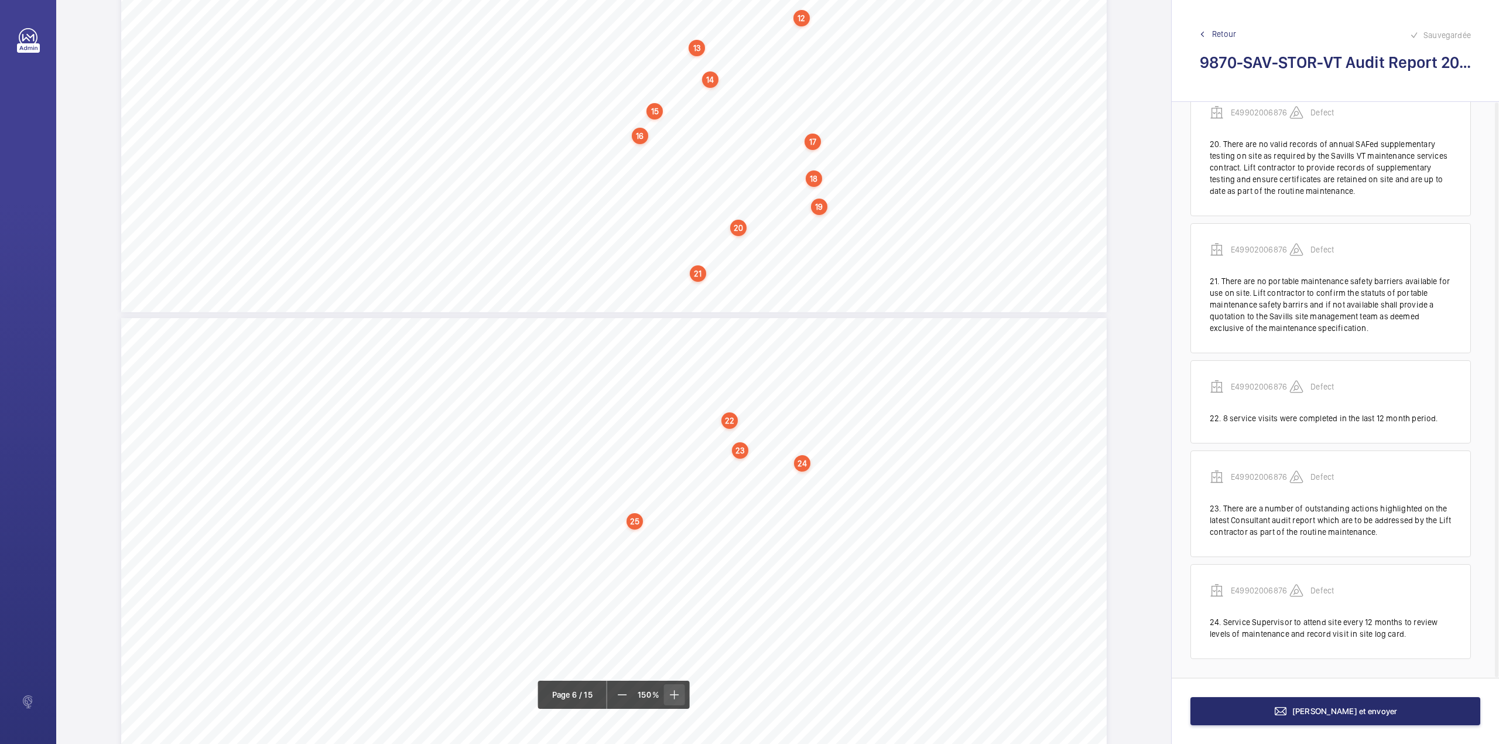
click at [675, 698] on mat-icon at bounding box center [674, 694] width 14 height 14
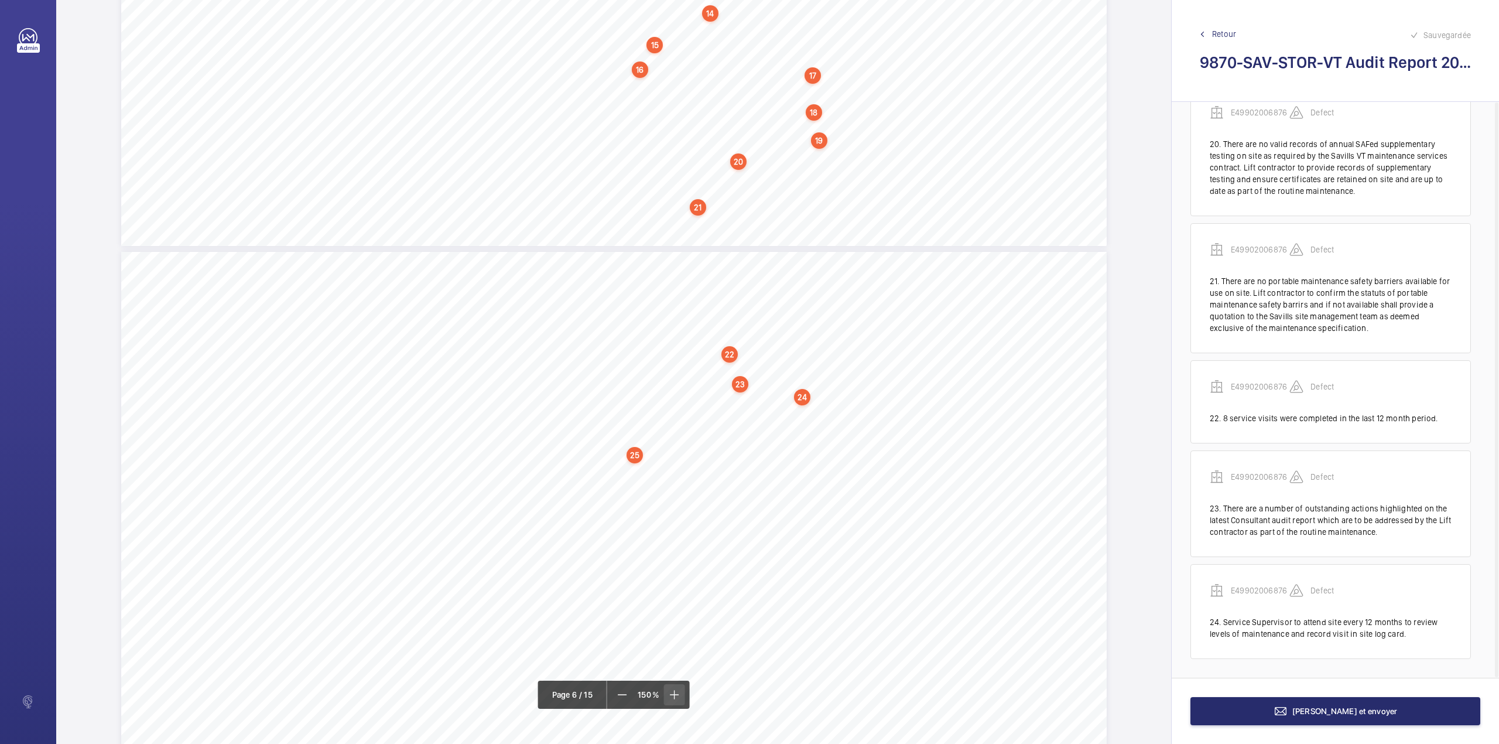
click at [675, 698] on mat-icon at bounding box center [674, 694] width 14 height 14
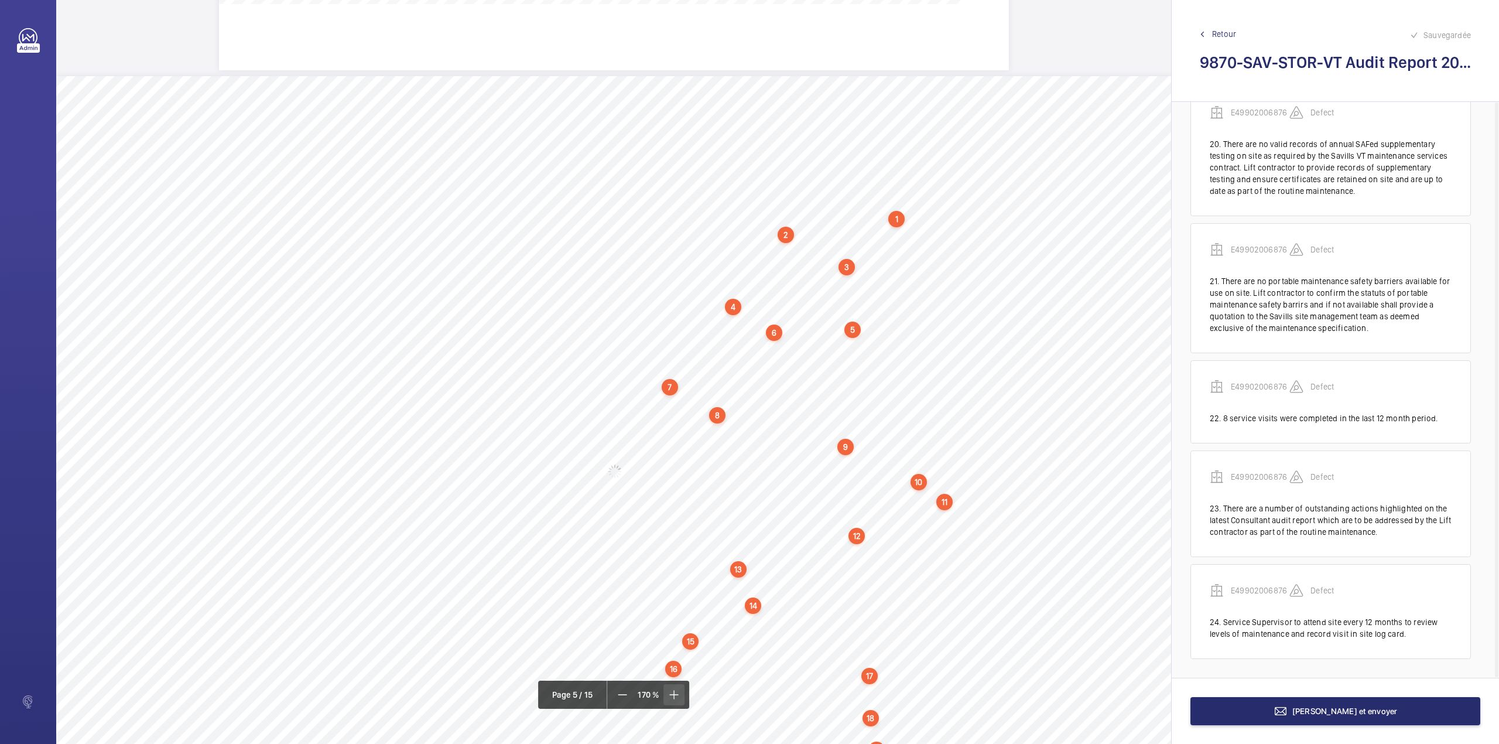
click at [675, 698] on mat-icon at bounding box center [674, 694] width 14 height 14
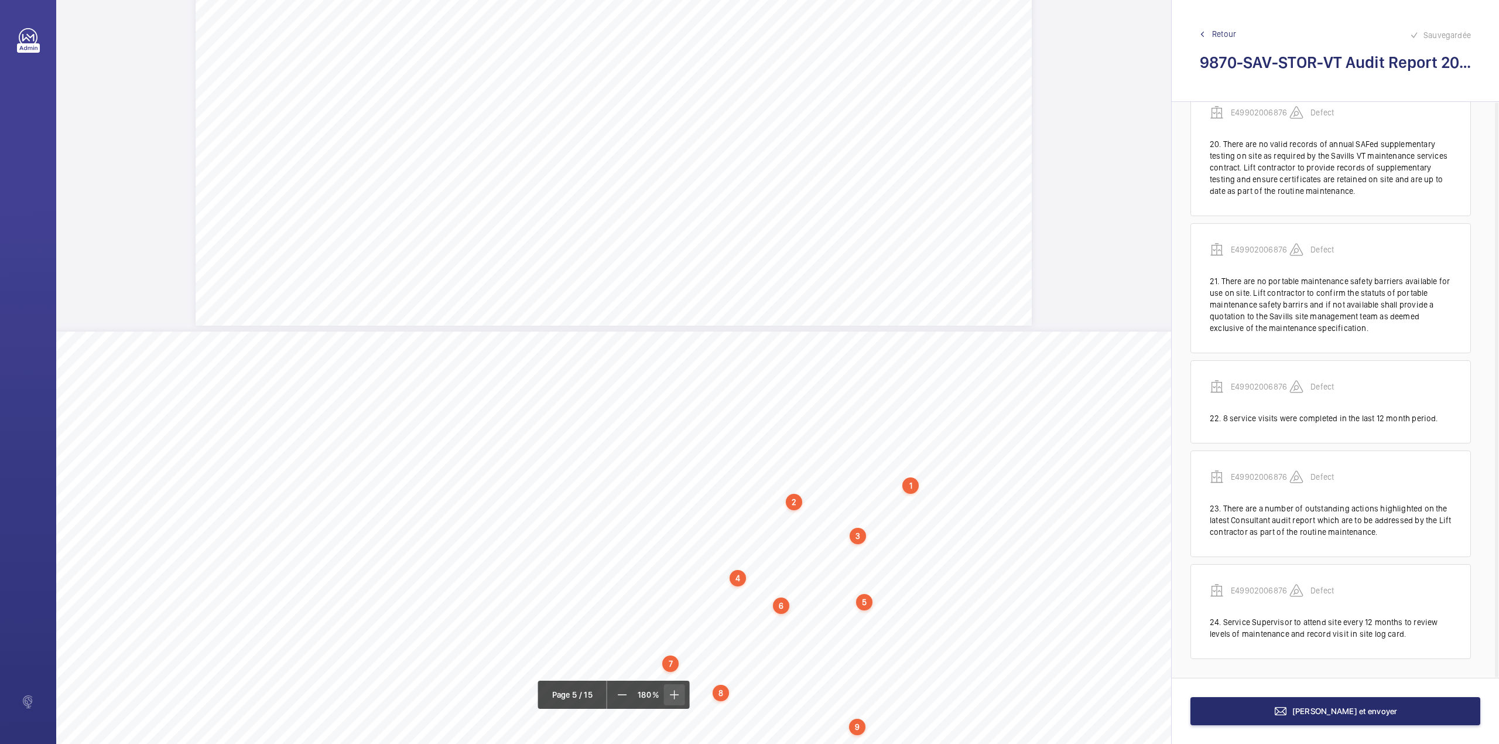
click at [675, 698] on mat-icon at bounding box center [674, 694] width 14 height 14
click at [663, 697] on span at bounding box center [673, 694] width 21 height 21
click at [675, 694] on mat-icon at bounding box center [674, 694] width 14 height 14
